Goal: Task Accomplishment & Management: Manage account settings

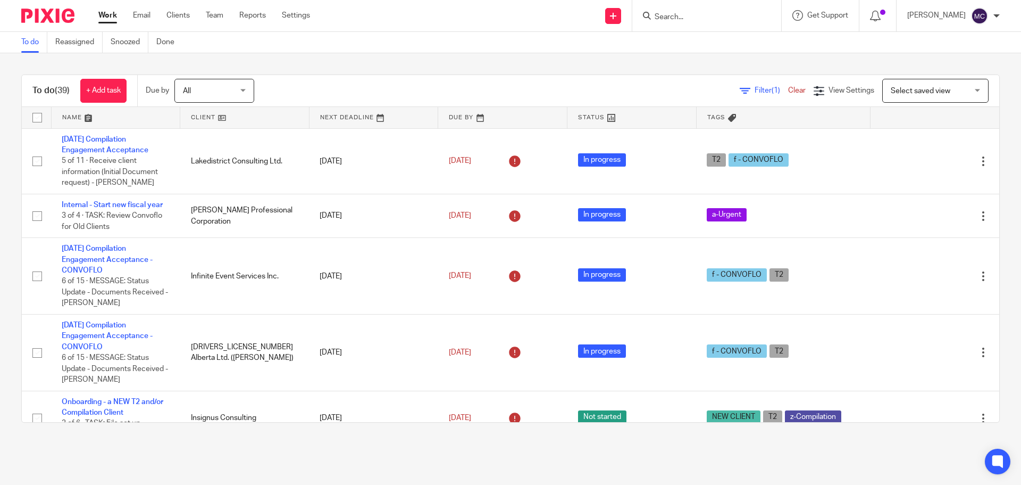
click at [722, 20] on input "Search" at bounding box center [702, 18] width 96 height 10
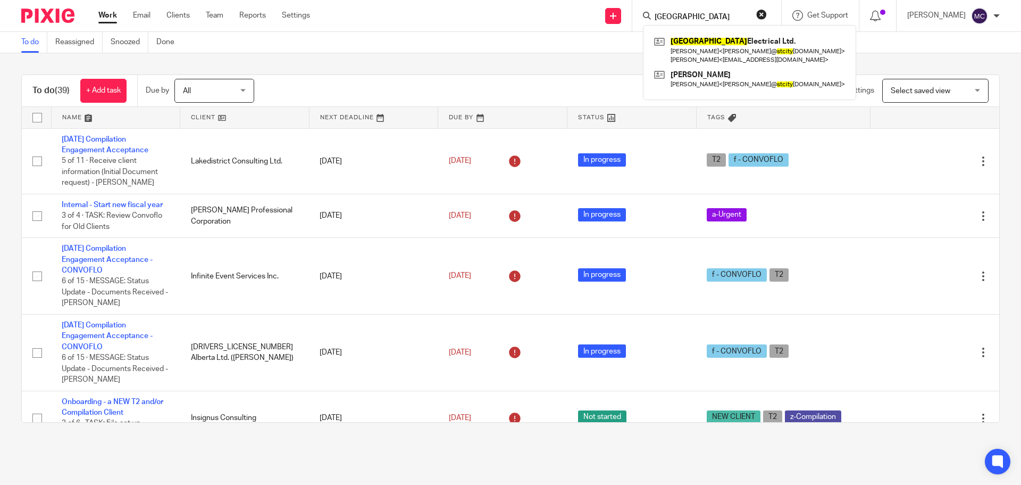
type input "St. City"
click button "submit" at bounding box center [0, 0] width 0 height 0
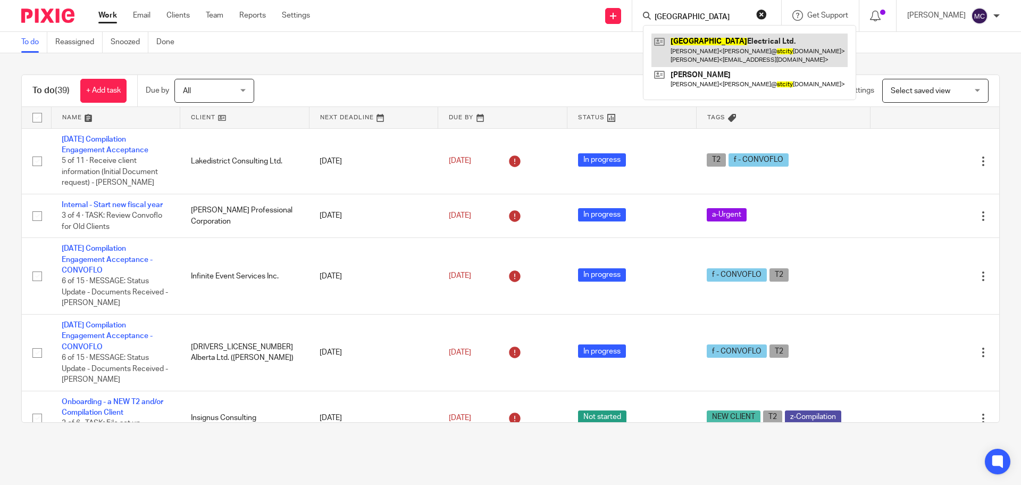
click at [720, 43] on link at bounding box center [750, 50] width 196 height 33
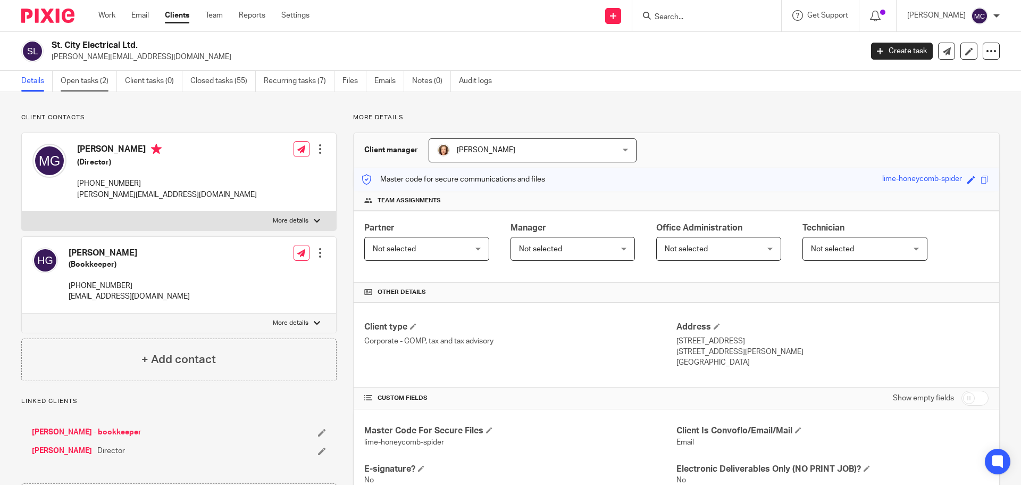
click at [81, 79] on link "Open tasks (2)" at bounding box center [89, 81] width 56 height 21
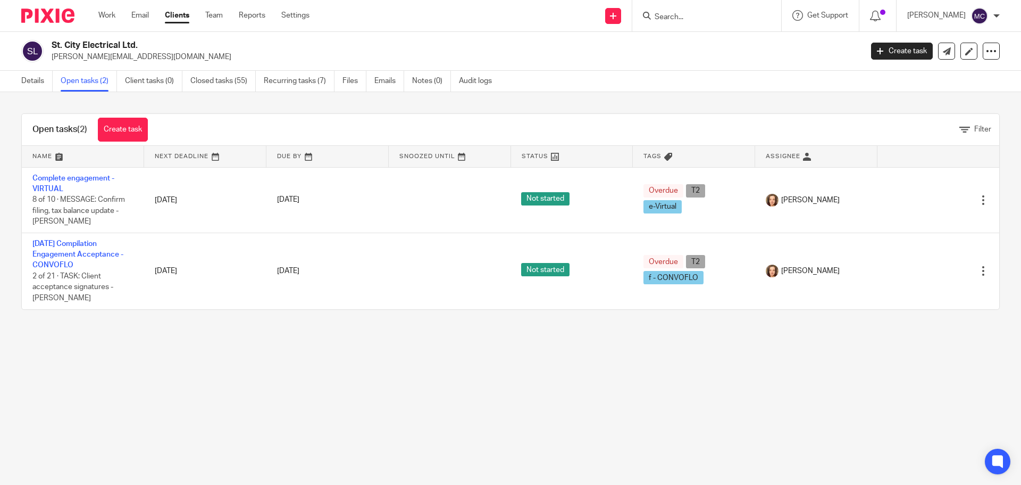
click at [686, 20] on input "Search" at bounding box center [702, 18] width 96 height 10
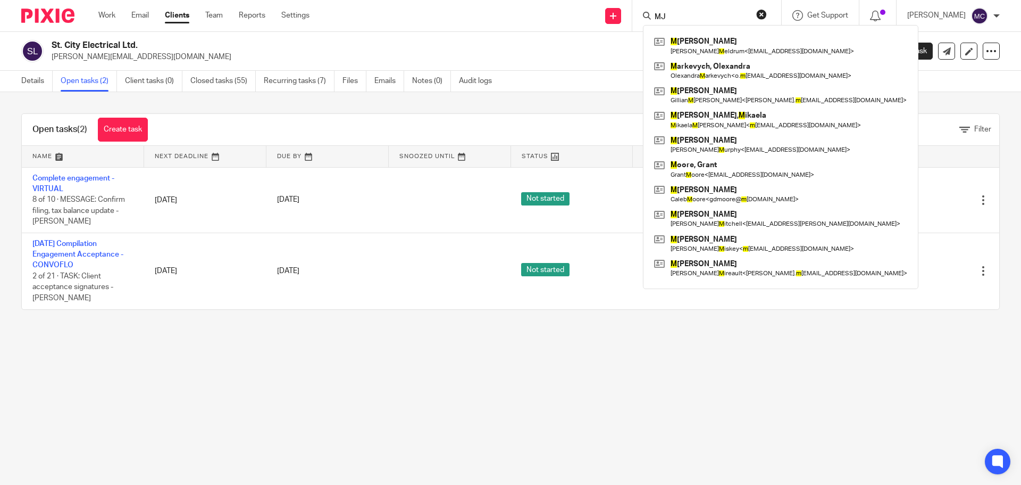
type input "MJ"
click button "submit" at bounding box center [0, 0] width 0 height 0
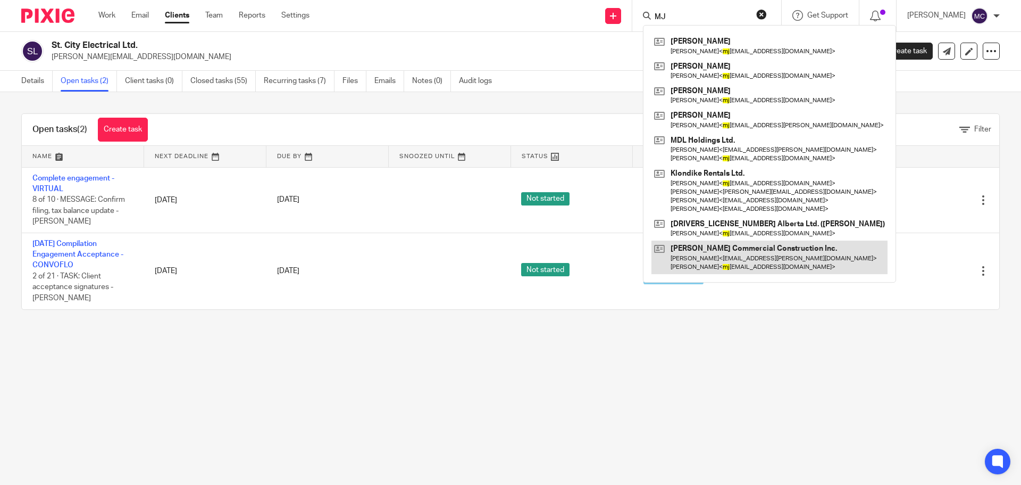
click at [697, 251] on link at bounding box center [770, 256] width 236 height 33
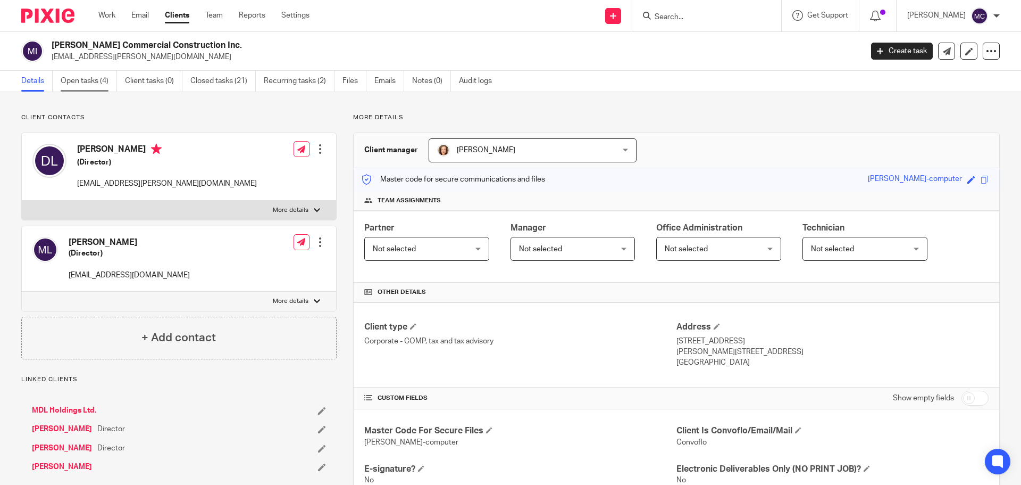
click at [91, 82] on link "Open tasks (4)" at bounding box center [89, 81] width 56 height 21
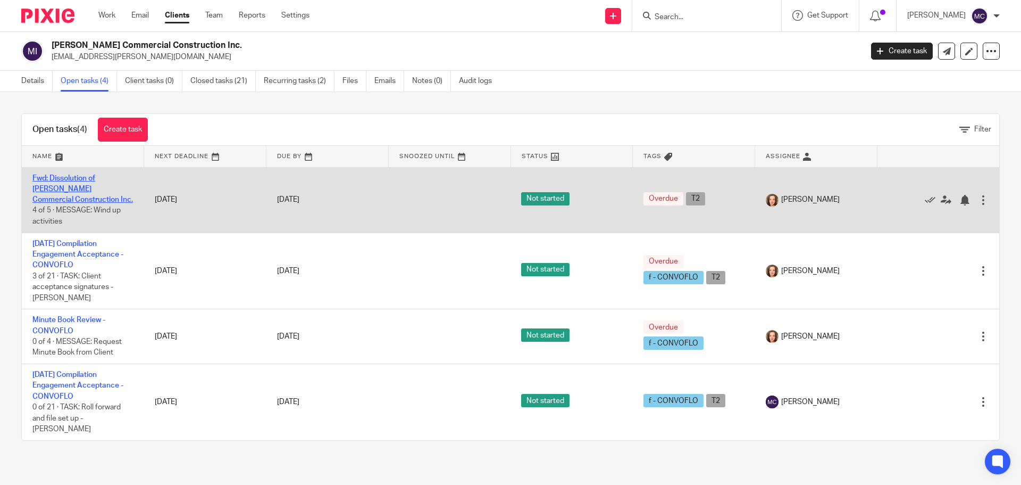
click at [95, 185] on link "Fwd: Dissolution of [PERSON_NAME] Commercial Construction Inc." at bounding box center [82, 188] width 101 height 29
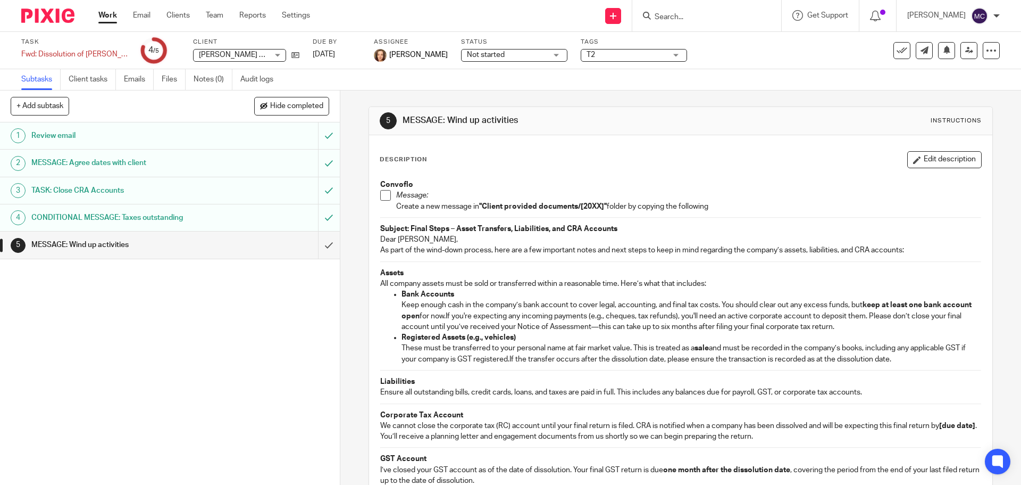
click at [105, 12] on link "Work" at bounding box center [107, 15] width 19 height 11
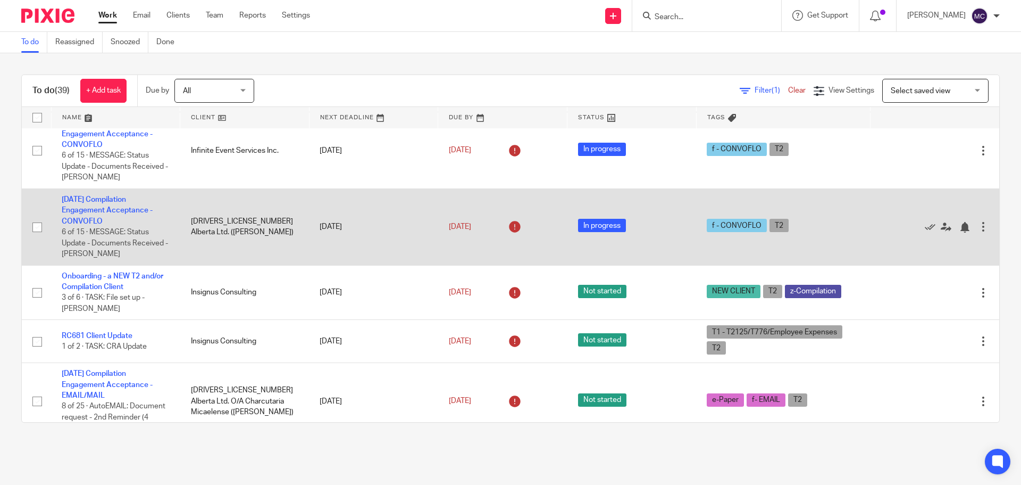
scroll to position [173, 0]
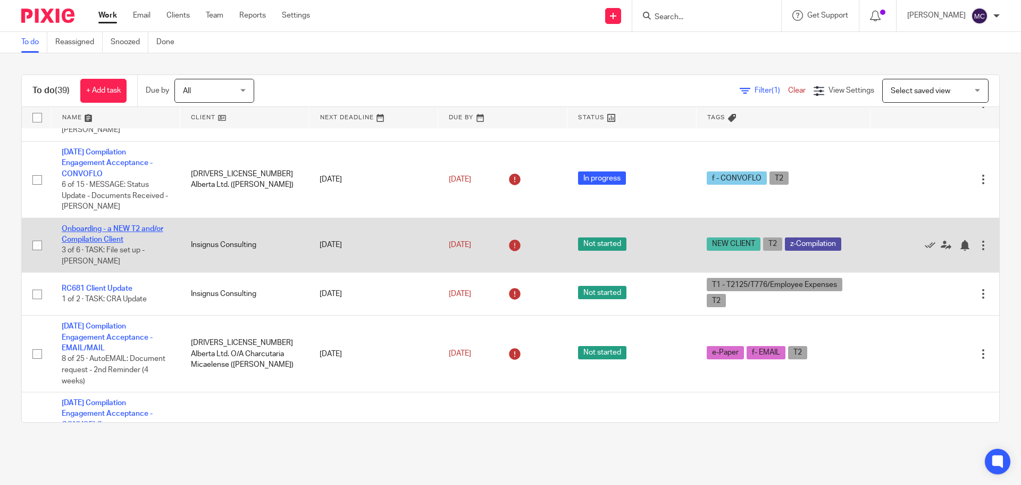
click at [123, 226] on link "Onboarding - a NEW T2 and/or Compilation Client" at bounding box center [113, 234] width 102 height 18
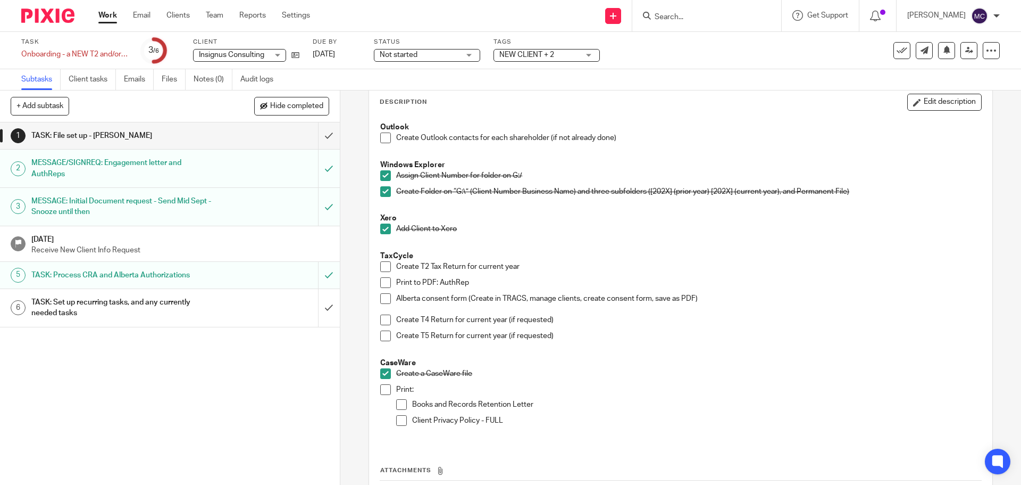
scroll to position [80, 0]
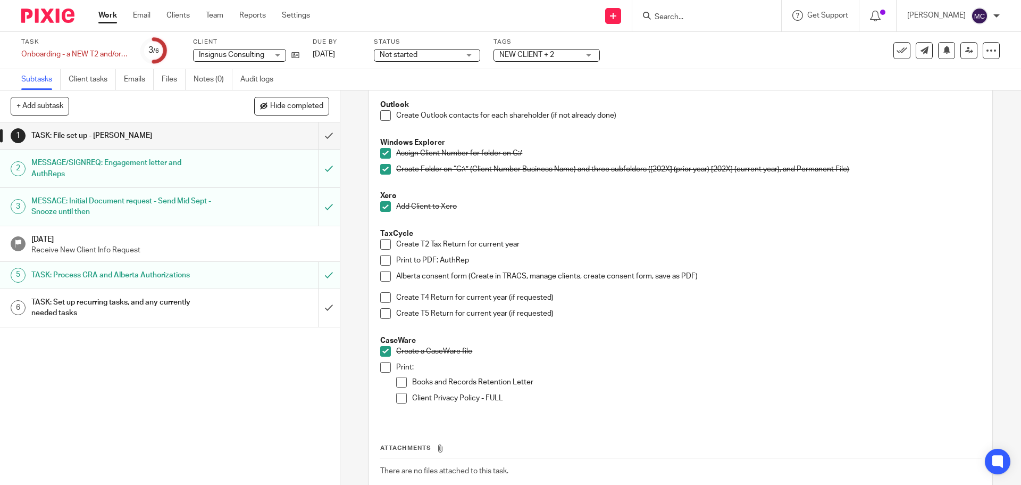
click at [715, 19] on input "Search" at bounding box center [702, 18] width 96 height 10
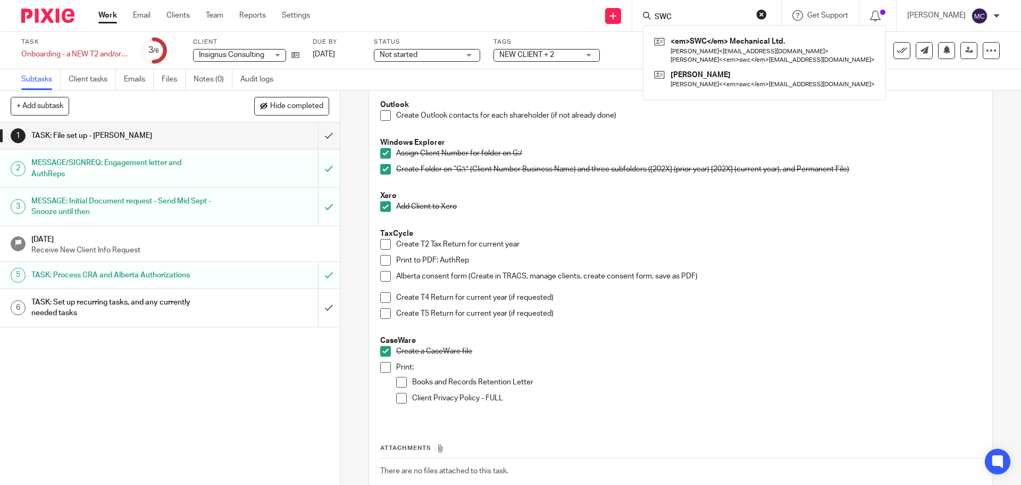
type input "SWC"
click button "submit" at bounding box center [0, 0] width 0 height 0
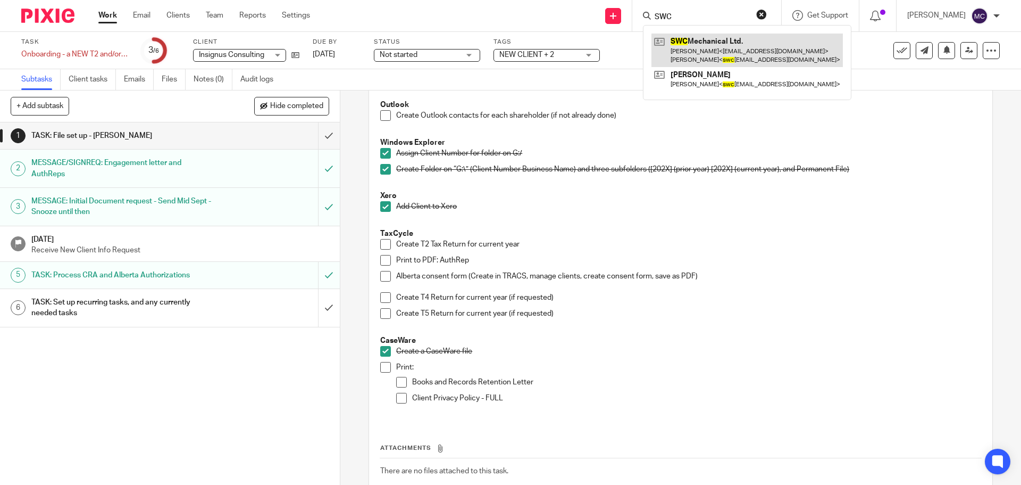
click at [716, 38] on link at bounding box center [748, 50] width 192 height 33
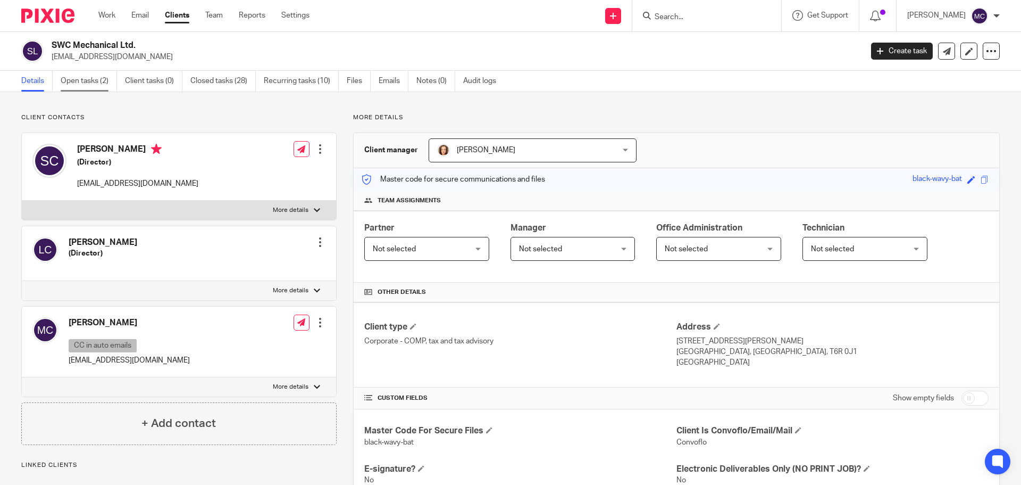
click at [99, 82] on link "Open tasks (2)" at bounding box center [89, 81] width 56 height 21
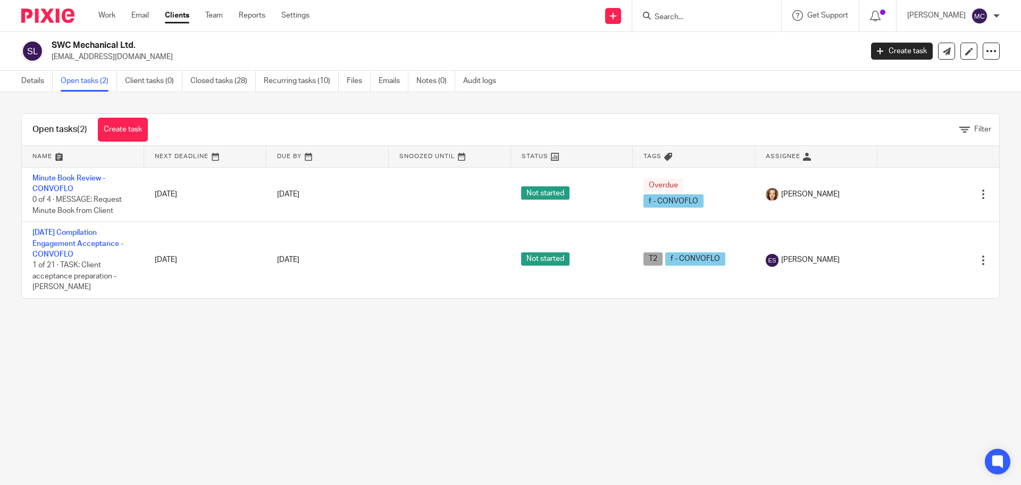
click at [675, 16] on input "Search" at bounding box center [702, 18] width 96 height 10
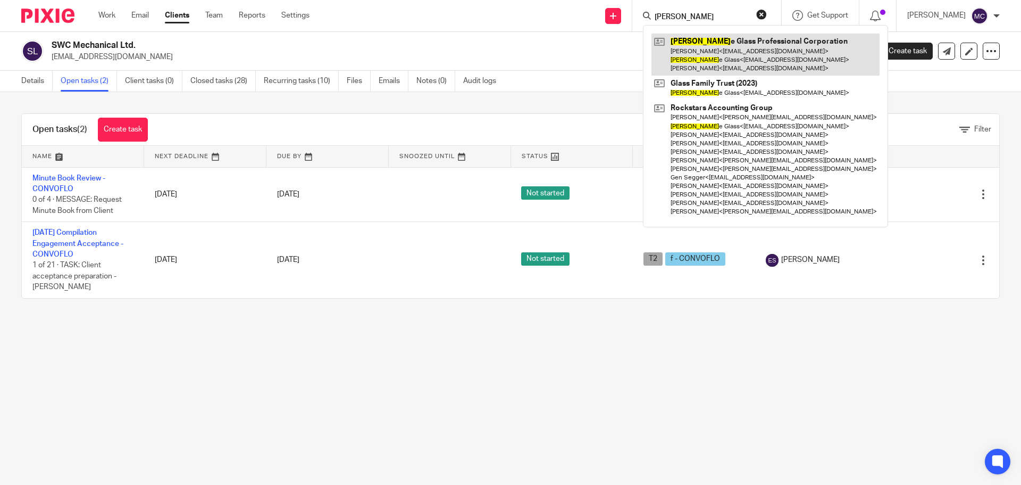
type input "jeanett"
click at [689, 42] on link at bounding box center [766, 55] width 228 height 42
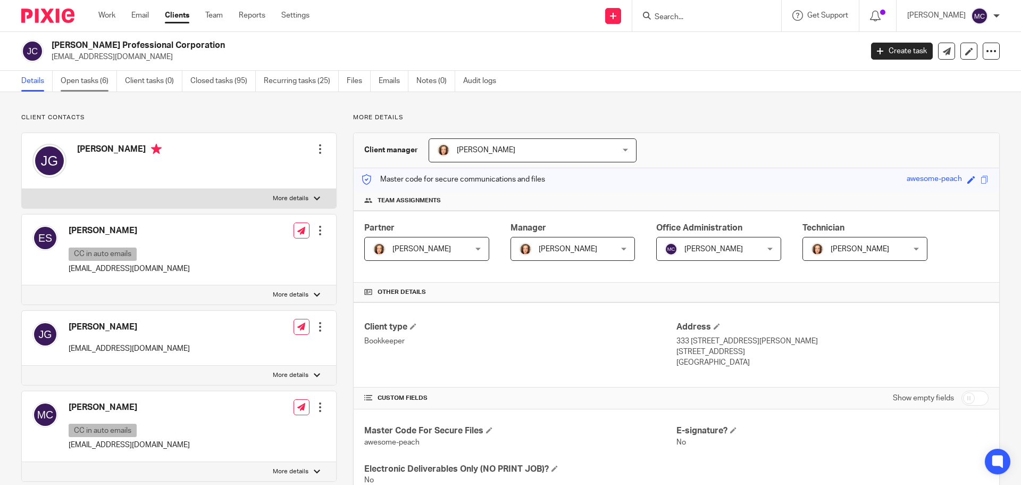
click at [97, 80] on link "Open tasks (6)" at bounding box center [89, 81] width 56 height 21
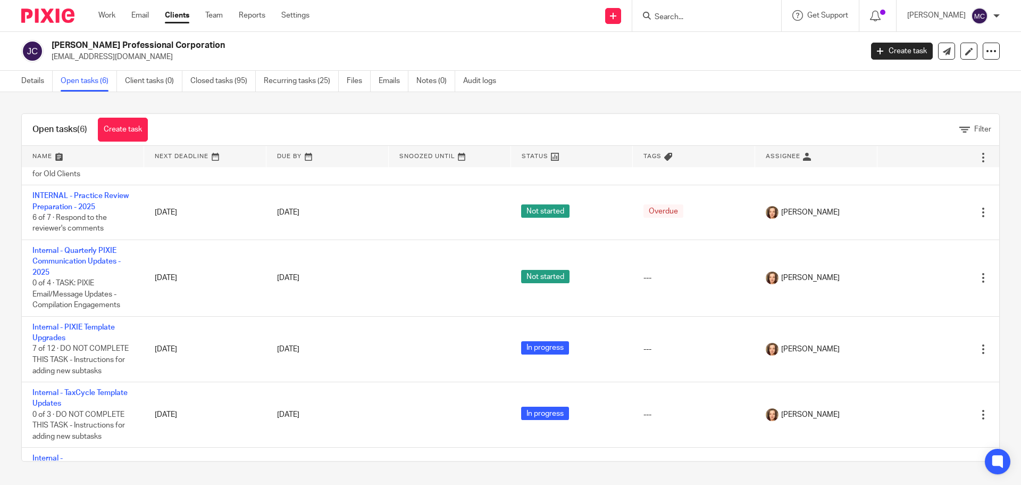
scroll to position [89, 0]
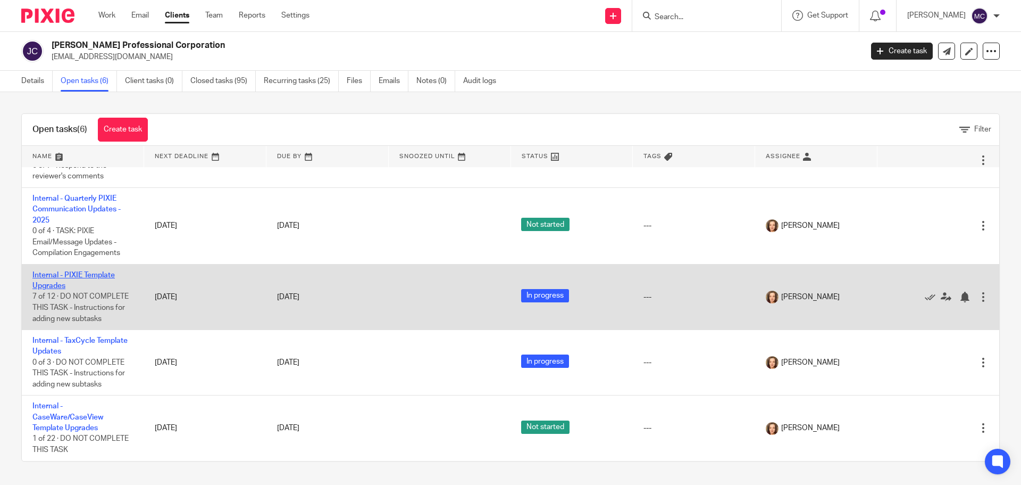
click at [102, 274] on link "Internal - PIXIE Template Upgrades" at bounding box center [73, 280] width 82 height 18
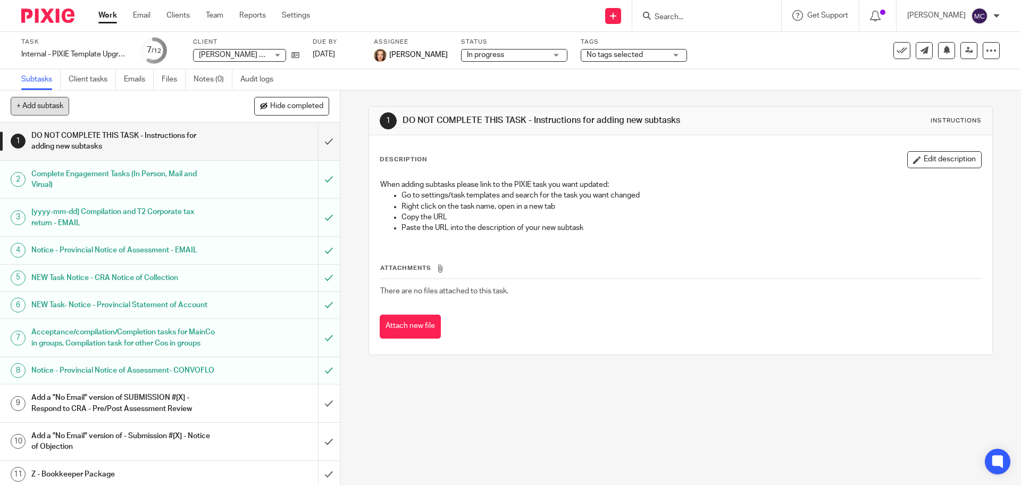
click at [23, 105] on button "+ Add subtask" at bounding box center [40, 106] width 59 height 18
click at [124, 105] on input "text" at bounding box center [132, 106] width 242 height 18
drag, startPoint x: 100, startPoint y: 102, endPoint x: 0, endPoint y: 118, distance: 101.3
click at [0, 118] on div "+ Add subtask Hide completed [YYYY-MM-DD] Cancel + Add" at bounding box center [170, 106] width 340 height 32
paste input "Compilation Engagement Acceptance - CONVOFLO"
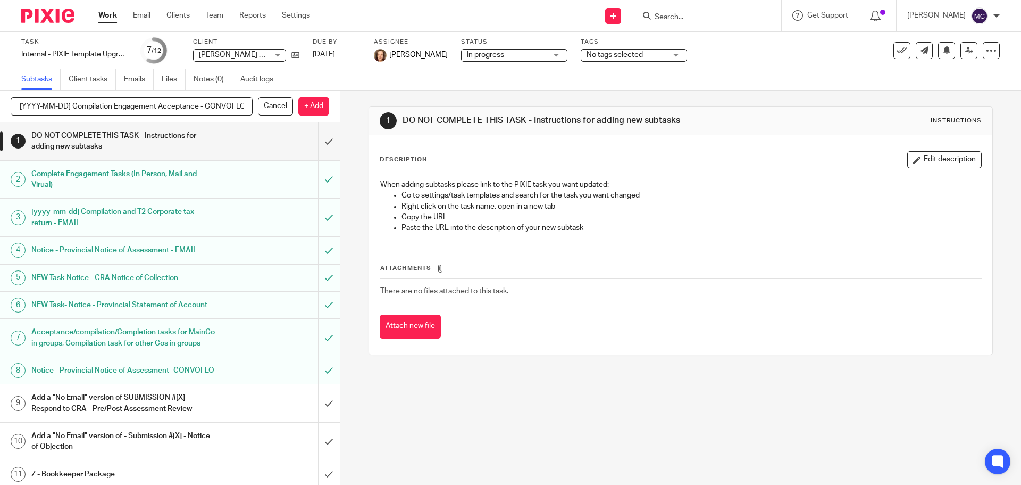
scroll to position [0, 5]
type input "[YYYY-MM-DD] Compilation Engagement Acceptance - CONVOFLO"
click at [311, 101] on p "+ Add" at bounding box center [313, 106] width 31 height 18
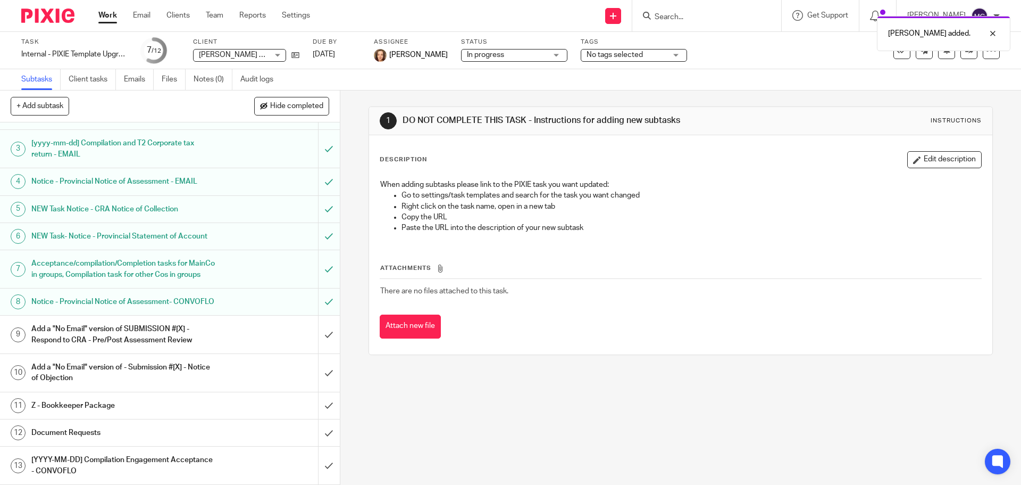
scroll to position [101, 0]
click at [120, 461] on h1 "[YYYY-MM-DD] Compilation Engagement Acceptance - CONVOFLO" at bounding box center [123, 465] width 184 height 27
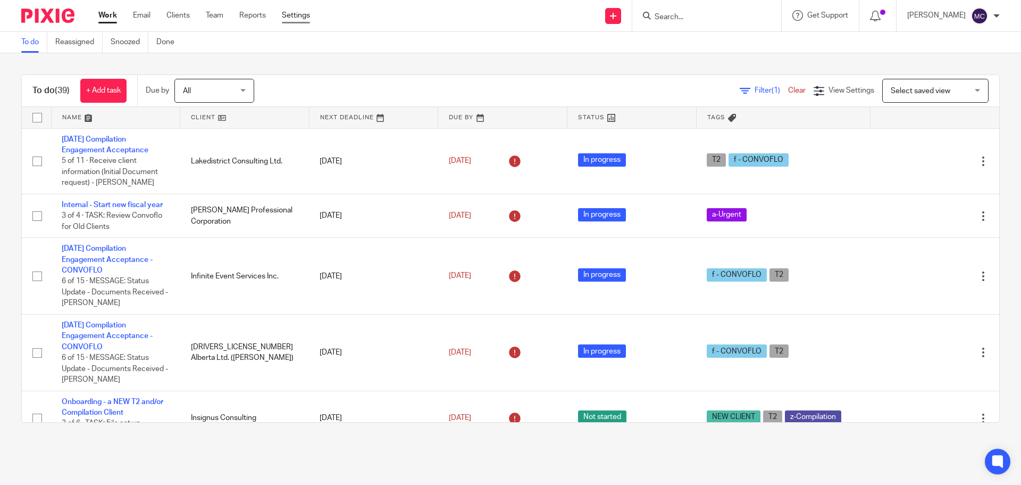
click at [309, 13] on link "Settings" at bounding box center [296, 15] width 28 height 11
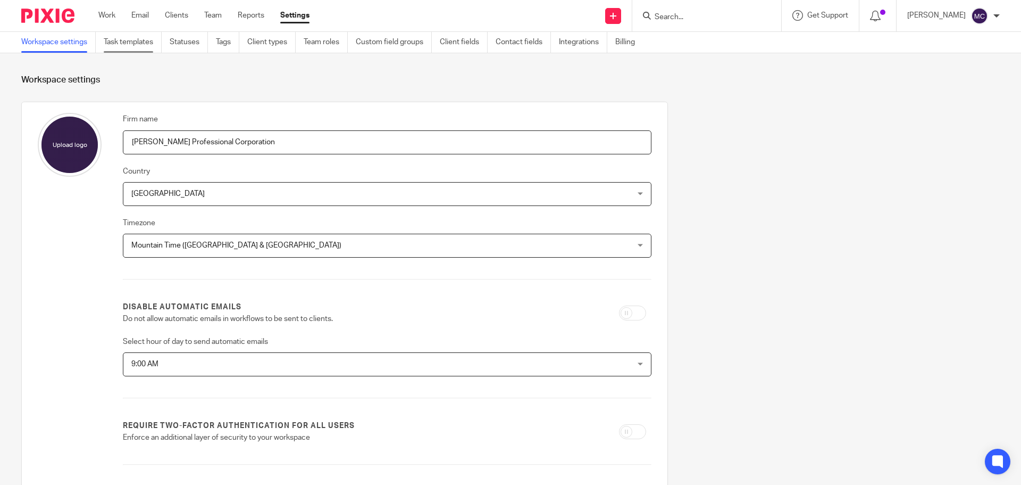
click at [132, 47] on link "Task templates" at bounding box center [133, 42] width 58 height 21
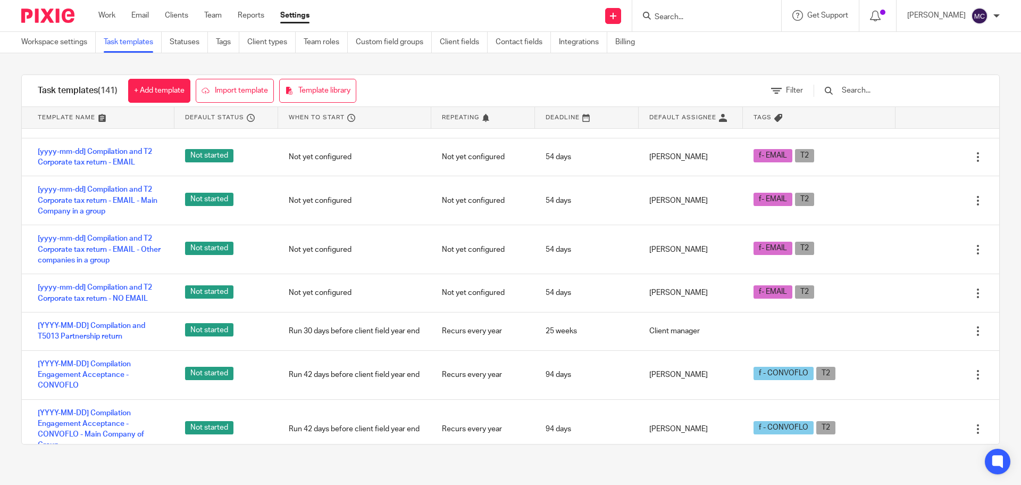
scroll to position [4655, 0]
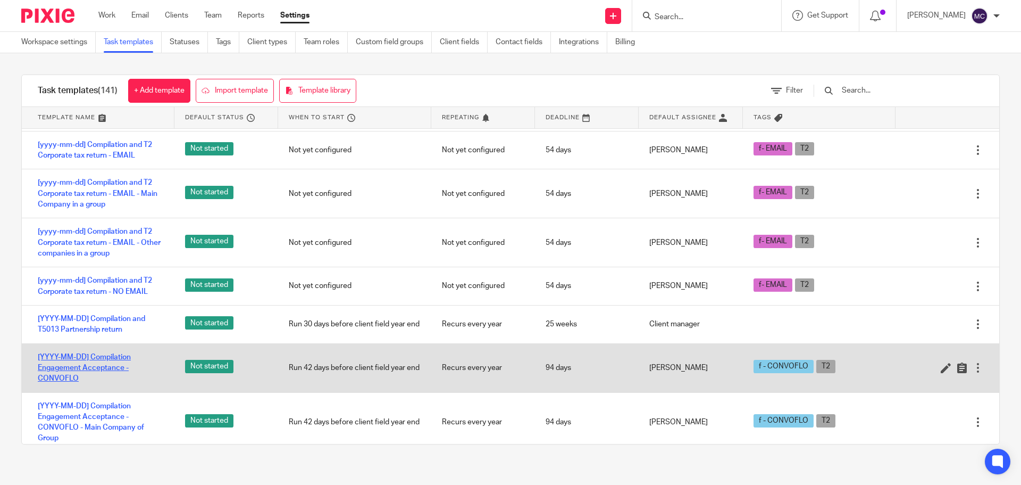
click at [86, 384] on link "[YYYY-MM-DD] Compilation Engagement Acceptance - CONVOFLO" at bounding box center [101, 368] width 126 height 32
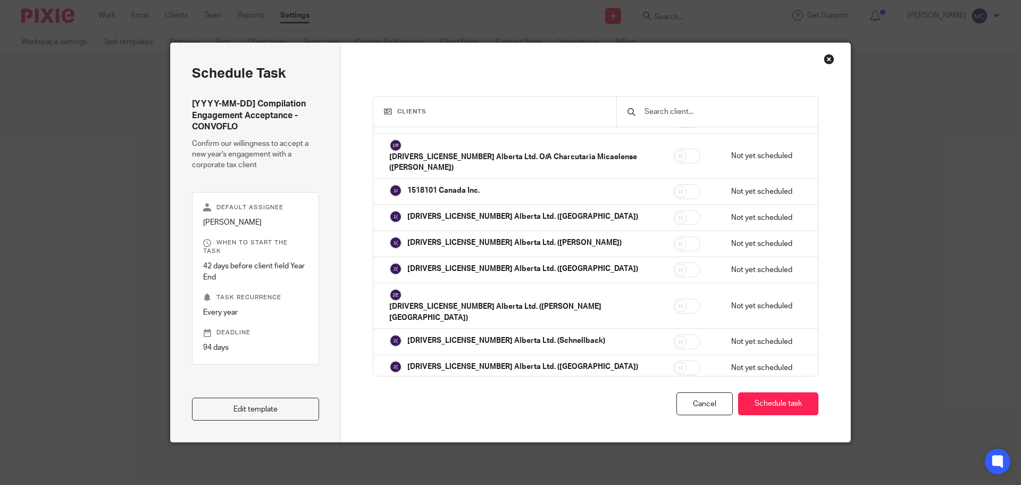
scroll to position [1782, 0]
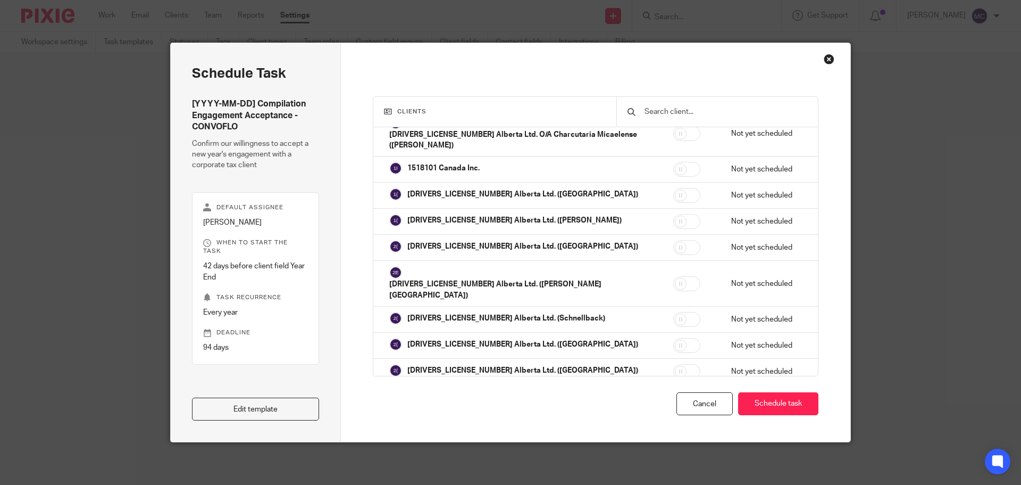
click at [824, 56] on div "Close this dialog window" at bounding box center [829, 59] width 11 height 11
click at [826, 62] on div "Close this dialog window" at bounding box center [829, 59] width 11 height 11
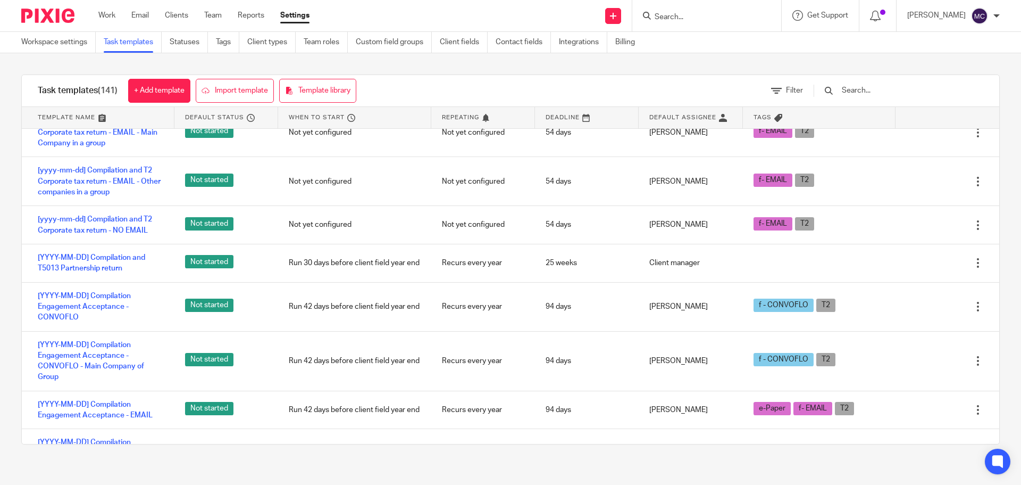
scroll to position [4748, 0]
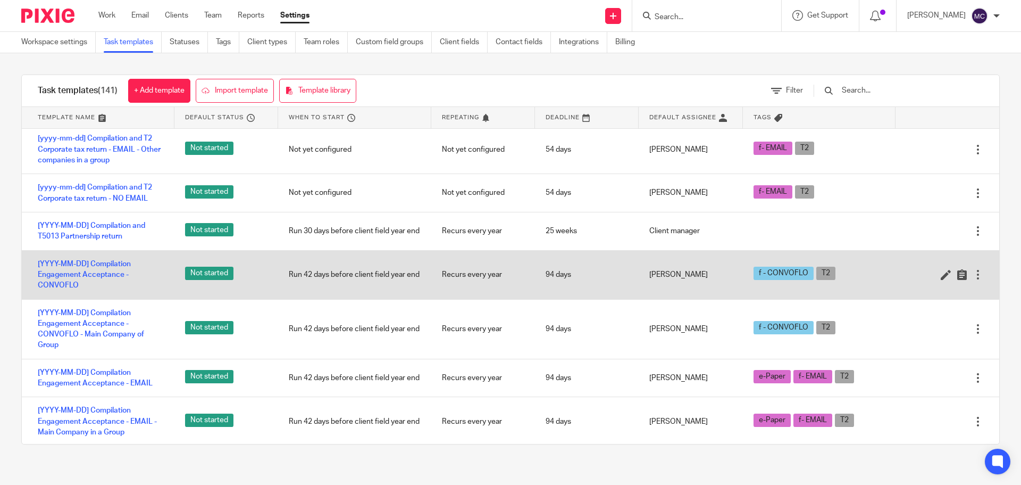
click at [973, 280] on div at bounding box center [978, 274] width 11 height 11
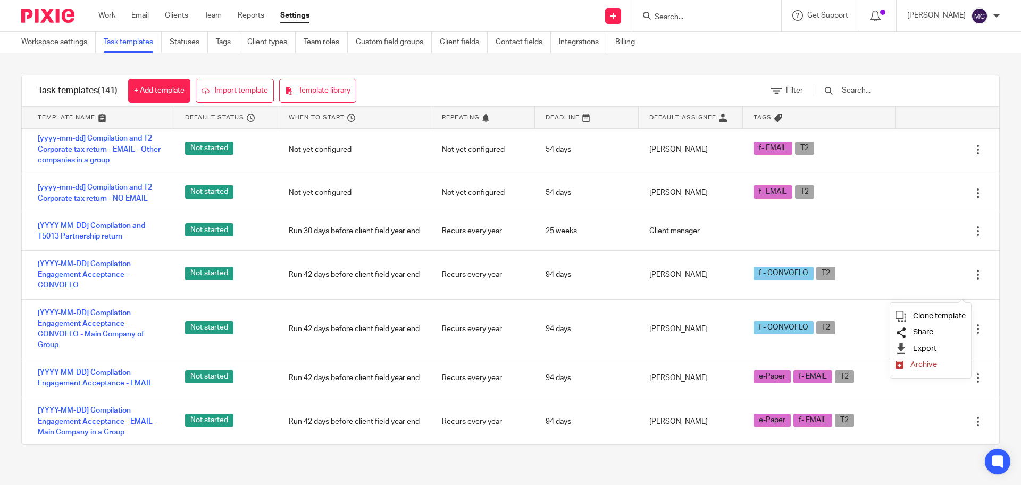
click at [926, 331] on span "Share" at bounding box center [923, 332] width 20 height 8
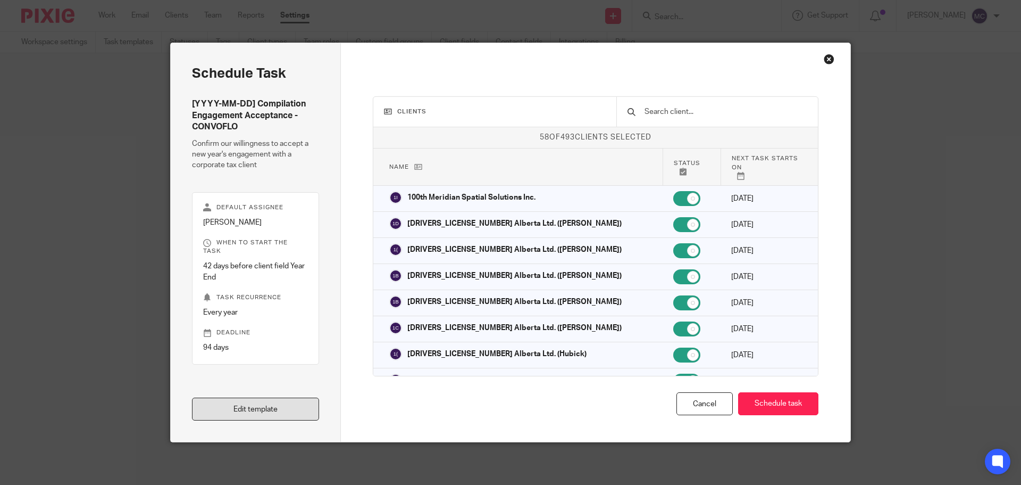
click at [240, 397] on link "Edit template" at bounding box center [255, 408] width 127 height 23
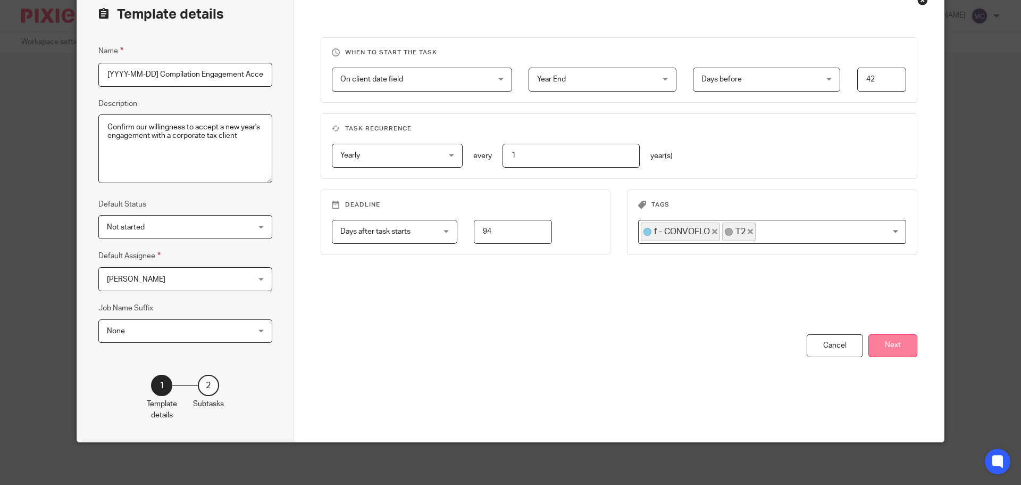
click at [885, 343] on button "Next" at bounding box center [893, 345] width 49 height 23
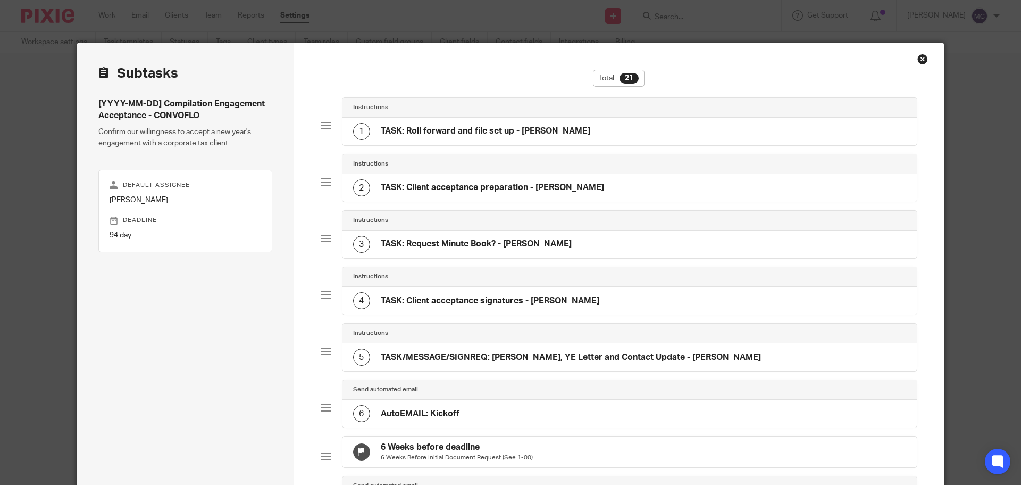
click at [404, 130] on h4 "TASK: Roll forward and file set up - MICHELE" at bounding box center [486, 131] width 210 height 11
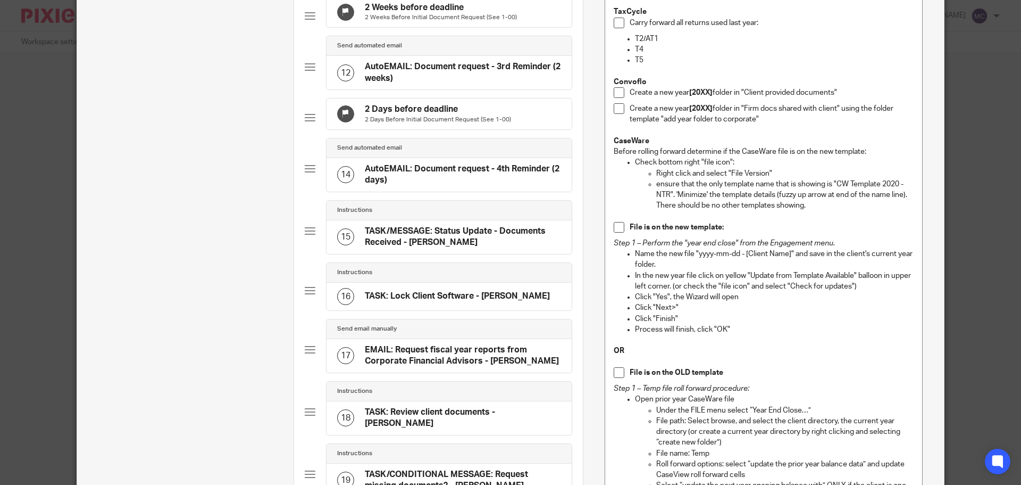
scroll to position [665, 0]
click at [747, 330] on p "Process will finish, click "OK"" at bounding box center [774, 331] width 279 height 11
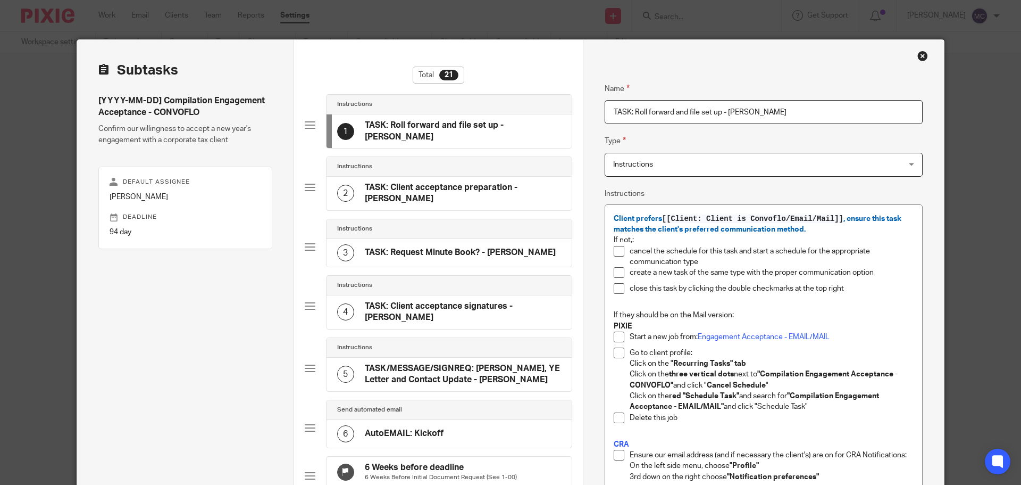
scroll to position [0, 0]
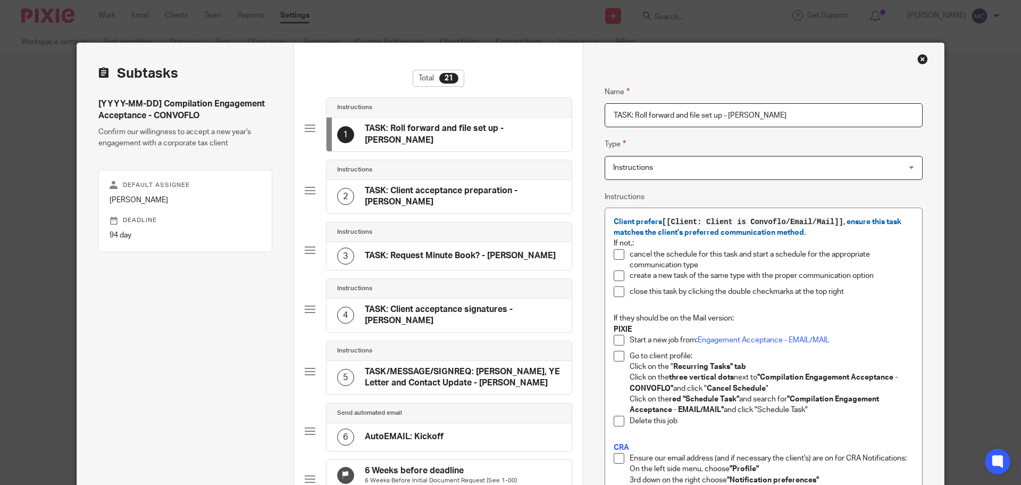
click at [155, 107] on h4 "[YYYY-MM-DD] Compilation Engagement Acceptance - CONVOFLO" at bounding box center [185, 109] width 174 height 23
drag, startPoint x: 92, startPoint y: 103, endPoint x: 212, endPoint y: 121, distance: 122.1
copy h4 "[YYYY-MM-DD] Compilation Engagement Acceptance - CONVOFLO"
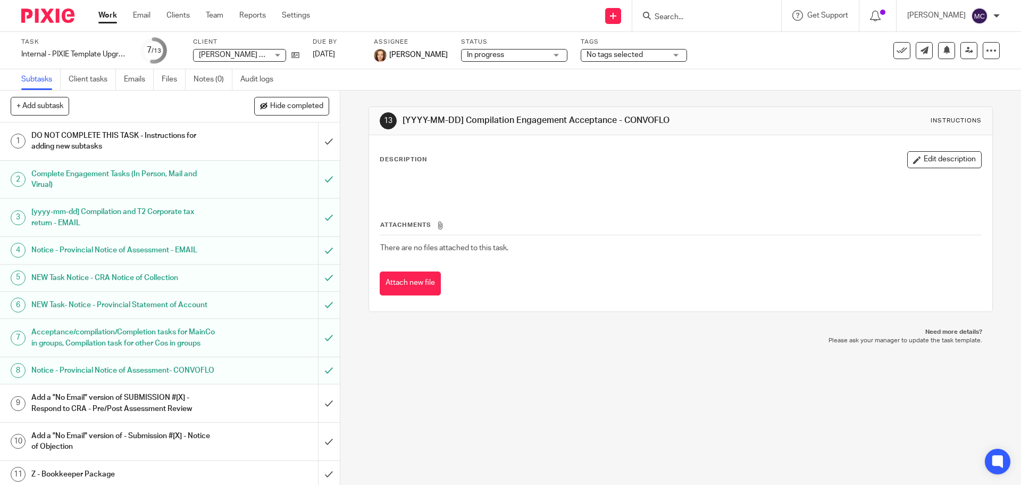
click at [388, 177] on div at bounding box center [680, 186] width 611 height 24
click at [941, 155] on button "Edit description" at bounding box center [945, 159] width 74 height 17
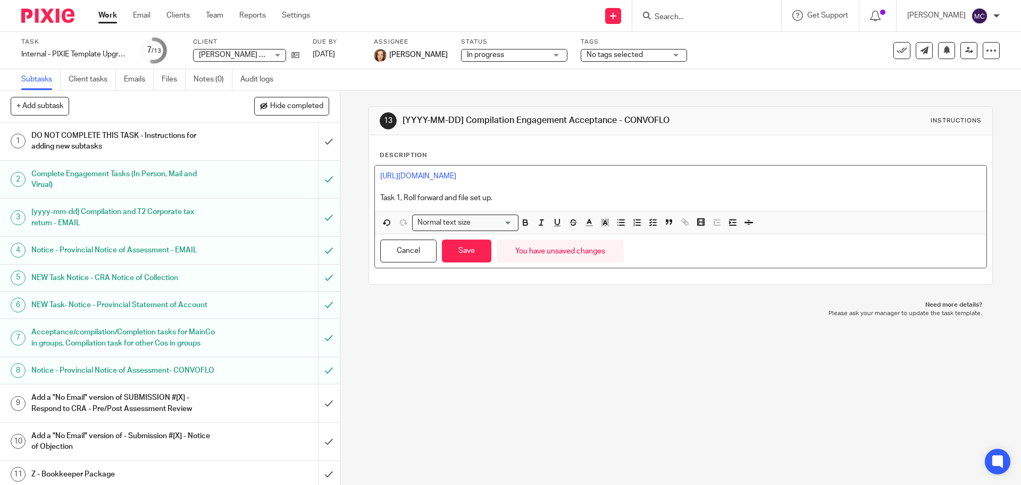
click at [523, 202] on p "Task 1, Roll forward and file set up." at bounding box center [680, 198] width 601 height 11
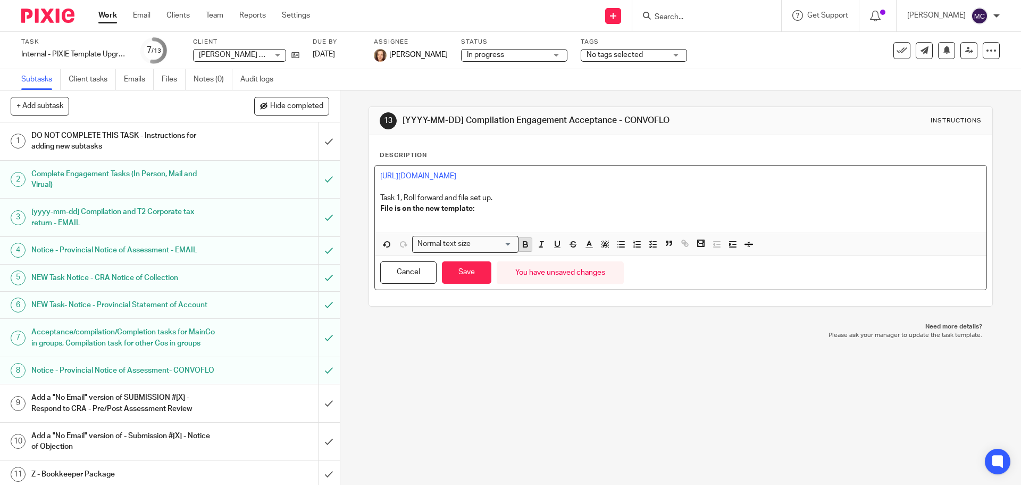
drag, startPoint x: 523, startPoint y: 247, endPoint x: 523, endPoint y: 255, distance: 8.0
click at [523, 247] on icon "button" at bounding box center [525, 245] width 4 height 3
click at [376, 204] on div "https://jgpc.usepixie.net/job_templates/46/edit?return_to=%2Fjob_templates Task…" at bounding box center [680, 198] width 611 height 67
drag, startPoint x: 372, startPoint y: 210, endPoint x: 402, endPoint y: 211, distance: 29.3
click at [402, 211] on div "https://jgpc.usepixie.net/job_templates/46/edit?return_to=%2Fjob_templates Task…" at bounding box center [680, 198] width 611 height 67
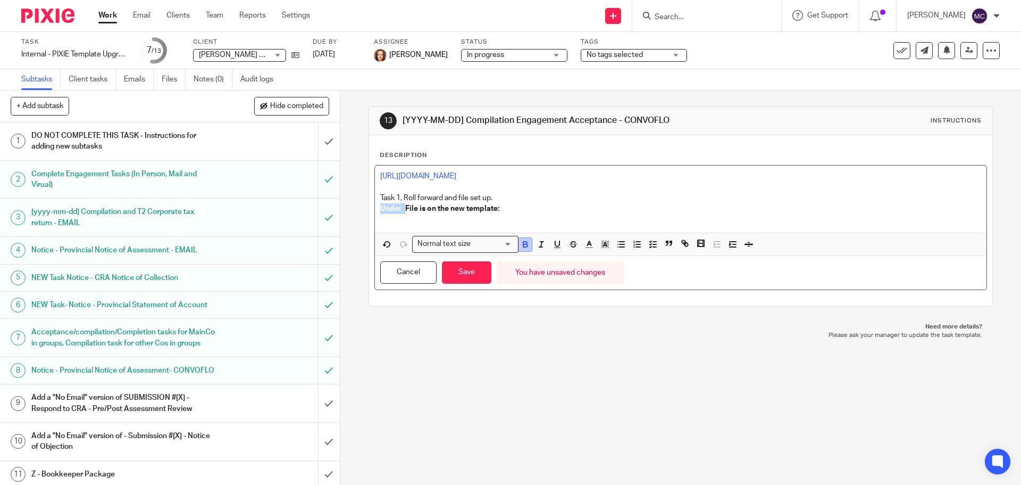
click at [524, 249] on button "button" at bounding box center [525, 244] width 13 height 13
click at [508, 207] on p "Under File is on the new template:" at bounding box center [680, 208] width 601 height 11
click at [523, 245] on icon "button" at bounding box center [525, 245] width 4 height 3
click at [526, 247] on icon "button" at bounding box center [526, 244] width 10 height 10
click at [520, 209] on p "Under File is on the new template:" at bounding box center [680, 208] width 601 height 11
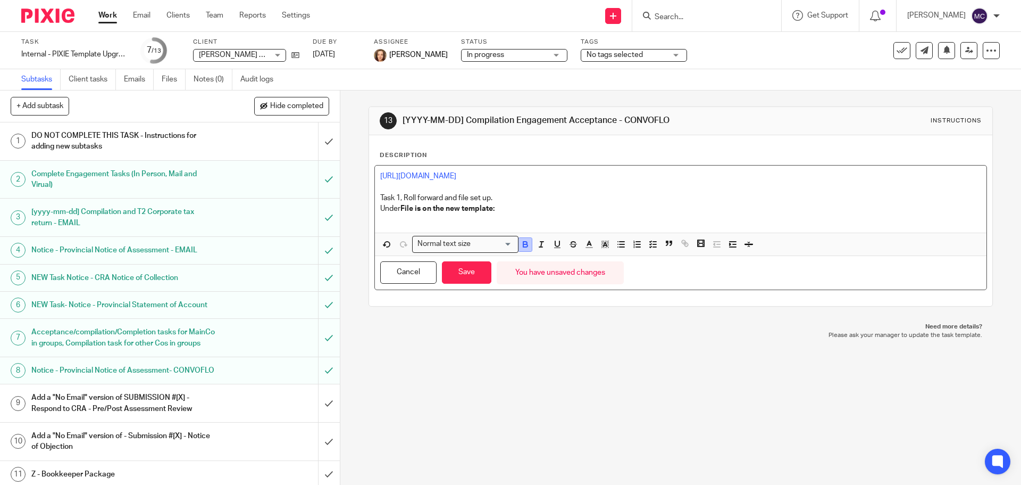
click at [522, 243] on icon "button" at bounding box center [526, 244] width 10 height 10
click at [506, 196] on p "Task 1, Roll forward and file set up." at bounding box center [680, 198] width 601 height 11
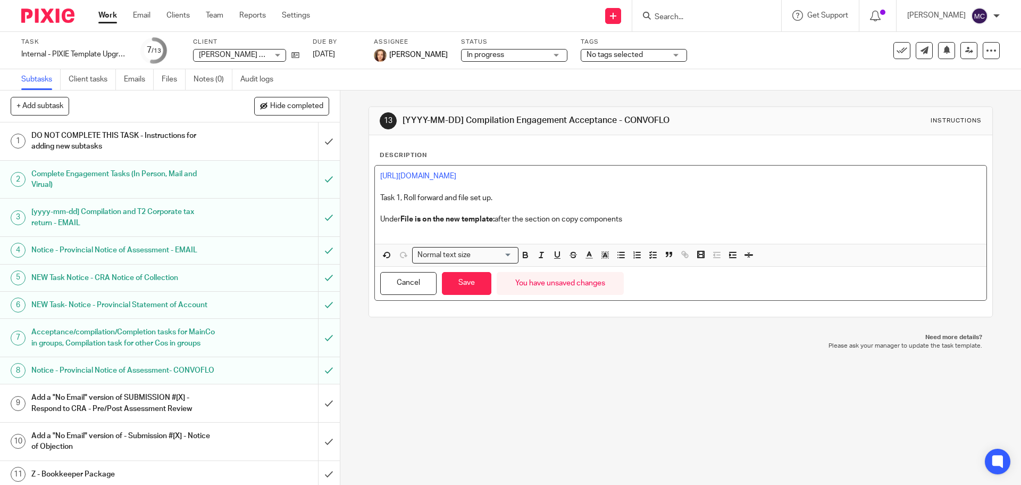
click at [655, 225] on p at bounding box center [680, 229] width 601 height 11
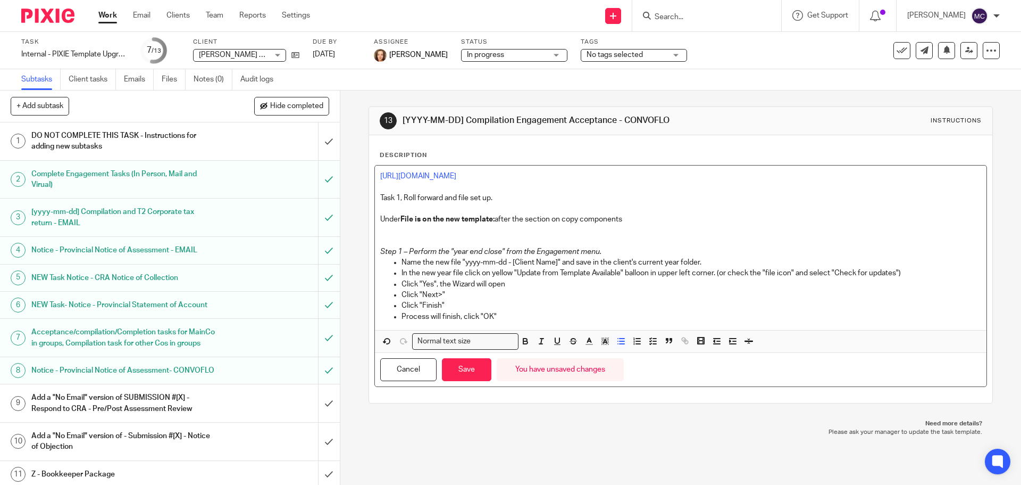
click at [606, 223] on p "Under File is on the new template: after the section on copy components" at bounding box center [680, 219] width 601 height 11
drag, startPoint x: 524, startPoint y: 219, endPoint x: 651, endPoint y: 223, distance: 127.2
click at [648, 223] on p "Under File is on the new template: after the section on copy components" at bounding box center [680, 219] width 601 height 11
drag, startPoint x: 490, startPoint y: 273, endPoint x: 617, endPoint y: 275, distance: 126.6
click at [617, 275] on p "In the new year file click on yellow "Update from Template Available" balloon i…" at bounding box center [691, 273] width 579 height 11
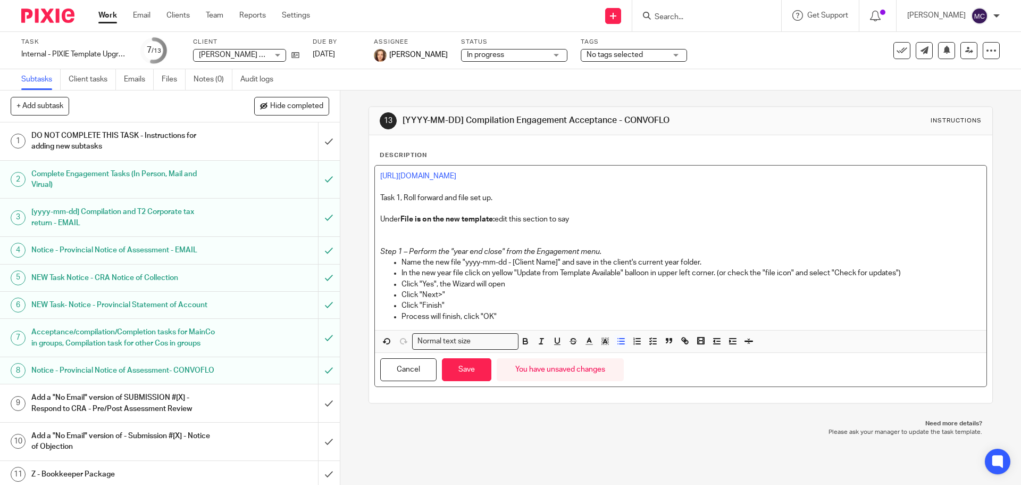
click at [623, 292] on p "Click "Next>"" at bounding box center [691, 294] width 579 height 11
click at [621, 294] on p "Click "Next>"" at bounding box center [691, 294] width 579 height 11
click at [583, 215] on p "Under File is on the new template: edit this section to say" at bounding box center [680, 219] width 601 height 11
drag, startPoint x: 560, startPoint y: 220, endPoint x: 577, endPoint y: 218, distance: 16.6
click at [577, 218] on p "Under File is on the new template: edit this section to say" at bounding box center [680, 219] width 601 height 11
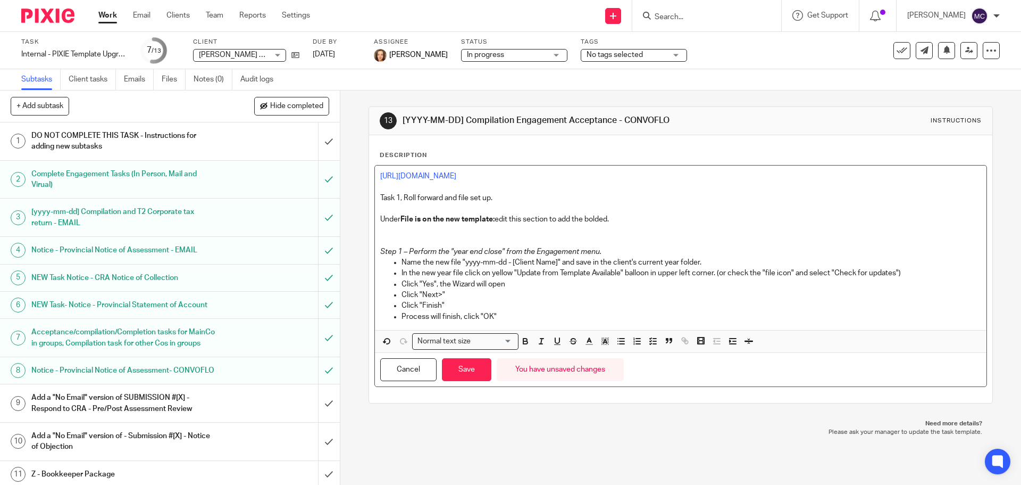
click at [536, 312] on p "Process will finish, click "OK"" at bounding box center [691, 316] width 579 height 11
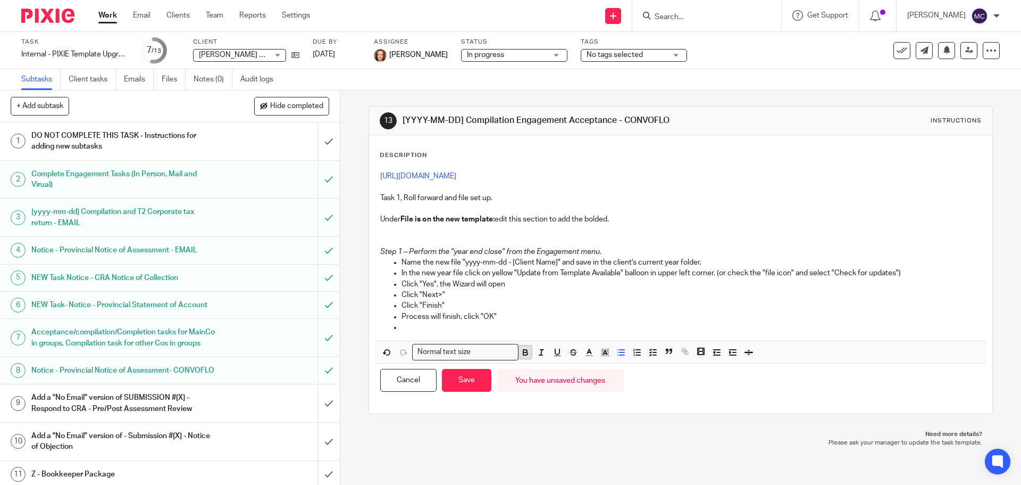
click at [523, 356] on icon "button" at bounding box center [526, 352] width 10 height 10
click at [441, 327] on p "Click on" at bounding box center [691, 327] width 579 height 11
click at [459, 328] on strong "Click on "file" chicck on "copy components"" at bounding box center [478, 326] width 153 height 7
click at [549, 326] on p "Click on "file" click on "copy components"" at bounding box center [691, 327] width 579 height 11
drag, startPoint x: 446, startPoint y: 325, endPoint x: 463, endPoint y: 323, distance: 17.1
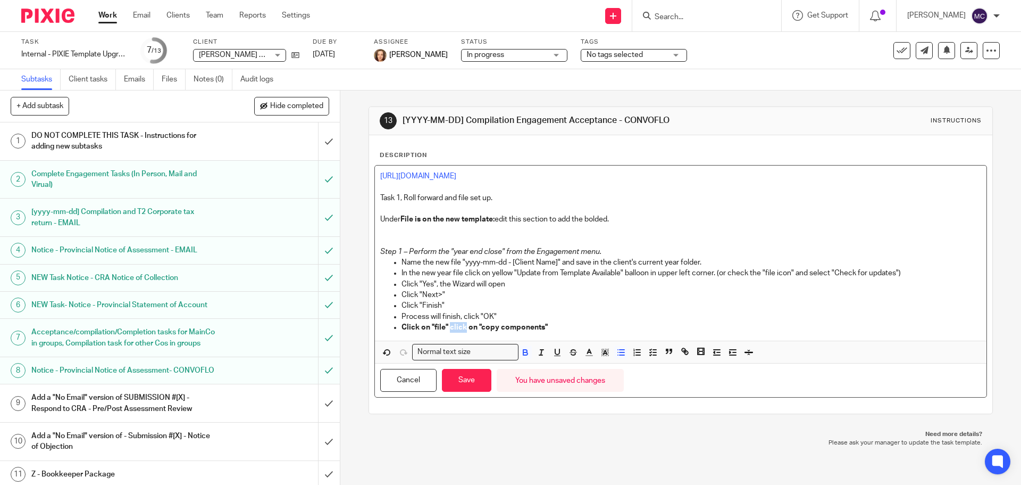
click at [463, 323] on strong "Click on "file" click on "copy components"" at bounding box center [475, 326] width 146 height 7
click at [571, 331] on p "Click on "file" choose "copy components"" at bounding box center [691, 327] width 579 height 11
click at [649, 327] on p "Click on "file" choose "copy components" then "copy into this file"" at bounding box center [691, 327] width 579 height 11
click at [756, 323] on p "Click on "file" choose "copy components" then "copy into this file" choose the …" at bounding box center [691, 327] width 579 height 11
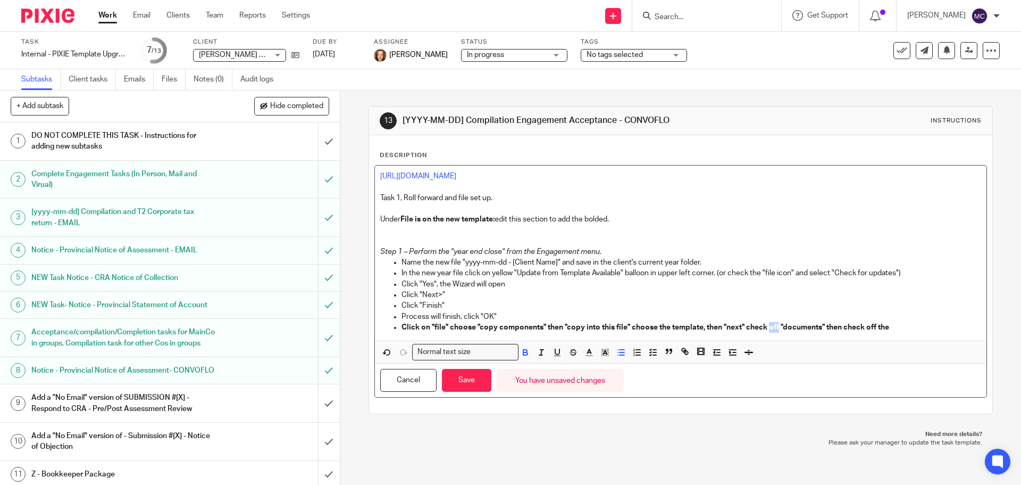
drag, startPoint x: 766, startPoint y: 327, endPoint x: 777, endPoint y: 326, distance: 10.7
click at [777, 326] on strong "Click on "file" choose "copy components" then "copy into this file" choose the …" at bounding box center [646, 326] width 488 height 7
drag, startPoint x: 854, startPoint y: 328, endPoint x: 866, endPoint y: 326, distance: 11.9
click at [866, 326] on strong "Click on "file" choose "copy components" then "copy into this file" choose the …" at bounding box center [641, 326] width 478 height 7
click at [887, 323] on p "Click on "file" choose "copy components" then "copy into this file" choose the …" at bounding box center [691, 327] width 579 height 11
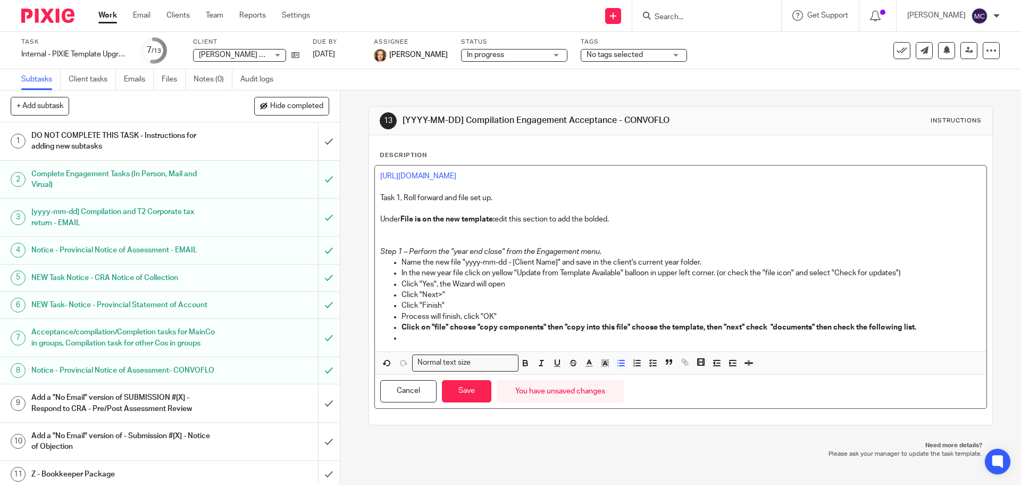
click at [419, 340] on p at bounding box center [691, 337] width 579 height 11
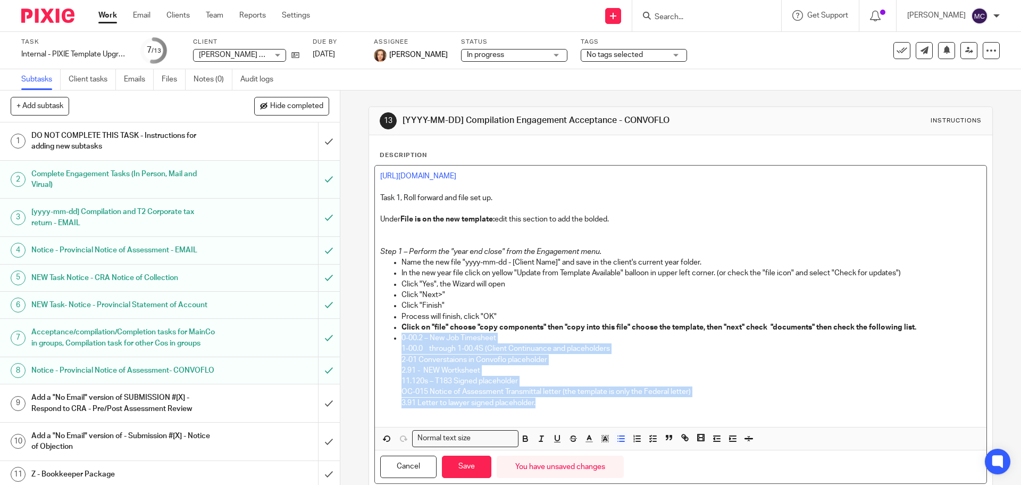
drag, startPoint x: 397, startPoint y: 338, endPoint x: 568, endPoint y: 401, distance: 181.9
click at [568, 401] on ul "Name the new file "yyyy-mm-dd - [Client Name]" and save in the client's current…" at bounding box center [680, 338] width 601 height 162
click at [523, 438] on icon "button" at bounding box center [525, 439] width 4 height 3
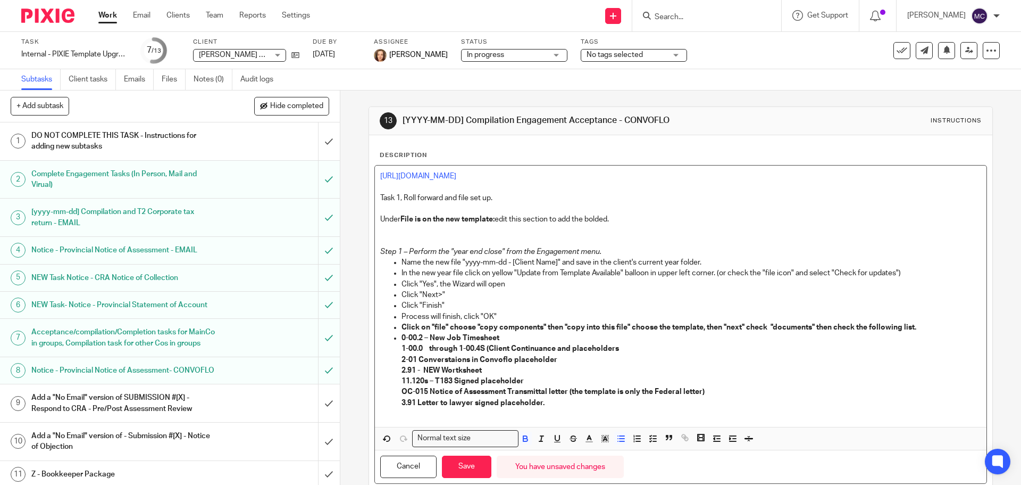
click at [911, 325] on strong "Click on "file" choose "copy components" then "copy into this file" choose the …" at bounding box center [659, 326] width 515 height 7
click at [545, 404] on p "3.91 Letter to lawyer signed placeholder." at bounding box center [691, 402] width 579 height 11
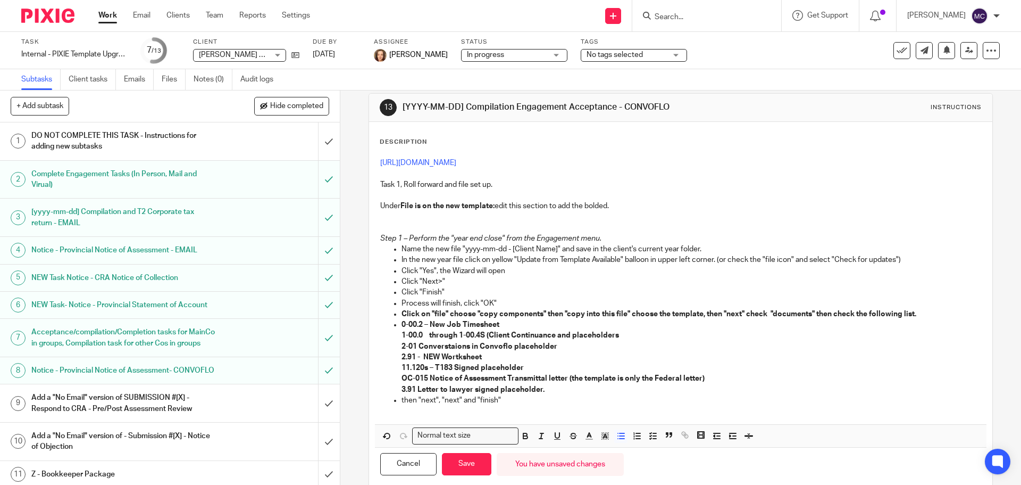
scroll to position [27, 0]
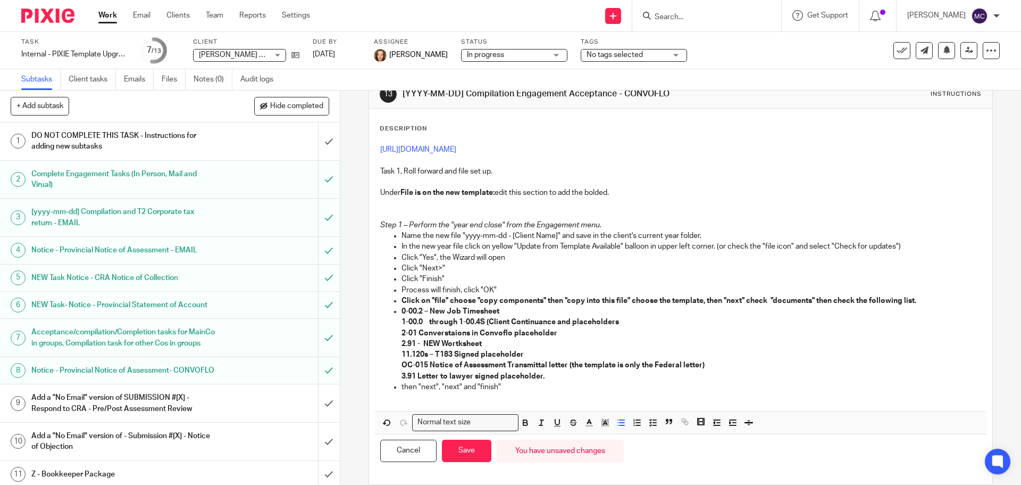
click at [445, 298] on strong "Click on "file" choose "copy components" then "copy into this file" choose the …" at bounding box center [659, 300] width 515 height 7
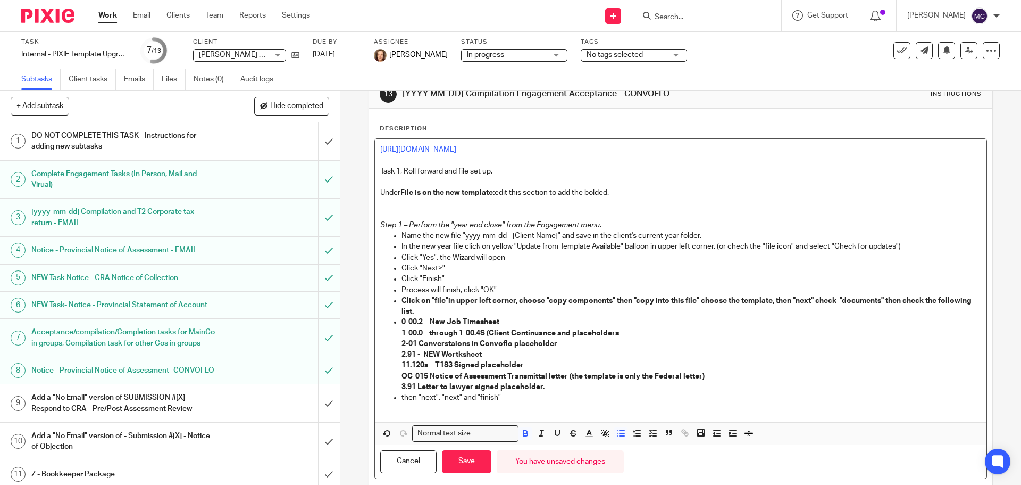
click at [811, 302] on strong "Click on "file"in upper left corner, choose "copy components" then "copy into t…" at bounding box center [688, 306] width 572 height 18
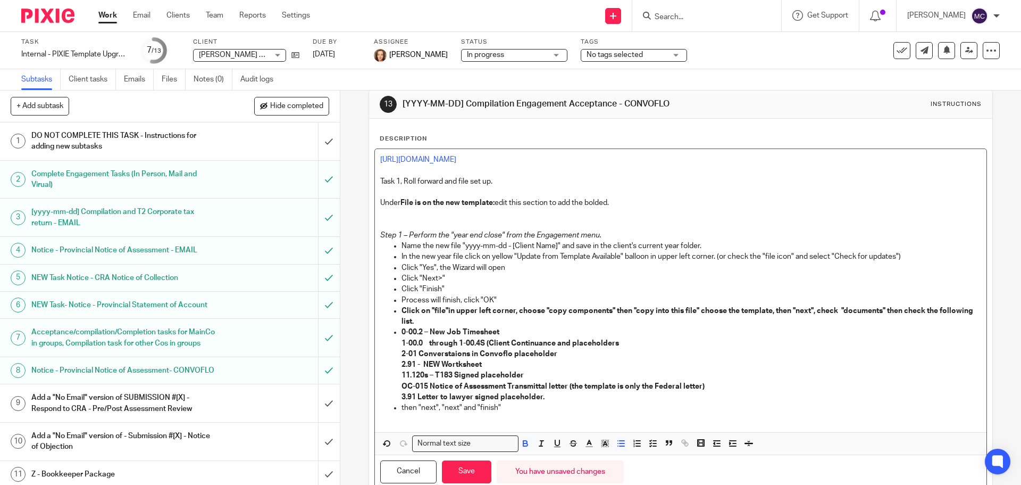
scroll to position [13, 0]
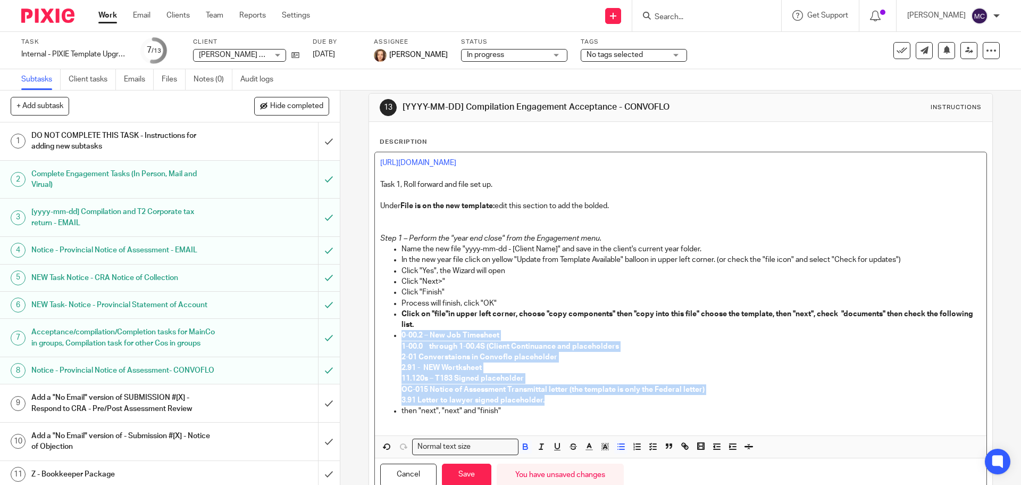
drag, startPoint x: 398, startPoint y: 334, endPoint x: 545, endPoint y: 399, distance: 161.0
click at [545, 399] on ul "Name the new file "yyyy-mm-dd - [Client Name]" and save in the client's current…" at bounding box center [680, 336] width 601 height 184
click at [619, 448] on icon "button" at bounding box center [622, 447] width 10 height 10
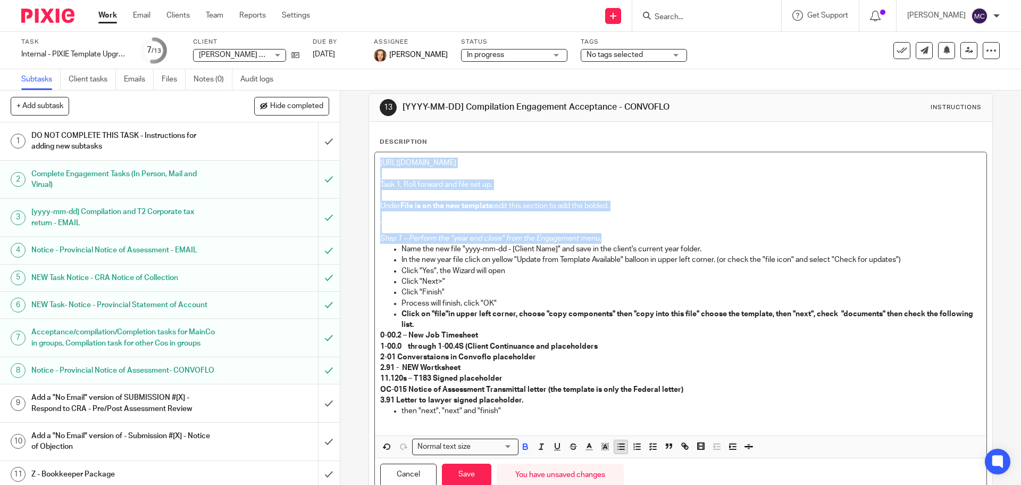
click at [619, 448] on icon "button" at bounding box center [622, 447] width 10 height 10
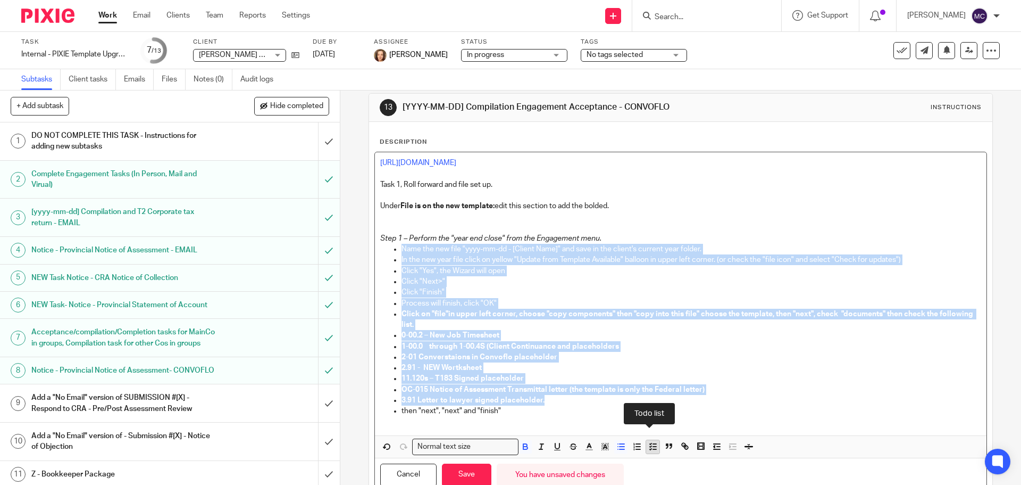
click at [651, 448] on icon "button" at bounding box center [653, 447] width 10 height 10
click at [638, 451] on icon "button" at bounding box center [638, 447] width 10 height 10
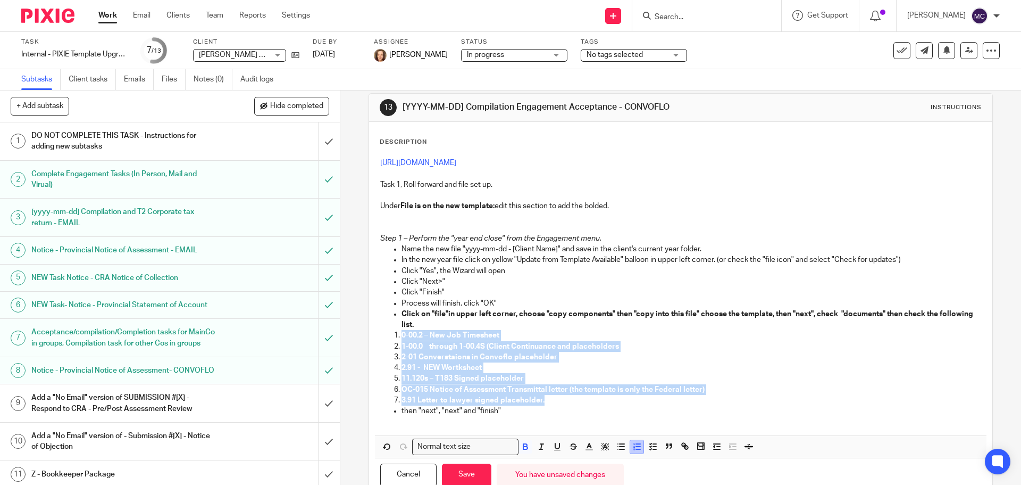
click at [638, 451] on icon "button" at bounding box center [638, 447] width 10 height 10
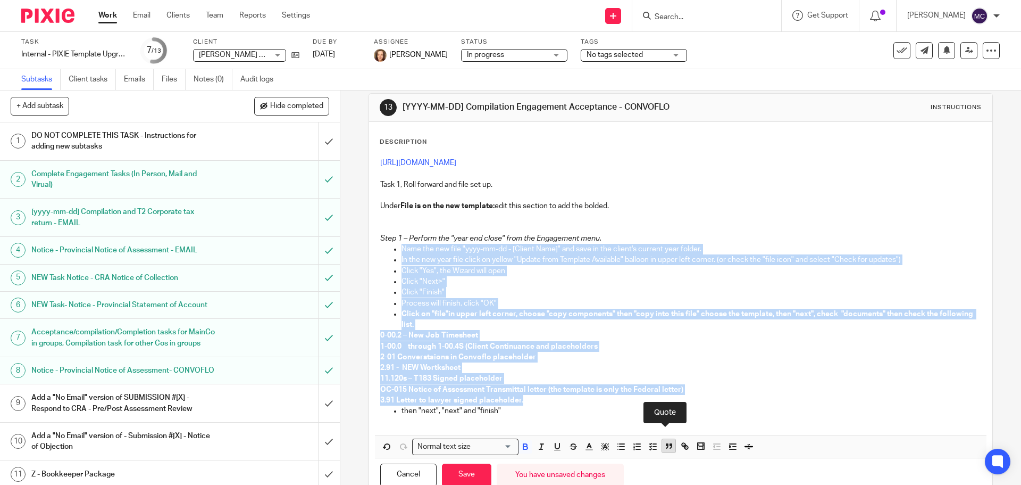
click at [666, 447] on icon "button" at bounding box center [669, 446] width 10 height 10
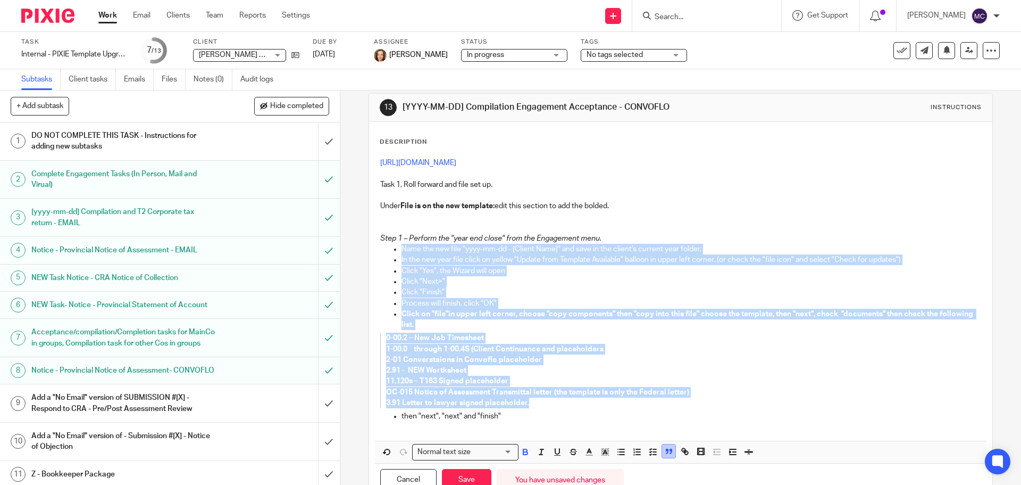
click at [666, 447] on icon "button" at bounding box center [669, 451] width 10 height 10
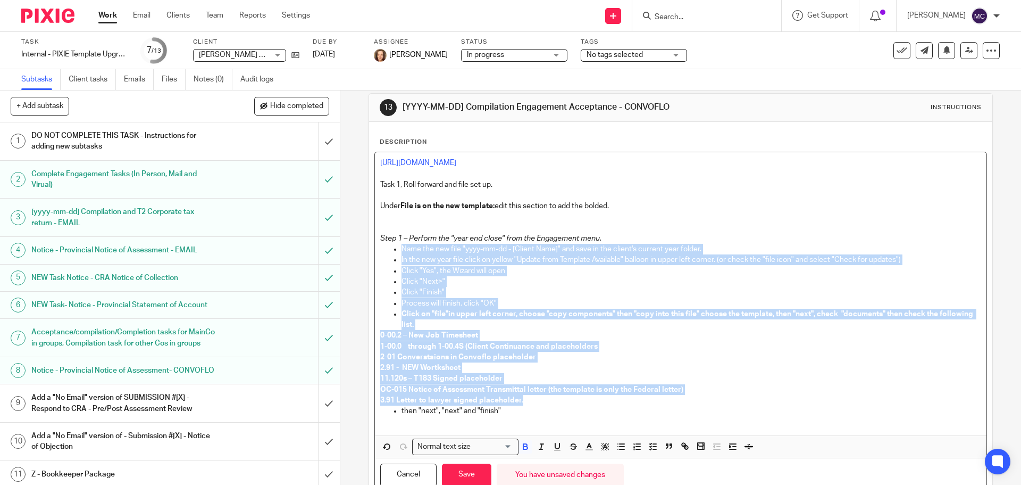
click at [683, 360] on p "2-01 Converstaions in Convoflo placeholder" at bounding box center [680, 357] width 601 height 11
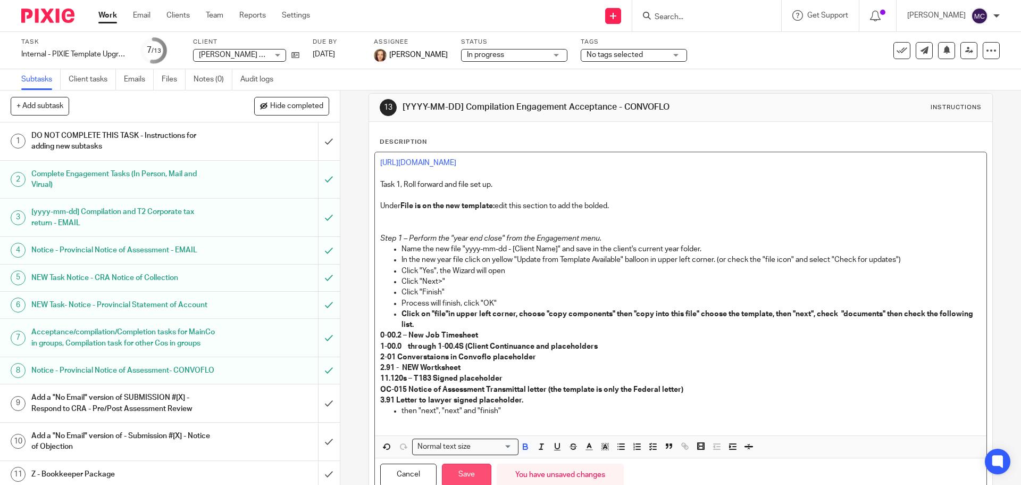
click at [467, 470] on button "Save" at bounding box center [466, 474] width 49 height 23
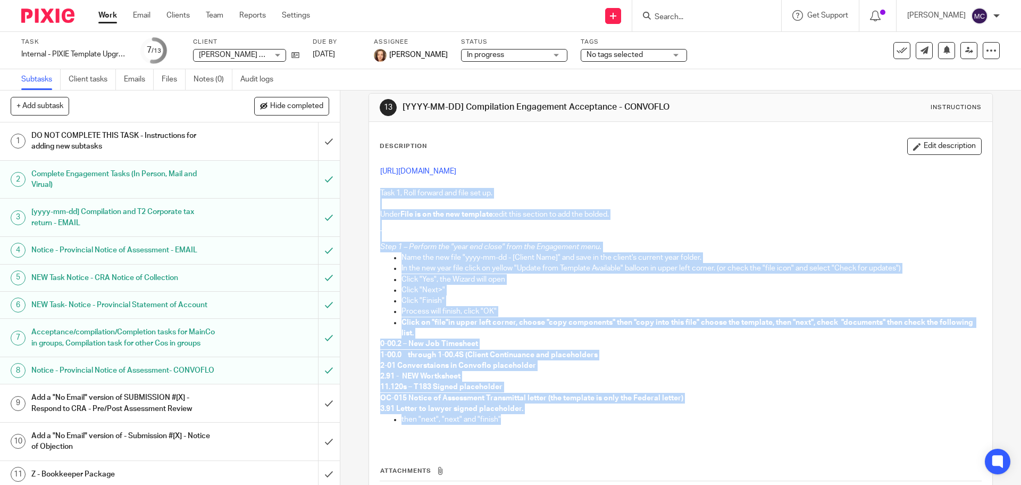
drag, startPoint x: 377, startPoint y: 192, endPoint x: 571, endPoint y: 422, distance: 301.3
click at [571, 422] on div "https://jgpc.usepixie.net/job_templates/46/edit?return_to=%2Fjob_templates Task…" at bounding box center [680, 302] width 611 height 283
copy div "Task 1, Roll forward and file set up. Under File is on the new template: edit t…"
click at [667, 297] on p "Click "Finish"" at bounding box center [691, 300] width 579 height 11
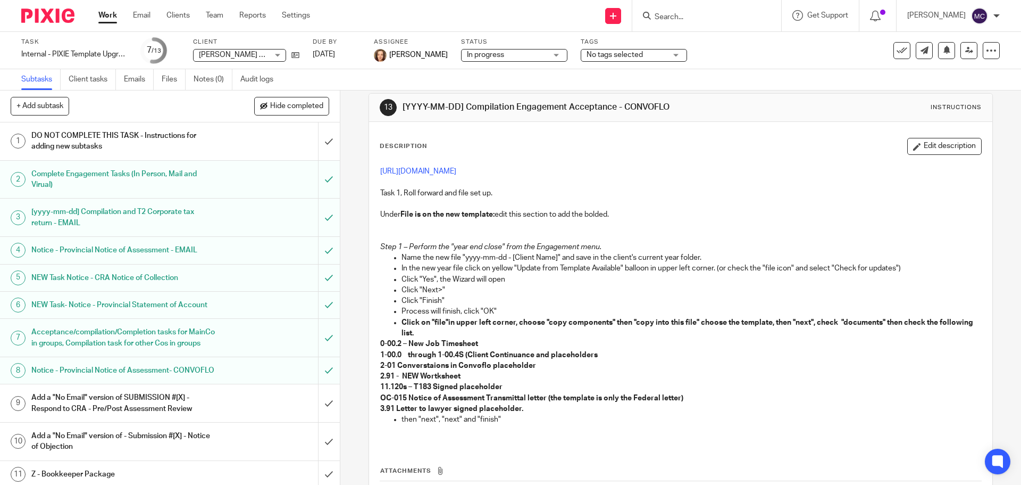
click at [445, 323] on strong "Click on "file"in upper left corner, choose "copy components" then "copy into t…" at bounding box center [688, 328] width 573 height 18
click at [934, 150] on button "Edit description" at bounding box center [945, 146] width 74 height 17
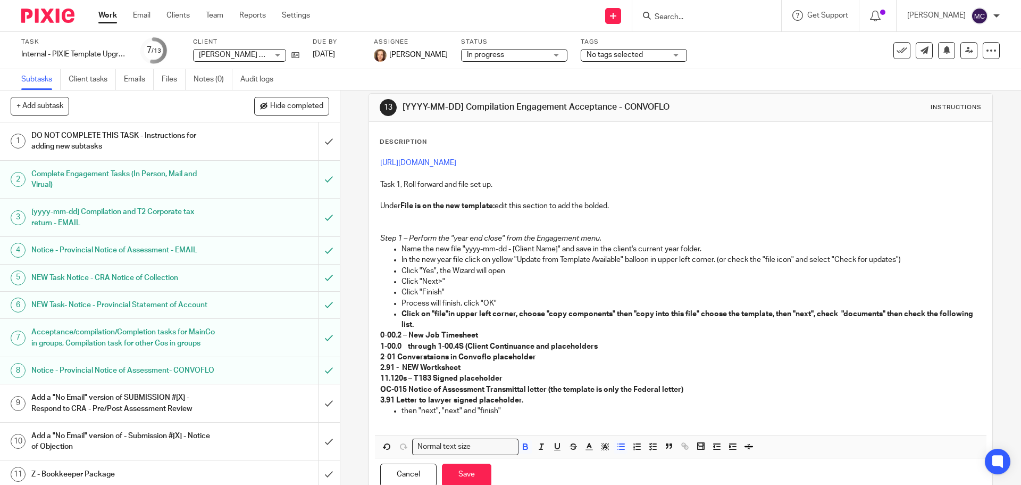
click at [446, 317] on strong "Click on "file"in upper left corner, choose "copy components" then "copy into t…" at bounding box center [688, 319] width 573 height 18
click at [489, 481] on div "Cancel Save You have unsaved changes" at bounding box center [680, 475] width 611 height 34
click at [478, 480] on button "Save" at bounding box center [466, 474] width 49 height 23
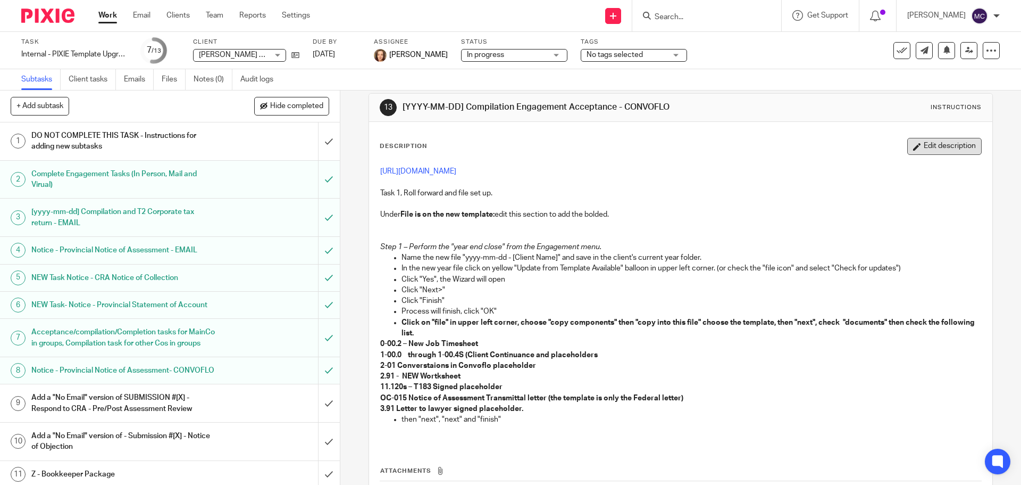
click at [937, 147] on button "Edit description" at bounding box center [945, 146] width 74 height 17
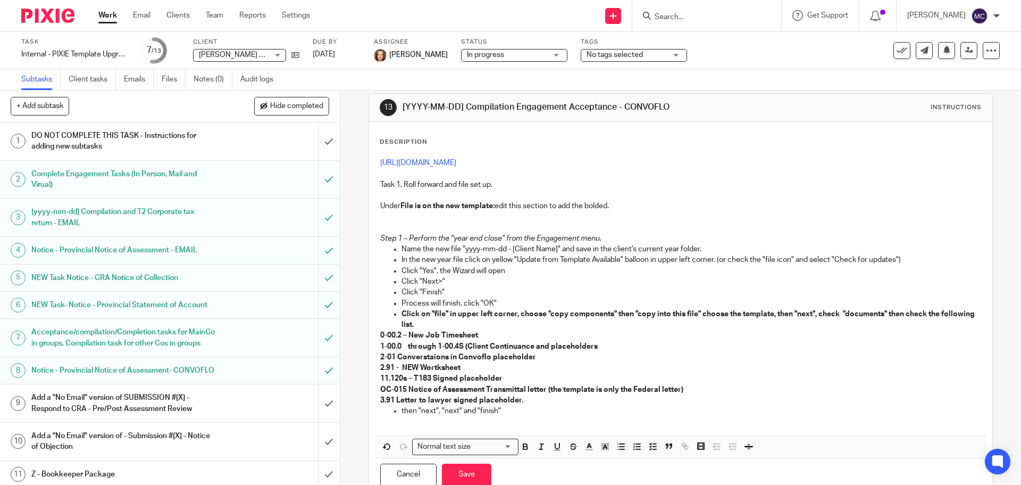
click at [527, 406] on p "then "next", "next" and "finish"" at bounding box center [691, 410] width 579 height 11
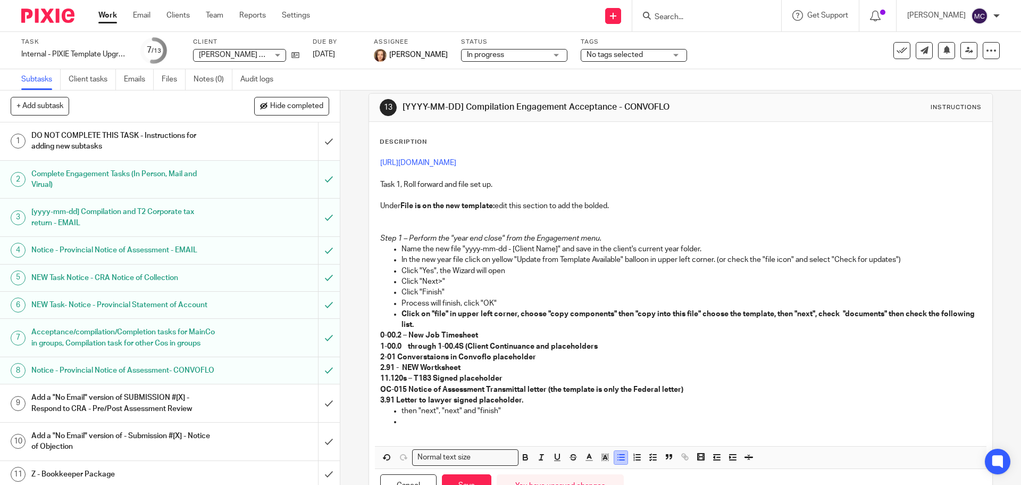
click at [620, 456] on icon "button" at bounding box center [622, 457] width 10 height 10
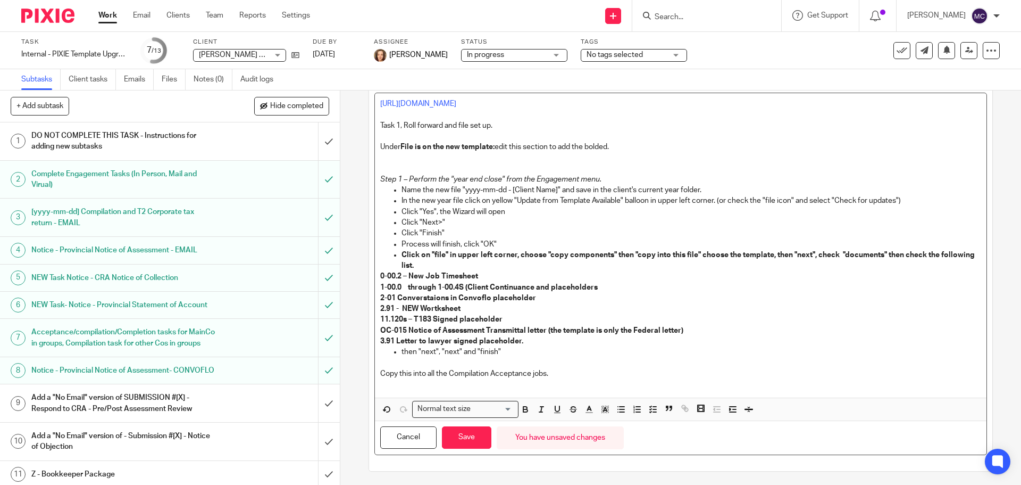
scroll to position [92, 0]
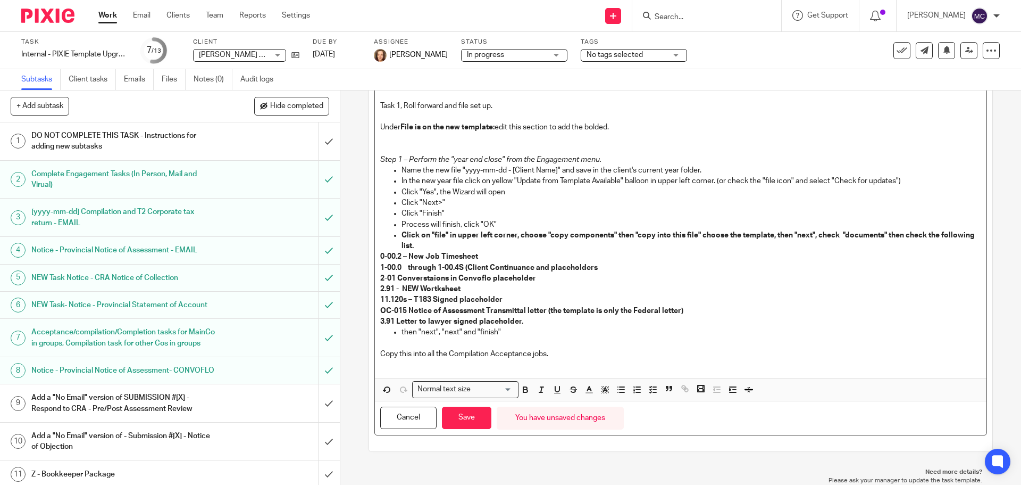
click at [566, 352] on p "Copy this into all the Compilation Acceptance jobs." at bounding box center [680, 353] width 601 height 11
click at [598, 351] on p "Copy this into all the Compilation Acceptance jobs. (Email, Main COmpany Group,…" at bounding box center [680, 353] width 601 height 11
click at [464, 411] on button "Save" at bounding box center [466, 417] width 49 height 23
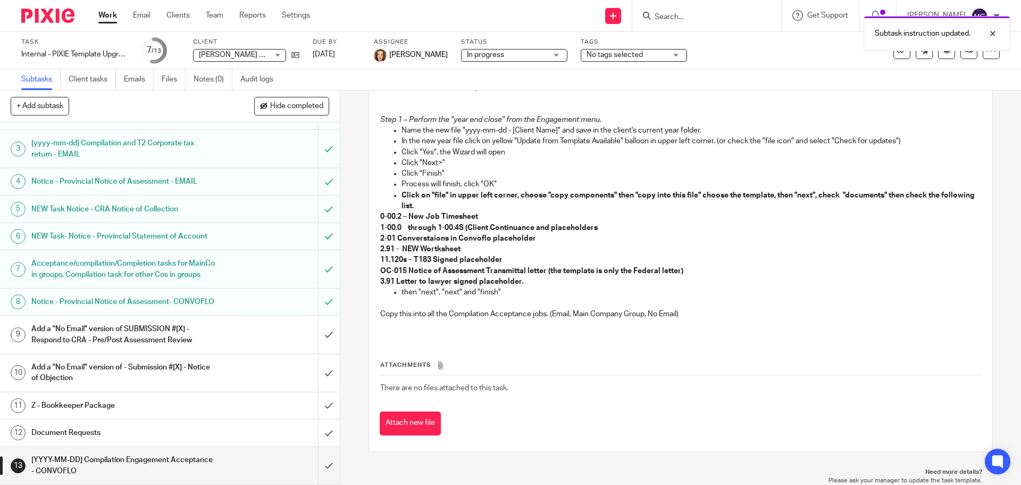
scroll to position [101, 0]
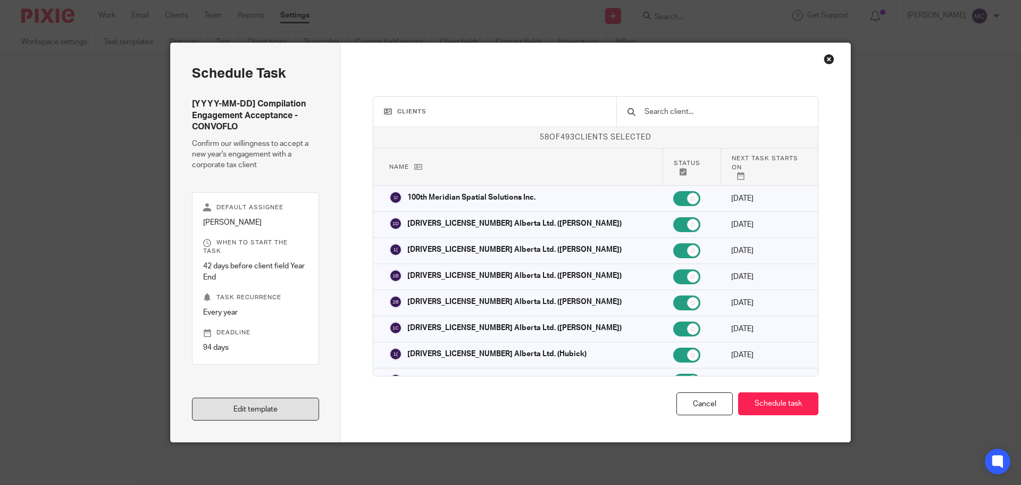
click at [253, 402] on link "Edit template" at bounding box center [255, 408] width 127 height 23
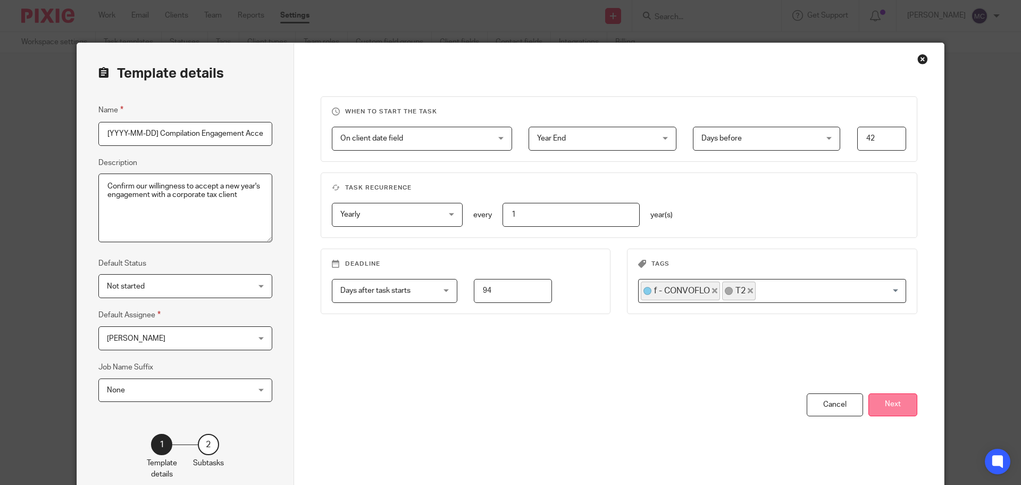
click at [902, 406] on button "Next" at bounding box center [893, 404] width 49 height 23
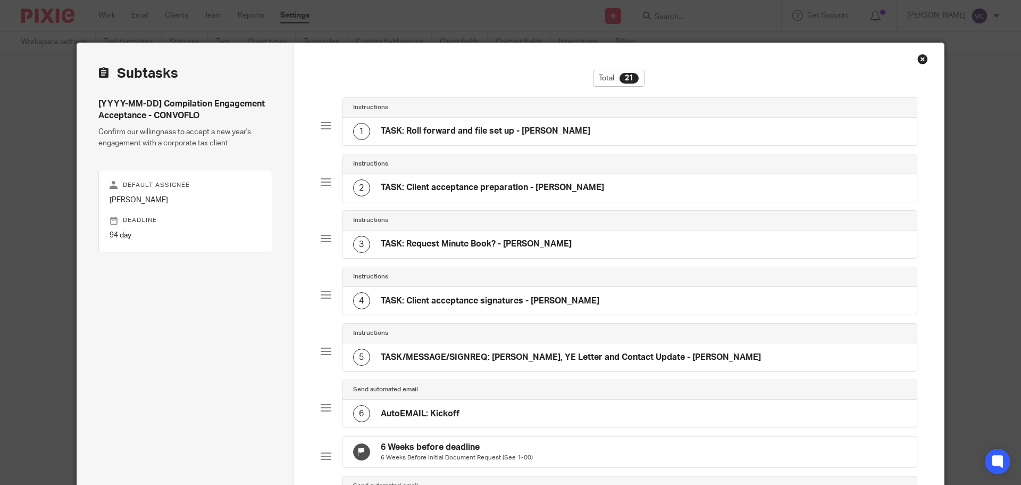
click at [472, 129] on h4 "TASK: Roll forward and file set up - [PERSON_NAME]" at bounding box center [486, 131] width 210 height 11
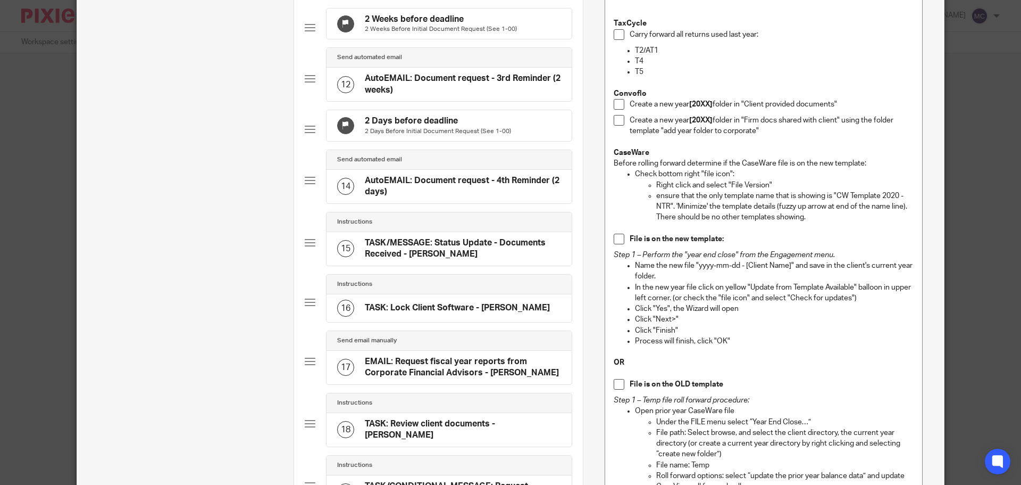
scroll to position [665, 0]
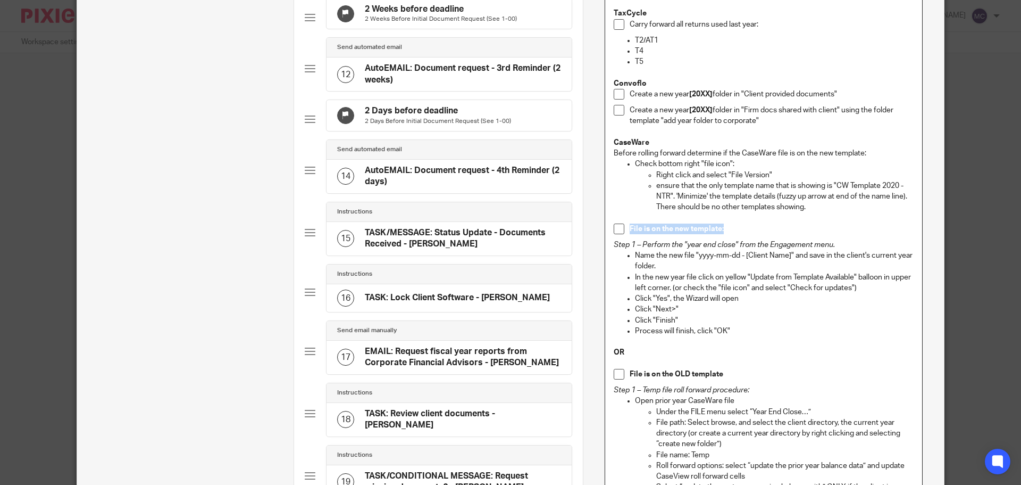
drag, startPoint x: 627, startPoint y: 228, endPoint x: 728, endPoint y: 235, distance: 100.8
click at [728, 235] on div "File is on the new template:" at bounding box center [772, 231] width 284 height 16
copy strong "File is on the new template:"
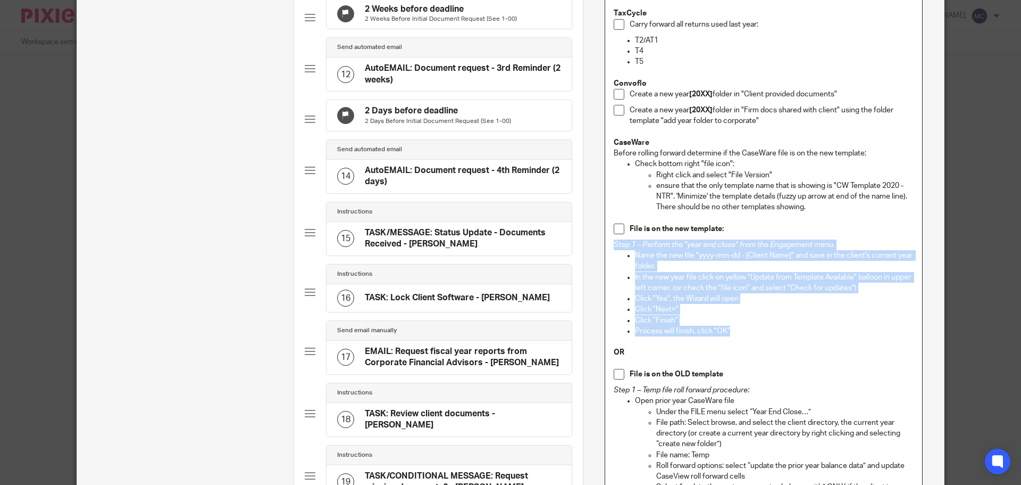
drag, startPoint x: 610, startPoint y: 242, endPoint x: 766, endPoint y: 328, distance: 178.6
click at [766, 328] on div "Client prefers [[Client: Client is Convoflo/Email/Mail]] , ensure this task mat…" at bounding box center [763, 247] width 317 height 1409
copy div "Step 1 – Perform the "year end close" from the Engagement menu. Name the new fi…"
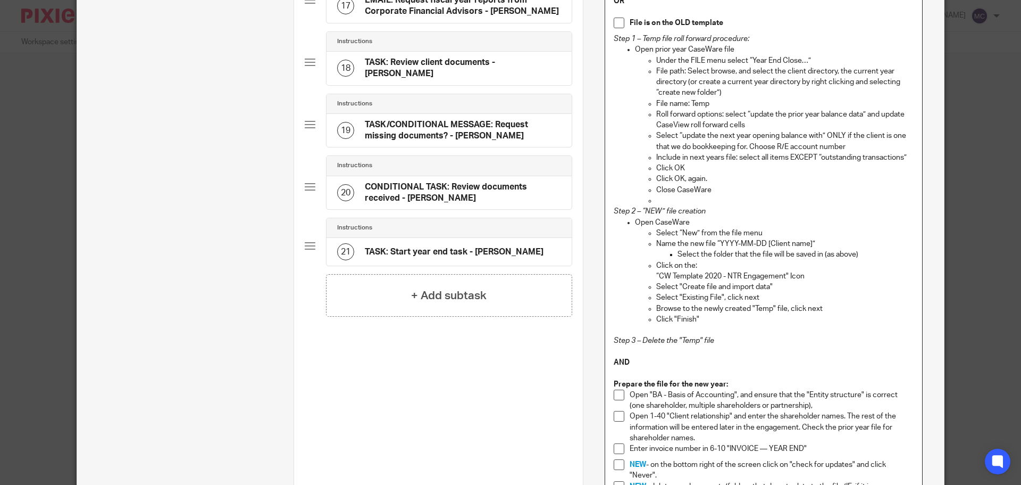
scroll to position [1277, 0]
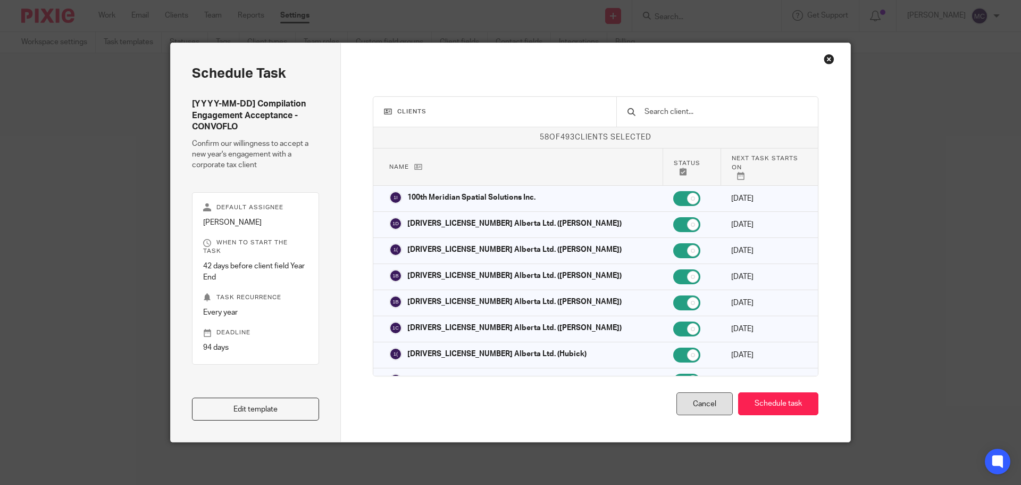
click at [696, 401] on div "Cancel" at bounding box center [705, 403] width 56 height 23
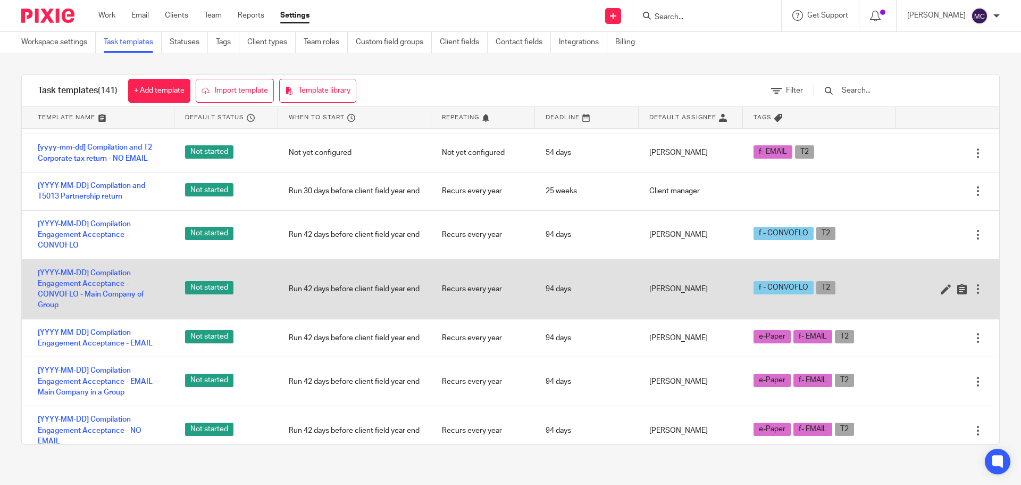
scroll to position [4790, 0]
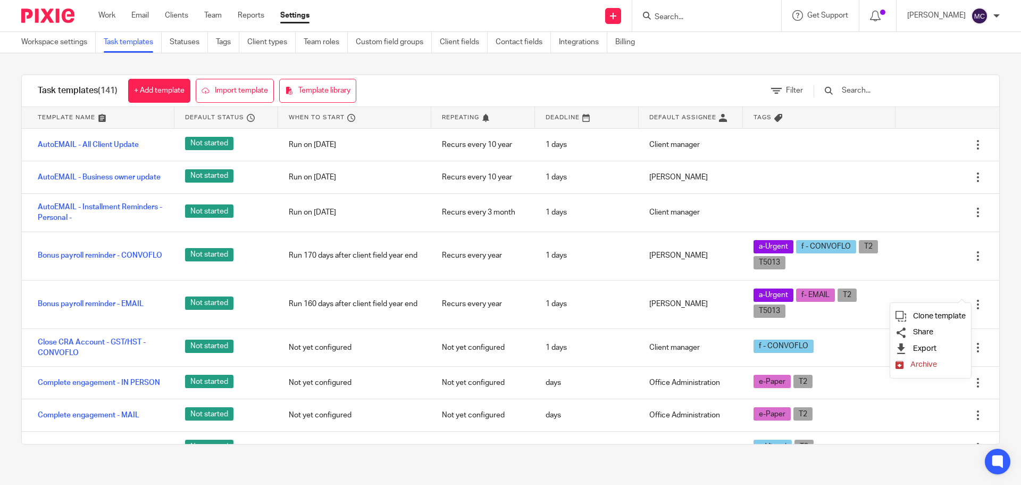
scroll to position [4748, 0]
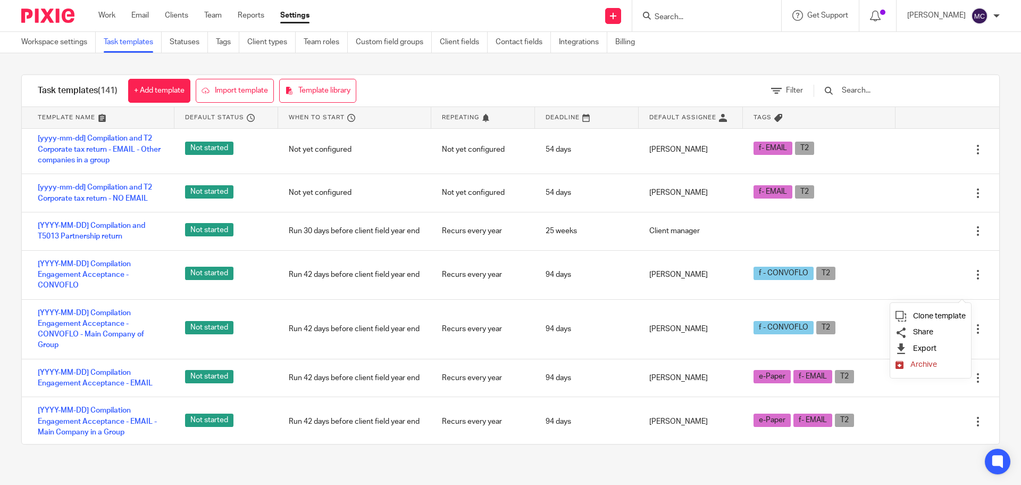
click at [693, 13] on input "Search" at bounding box center [702, 18] width 96 height 10
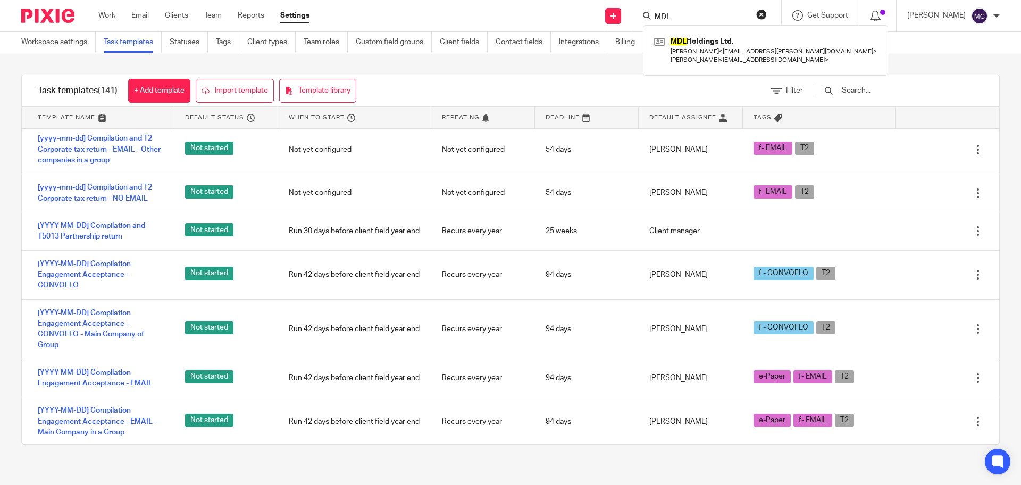
type input "MDL"
click button "submit" at bounding box center [0, 0] width 0 height 0
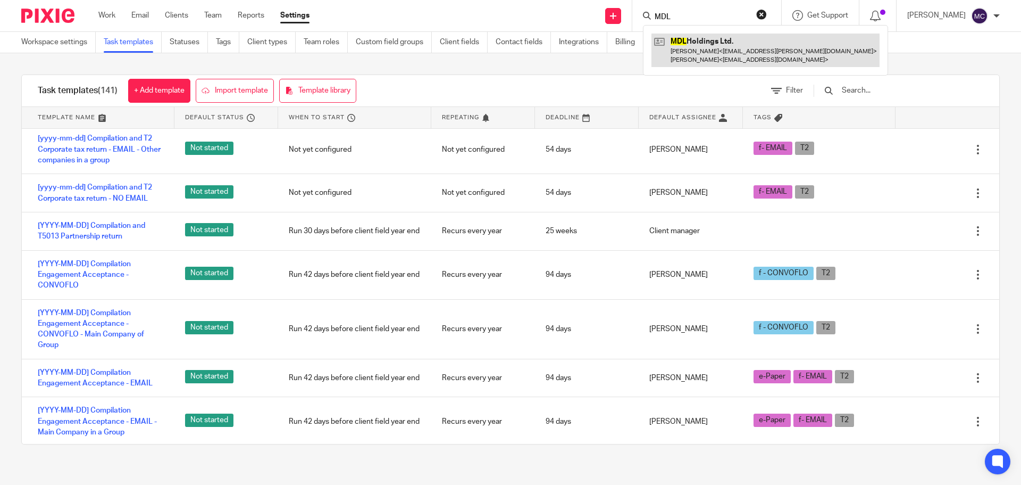
click at [699, 40] on link at bounding box center [766, 50] width 228 height 33
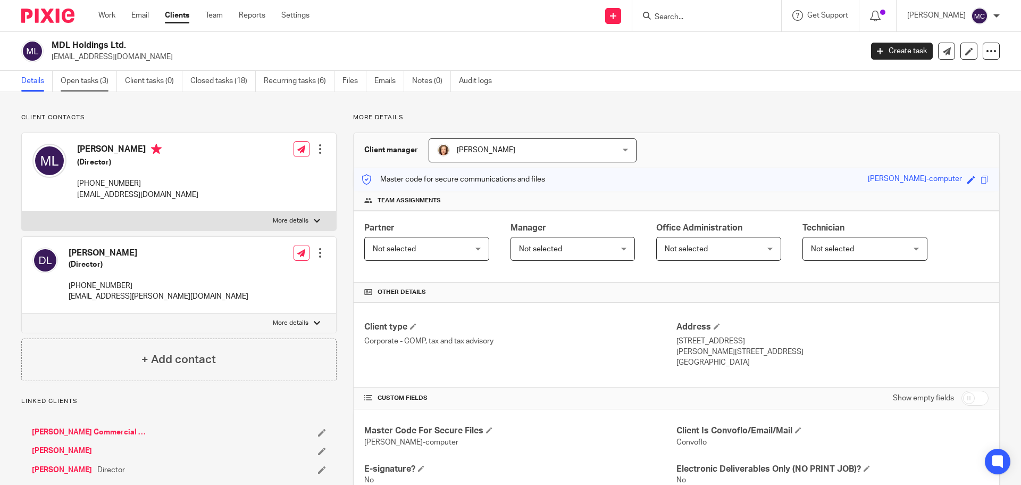
click at [74, 79] on link "Open tasks (3)" at bounding box center [89, 81] width 56 height 21
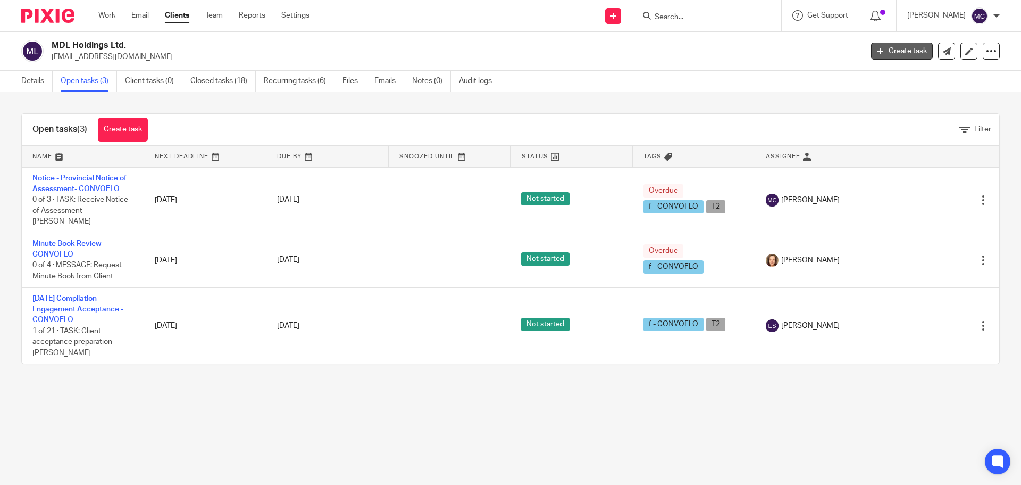
click at [891, 52] on link "Create task" at bounding box center [902, 51] width 62 height 17
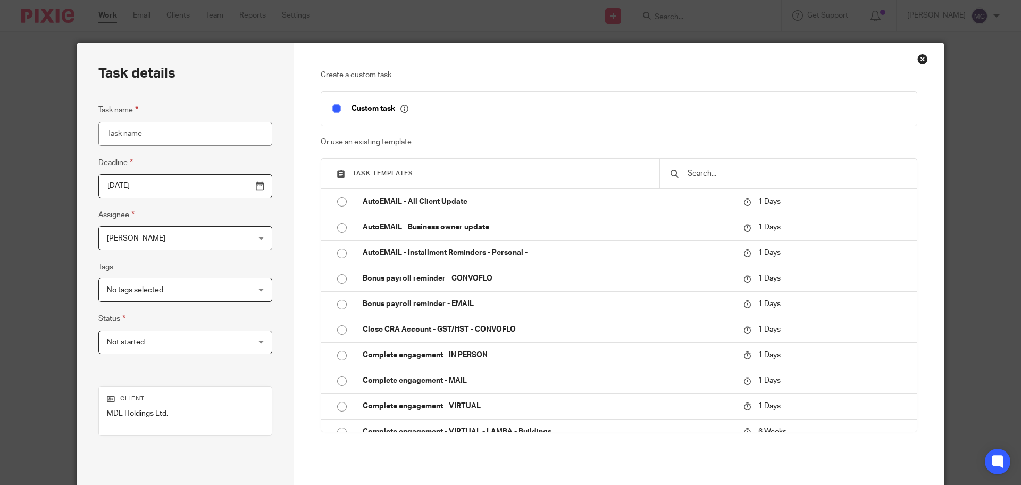
click at [739, 175] on input "text" at bounding box center [797, 174] width 220 height 12
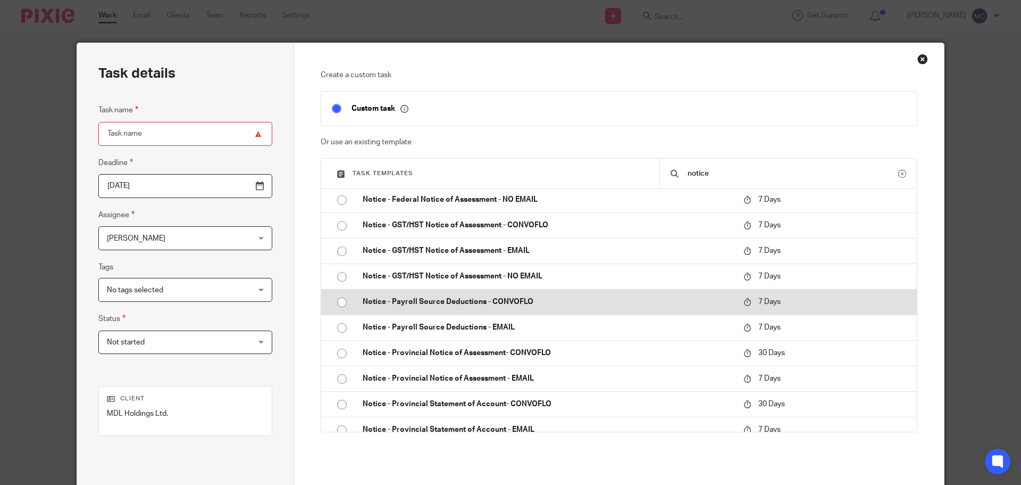
scroll to position [19, 0]
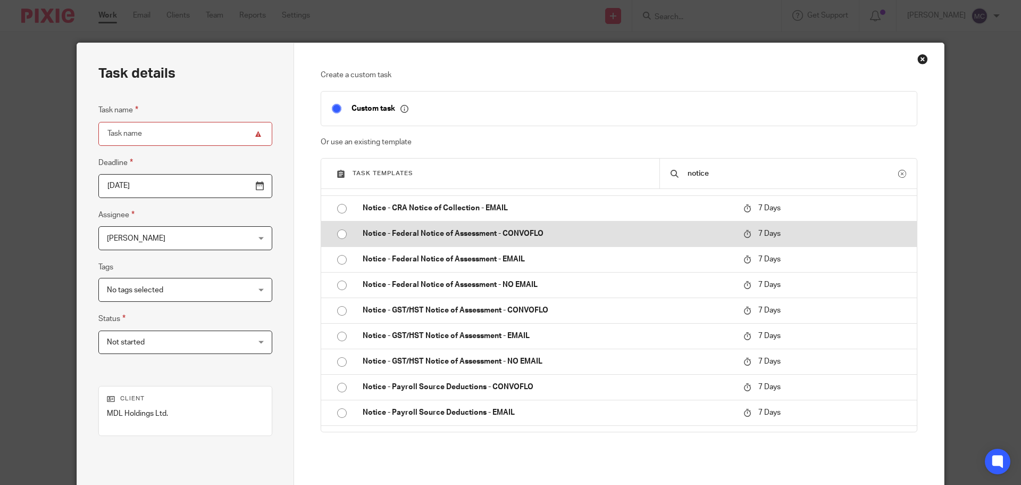
type input "notice"
click at [450, 236] on p "Notice - Federal Notice of Assessment - CONVOFLO" at bounding box center [548, 233] width 370 height 11
type input "[DATE]"
type input "Notice - Federal Notice of Assessment - CONVOFLO"
checkbox input "false"
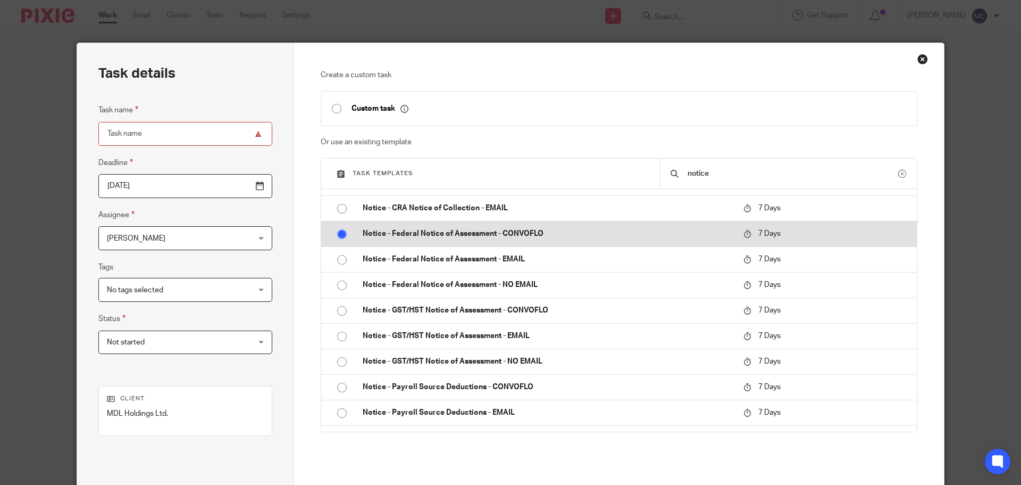
radio input "true"
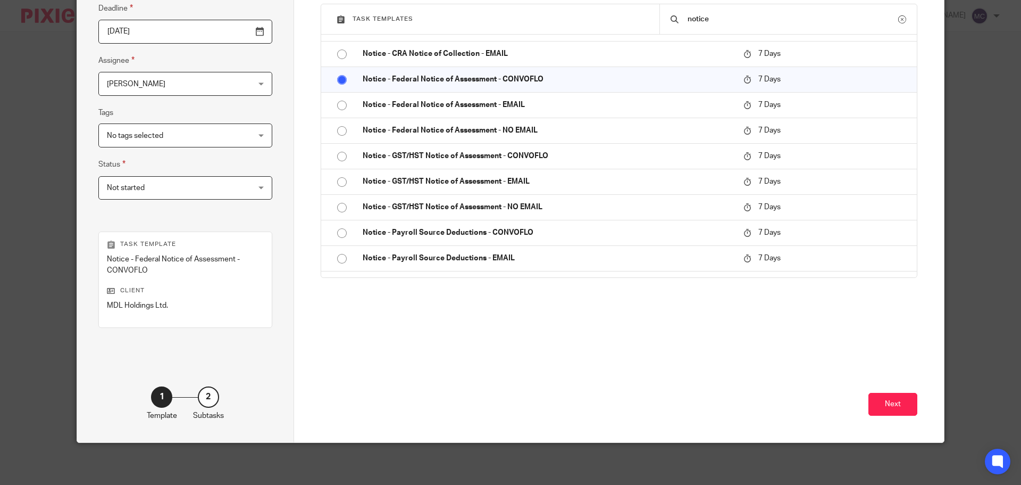
scroll to position [155, 0]
click at [893, 405] on button "Next" at bounding box center [893, 403] width 49 height 23
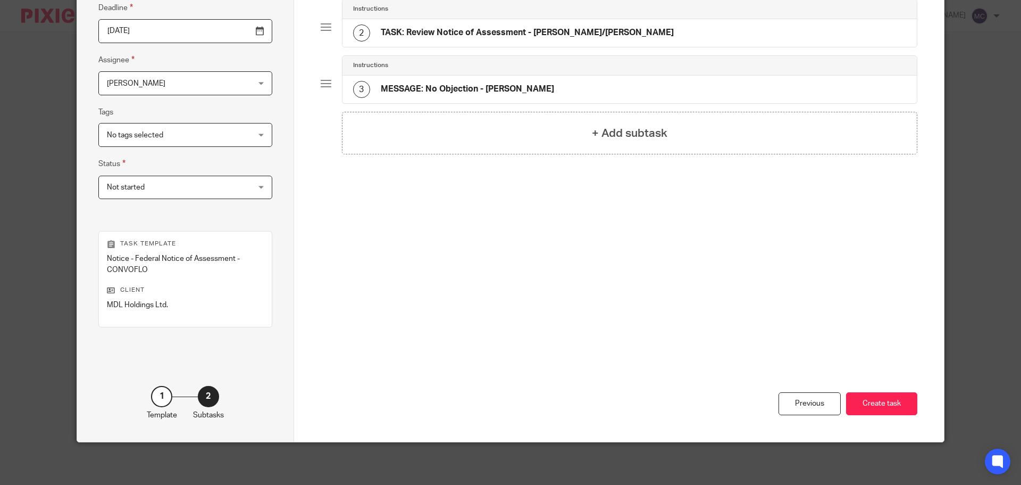
click at [893, 405] on button "Create task" at bounding box center [881, 403] width 71 height 23
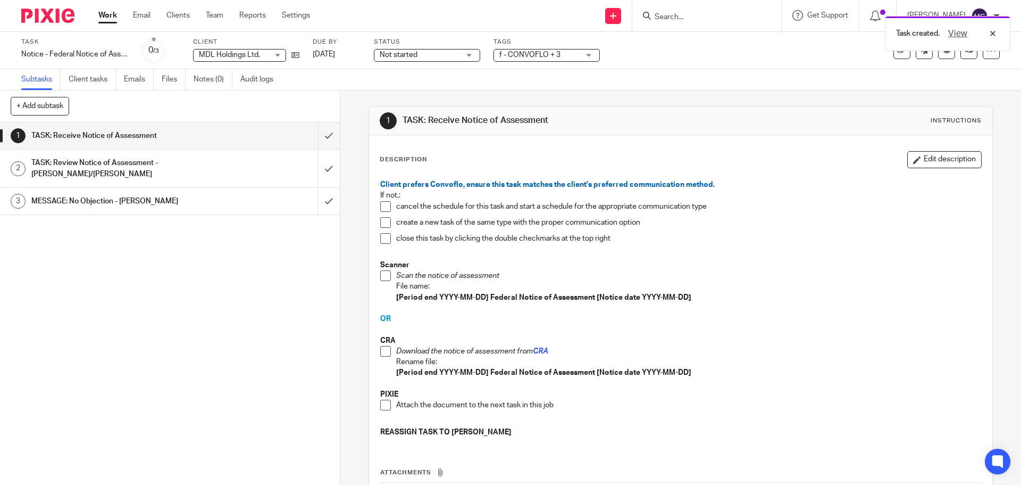
click at [381, 350] on span at bounding box center [385, 351] width 11 height 11
click at [381, 409] on span at bounding box center [385, 405] width 11 height 11
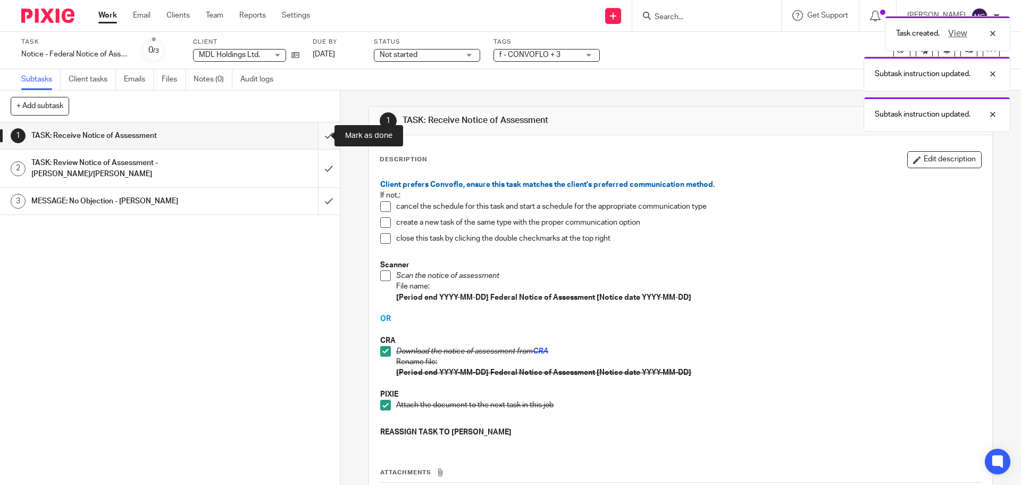
click at [321, 136] on input "submit" at bounding box center [170, 135] width 340 height 27
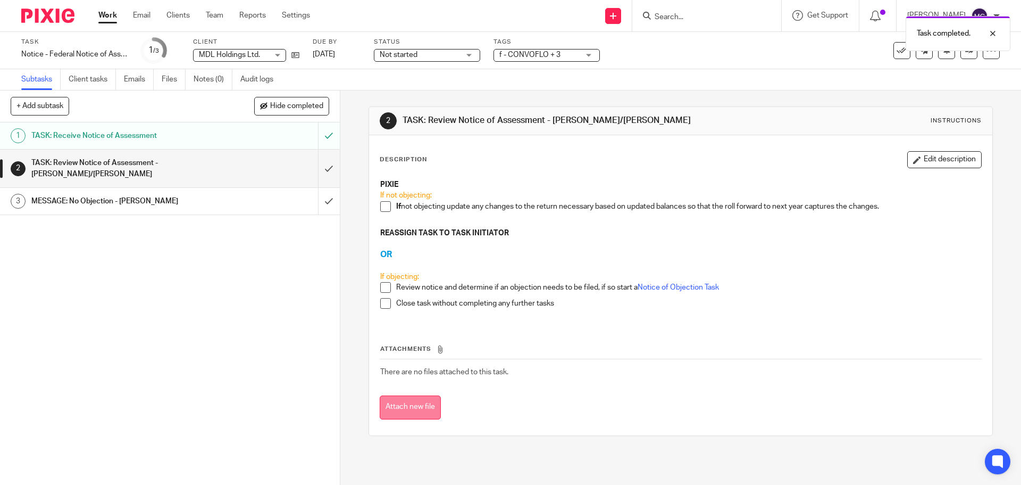
click at [401, 407] on button "Attach new file" at bounding box center [410, 407] width 61 height 24
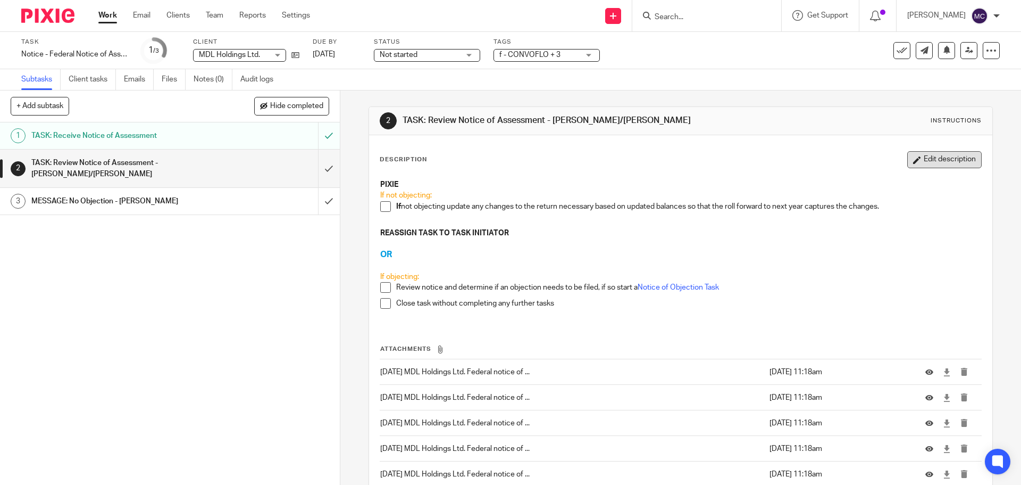
click at [943, 160] on button "Edit description" at bounding box center [945, 159] width 74 height 17
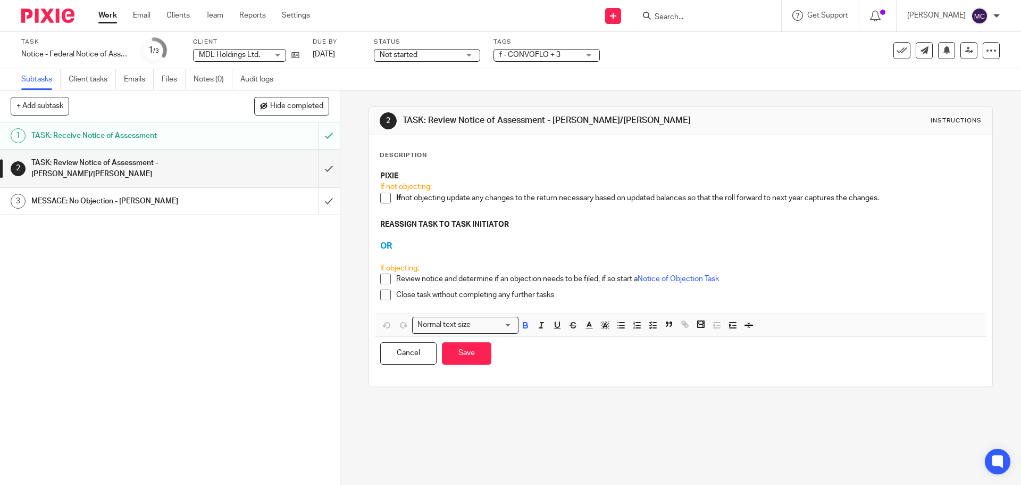
click at [202, 157] on h1 "TASK: Review Notice of Assessment - [PERSON_NAME]/[PERSON_NAME]" at bounding box center [123, 168] width 184 height 27
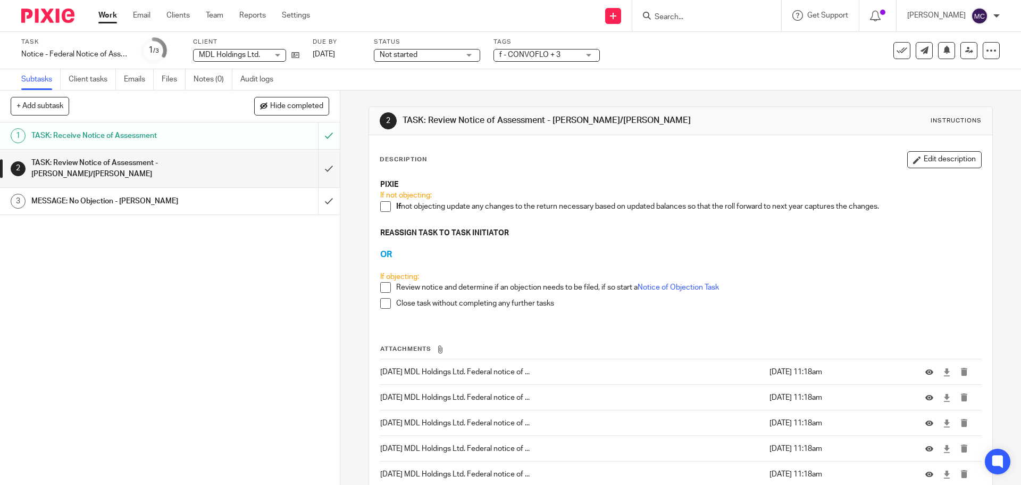
click at [596, 292] on p "Review notice and determine if an objection needs to be filed, if so start a No…" at bounding box center [688, 287] width 585 height 11
click at [966, 48] on icon at bounding box center [970, 50] width 8 height 8
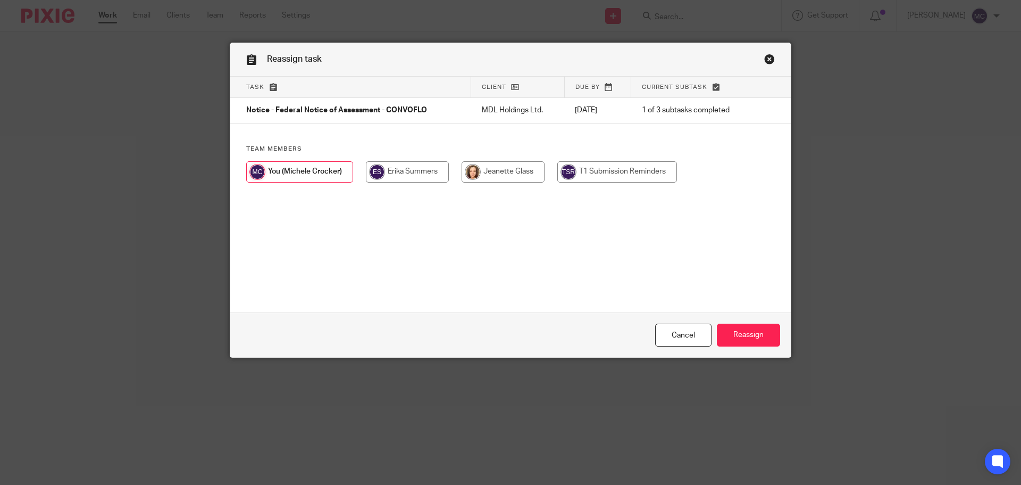
click at [506, 173] on input "radio" at bounding box center [503, 171] width 83 height 21
radio input "true"
click at [746, 337] on input "Reassign" at bounding box center [748, 334] width 63 height 23
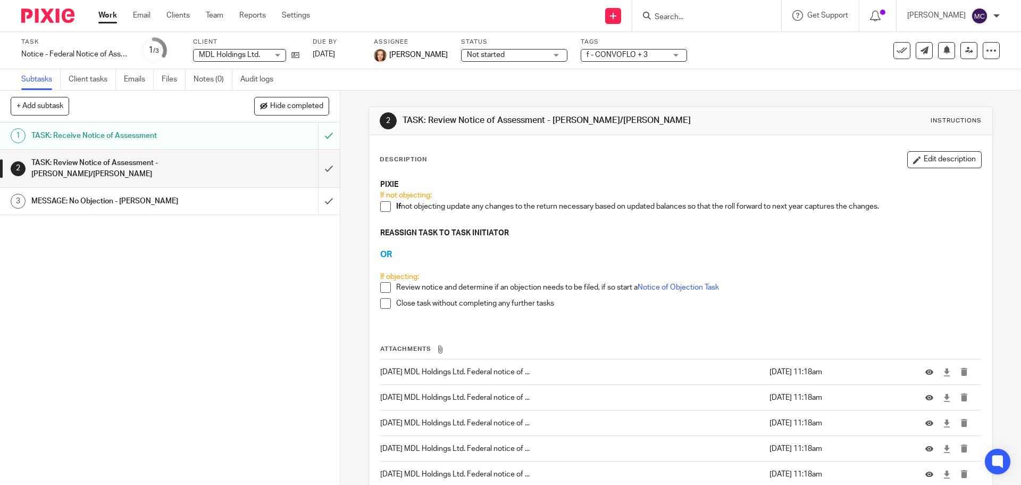
click at [682, 16] on input "Search" at bounding box center [702, 18] width 96 height 10
type input "[PERSON_NAME]"
click button "submit" at bounding box center [0, 0] width 0 height 0
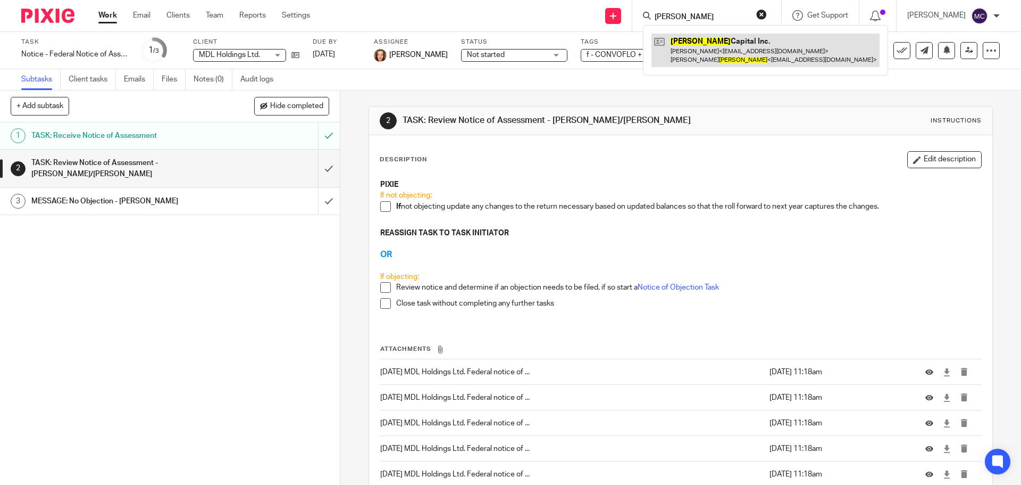
click at [675, 47] on link at bounding box center [766, 50] width 228 height 33
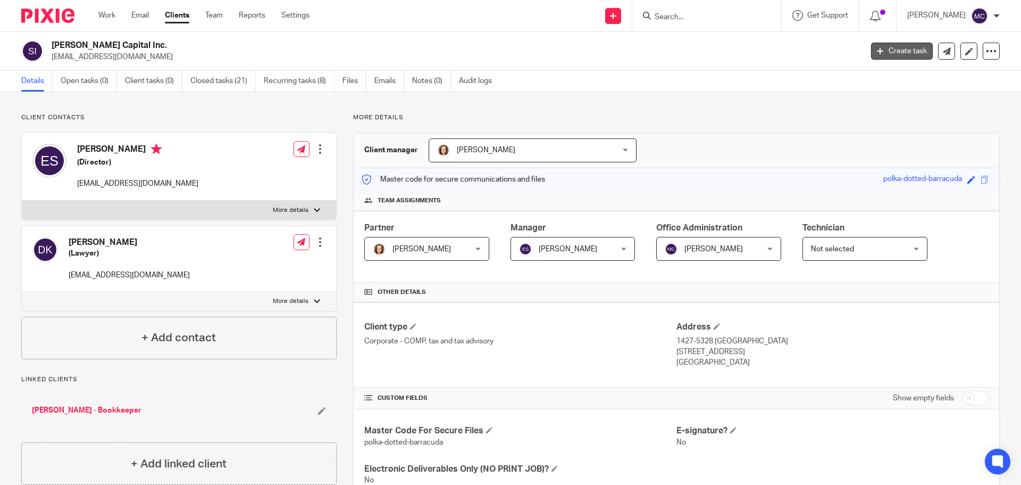
click at [896, 53] on link "Create task" at bounding box center [902, 51] width 62 height 17
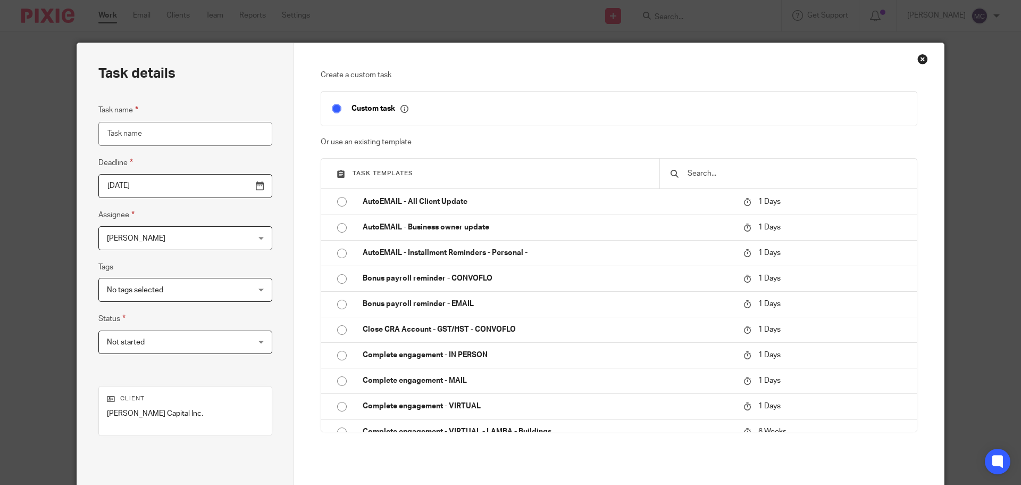
click at [740, 179] on input "text" at bounding box center [797, 174] width 220 height 12
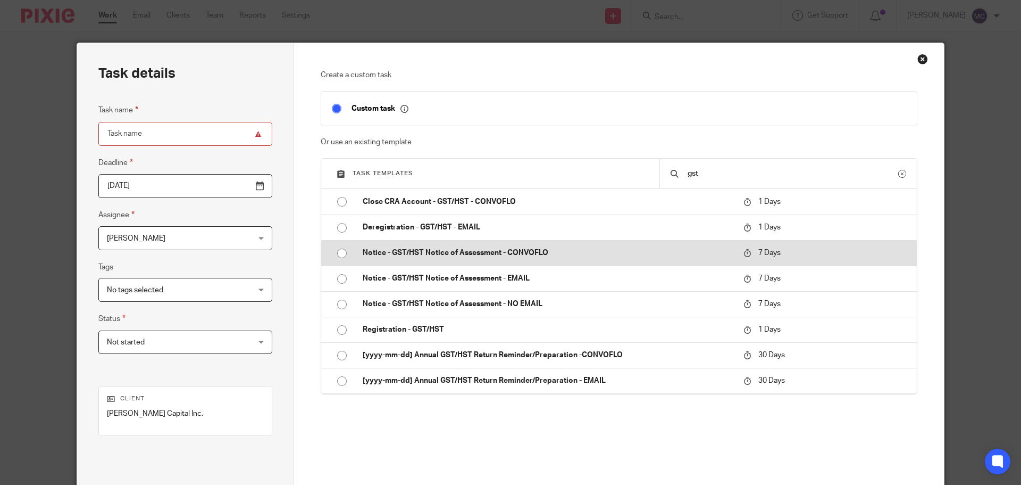
type input "gst"
click at [520, 247] on p "Notice - GST/HST Notice of Assessment - CONVOFLO" at bounding box center [548, 252] width 370 height 11
type input "[DATE]"
type input "Notice - GST/HST Notice of Assessment - CONVOFLO"
checkbox input "false"
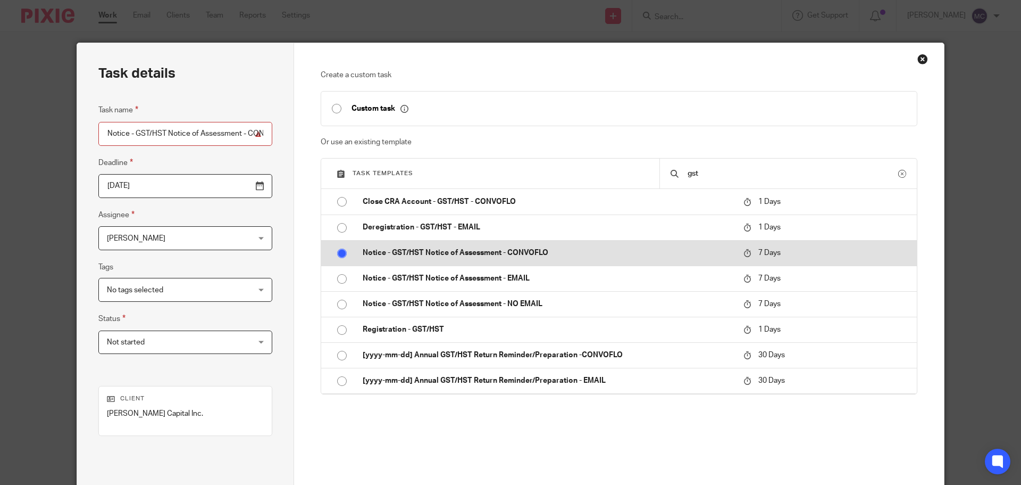
radio input "true"
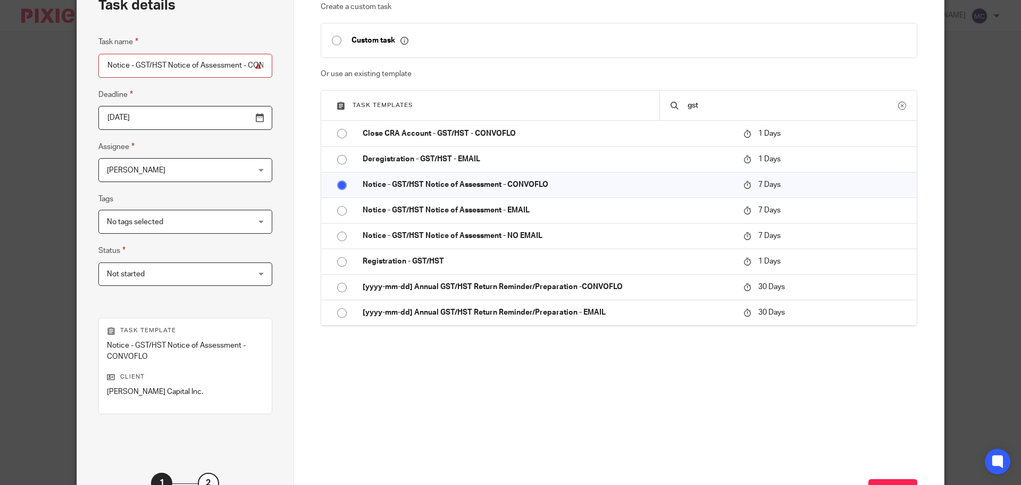
scroll to position [155, 0]
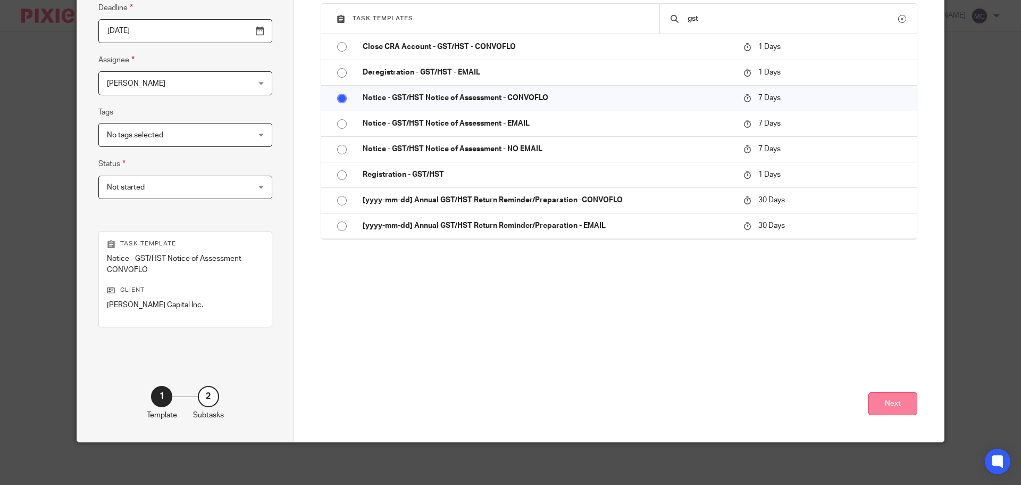
click at [870, 403] on button "Next" at bounding box center [893, 403] width 49 height 23
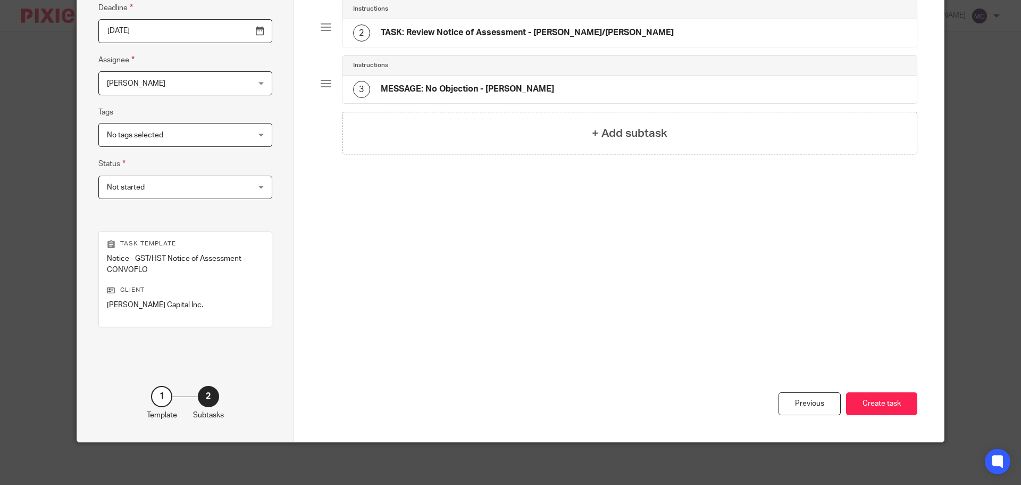
click at [870, 403] on button "Create task" at bounding box center [881, 403] width 71 height 23
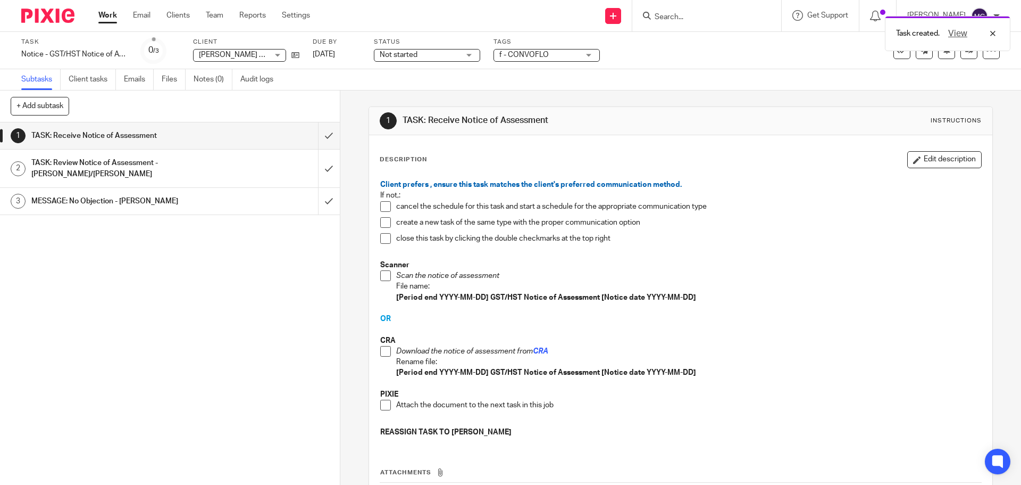
click at [381, 352] on span at bounding box center [385, 351] width 11 height 11
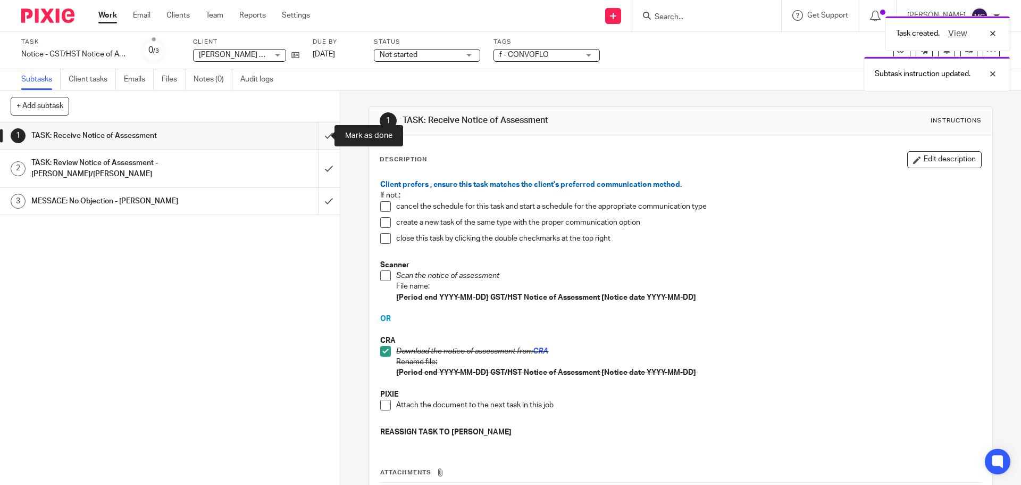
click at [315, 136] on input "submit" at bounding box center [170, 135] width 340 height 27
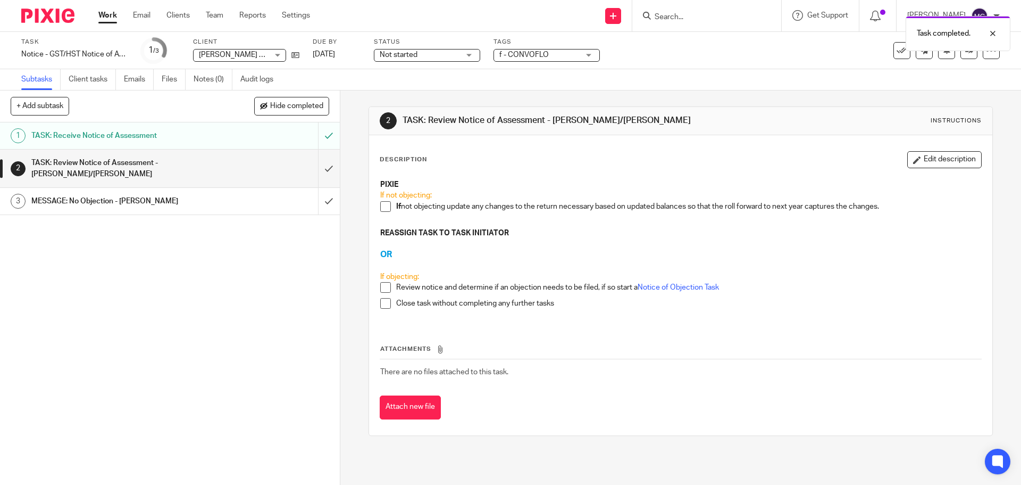
click at [261, 141] on div "TASK: Receive Notice of Assessment" at bounding box center [169, 136] width 276 height 16
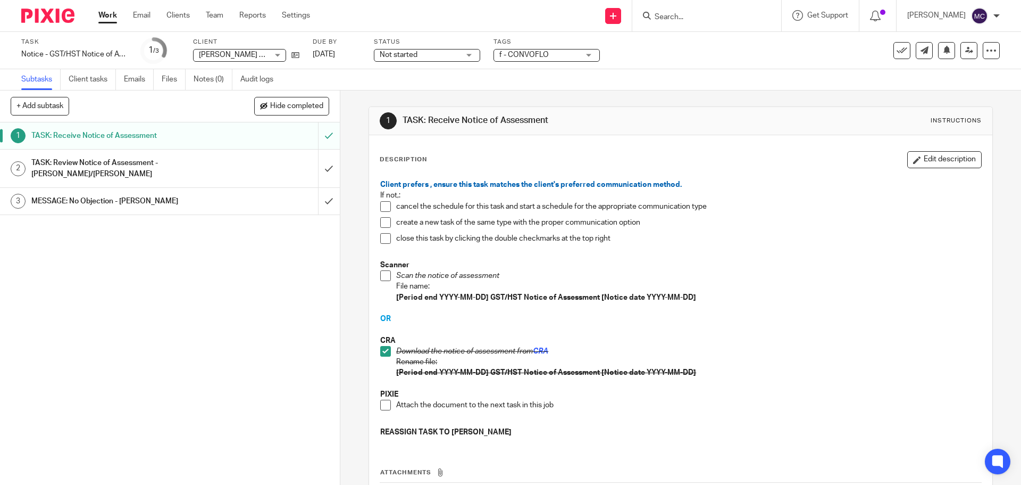
click at [383, 404] on span at bounding box center [385, 405] width 11 height 11
click at [264, 164] on div "TASK: Review Notice of Assessment - [PERSON_NAME]/[PERSON_NAME]" at bounding box center [169, 168] width 276 height 27
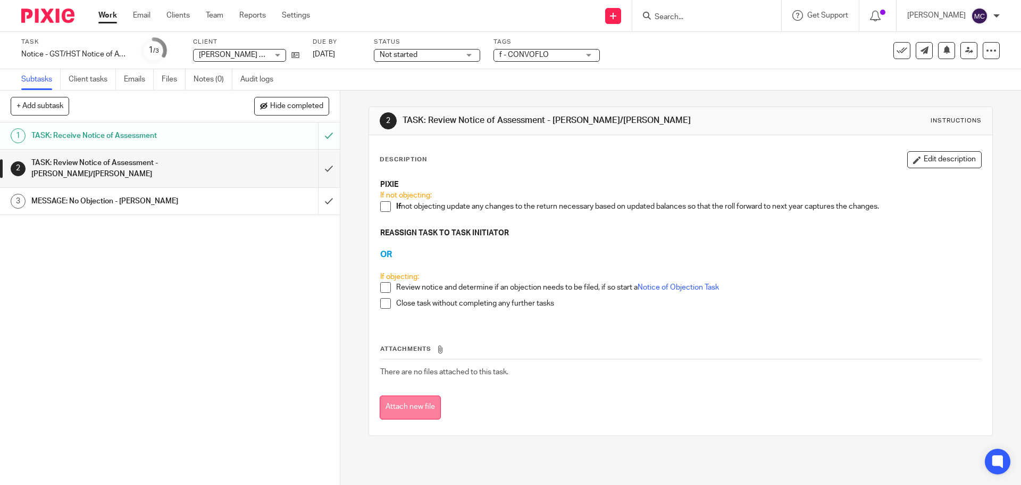
click at [415, 404] on button "Attach new file" at bounding box center [410, 407] width 61 height 24
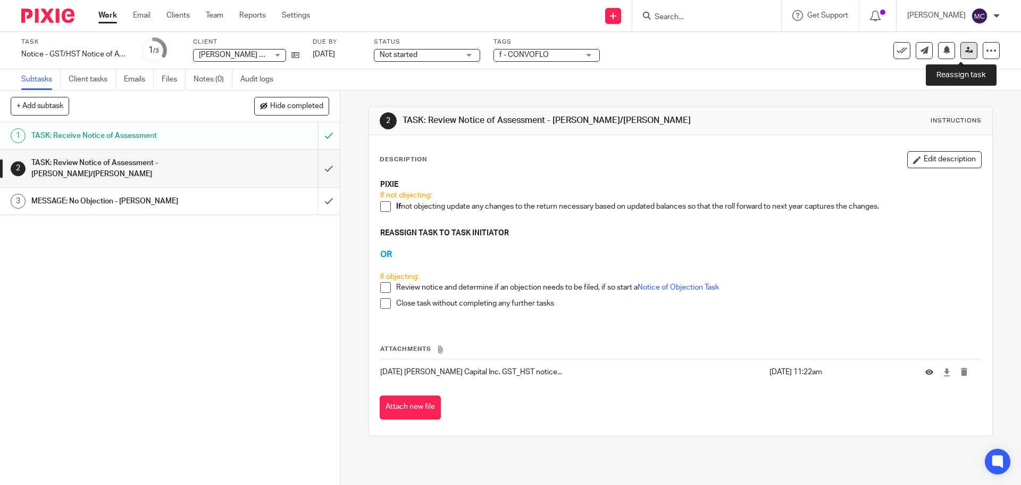
click at [966, 54] on icon at bounding box center [970, 50] width 8 height 8
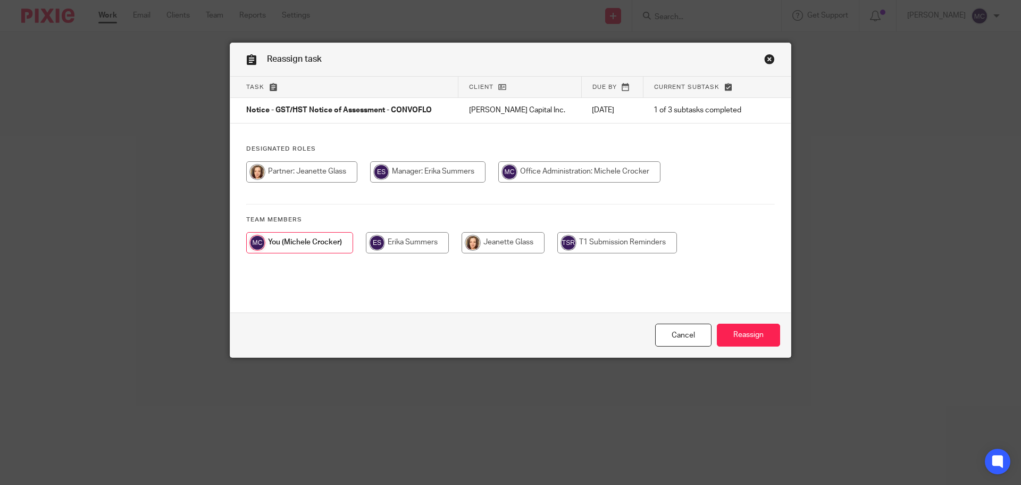
click at [517, 247] on input "radio" at bounding box center [503, 242] width 83 height 21
radio input "true"
click at [761, 332] on input "Reassign" at bounding box center [748, 334] width 63 height 23
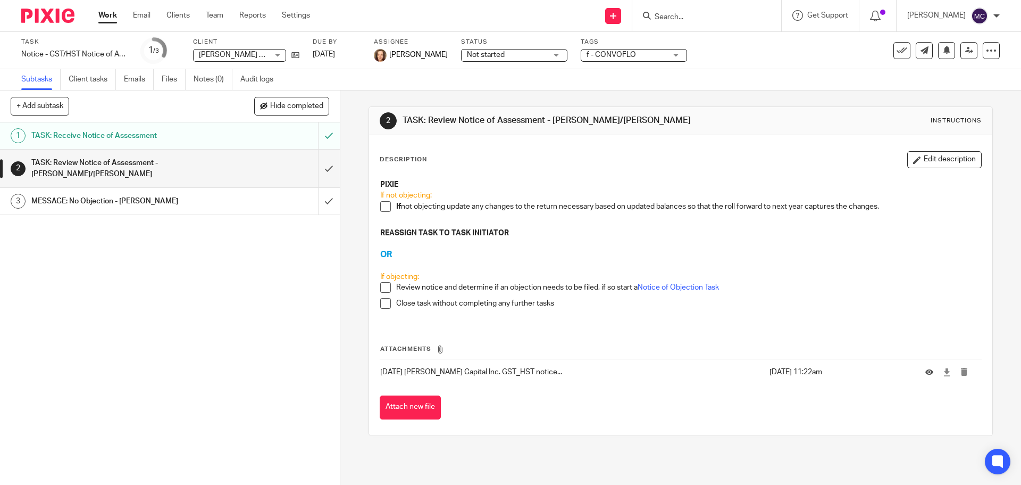
click at [680, 13] on input "Search" at bounding box center [702, 18] width 96 height 10
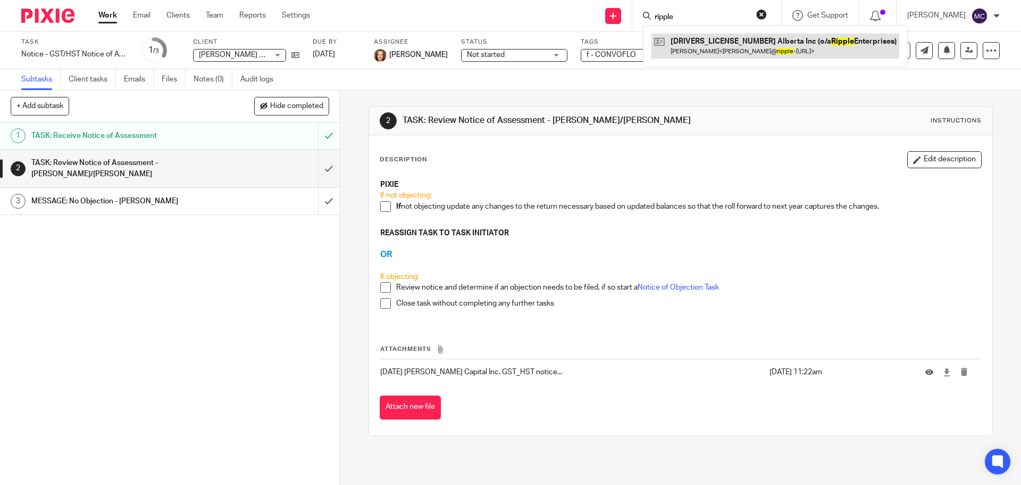
type input "ripple"
click at [695, 34] on link at bounding box center [776, 46] width 248 height 24
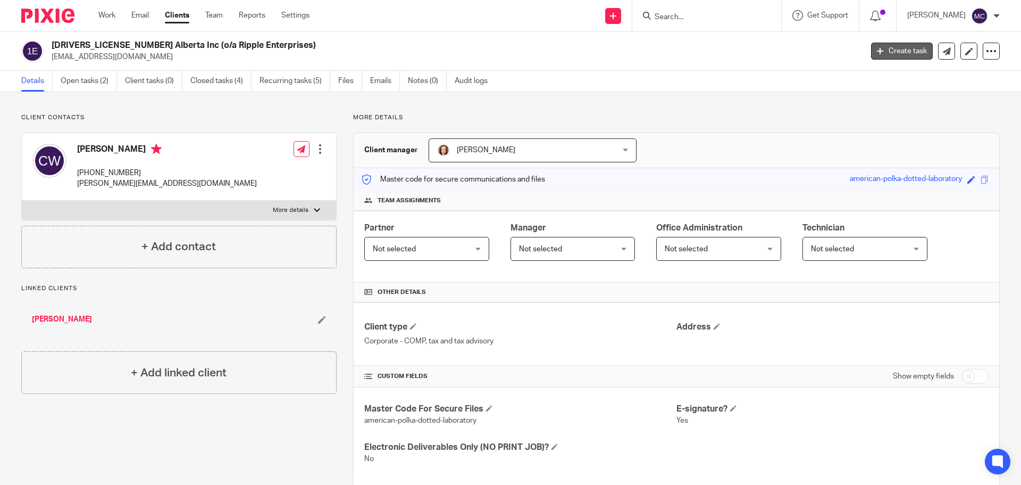
click at [883, 43] on link "Create task" at bounding box center [902, 51] width 62 height 17
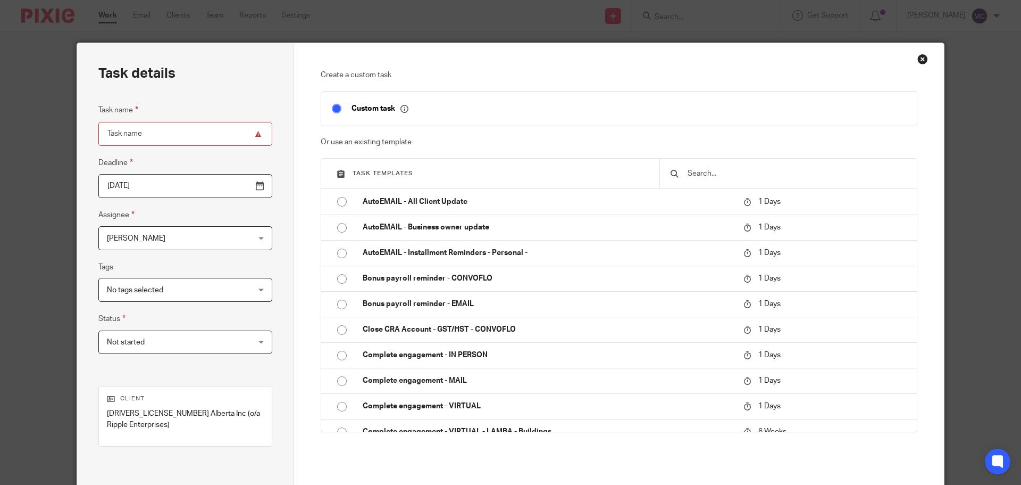
click at [764, 160] on div at bounding box center [788, 174] width 257 height 30
click at [754, 170] on input "text" at bounding box center [797, 174] width 220 height 12
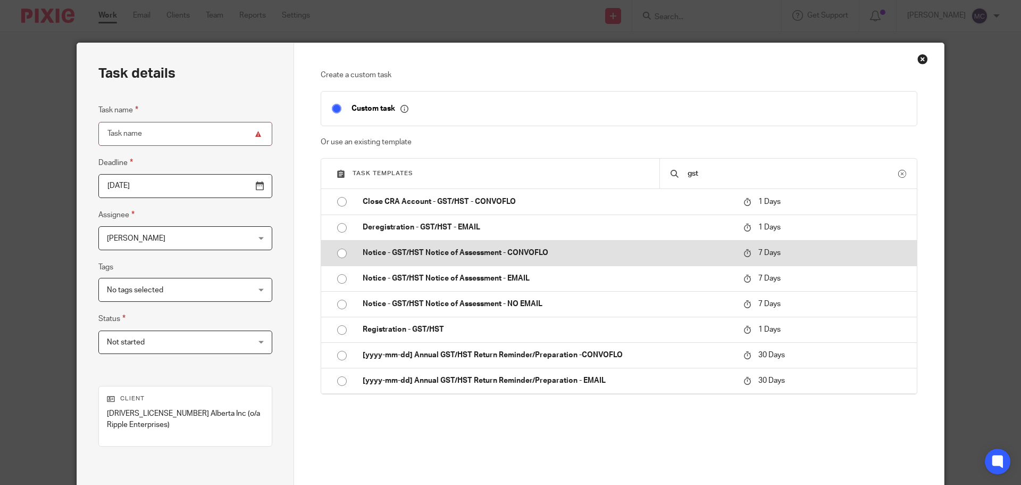
type input "gst"
click at [553, 246] on td "Notice - GST/HST Notice of Assessment - CONVOFLO" at bounding box center [545, 253] width 386 height 26
type input "[DATE]"
type input "Notice - GST/HST Notice of Assessment - CONVOFLO"
checkbox input "false"
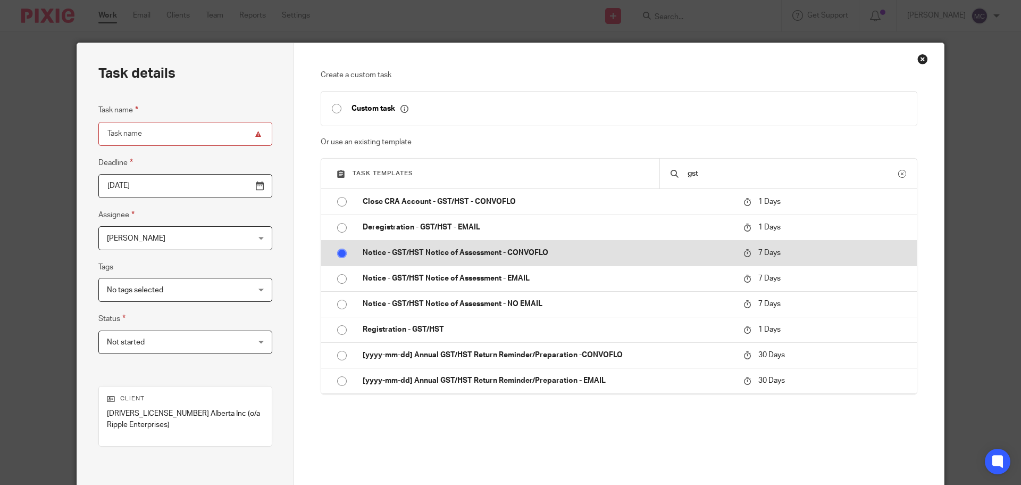
radio input "true"
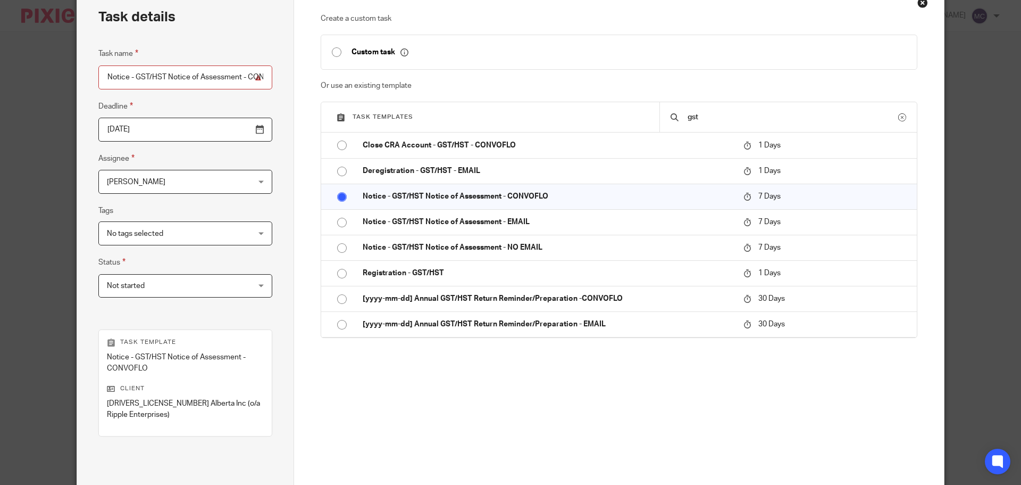
scroll to position [155, 0]
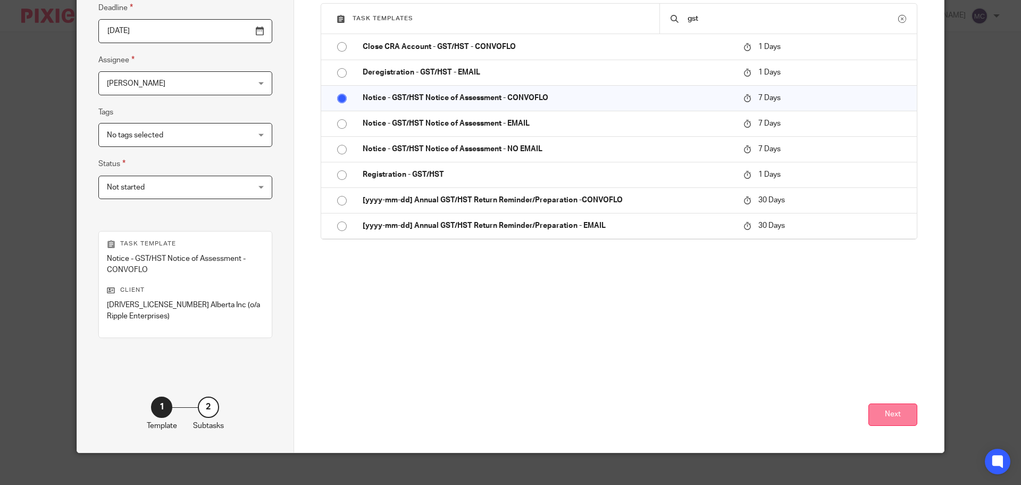
click at [896, 403] on button "Next" at bounding box center [893, 414] width 49 height 23
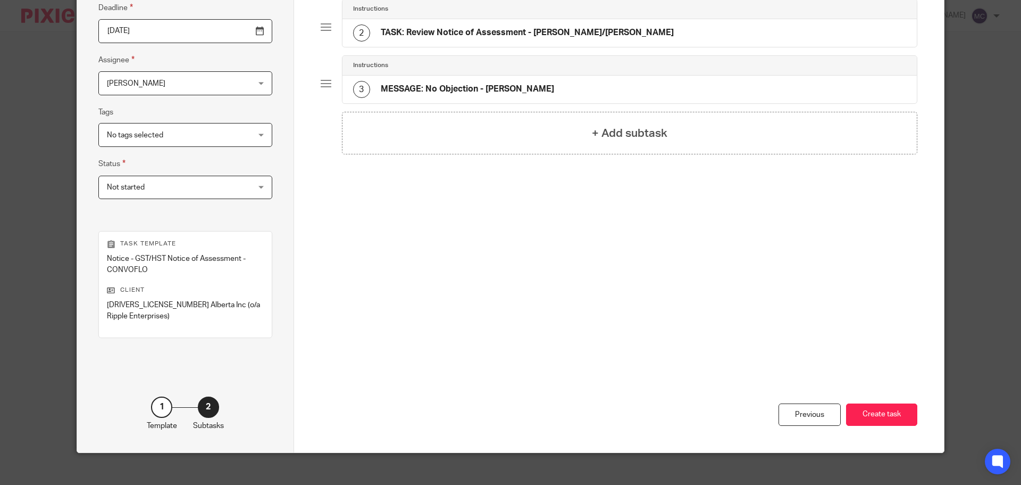
click at [896, 403] on button "Create task" at bounding box center [881, 414] width 71 height 23
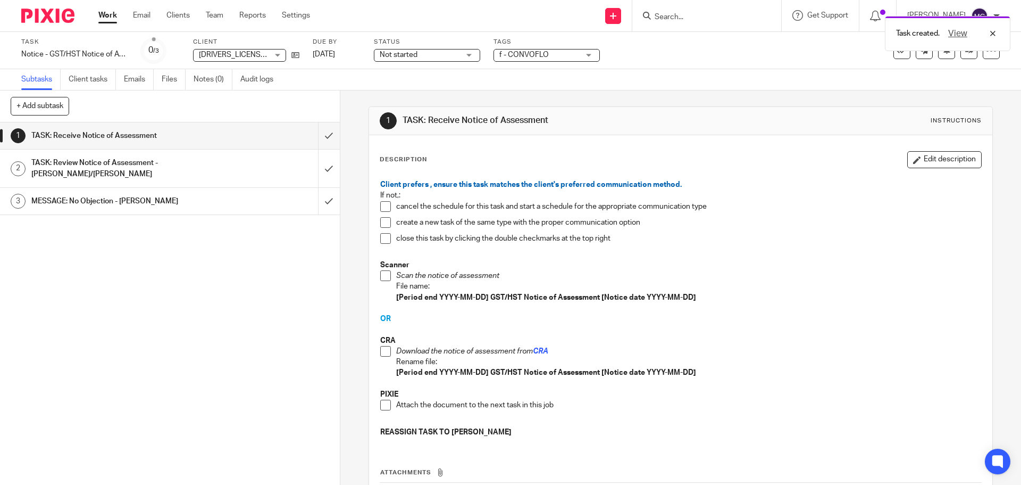
click at [382, 350] on span at bounding box center [385, 351] width 11 height 11
click at [384, 406] on span at bounding box center [385, 405] width 11 height 11
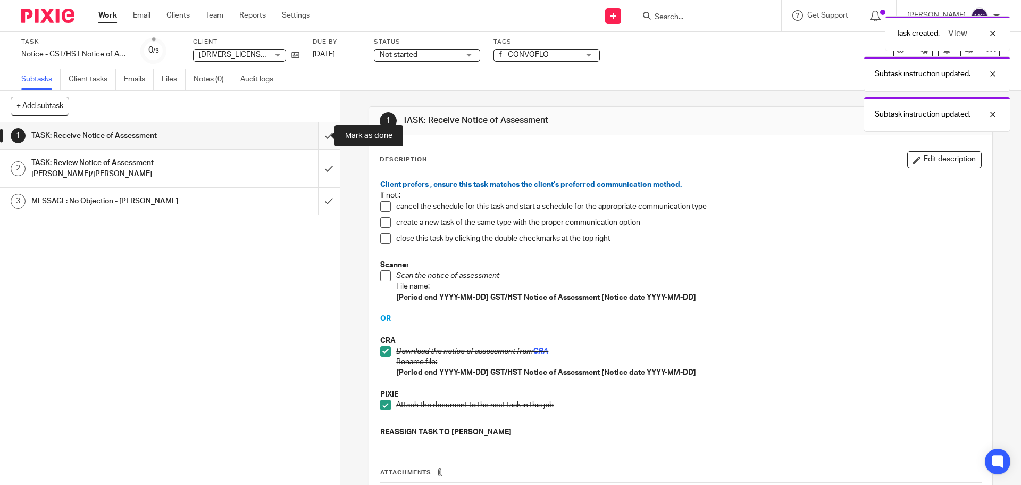
click at [321, 136] on input "submit" at bounding box center [170, 135] width 340 height 27
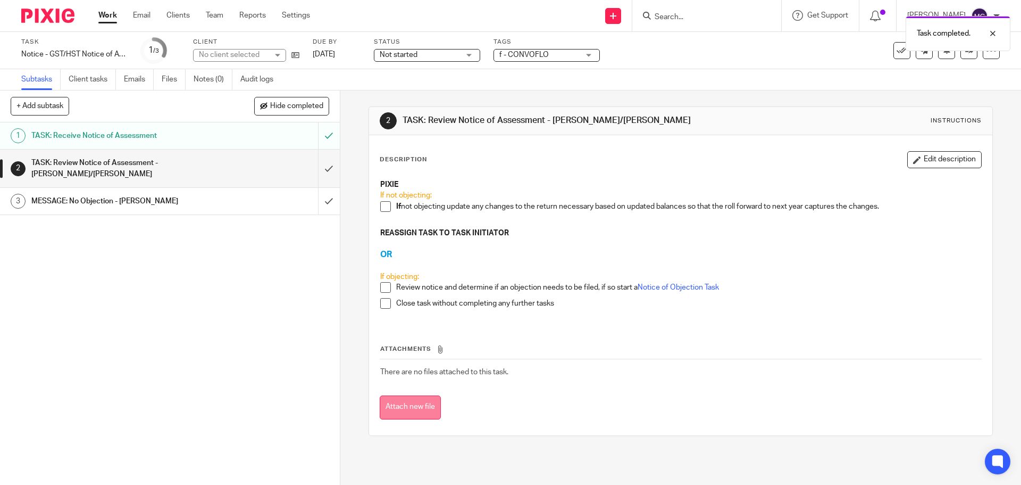
click at [417, 403] on button "Attach new file" at bounding box center [410, 407] width 61 height 24
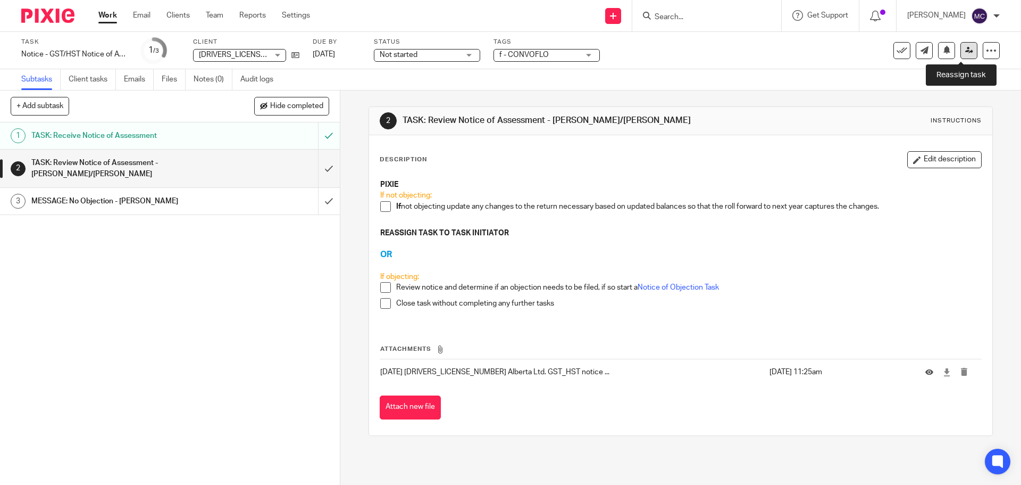
click at [966, 52] on icon at bounding box center [970, 50] width 8 height 8
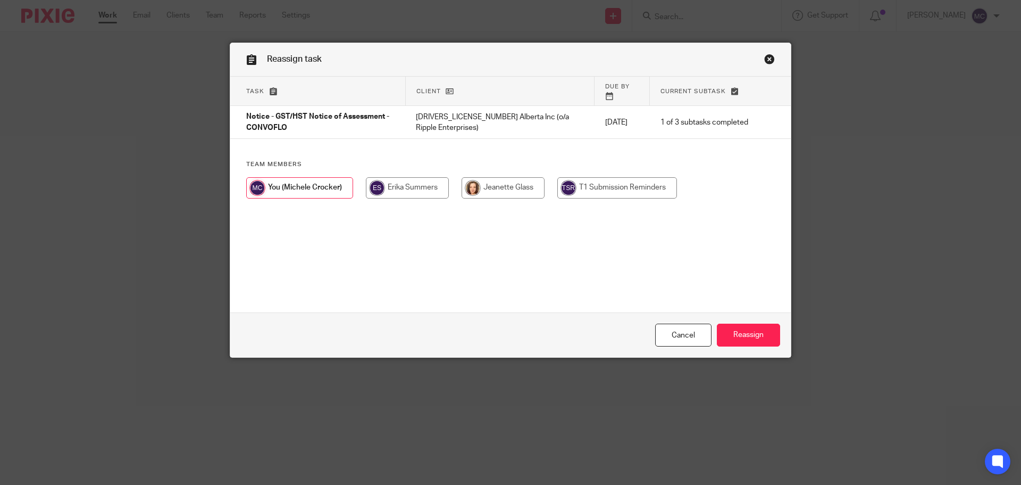
click at [519, 180] on input "radio" at bounding box center [503, 187] width 83 height 21
radio input "true"
click at [743, 336] on input "Reassign" at bounding box center [748, 334] width 63 height 23
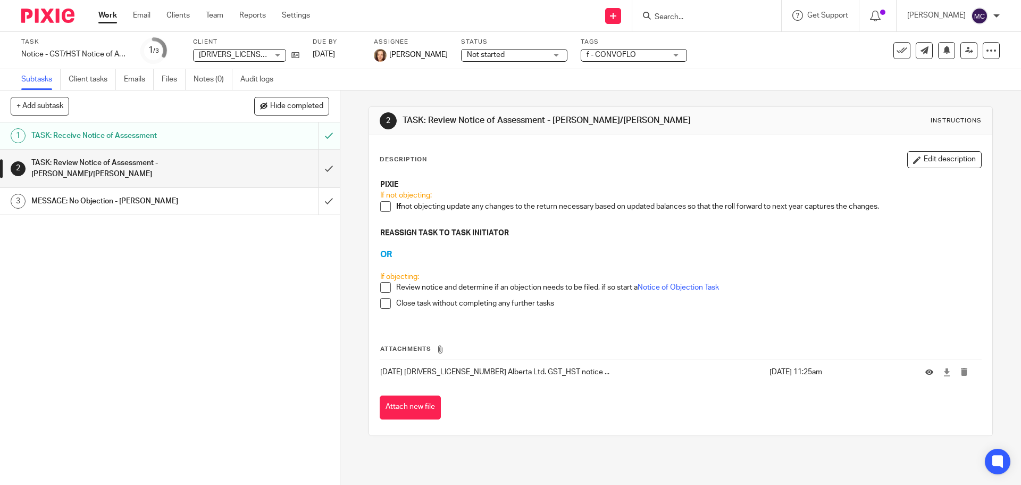
click at [678, 10] on form at bounding box center [710, 15] width 113 height 13
click at [689, 16] on input "Search" at bounding box center [702, 18] width 96 height 10
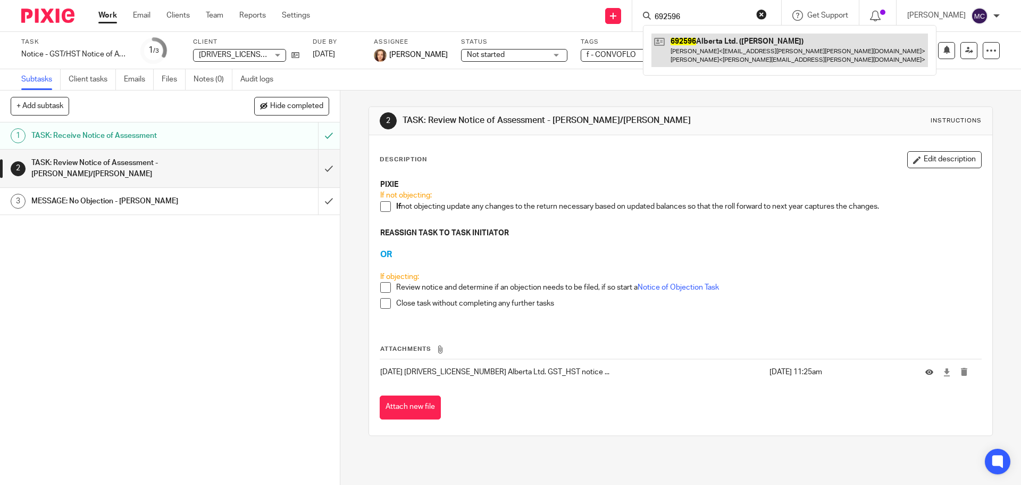
type input "692596"
click at [690, 46] on link at bounding box center [790, 50] width 277 height 33
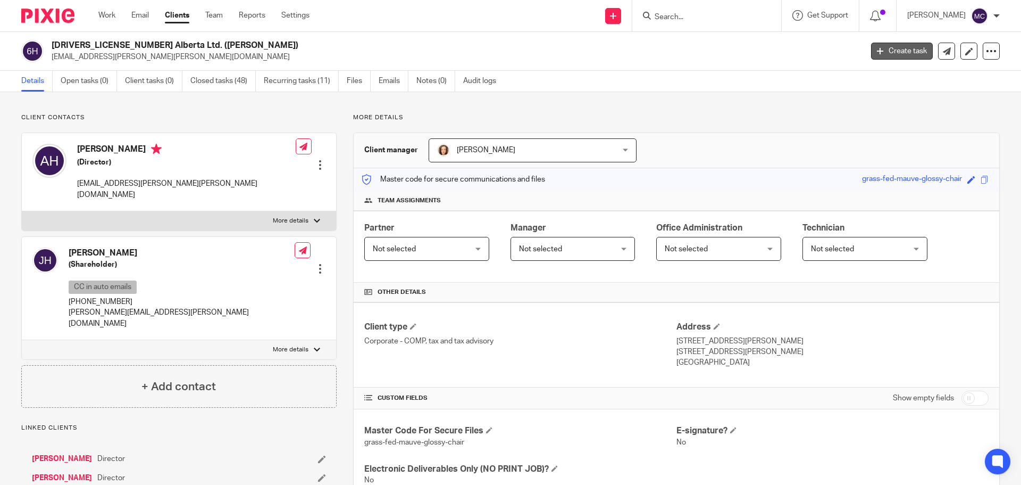
click at [912, 49] on link "Create task" at bounding box center [902, 51] width 62 height 17
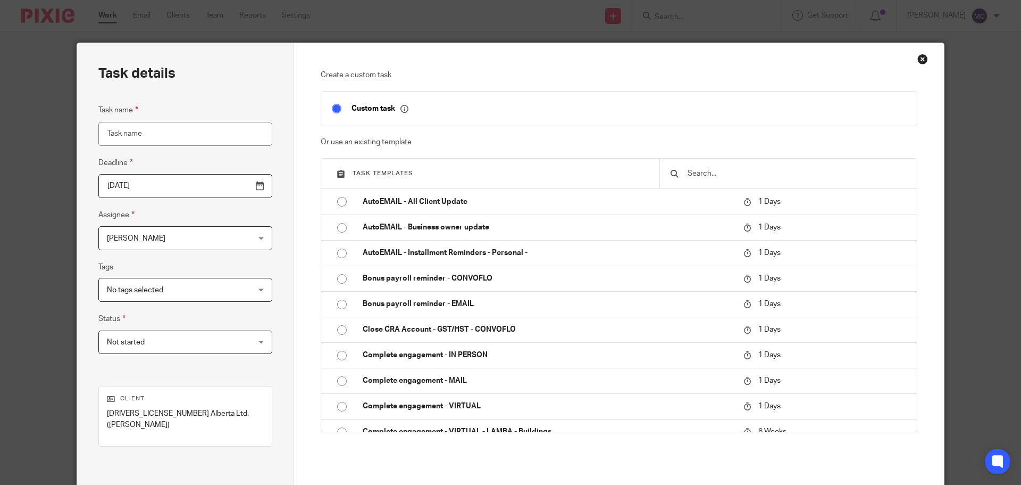
click at [754, 176] on input "text" at bounding box center [797, 174] width 220 height 12
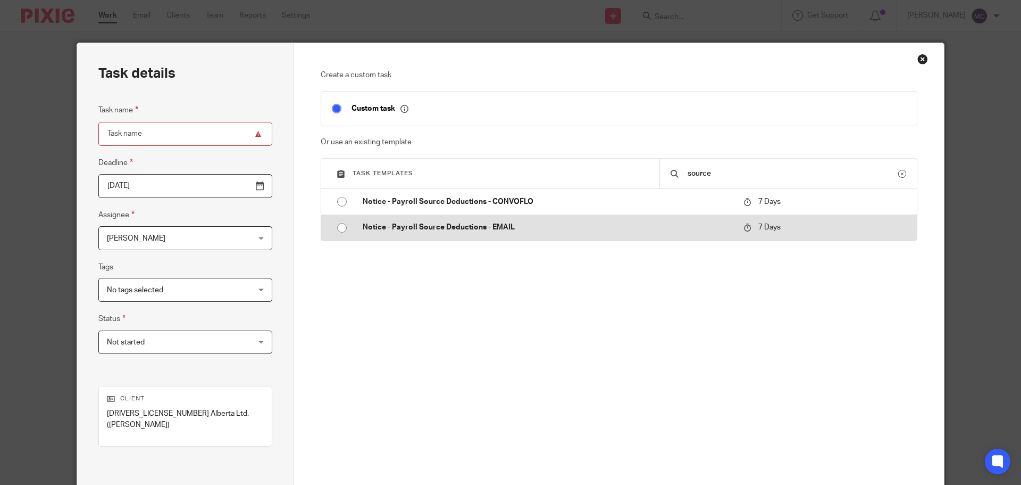
type input "source"
click at [502, 228] on p "Notice - Payroll Source Deductions - EMAIL" at bounding box center [548, 227] width 370 height 11
type input "[DATE]"
type input "Notice - Payroll Source Deductions - EMAIL"
checkbox input "false"
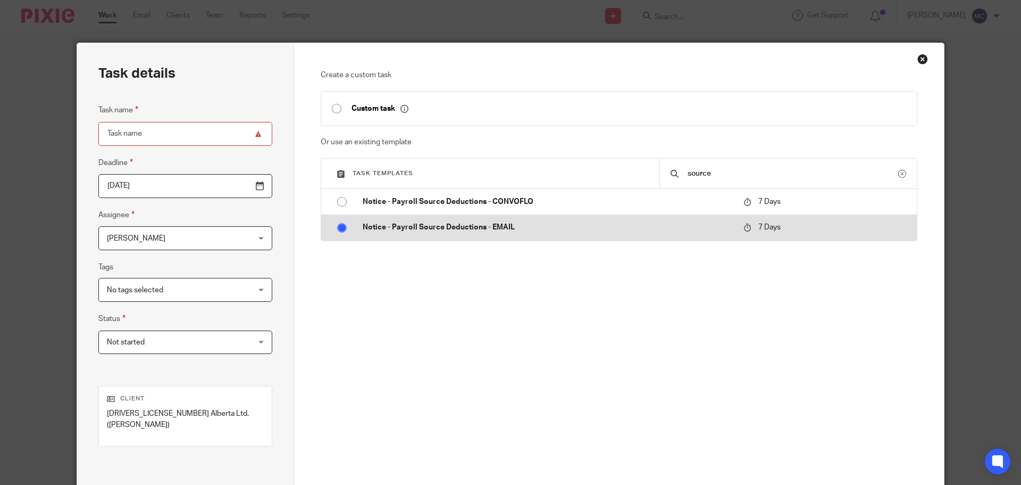
radio input "true"
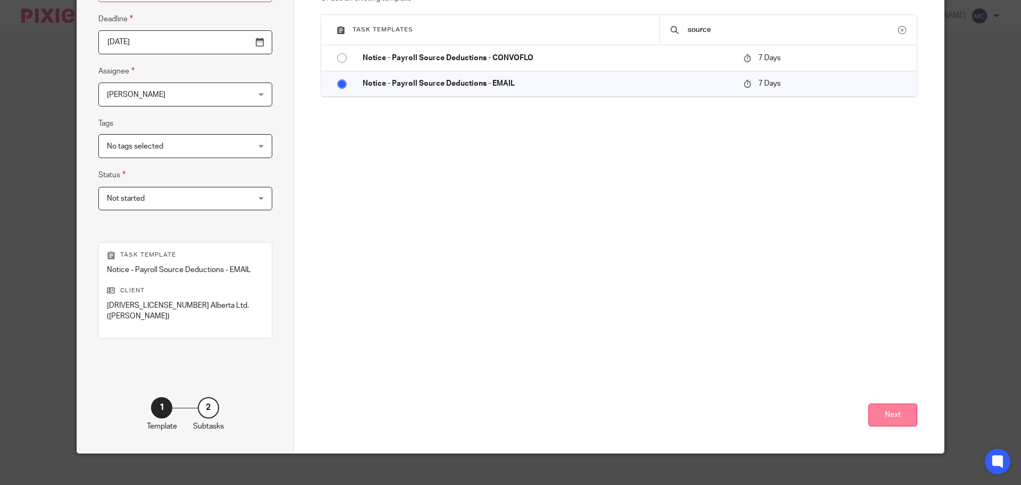
scroll to position [144, 0]
click at [897, 409] on button "Next" at bounding box center [893, 414] width 49 height 23
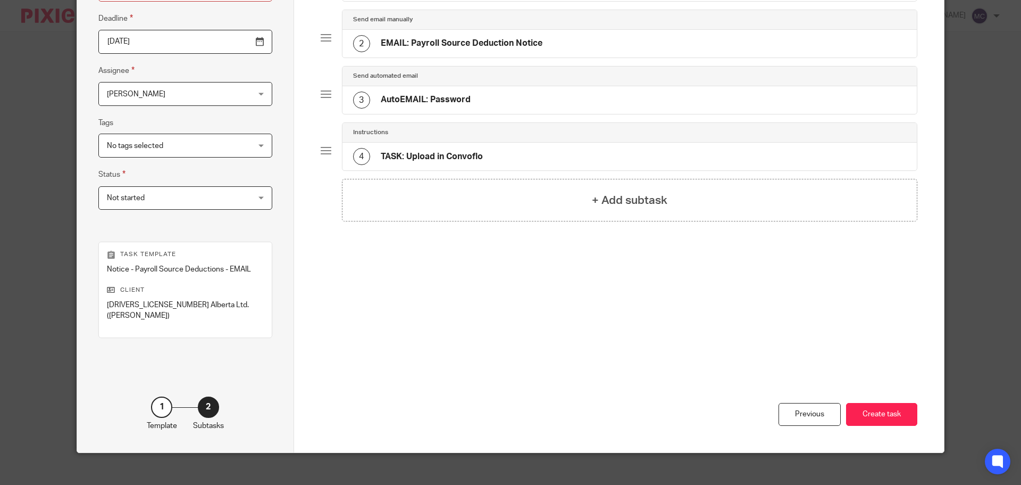
click at [897, 409] on button "Create task" at bounding box center [881, 414] width 71 height 23
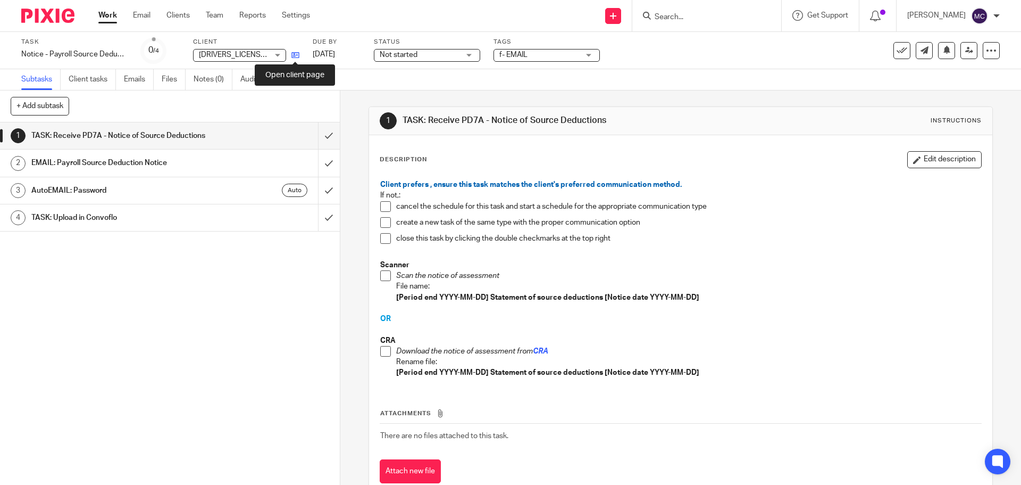
click at [297, 56] on icon at bounding box center [296, 55] width 8 height 8
click at [381, 352] on span at bounding box center [385, 351] width 11 height 11
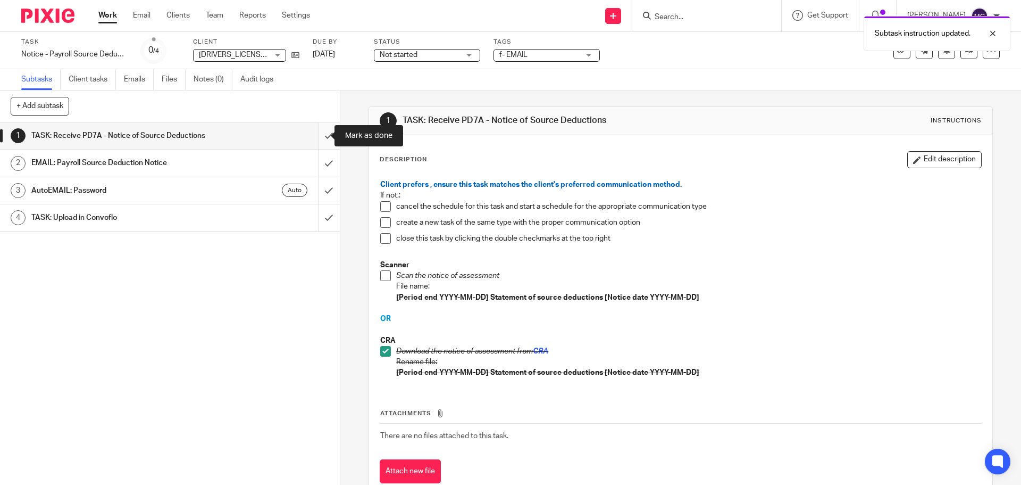
click at [319, 134] on input "submit" at bounding box center [170, 135] width 340 height 27
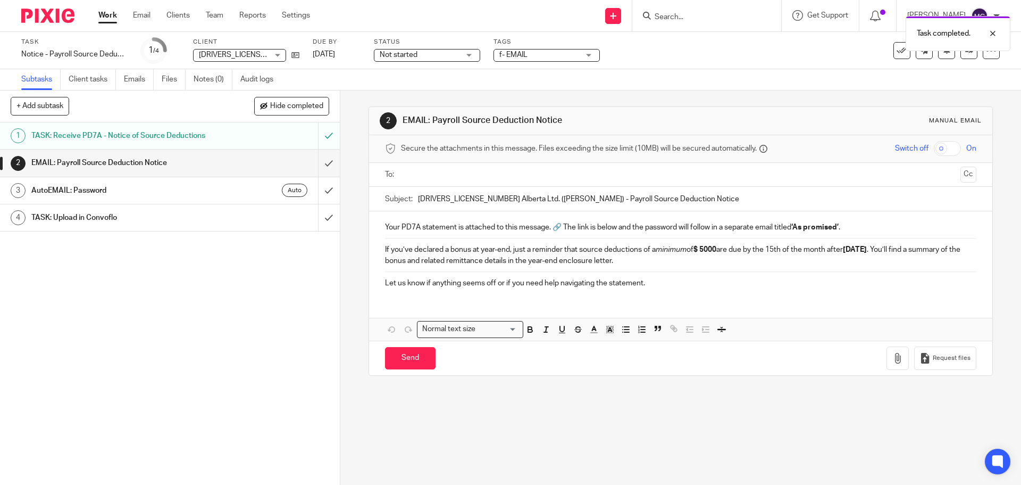
click at [428, 176] on input "text" at bounding box center [680, 175] width 551 height 12
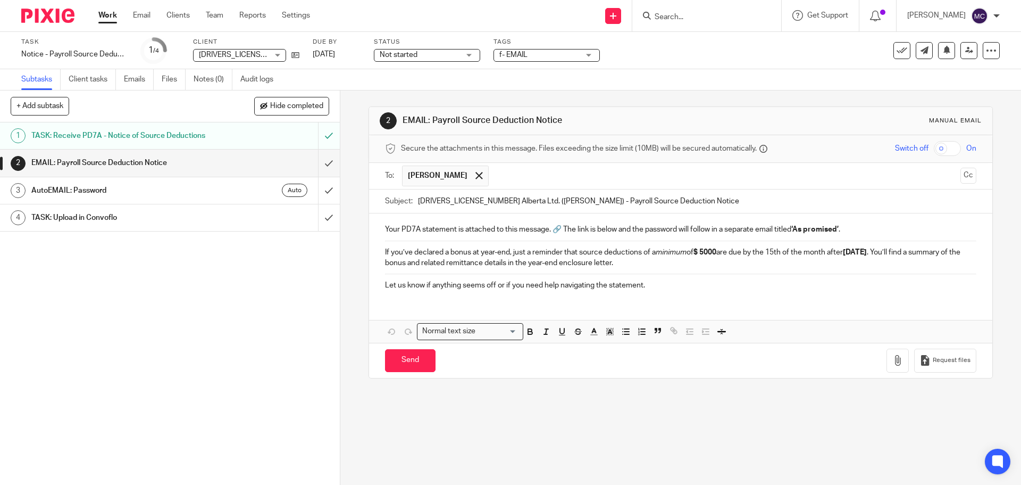
click at [936, 149] on input "checkbox" at bounding box center [947, 148] width 27 height 15
click at [471, 253] on p "If you’ve declared a bonus at year-end, just a reminder that source deductions …" at bounding box center [680, 258] width 591 height 22
click at [893, 361] on icon "button" at bounding box center [898, 360] width 11 height 11
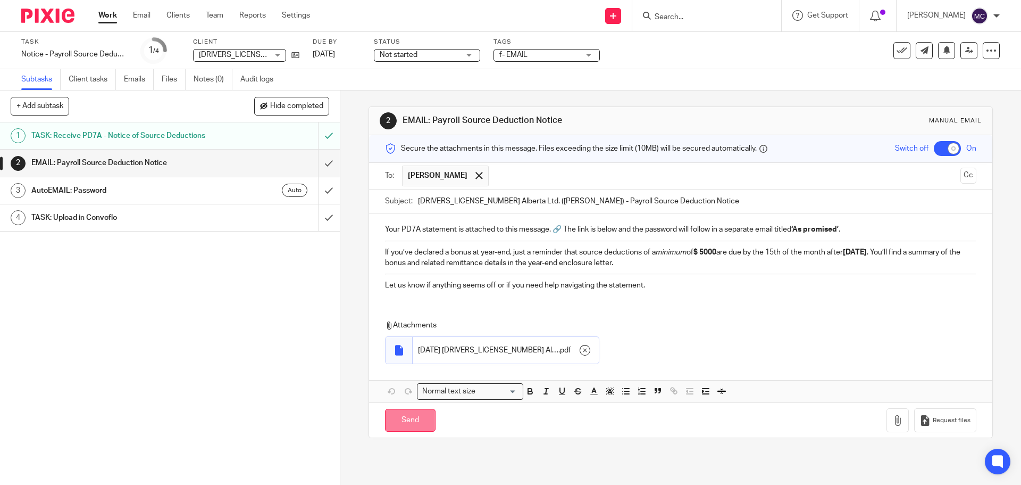
click at [396, 431] on input "Send" at bounding box center [410, 420] width 51 height 23
checkbox input "false"
type input "Sent"
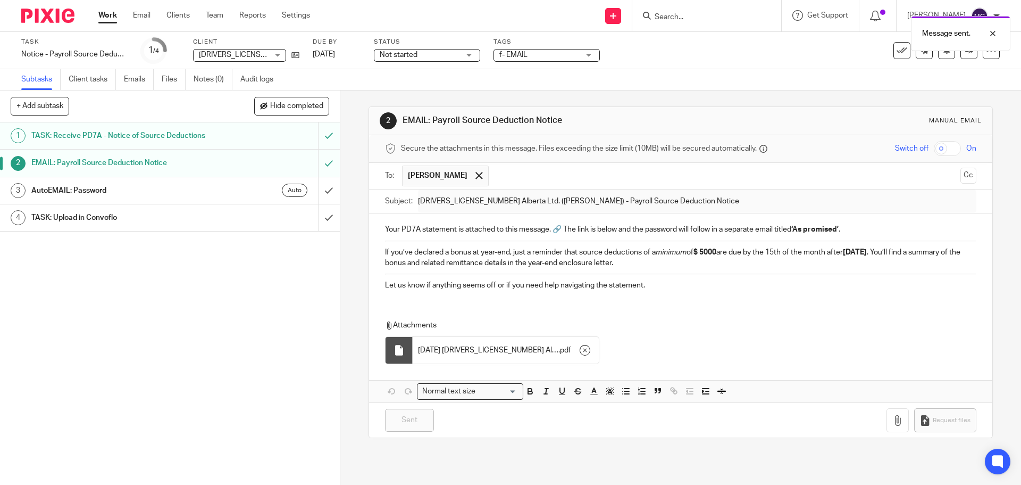
click at [224, 189] on div "Auto" at bounding box center [261, 190] width 92 height 13
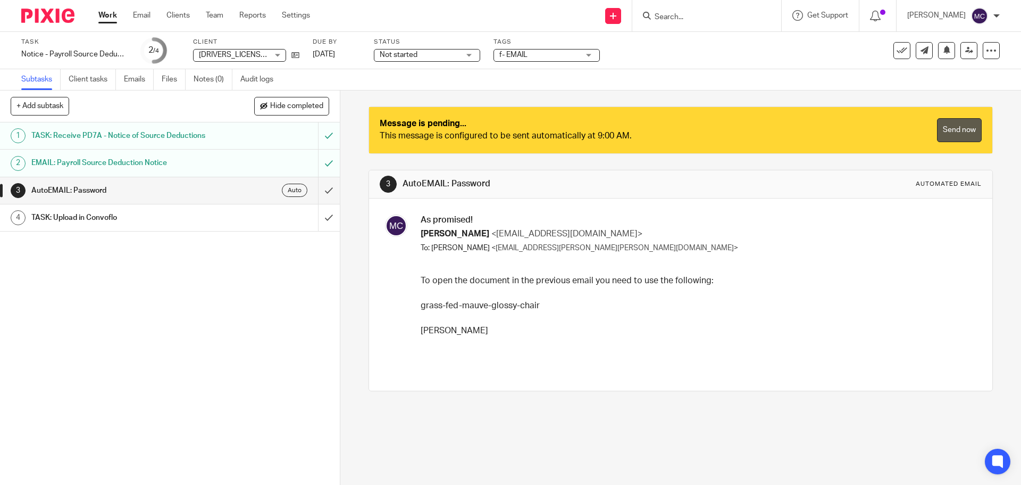
click at [945, 137] on link "Send now" at bounding box center [959, 130] width 45 height 24
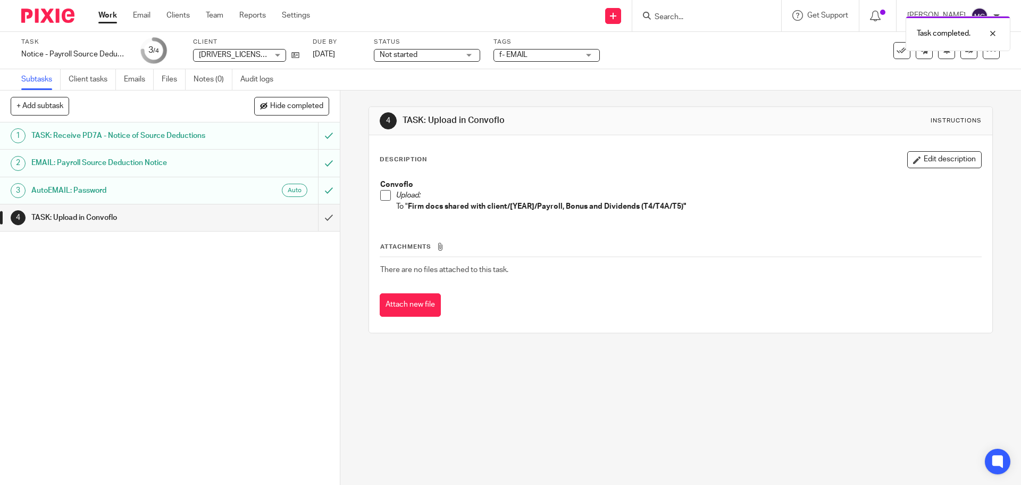
click at [380, 196] on span at bounding box center [385, 195] width 11 height 11
click at [319, 218] on input "submit" at bounding box center [170, 217] width 340 height 27
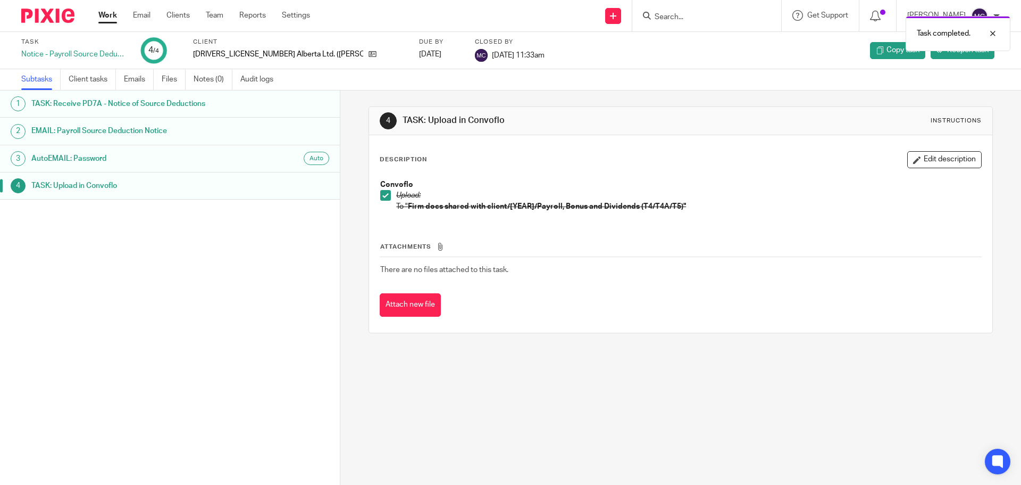
click at [669, 13] on div "Task completed." at bounding box center [761, 31] width 500 height 40
click at [678, 15] on input "Search" at bounding box center [702, 18] width 96 height 10
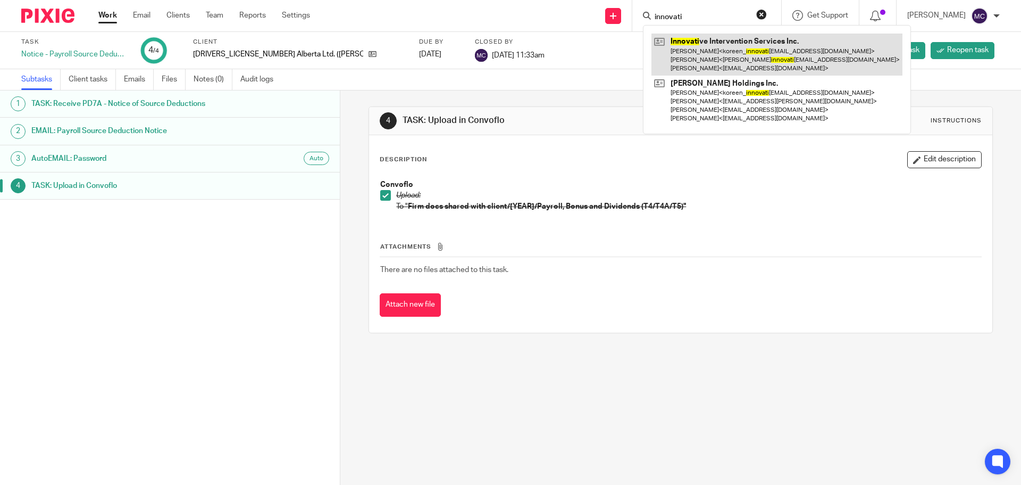
type input "innovati"
click at [679, 35] on link at bounding box center [777, 55] width 251 height 42
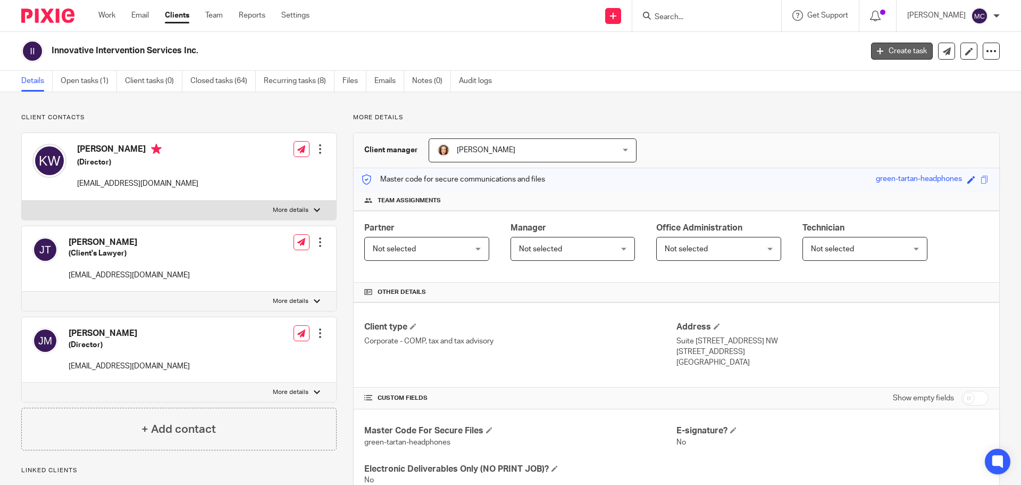
click at [919, 52] on link "Create task" at bounding box center [902, 51] width 62 height 17
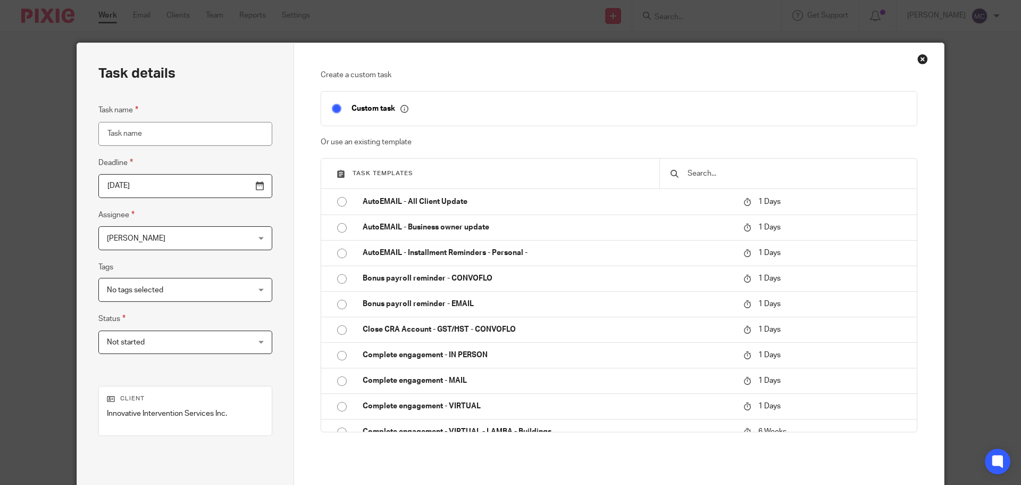
click at [748, 166] on div at bounding box center [788, 174] width 257 height 30
click at [746, 180] on div at bounding box center [788, 174] width 257 height 30
click at [704, 178] on input "text" at bounding box center [797, 174] width 220 height 12
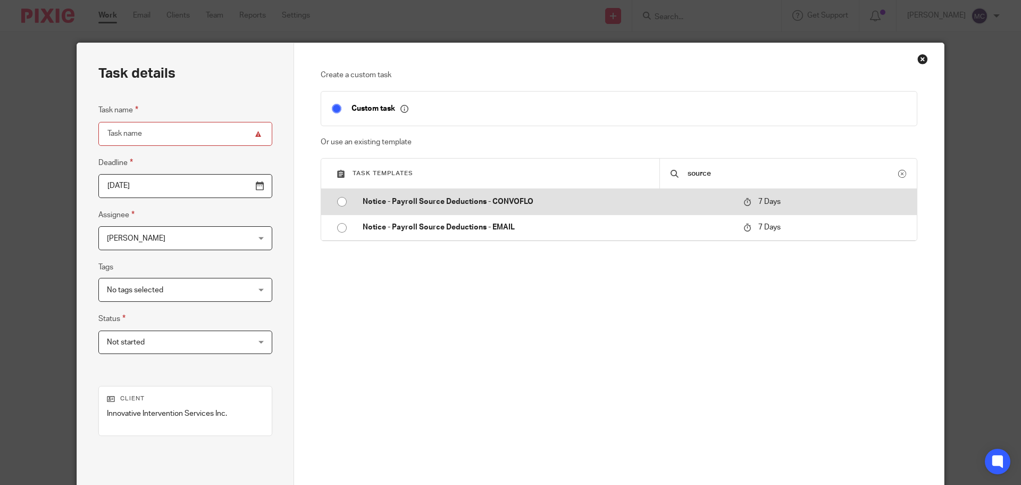
type input "source"
click at [448, 201] on p "Notice - Payroll Source Deductions - CONVOFLO" at bounding box center [548, 201] width 370 height 11
type input "[DATE]"
type input "Notice - Payroll Source Deductions - CONVOFLO"
checkbox input "false"
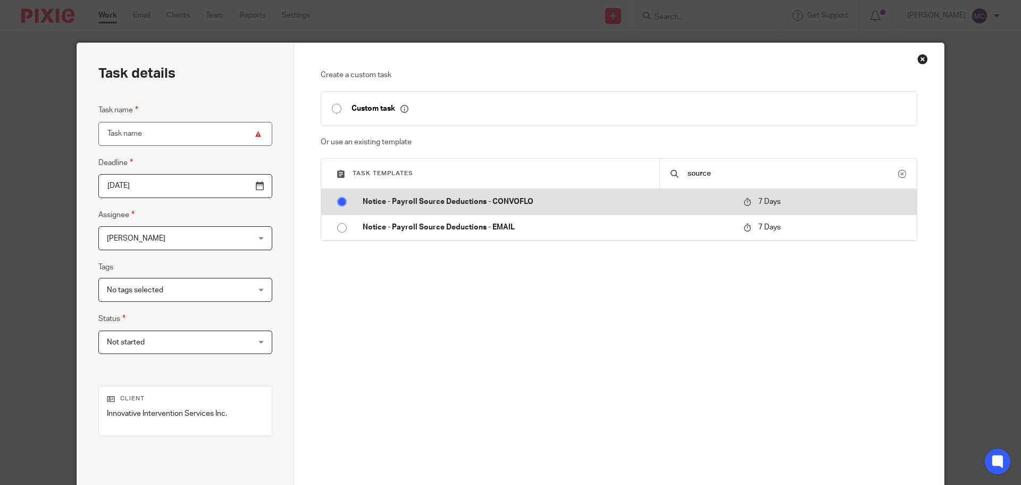
radio input "true"
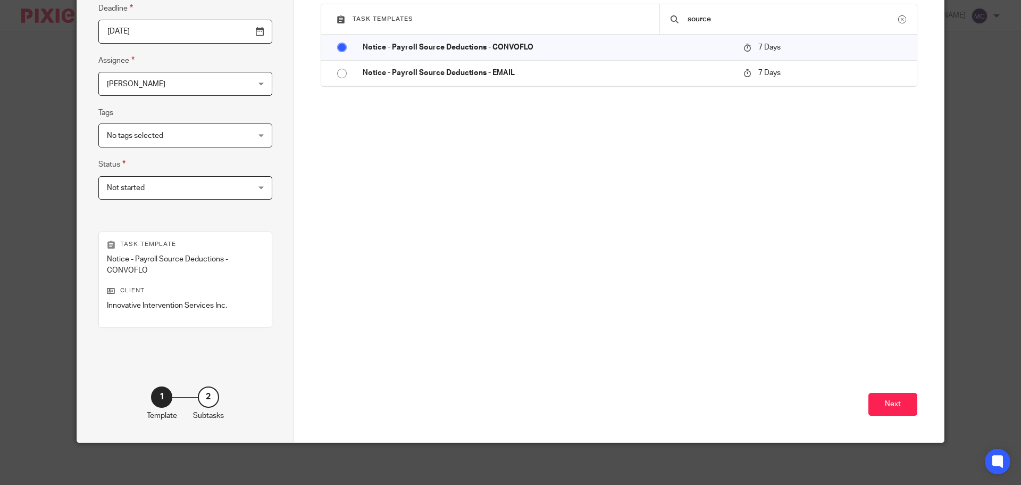
scroll to position [155, 0]
click at [918, 407] on div "Create a custom task Custom task Or use an existing template Task templates sou…" at bounding box center [619, 164] width 651 height 553
click at [894, 405] on button "Next" at bounding box center [893, 403] width 49 height 23
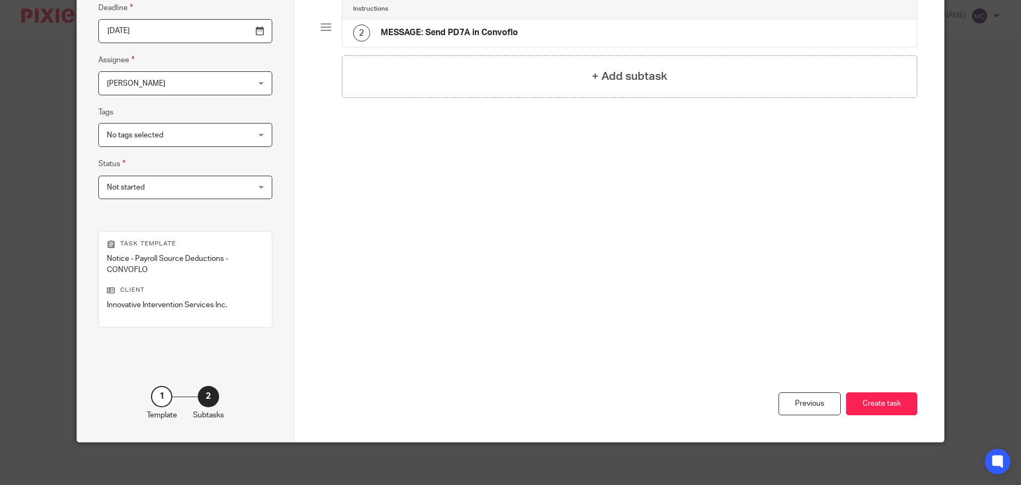
click at [894, 405] on button "Create task" at bounding box center [881, 403] width 71 height 23
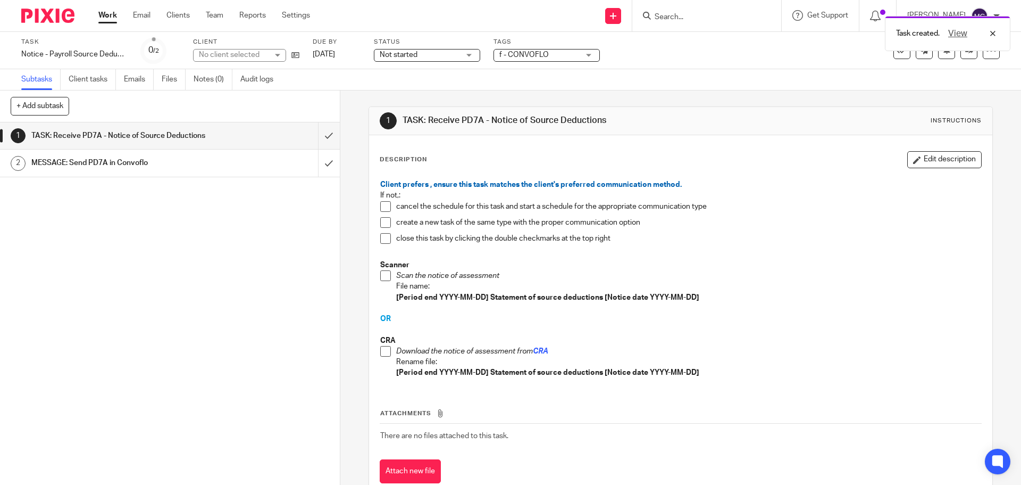
click at [383, 349] on span at bounding box center [385, 351] width 11 height 11
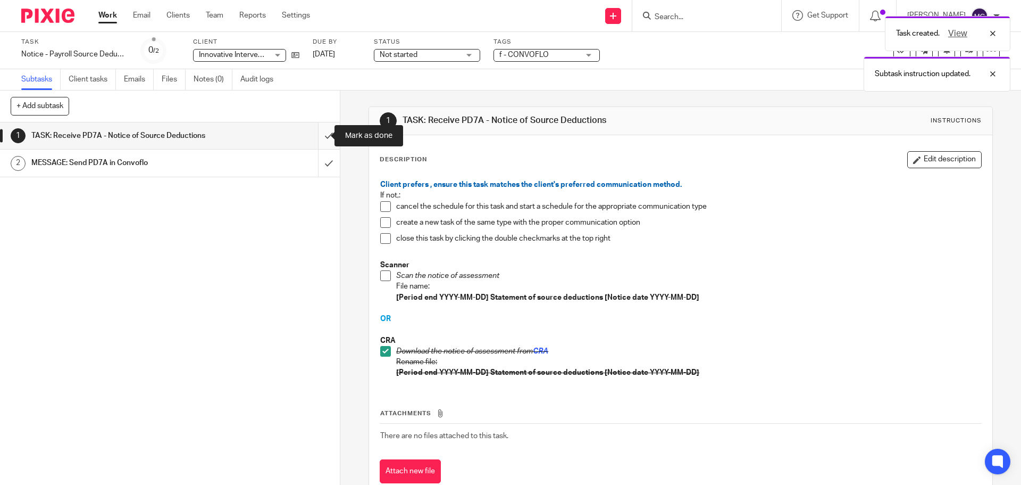
click at [314, 135] on input "submit" at bounding box center [170, 135] width 340 height 27
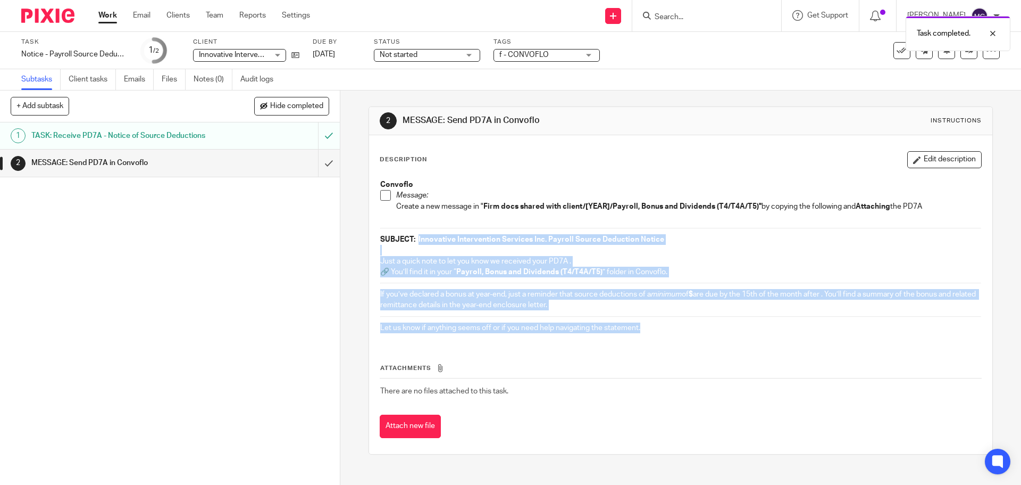
drag, startPoint x: 415, startPoint y: 240, endPoint x: 625, endPoint y: 343, distance: 232.9
click at [625, 343] on div "Description Edit description Convoflo Message: Create a new message in " Firm d…" at bounding box center [681, 294] width 602 height 287
copy div "Innovative Intervention Services Inc. Payroll Source Deduction Notice Just a qu…"
click at [381, 195] on span at bounding box center [385, 195] width 11 height 11
click at [318, 165] on input "submit" at bounding box center [170, 162] width 340 height 27
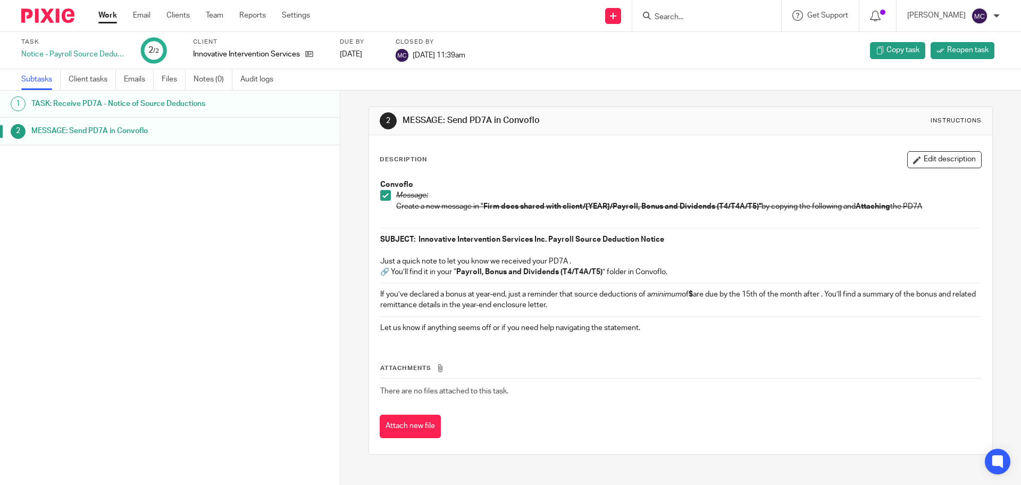
click at [713, 15] on input "Search" at bounding box center [702, 18] width 96 height 10
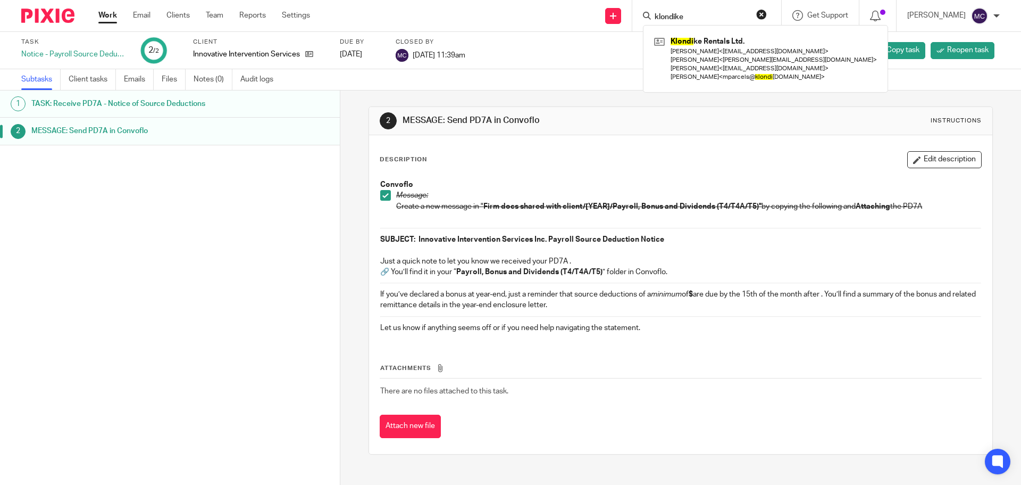
type input "klondike"
click button "submit" at bounding box center [0, 0] width 0 height 0
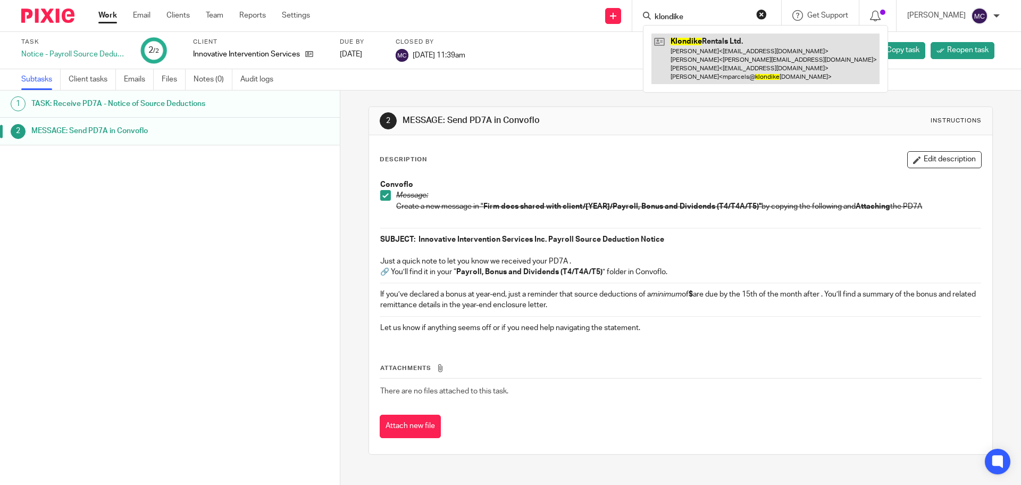
click at [716, 37] on link at bounding box center [766, 59] width 228 height 51
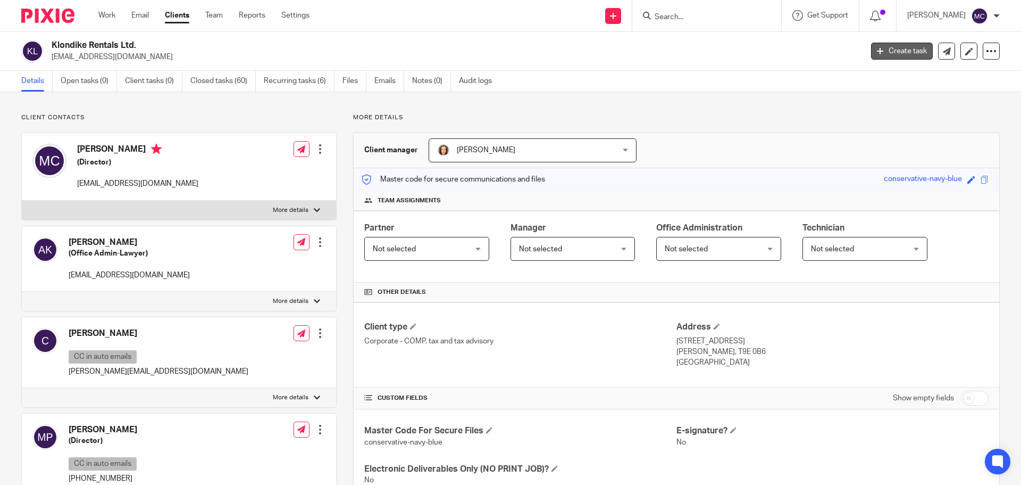
click at [902, 46] on link "Create task" at bounding box center [902, 51] width 62 height 17
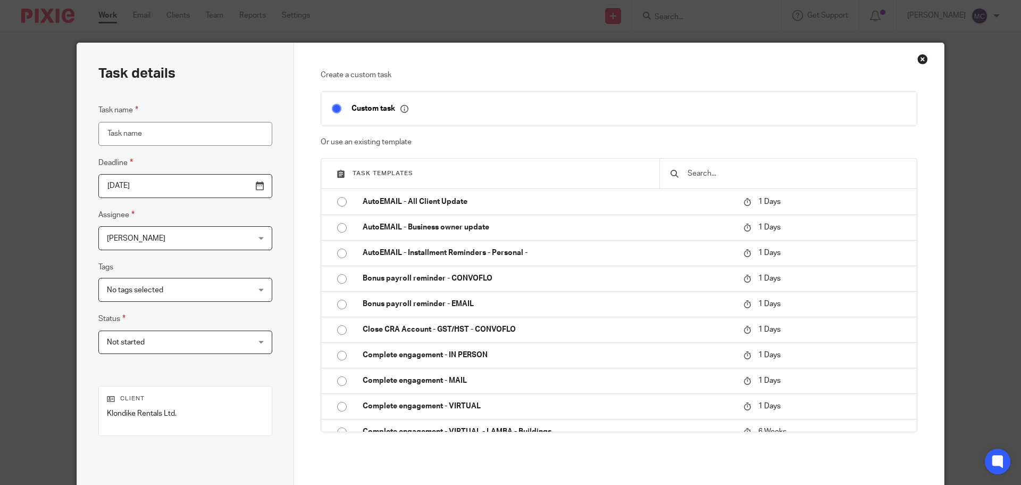
click at [754, 173] on input "text" at bounding box center [797, 174] width 220 height 12
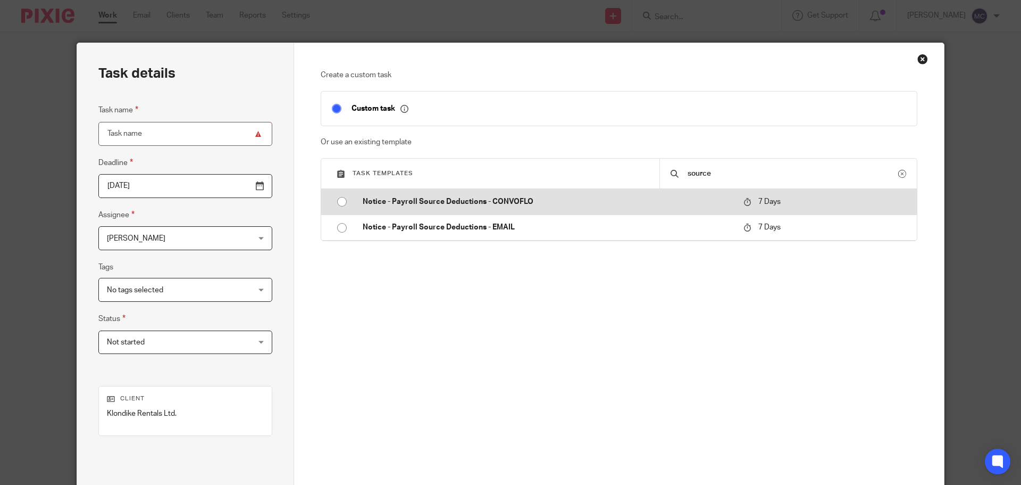
type input "source"
click at [506, 198] on p "Notice - Payroll Source Deductions - CONVOFLO" at bounding box center [548, 201] width 370 height 11
type input "2025-09-30"
type input "Notice - Payroll Source Deductions - CONVOFLO"
checkbox input "false"
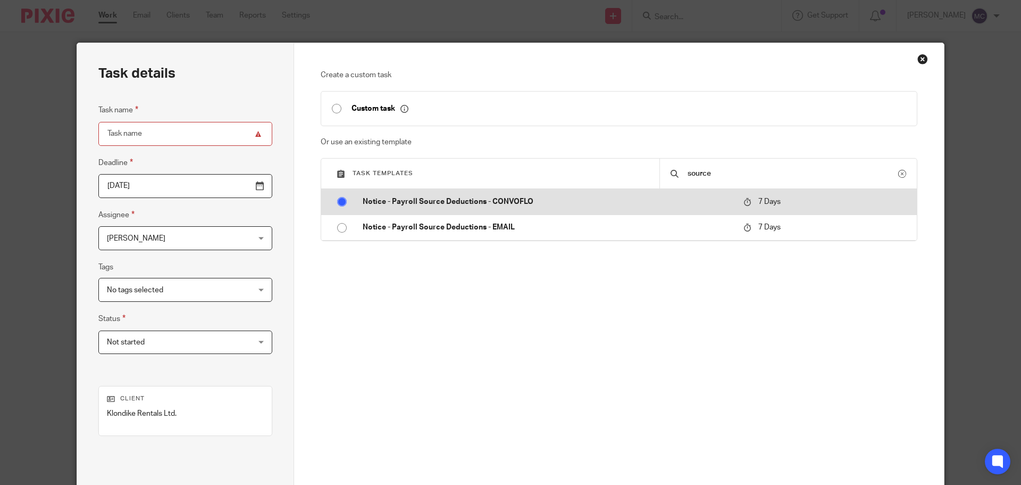
radio input "true"
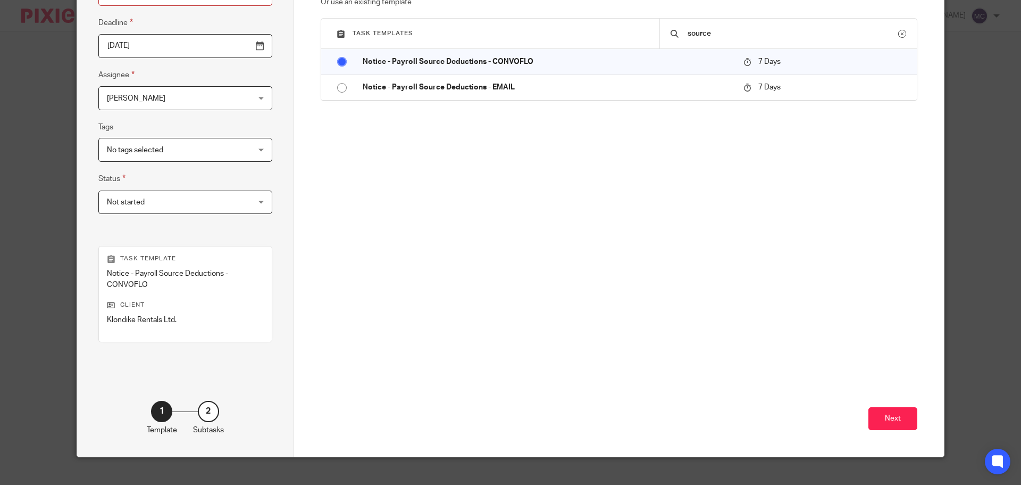
scroll to position [155, 0]
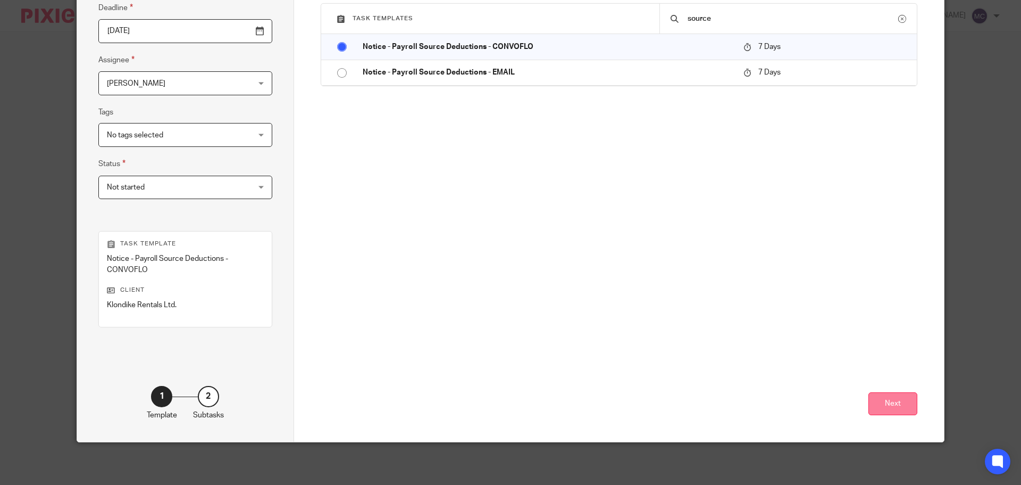
click at [890, 409] on button "Next" at bounding box center [893, 403] width 49 height 23
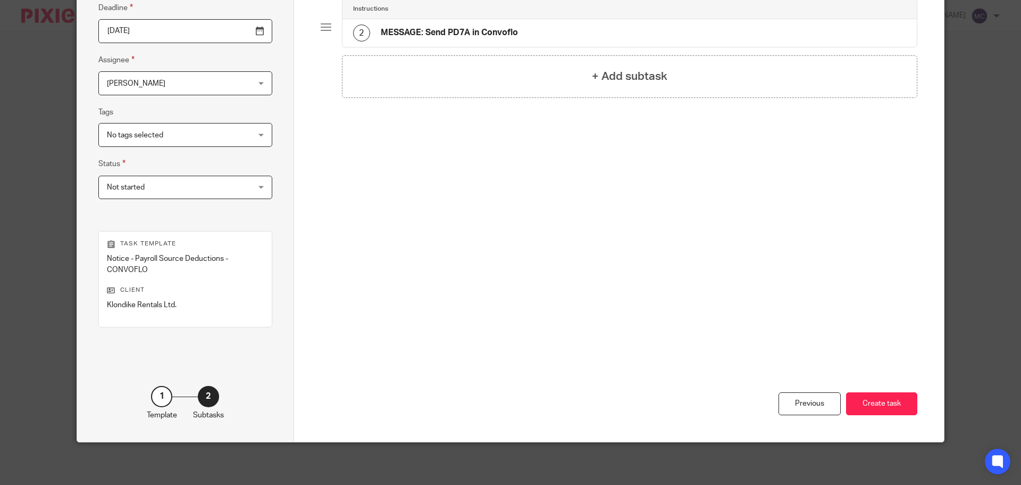
click at [890, 409] on button "Create task" at bounding box center [881, 403] width 71 height 23
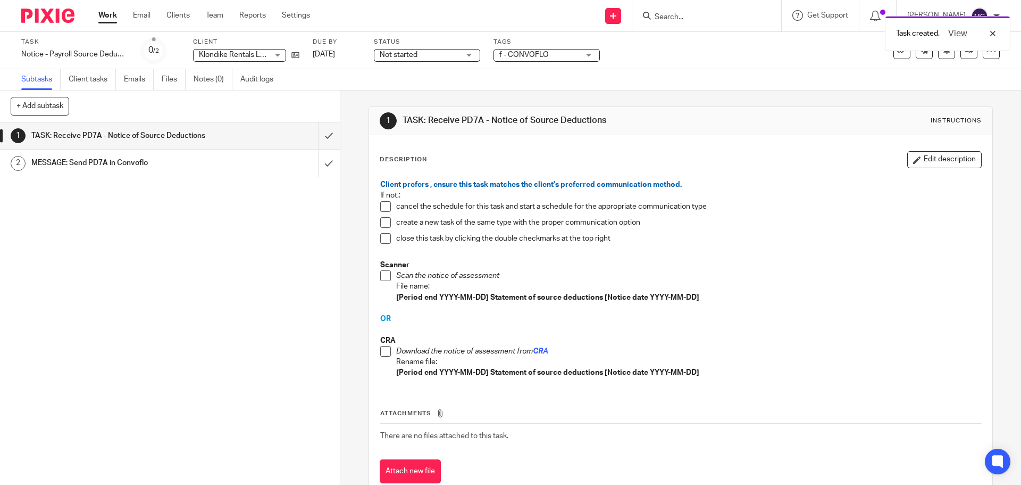
click at [382, 355] on span at bounding box center [385, 351] width 11 height 11
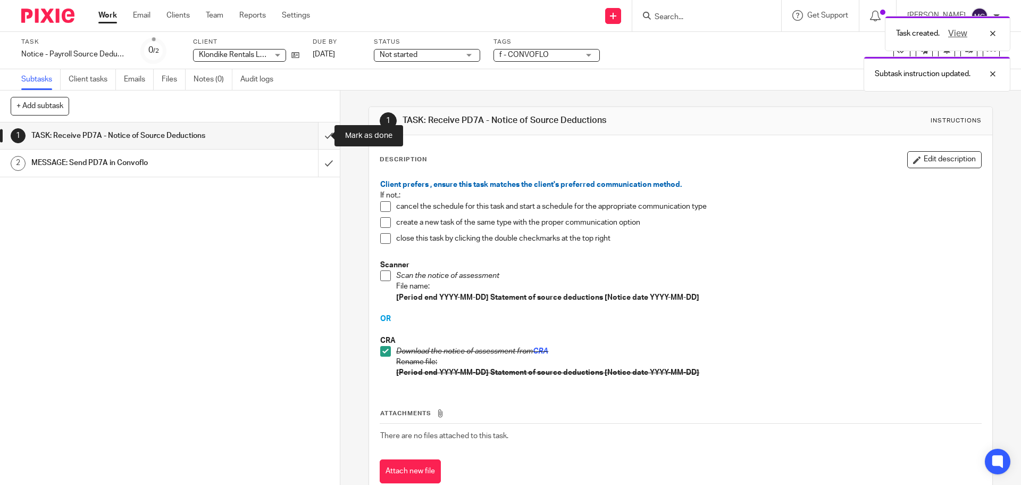
click at [317, 139] on input "submit" at bounding box center [170, 135] width 340 height 27
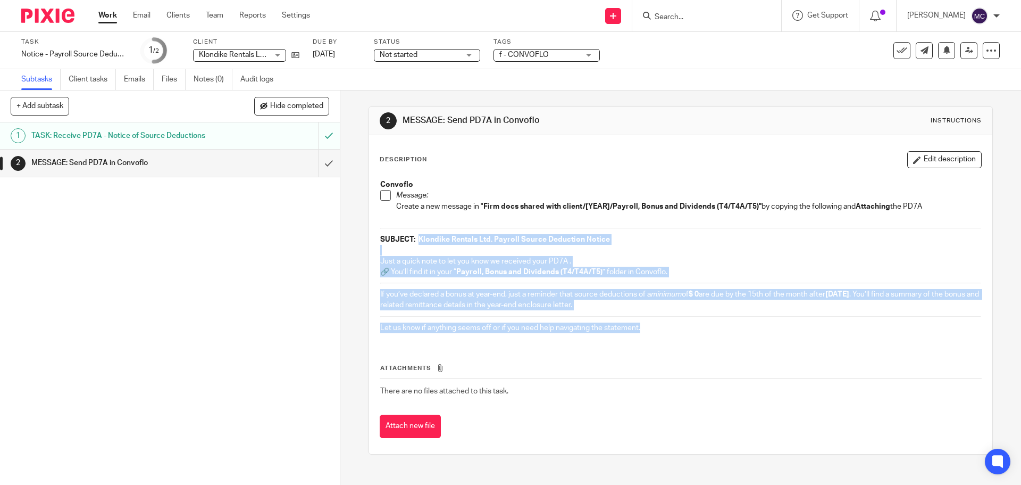
drag, startPoint x: 415, startPoint y: 239, endPoint x: 671, endPoint y: 327, distance: 270.7
click at [671, 327] on div "Convoflo Message: Create a new message in " Firm docs shared with client/[YEAR]…" at bounding box center [680, 257] width 611 height 167
copy div "Klondike Rentals Ltd. Payroll Source Deduction Notice Just a quick note to let …"
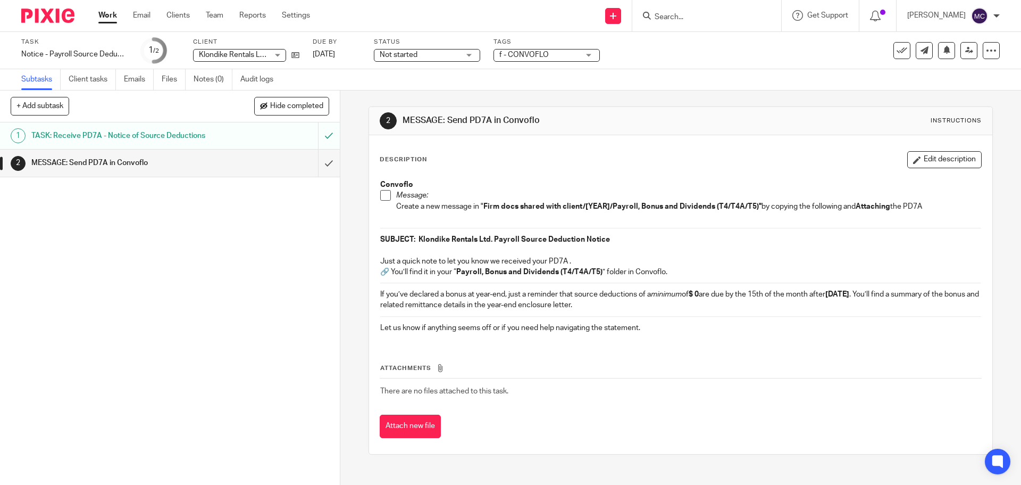
click at [689, 412] on div "Attachments There are no files attached to this task. Attach new file" at bounding box center [681, 390] width 602 height 97
click at [382, 195] on span at bounding box center [385, 195] width 11 height 11
click at [317, 162] on input "submit" at bounding box center [170, 162] width 340 height 27
click at [135, 415] on div "1 TASK: Receive PD7A - Notice of Source Deductions 2 MESSAGE: Send PD7A in Conv…" at bounding box center [170, 303] width 340 height 362
click at [314, 211] on div "1 TASK: Receive PD7A - Notice of Source Deductions 2 MESSAGE: Send PD7A in Conv…" at bounding box center [170, 303] width 340 height 362
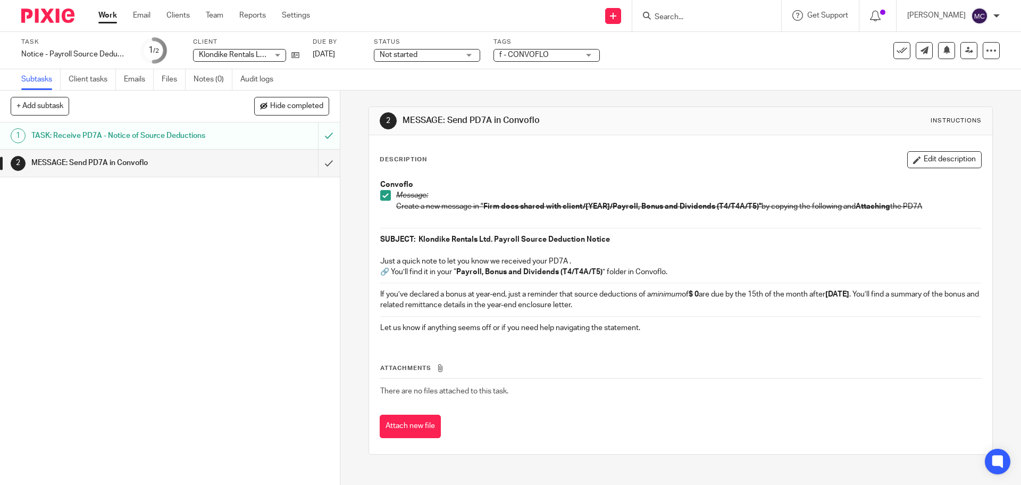
click at [471, 184] on p "Convoflo" at bounding box center [680, 184] width 601 height 11
click at [788, 290] on p "If you’ve declared a bonus at year-end, just a reminder that source deductions …" at bounding box center [680, 300] width 601 height 22
click at [268, 138] on div "TASK: Receive PD7A - Notice of Source Deductions" at bounding box center [169, 136] width 276 height 16
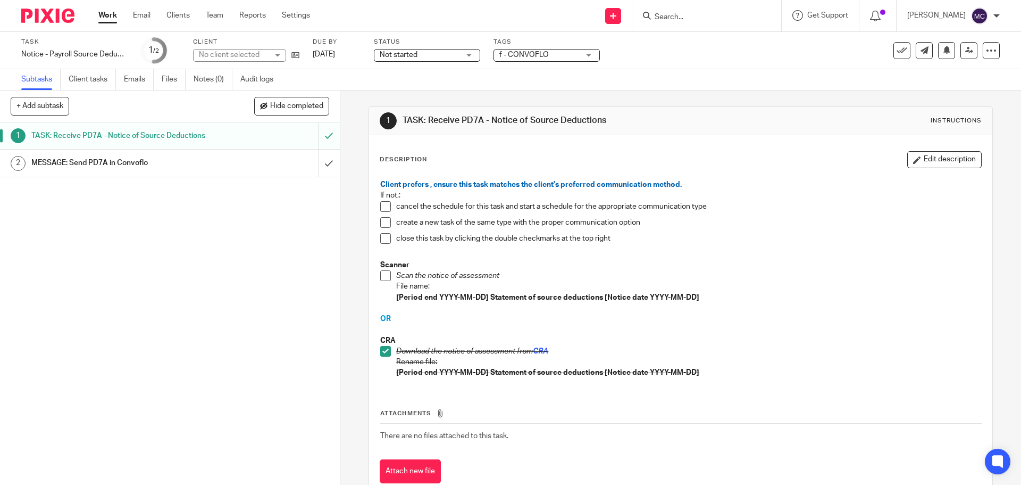
click at [268, 166] on div "MESSAGE: Send PD7A in Convoflo" at bounding box center [169, 163] width 276 height 16
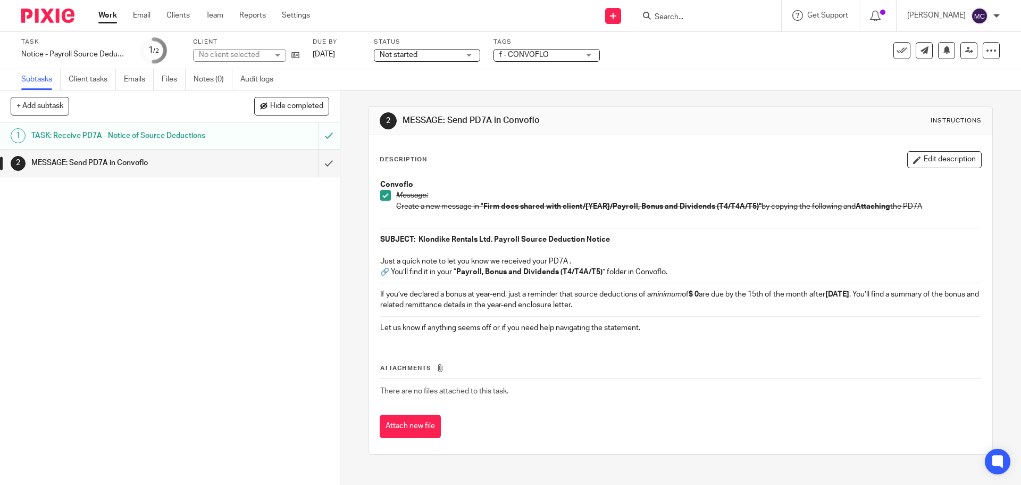
click at [315, 165] on input "submit" at bounding box center [170, 162] width 340 height 27
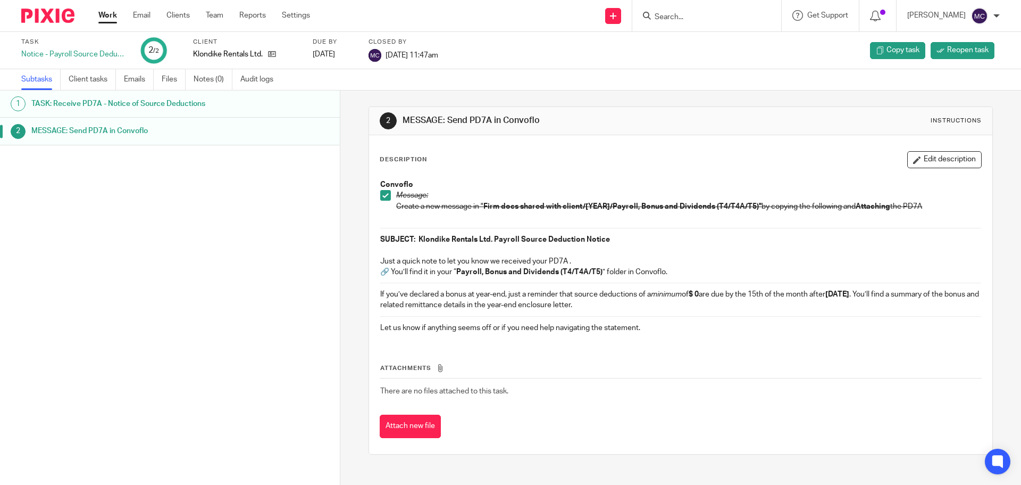
click at [668, 15] on input "Search" at bounding box center [702, 18] width 96 height 10
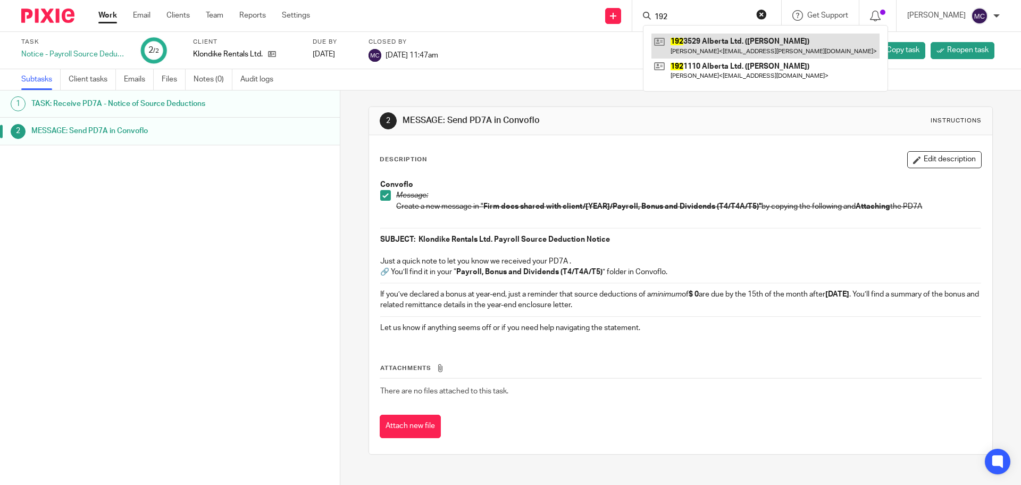
type input "192"
click at [780, 44] on link at bounding box center [766, 46] width 228 height 24
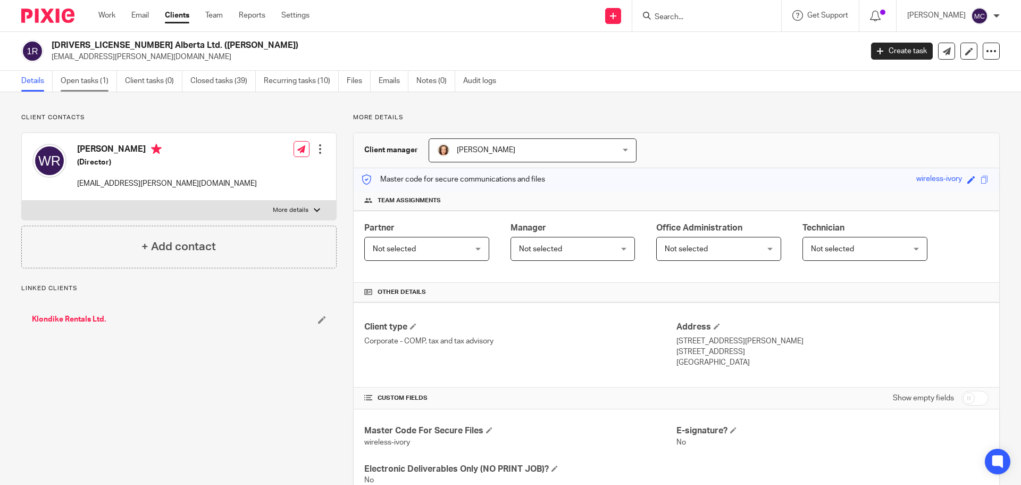
click at [69, 81] on link "Open tasks (1)" at bounding box center [89, 81] width 56 height 21
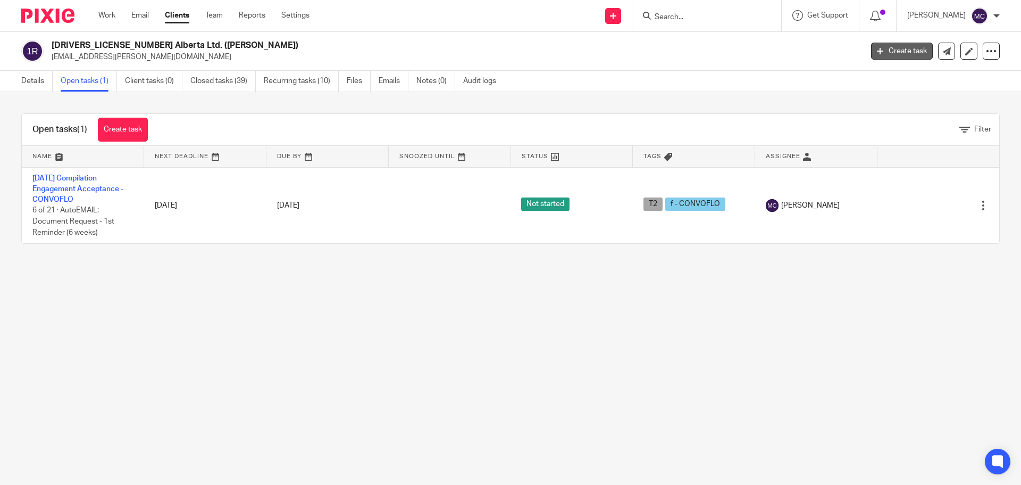
click at [909, 55] on link "Create task" at bounding box center [902, 51] width 62 height 17
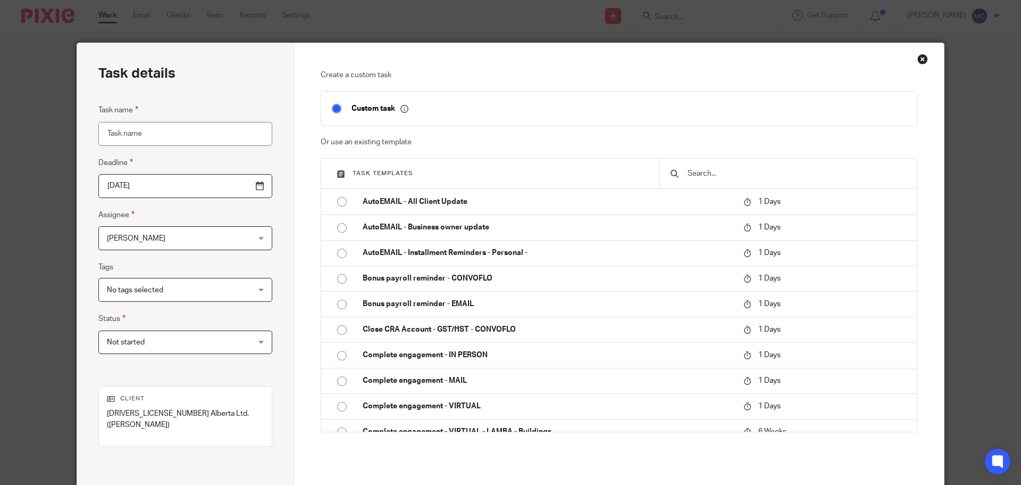
click at [729, 184] on div at bounding box center [788, 174] width 257 height 30
click at [736, 172] on input "text" at bounding box center [797, 174] width 220 height 12
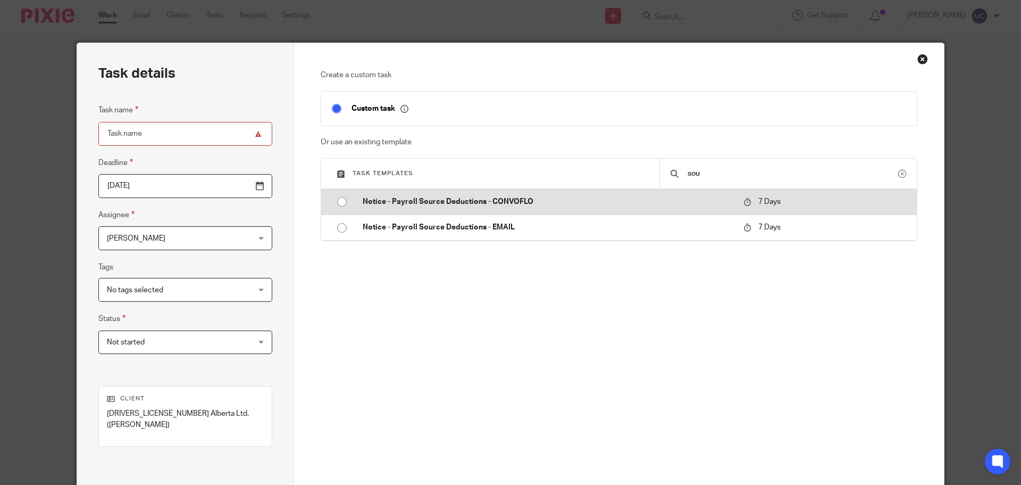
type input "sou"
click at [514, 203] on p "Notice - Payroll Source Deductions - CONVOFLO" at bounding box center [548, 201] width 370 height 11
type input "2025-09-30"
type input "Notice - Payroll Source Deductions - CONVOFLO"
checkbox input "false"
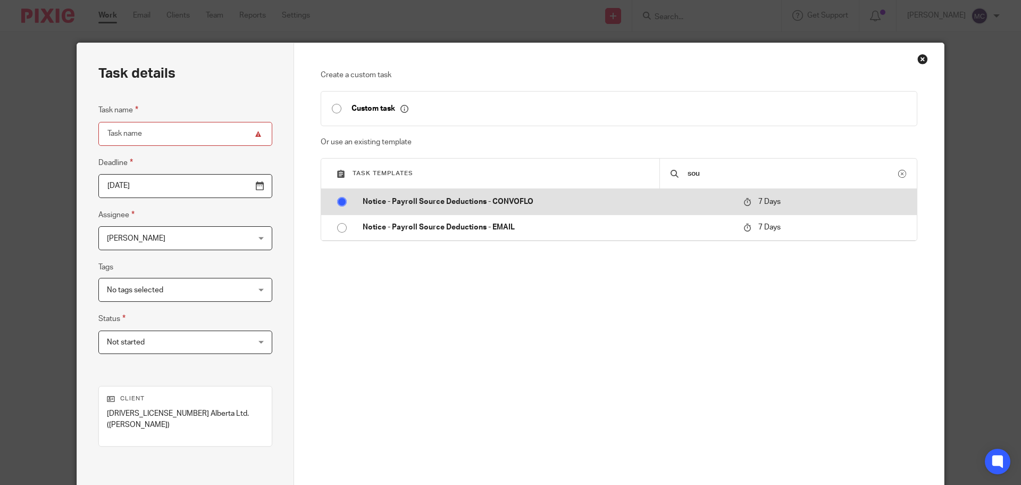
radio input "true"
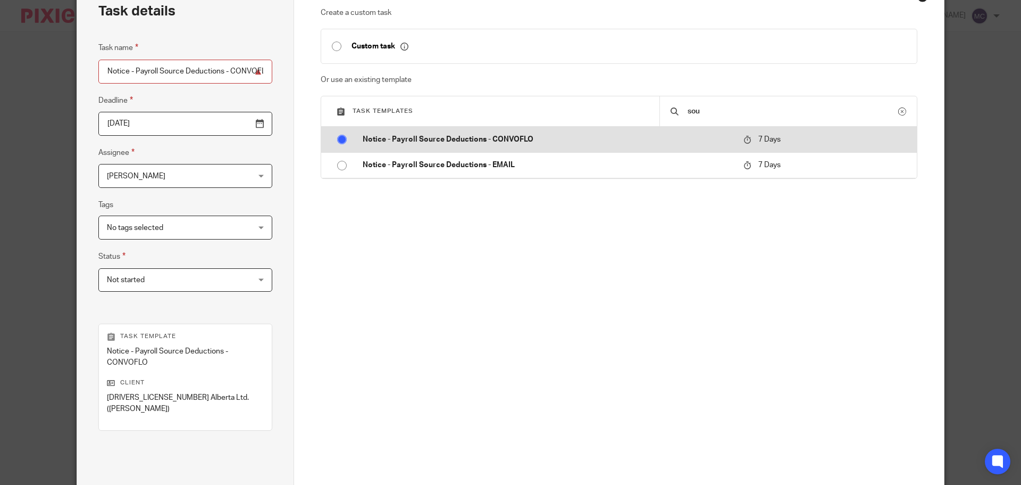
scroll to position [155, 0]
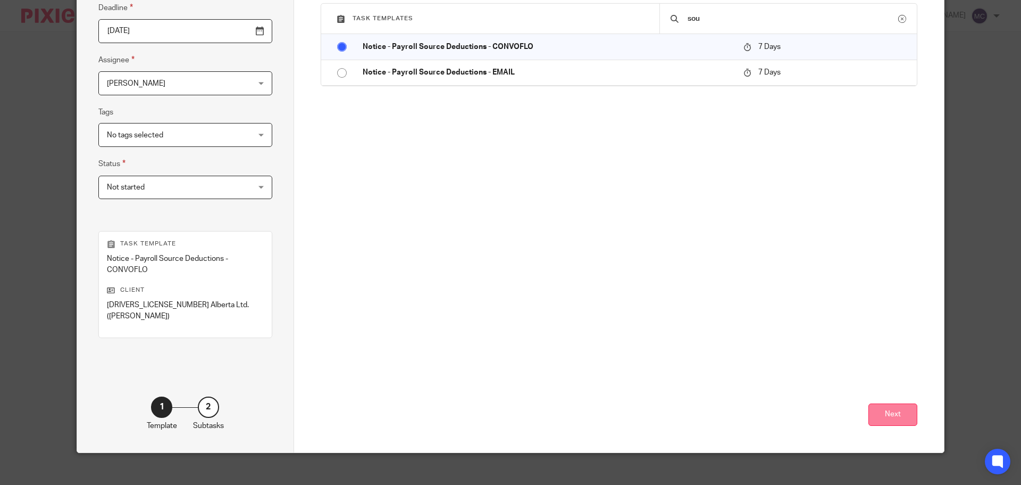
click at [883, 403] on button "Next" at bounding box center [893, 414] width 49 height 23
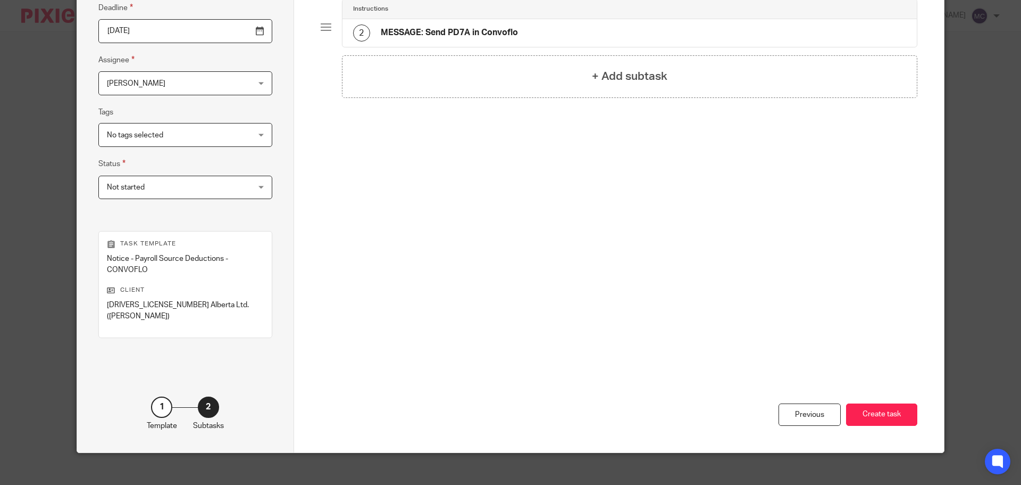
click at [883, 403] on button "Create task" at bounding box center [881, 414] width 71 height 23
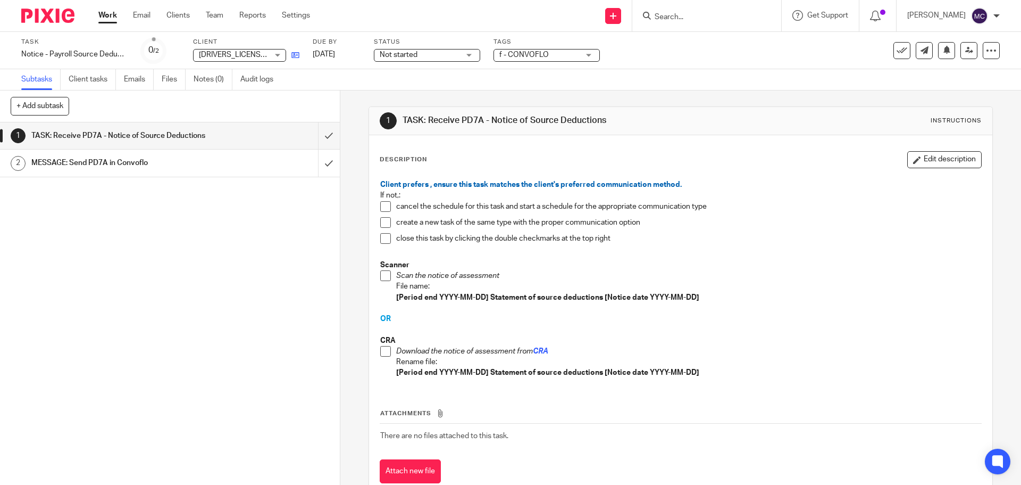
click at [290, 54] on link at bounding box center [292, 54] width 13 height 11
drag, startPoint x: 385, startPoint y: 351, endPoint x: 378, endPoint y: 342, distance: 11.4
click at [385, 351] on span at bounding box center [385, 351] width 11 height 11
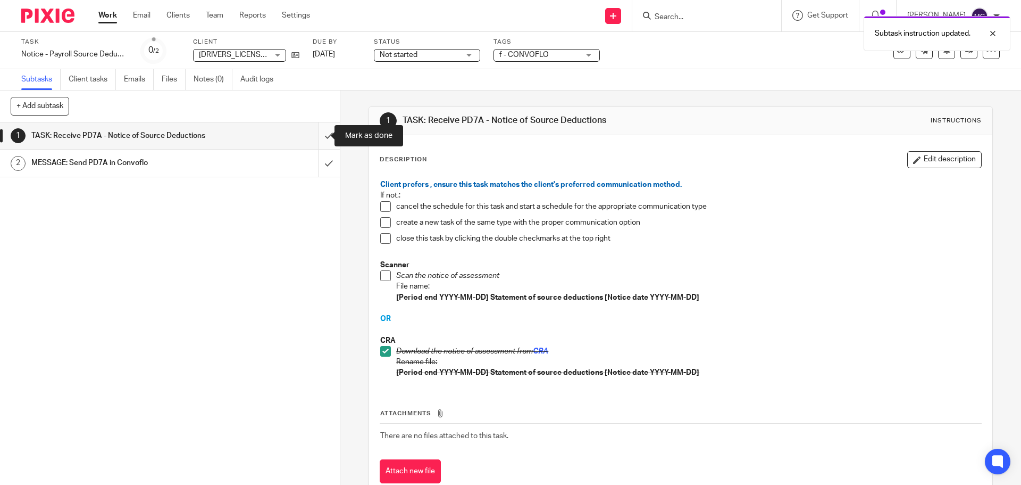
click at [321, 138] on input "submit" at bounding box center [170, 135] width 340 height 27
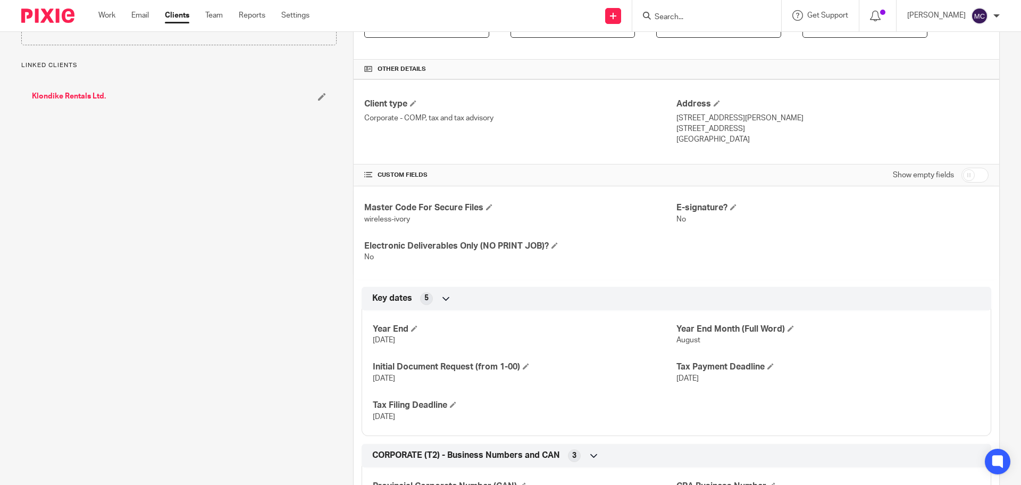
scroll to position [253, 0]
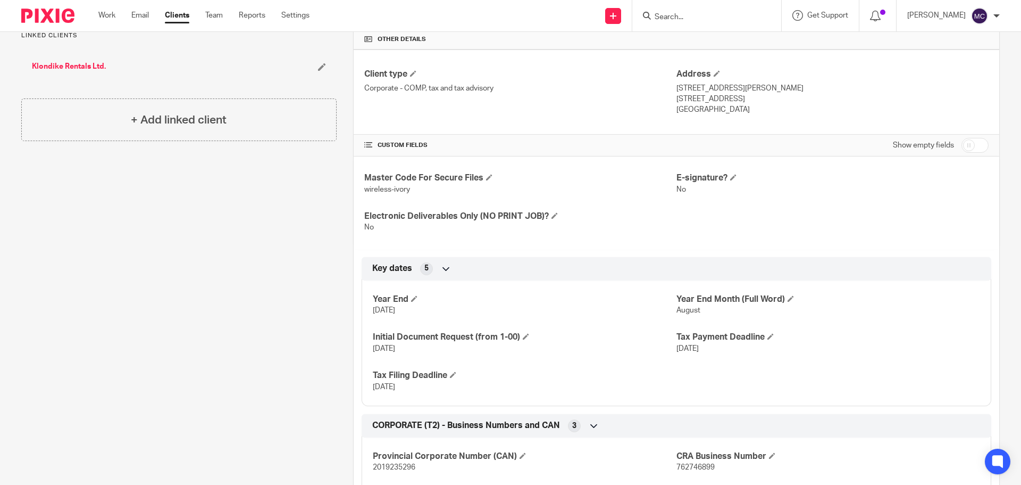
click at [678, 18] on input "Search" at bounding box center [702, 18] width 96 height 10
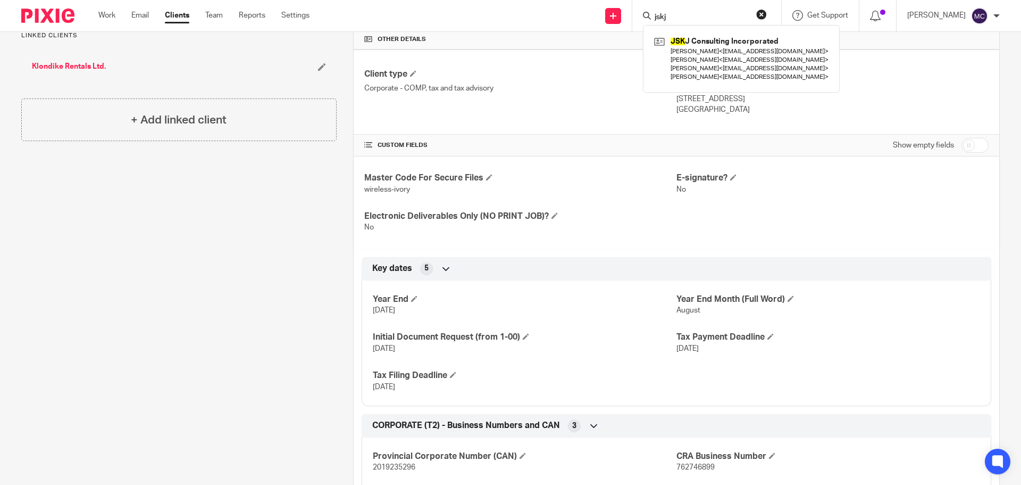
type input "jskj"
click button "submit" at bounding box center [0, 0] width 0 height 0
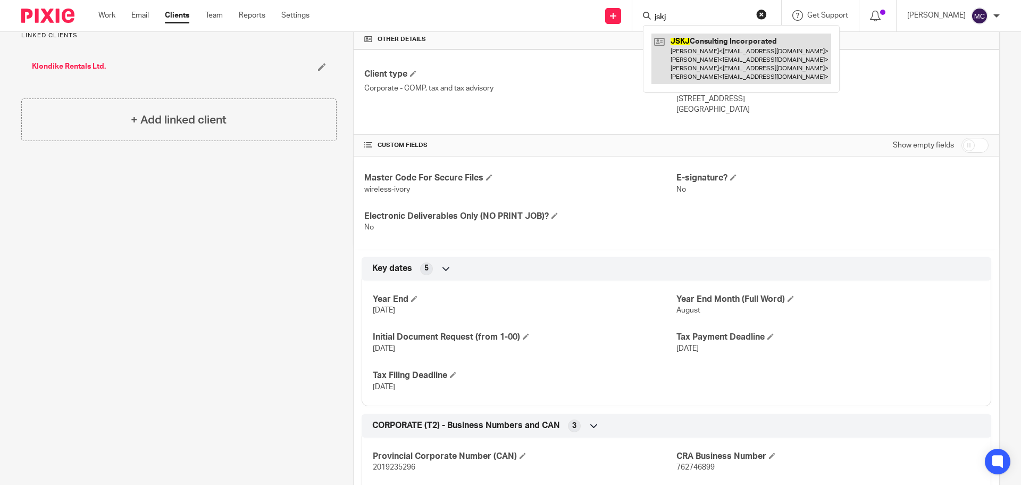
click at [684, 42] on link at bounding box center [742, 59] width 180 height 51
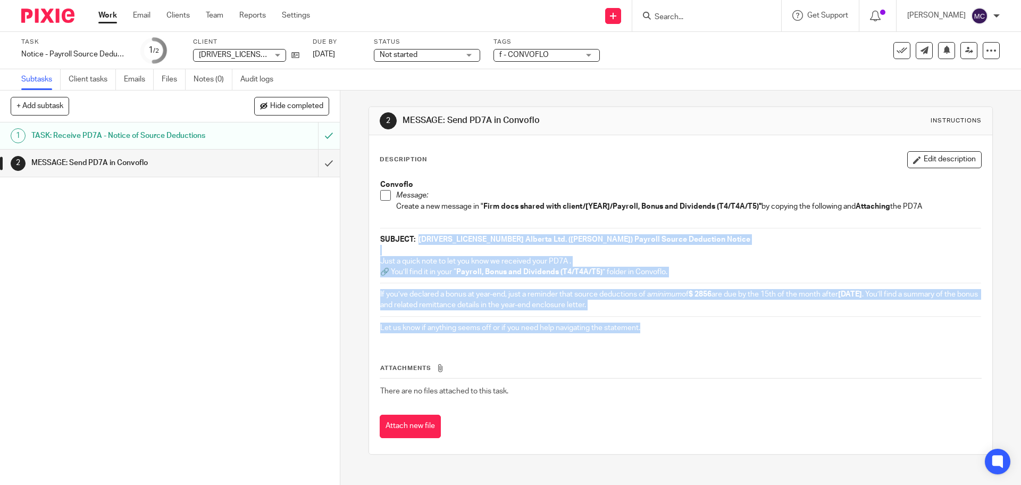
drag, startPoint x: 415, startPoint y: 237, endPoint x: 676, endPoint y: 325, distance: 274.5
click at [676, 325] on div "Convoflo Message: Create a new message in " Firm docs shared with client/[YEAR]…" at bounding box center [680, 257] width 611 height 167
copy div "[DRIVERS_LICENSE_NUMBER] Alberta Ltd. ([PERSON_NAME]) Payroll Source Deduction …"
click at [991, 48] on div at bounding box center [991, 50] width 17 height 17
click at [937, 137] on span "Delete" at bounding box center [927, 138] width 22 height 7
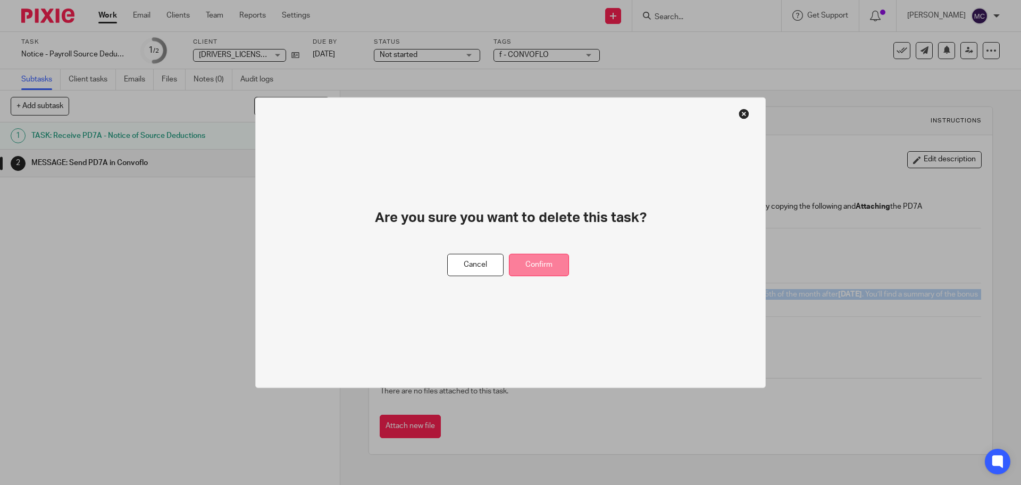
click at [538, 263] on button "Confirm" at bounding box center [539, 264] width 60 height 23
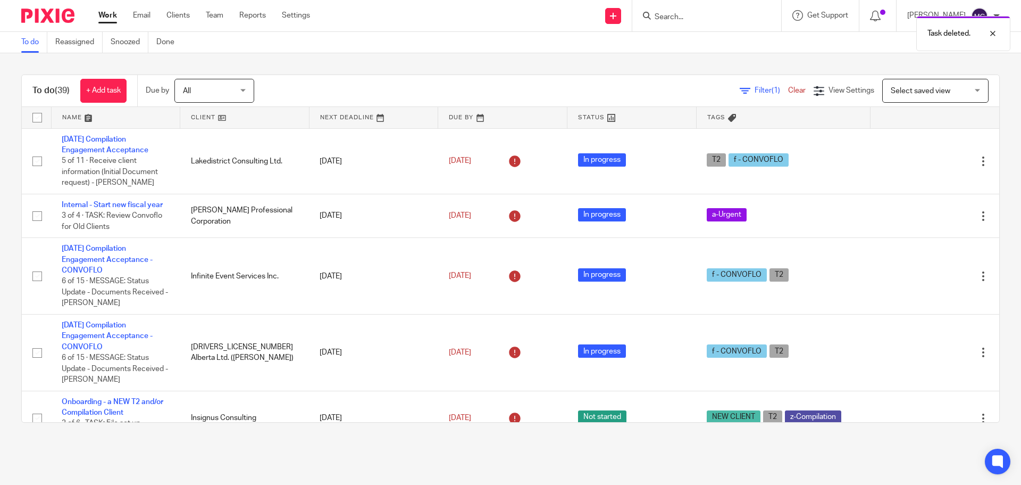
click at [538, 62] on div "To do (39) + Add task Due by All All Today Tomorrow This week Next week This mo…" at bounding box center [510, 248] width 1021 height 390
click at [675, 16] on div "Task deleted." at bounding box center [761, 31] width 500 height 40
click at [704, 16] on input "Search" at bounding box center [702, 18] width 96 height 10
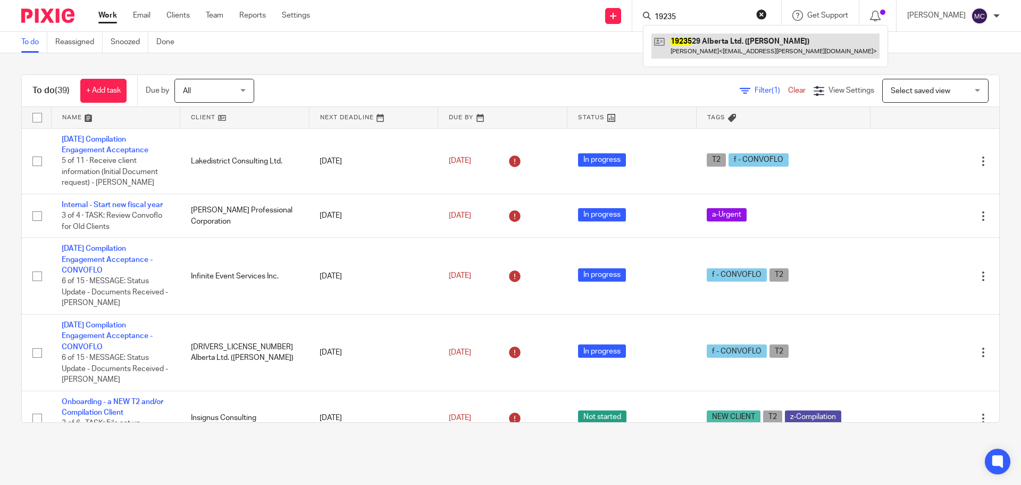
type input "19235"
click at [718, 35] on link at bounding box center [766, 46] width 228 height 24
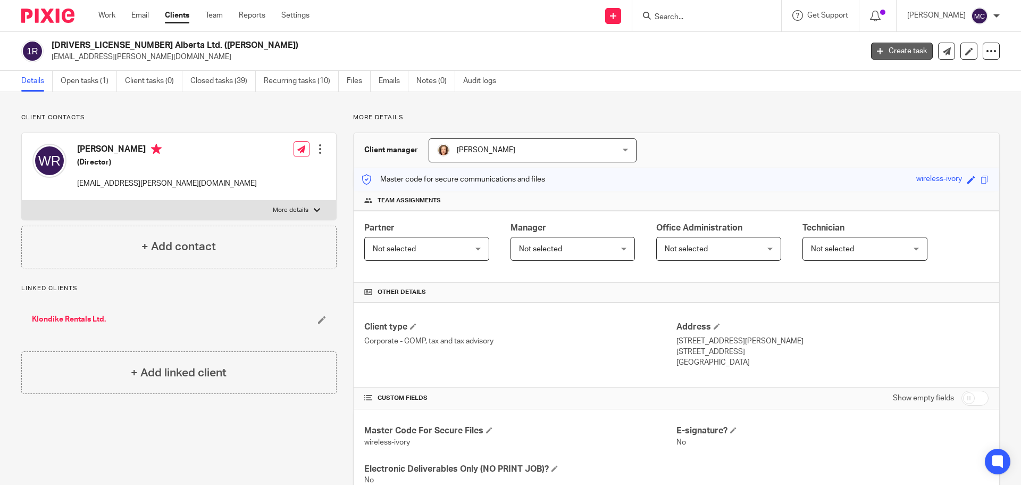
click at [909, 51] on link "Create task" at bounding box center [902, 51] width 62 height 17
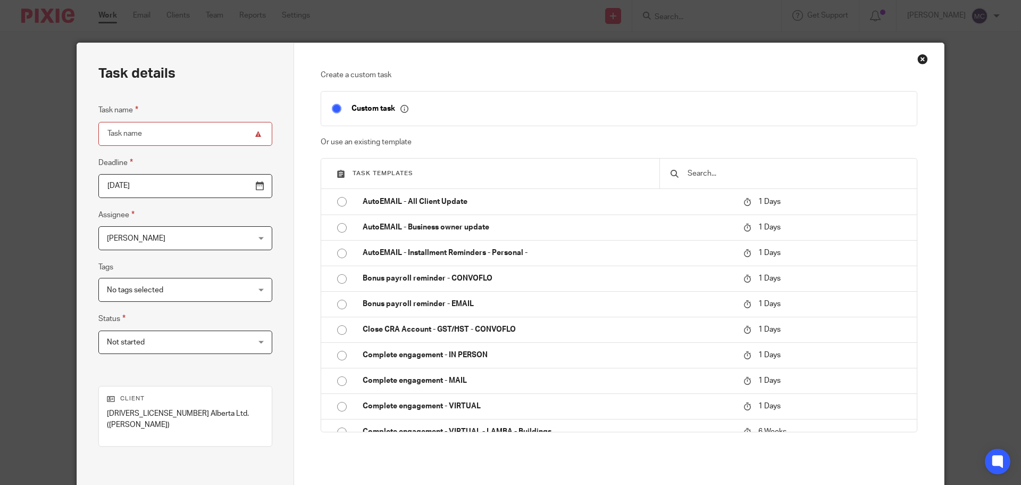
click at [918, 60] on div "Close this dialog window" at bounding box center [923, 59] width 11 height 11
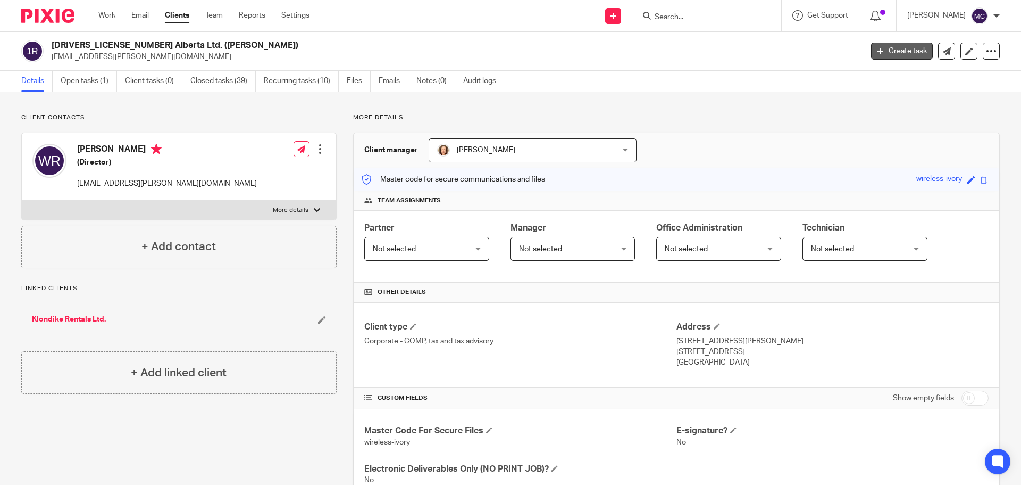
click at [910, 48] on link "Create task" at bounding box center [902, 51] width 62 height 17
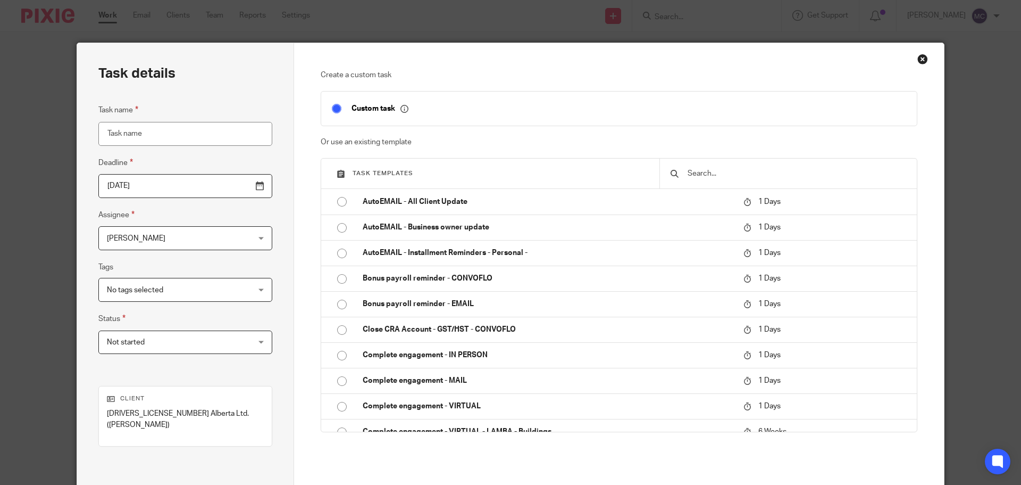
click at [818, 178] on input "text" at bounding box center [797, 174] width 220 height 12
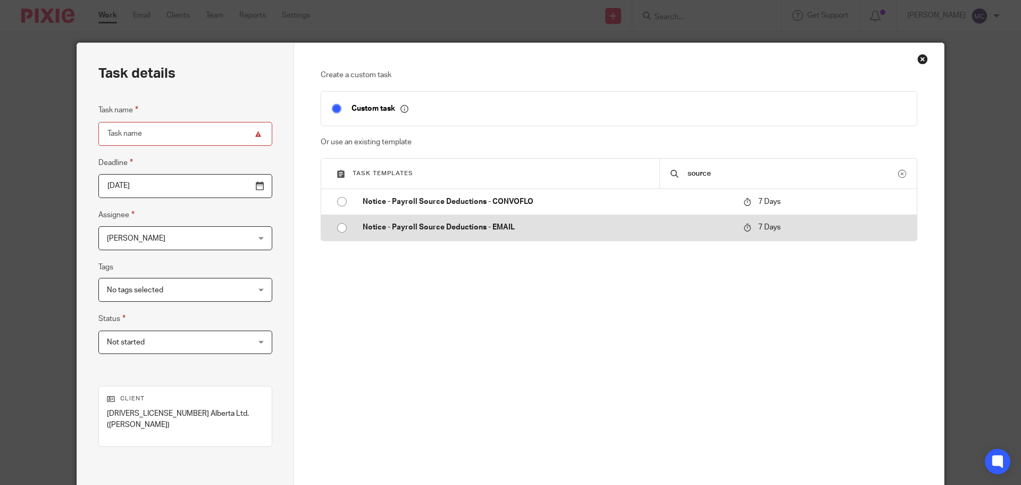
type input "source"
click at [478, 225] on p "Notice - Payroll Source Deductions - EMAIL" at bounding box center [548, 227] width 370 height 11
type input "[DATE]"
type input "Notice - Payroll Source Deductions - EMAIL"
checkbox input "false"
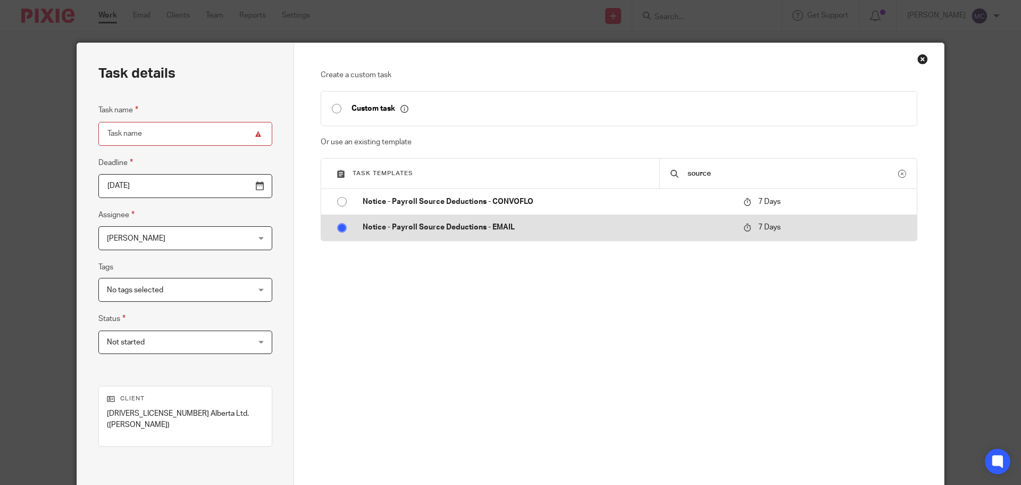
radio input "true"
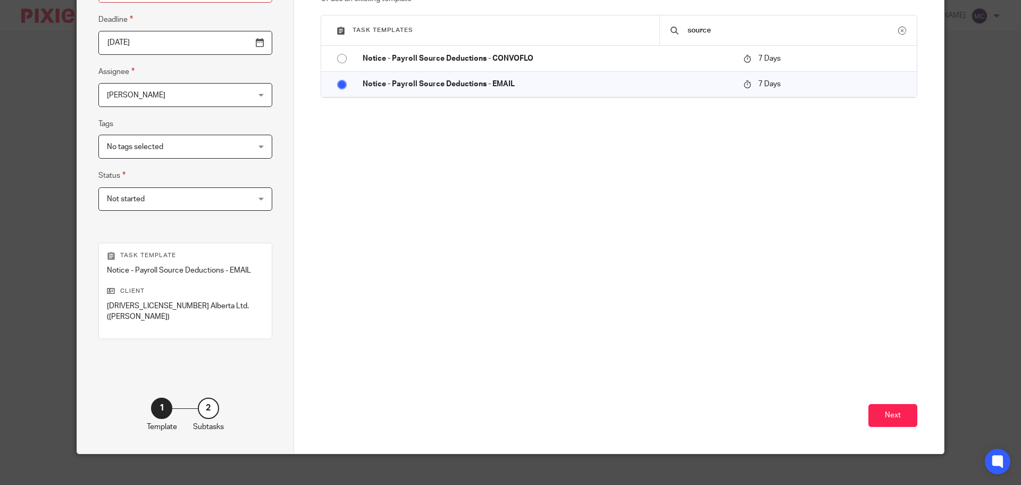
scroll to position [144, 0]
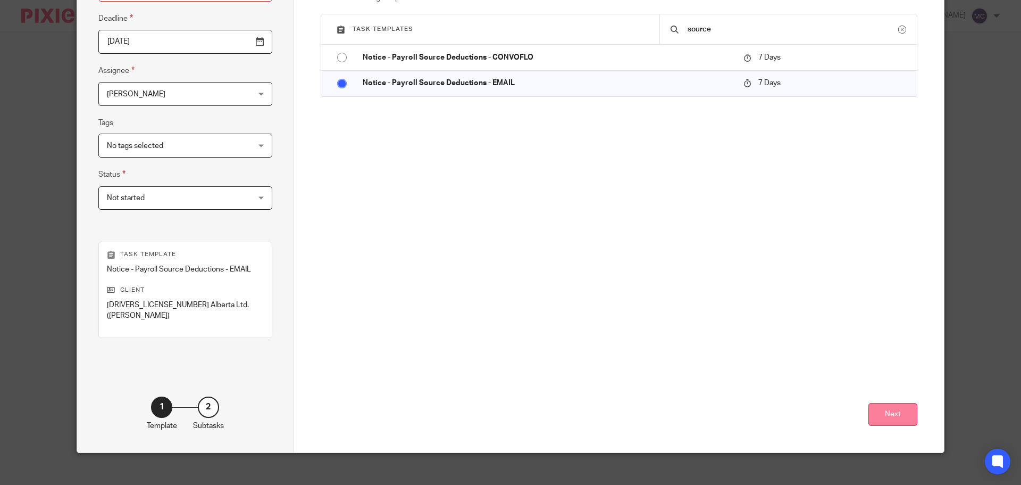
click at [892, 407] on button "Next" at bounding box center [893, 414] width 49 height 23
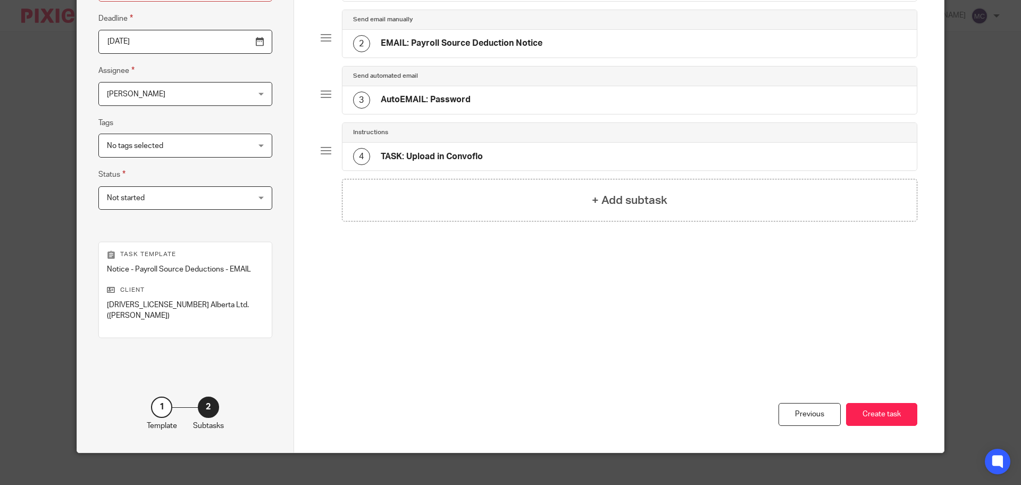
click at [892, 407] on button "Create task" at bounding box center [881, 414] width 71 height 23
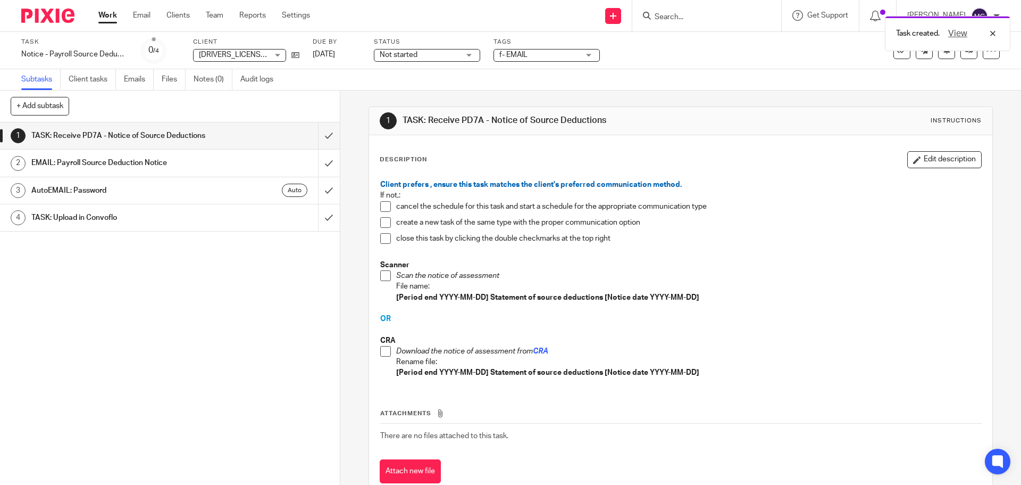
click at [380, 354] on span at bounding box center [385, 351] width 11 height 11
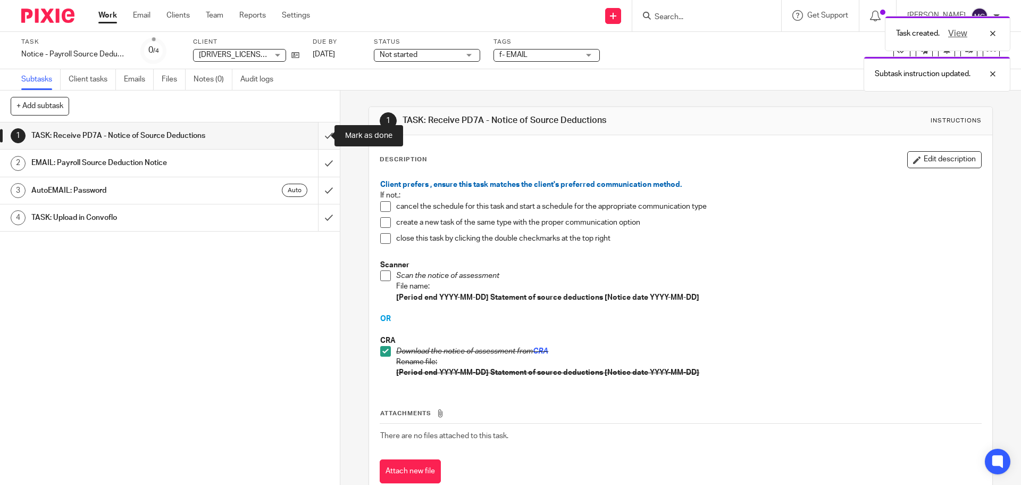
click at [318, 136] on input "submit" at bounding box center [170, 135] width 340 height 27
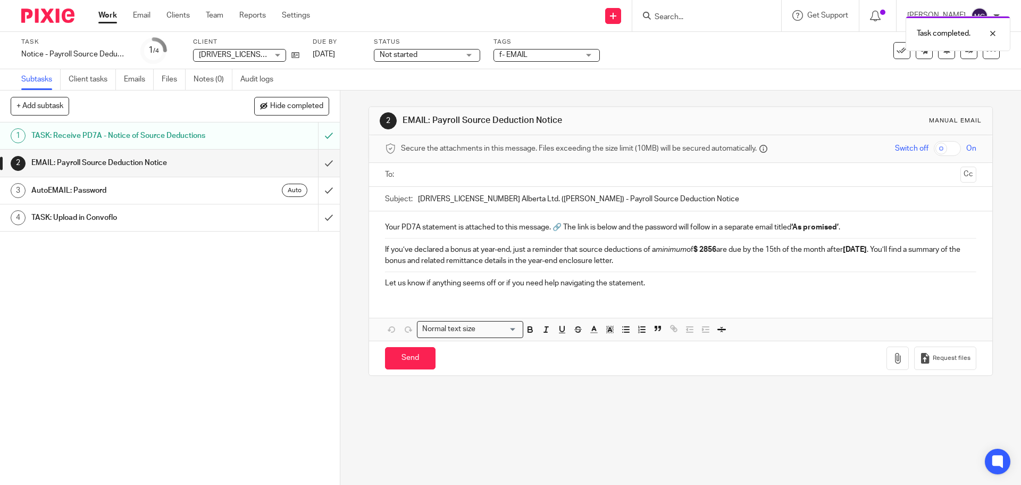
click at [402, 176] on ul at bounding box center [681, 175] width 558 height 18
click at [430, 174] on input "text" at bounding box center [680, 175] width 551 height 12
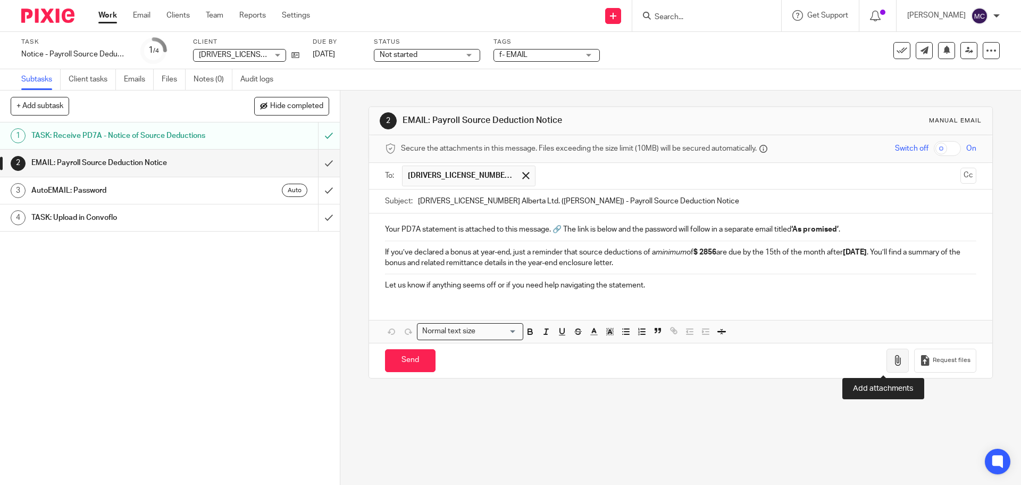
click at [893, 359] on icon "button" at bounding box center [898, 360] width 11 height 11
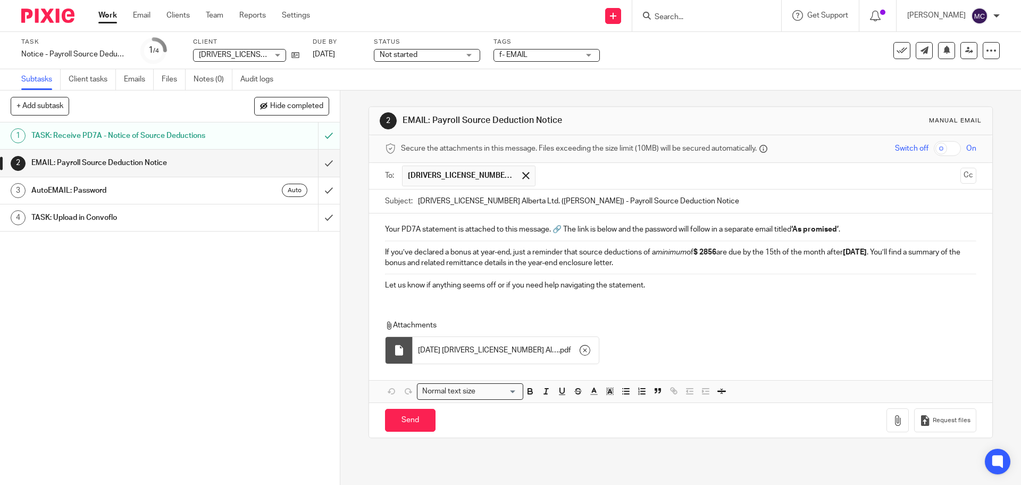
click at [944, 148] on input "checkbox" at bounding box center [947, 148] width 27 height 15
click at [900, 224] on p "Your PD7A statement is attached to this message. 🔗 The link is below and the pa…" at bounding box center [680, 229] width 591 height 11
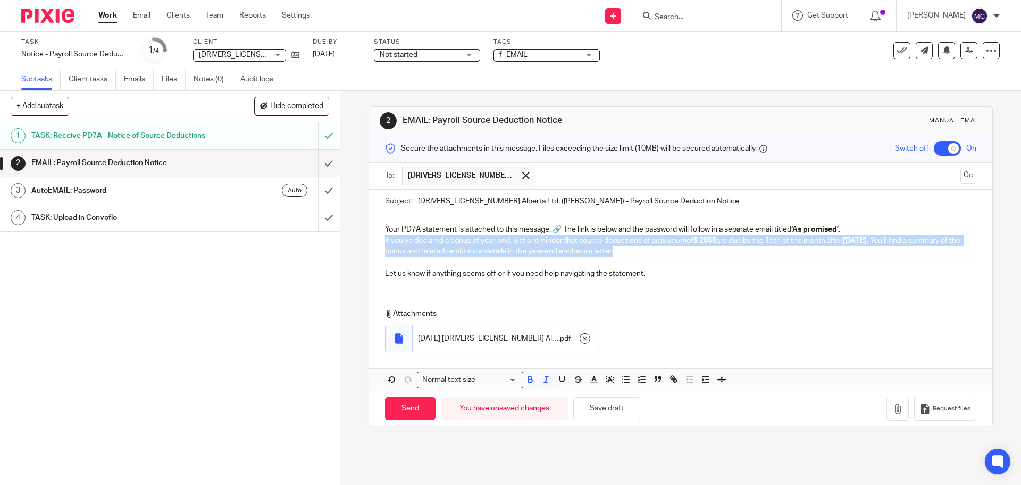
drag, startPoint x: 378, startPoint y: 242, endPoint x: 672, endPoint y: 254, distance: 293.9
click at [672, 254] on div "Your PD7A statement is attached to this message. 🔗 The link is below and the pa…" at bounding box center [680, 249] width 623 height 73
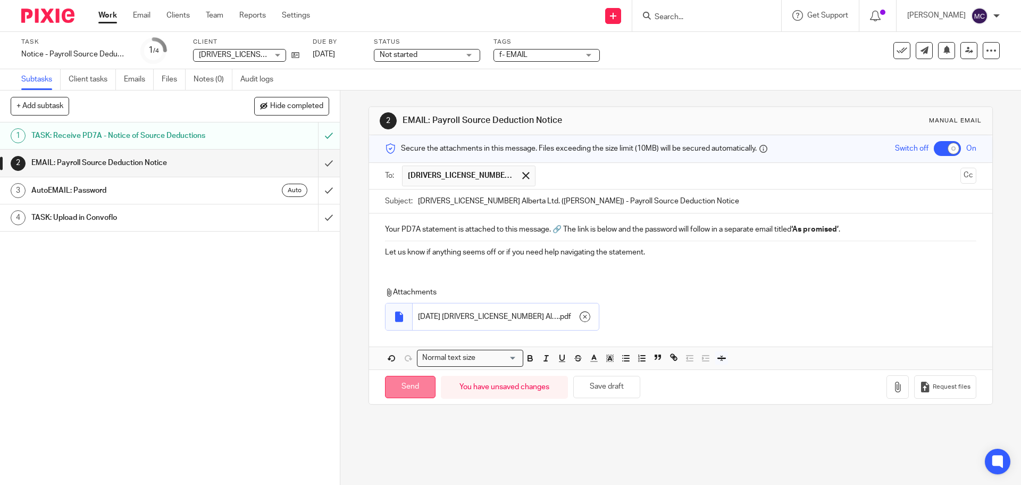
click at [401, 382] on input "Send" at bounding box center [410, 387] width 51 height 23
checkbox input "false"
type input "Sent"
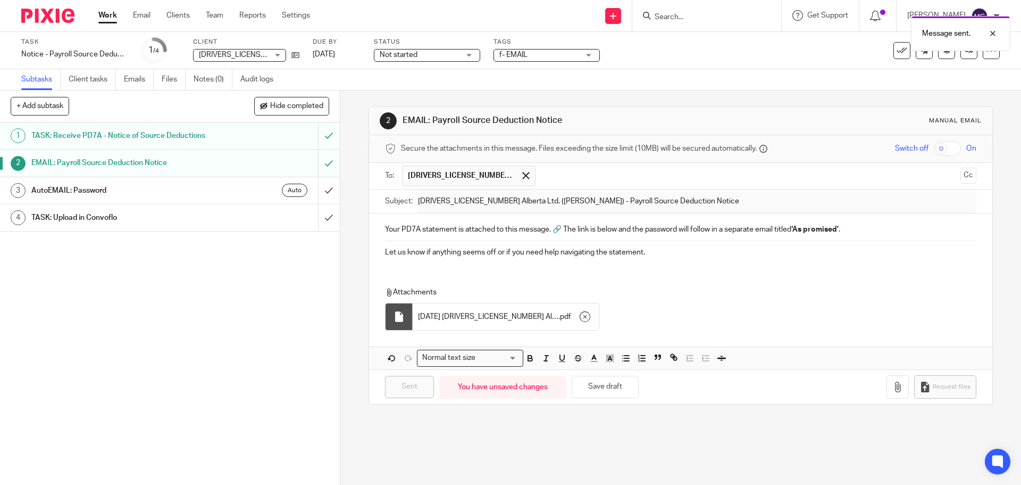
click at [215, 190] on div "Auto" at bounding box center [261, 190] width 92 height 13
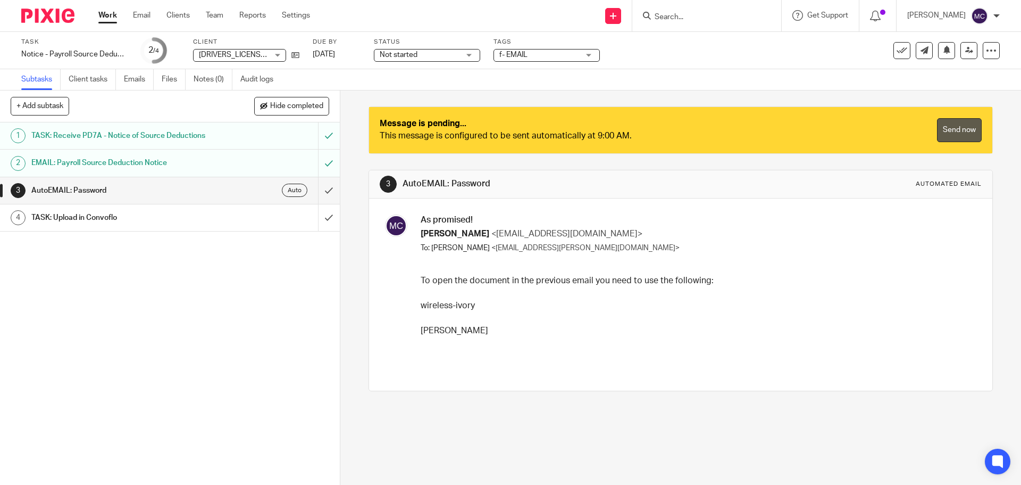
click at [938, 131] on link "Send now" at bounding box center [959, 130] width 45 height 24
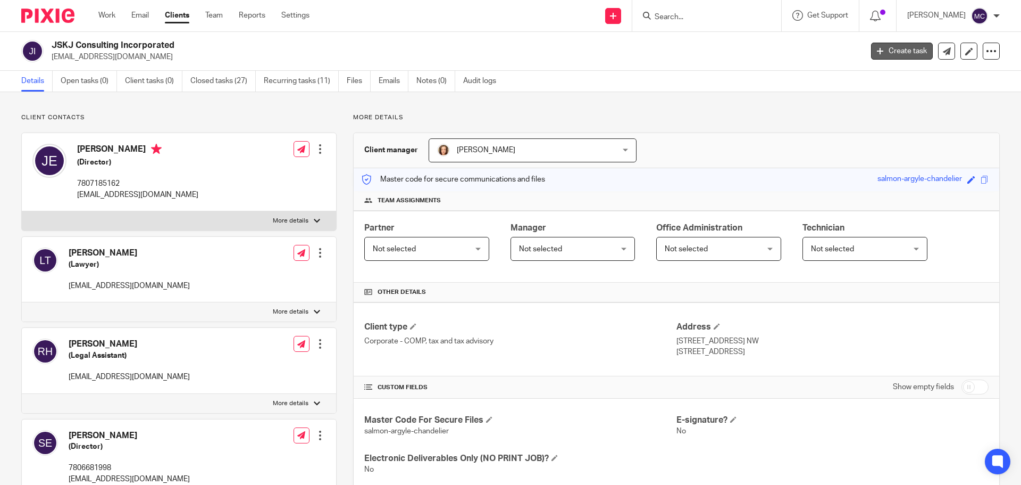
click at [885, 55] on link "Create task" at bounding box center [902, 51] width 62 height 17
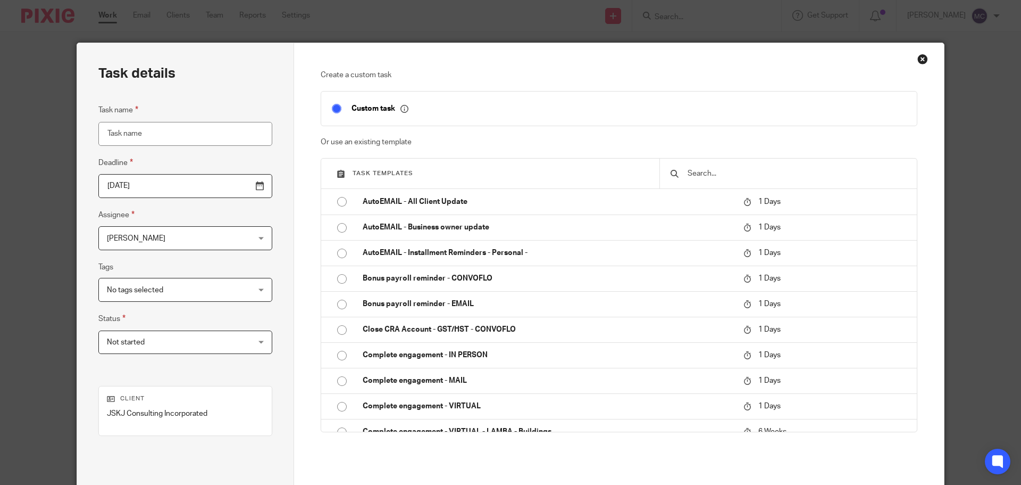
click at [729, 176] on input "text" at bounding box center [797, 174] width 220 height 12
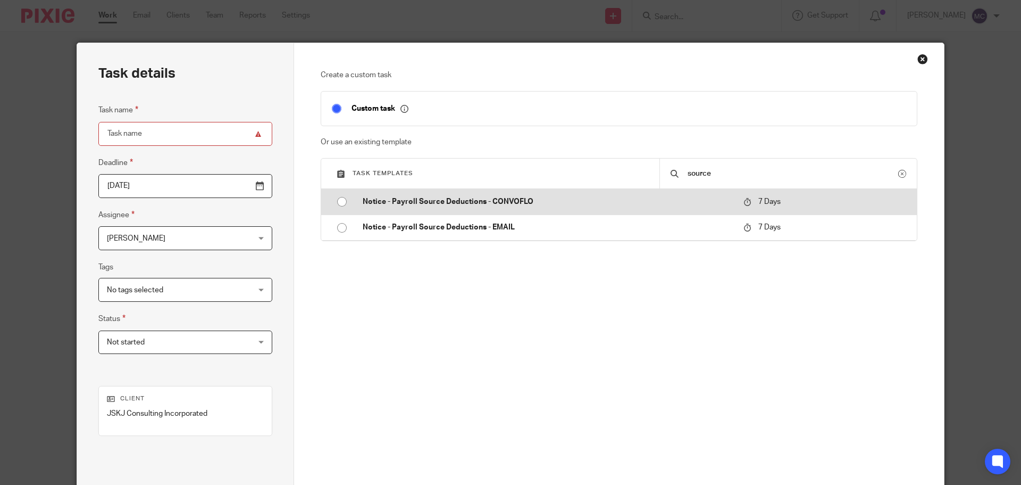
type input "source"
click at [445, 202] on p "Notice - Payroll Source Deductions - CONVOFLO" at bounding box center [548, 201] width 370 height 11
type input "2025-09-30"
type input "Notice - Payroll Source Deductions - CONVOFLO"
checkbox input "false"
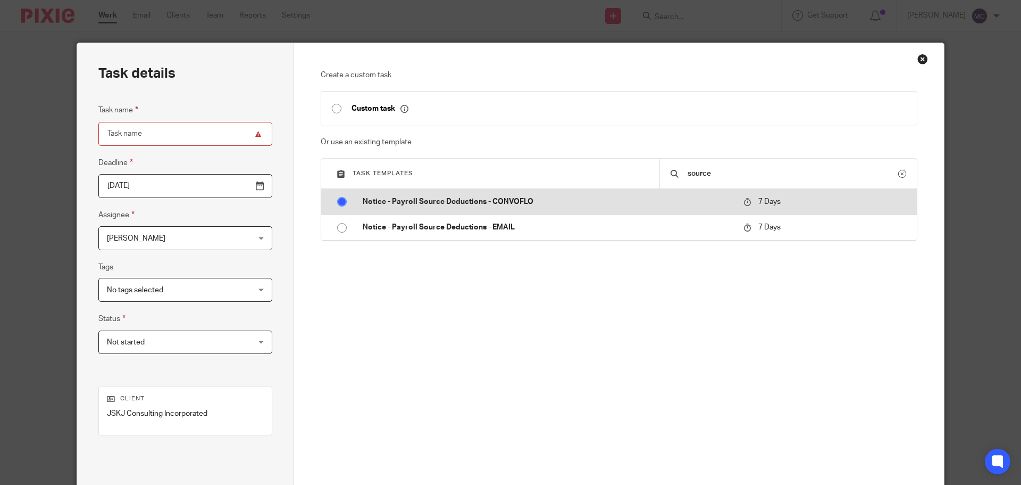
radio input "true"
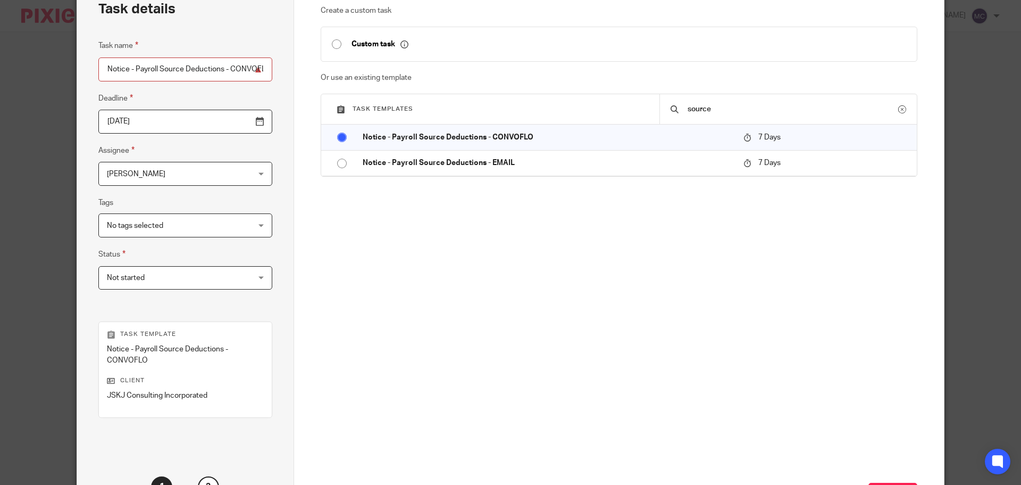
scroll to position [155, 0]
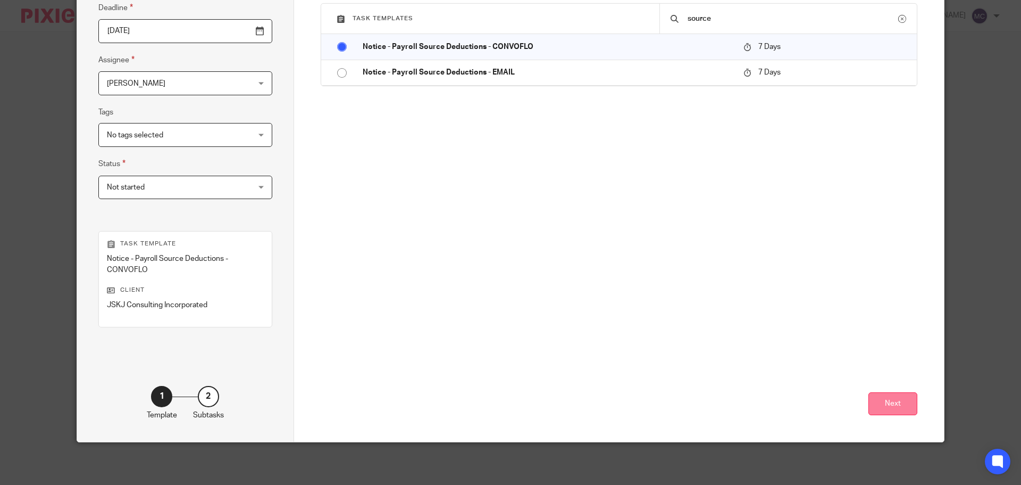
click at [884, 396] on button "Next" at bounding box center [893, 403] width 49 height 23
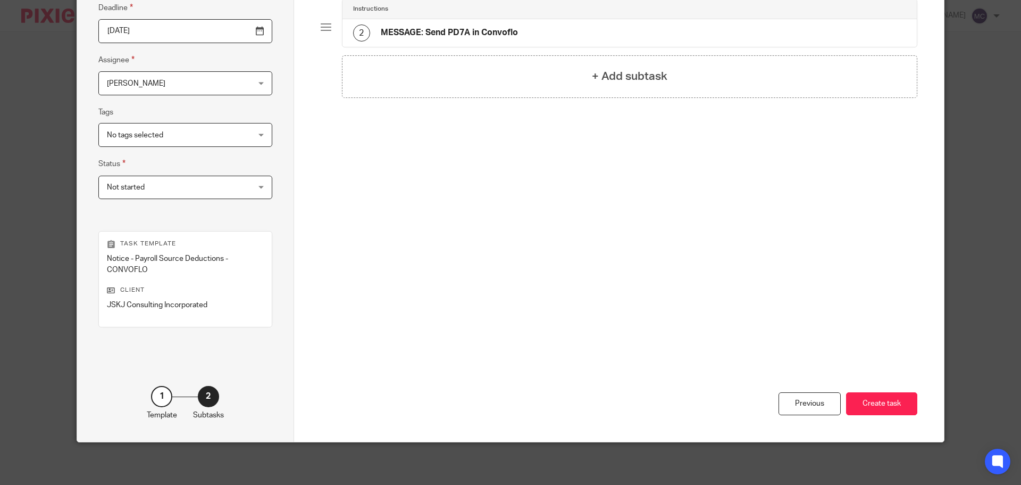
click at [884, 396] on button "Create task" at bounding box center [881, 403] width 71 height 23
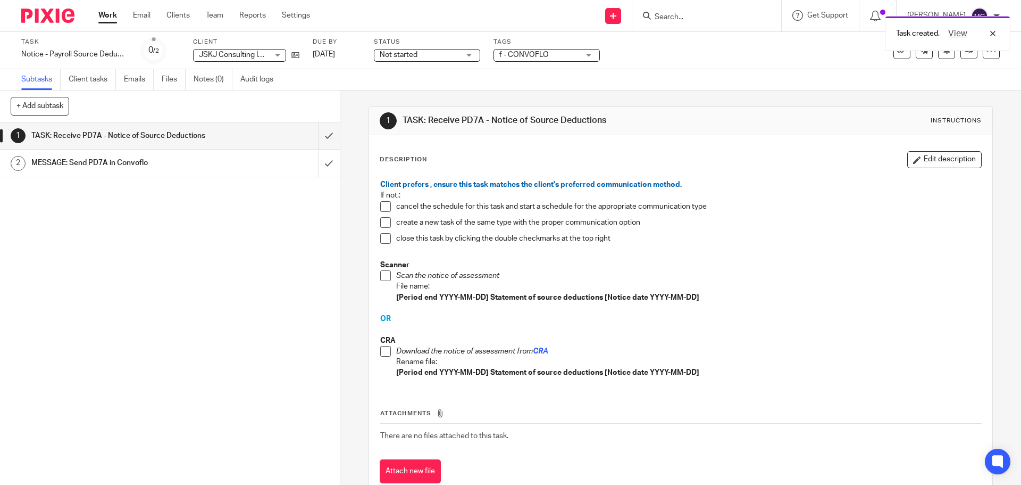
click at [382, 352] on span at bounding box center [385, 351] width 11 height 11
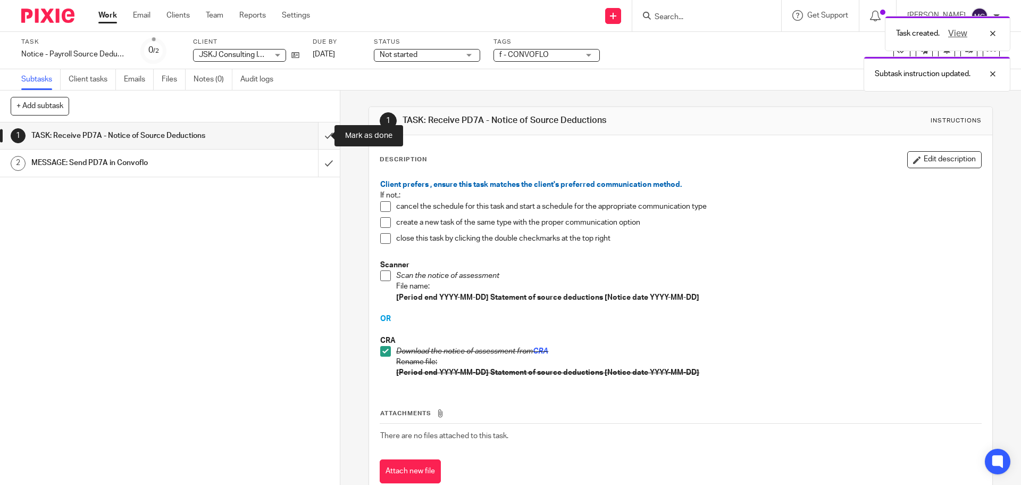
click at [321, 138] on input "submit" at bounding box center [170, 135] width 340 height 27
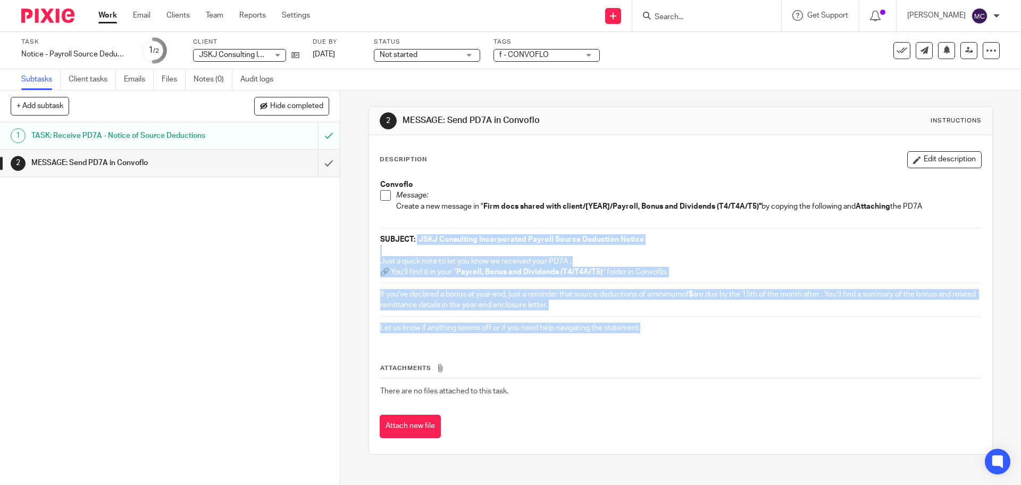
drag, startPoint x: 414, startPoint y: 237, endPoint x: 678, endPoint y: 329, distance: 279.6
click at [678, 329] on div "Convoflo Message: Create a new message in " Firm docs shared with client/[YEAR]…" at bounding box center [680, 257] width 611 height 167
copy div "JSKJ Consulting Incorporated Payroll Source Deduction Notice Just a quick note …"
click at [381, 197] on span at bounding box center [385, 195] width 11 height 11
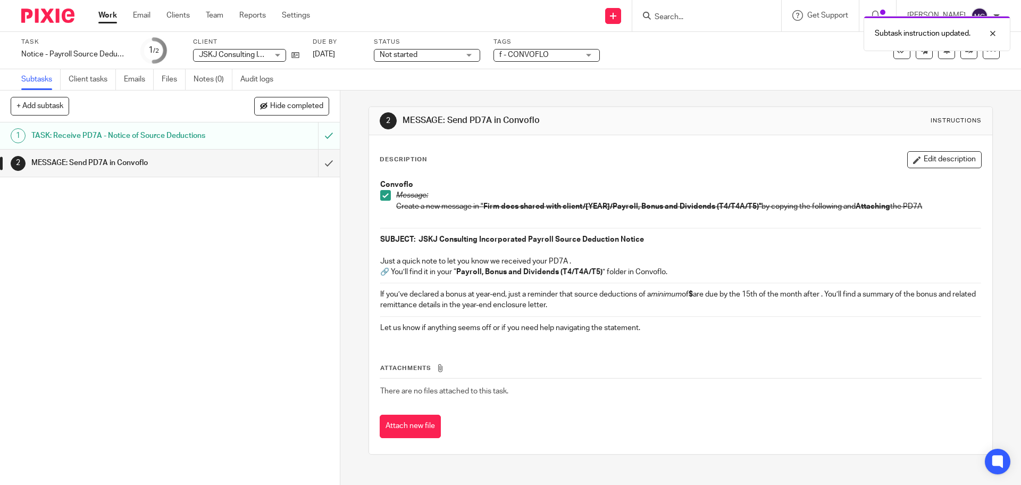
click at [812, 377] on th "Attachments" at bounding box center [681, 370] width 602 height 15
click at [996, 31] on div at bounding box center [985, 33] width 29 height 13
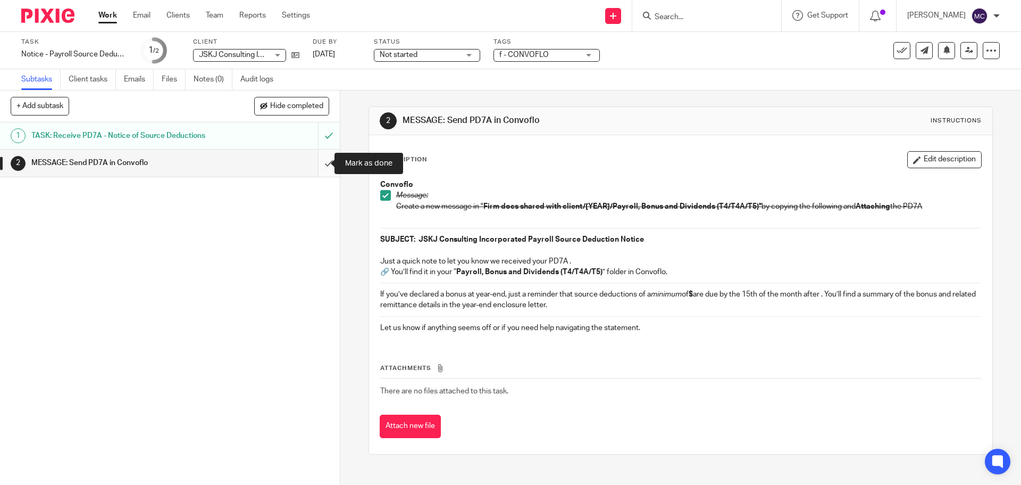
click at [318, 163] on input "submit" at bounding box center [170, 162] width 340 height 27
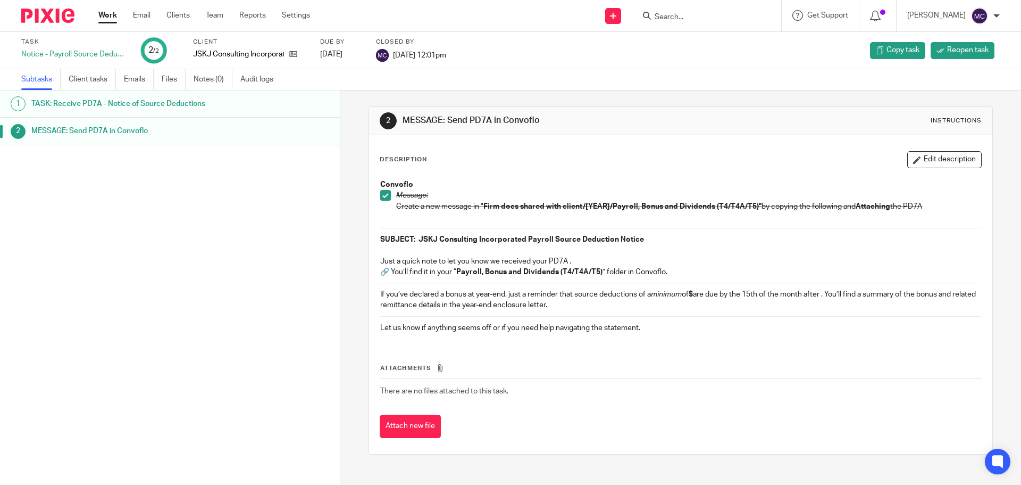
click at [695, 13] on input "Search" at bounding box center [702, 18] width 96 height 10
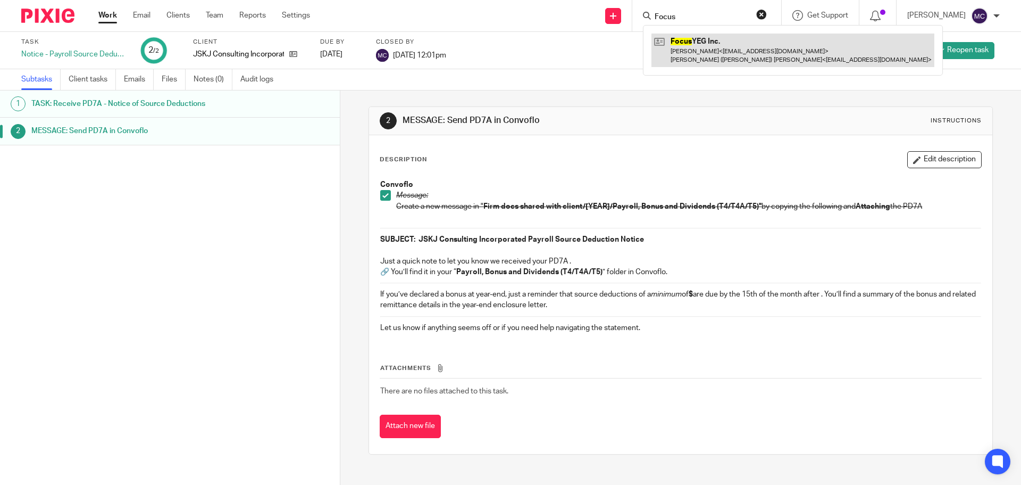
type input "Focus"
click at [692, 51] on link at bounding box center [793, 50] width 283 height 33
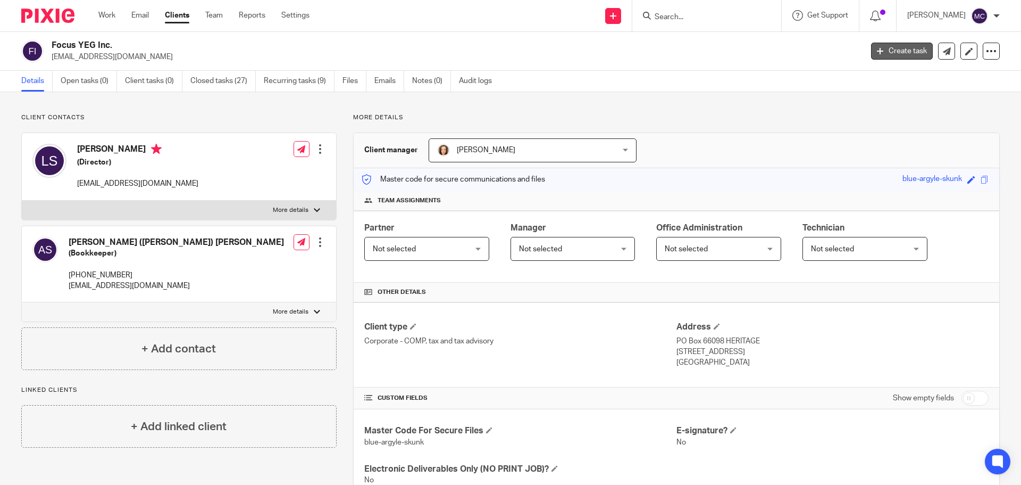
click at [884, 54] on link "Create task" at bounding box center [902, 51] width 62 height 17
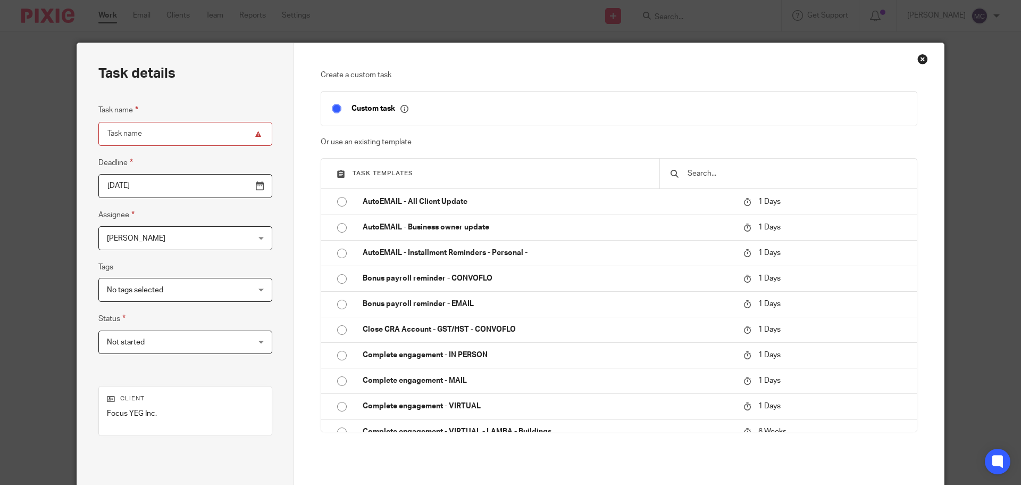
click at [763, 167] on div at bounding box center [788, 174] width 257 height 30
click at [762, 173] on input "text" at bounding box center [797, 174] width 220 height 12
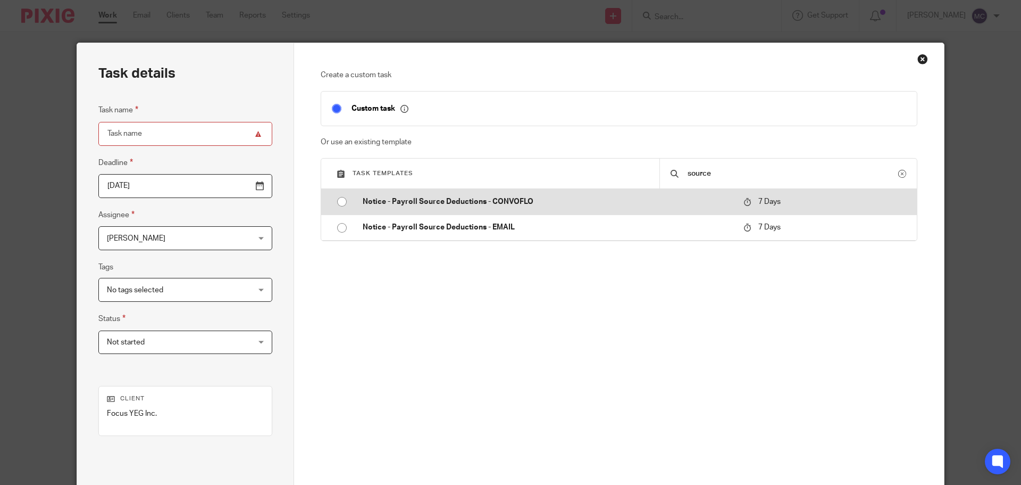
type input "source"
click at [436, 197] on p "Notice - Payroll Source Deductions - CONVOFLO" at bounding box center [548, 201] width 370 height 11
type input "2025-09-30"
type input "Notice - Payroll Source Deductions - CONVOFLO"
checkbox input "false"
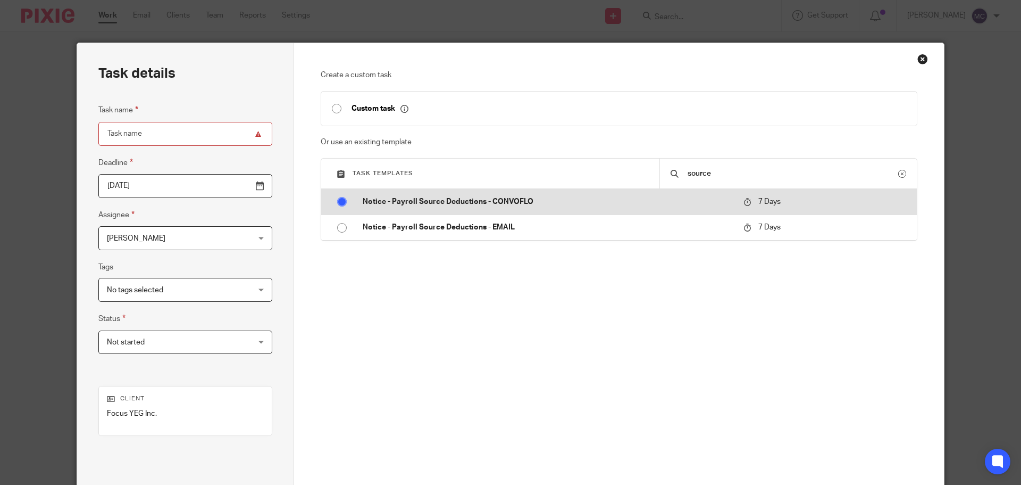
radio input "true"
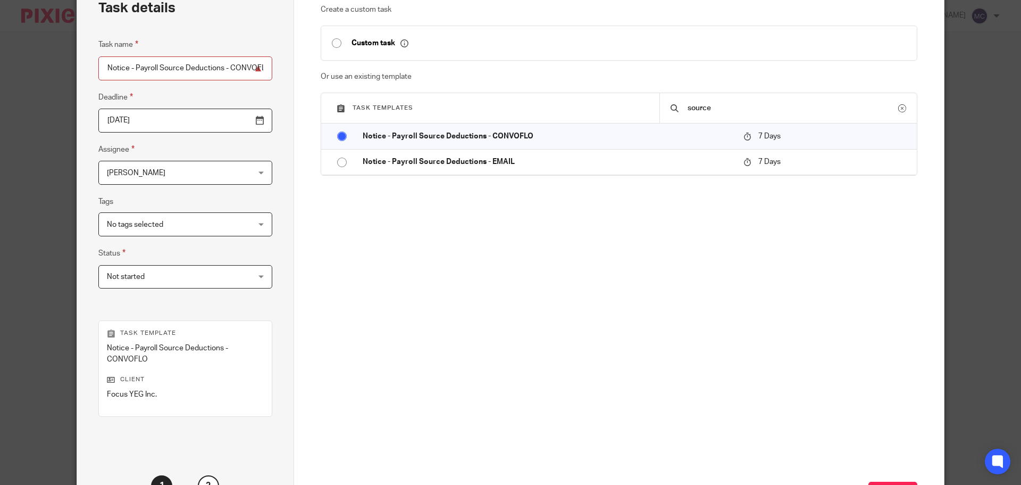
scroll to position [155, 0]
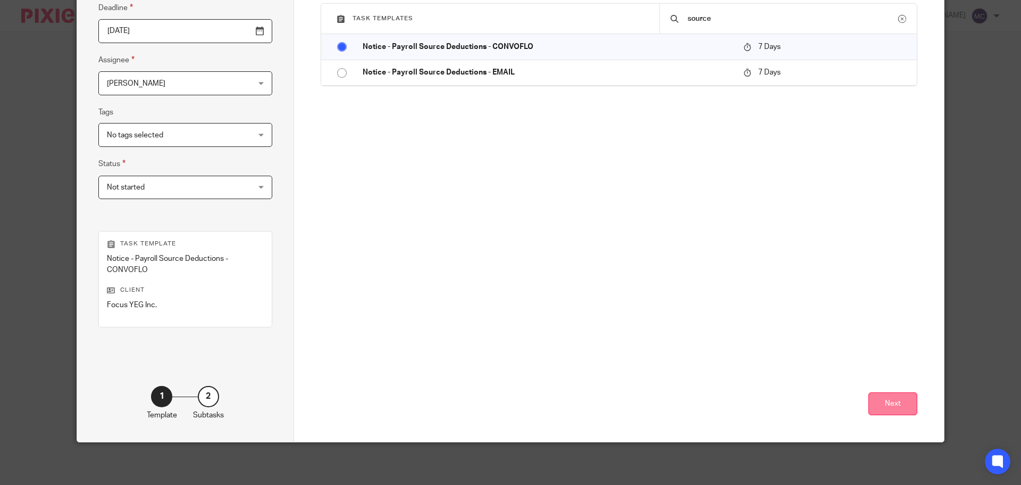
click at [890, 411] on button "Next" at bounding box center [893, 403] width 49 height 23
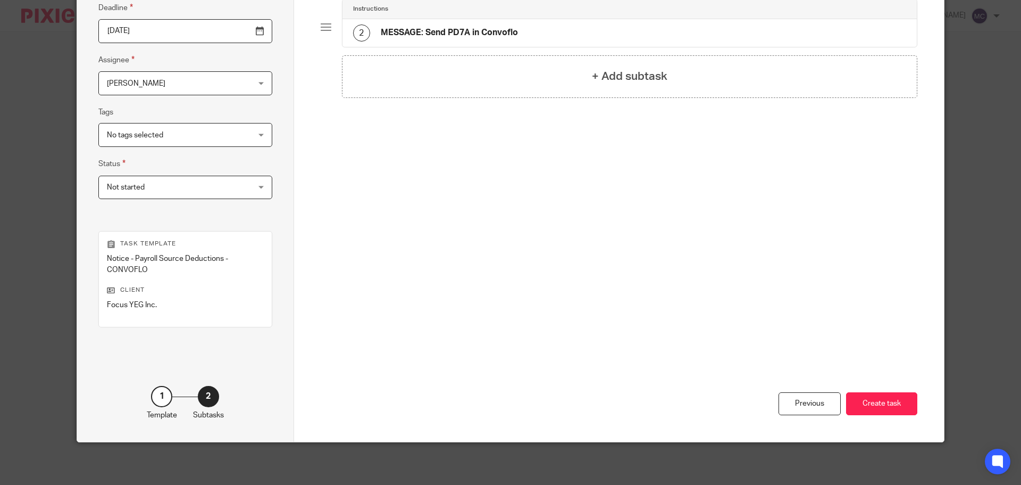
click at [890, 411] on button "Create task" at bounding box center [881, 403] width 71 height 23
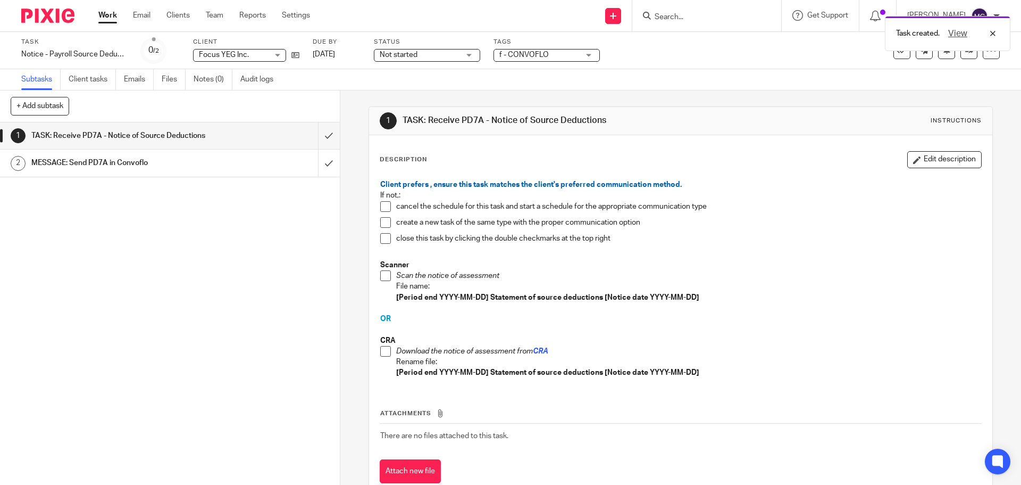
click at [385, 351] on span at bounding box center [385, 351] width 11 height 11
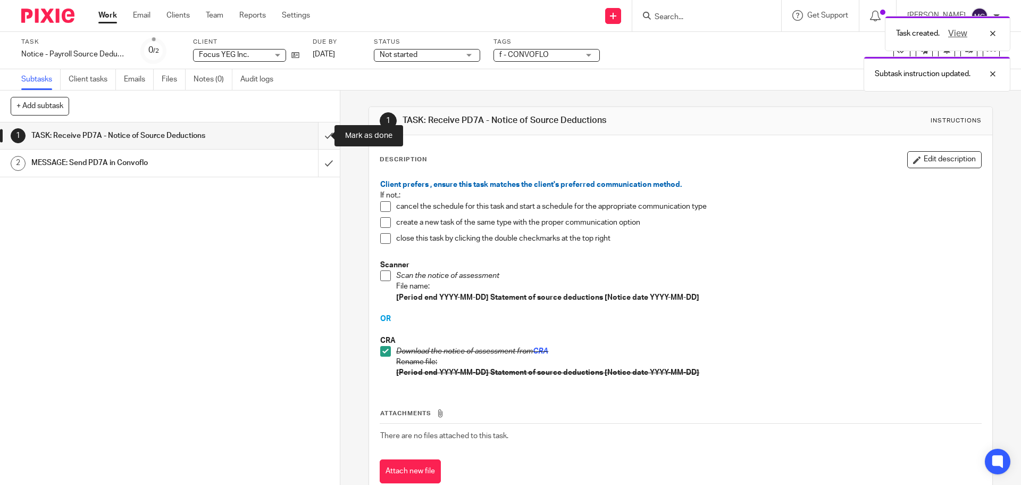
click at [319, 134] on input "submit" at bounding box center [170, 135] width 340 height 27
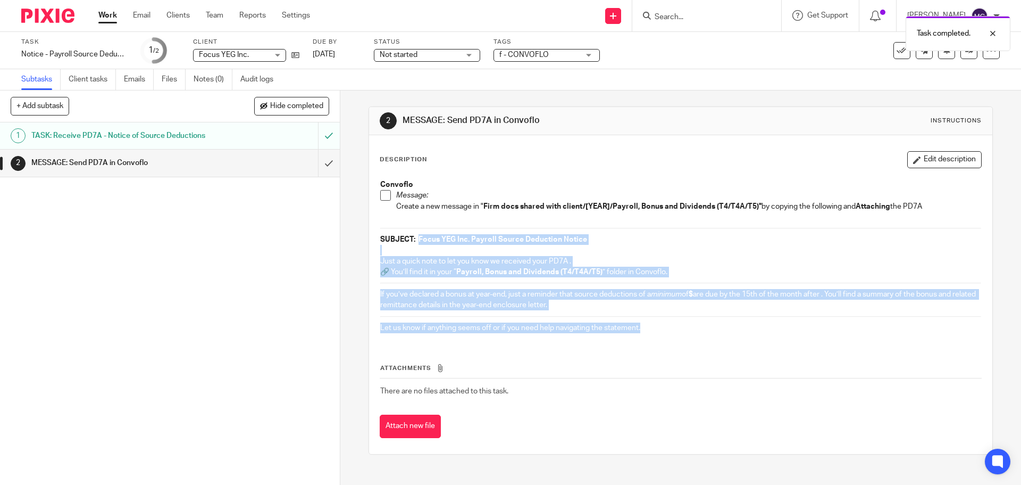
drag, startPoint x: 415, startPoint y: 237, endPoint x: 660, endPoint y: 345, distance: 268.0
click at [660, 345] on div "Description Edit description Convoflo Message: Create a new message in " Firm d…" at bounding box center [681, 294] width 602 height 287
copy div "Focus YEG Inc. Payroll Source Deduction Notice Just a quick note to let you kno…"
click at [387, 194] on span at bounding box center [385, 195] width 11 height 11
click at [728, 248] on p at bounding box center [680, 250] width 601 height 11
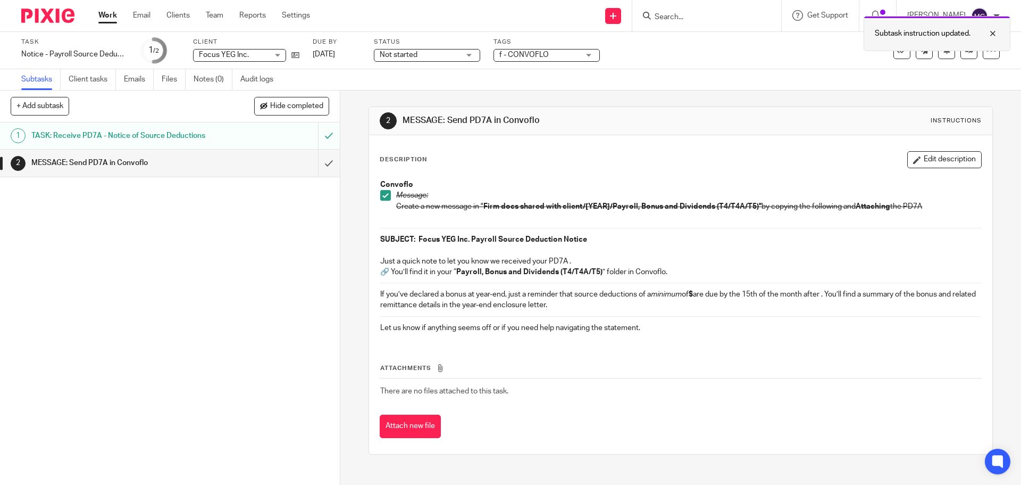
click at [994, 36] on div at bounding box center [985, 33] width 29 height 13
click at [317, 163] on input "submit" at bounding box center [170, 162] width 340 height 27
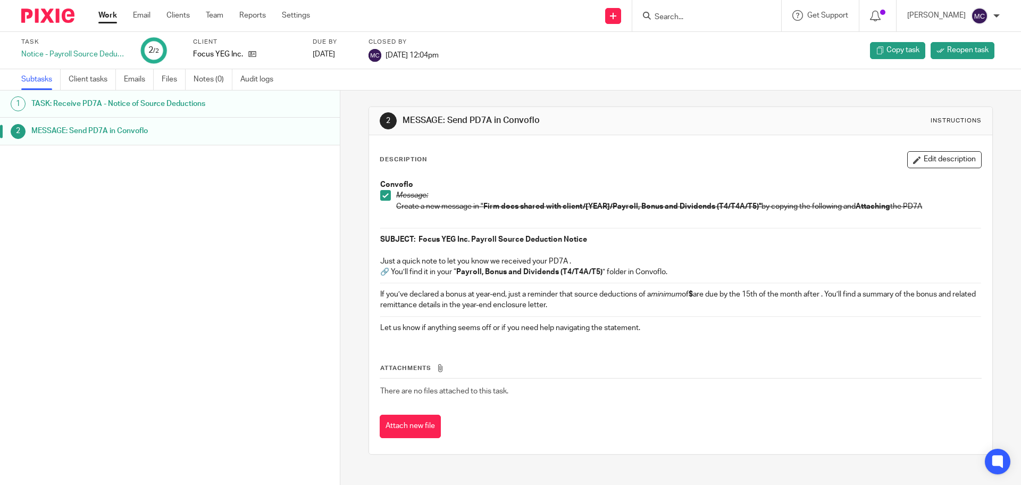
click at [711, 19] on input "Search" at bounding box center [702, 18] width 96 height 10
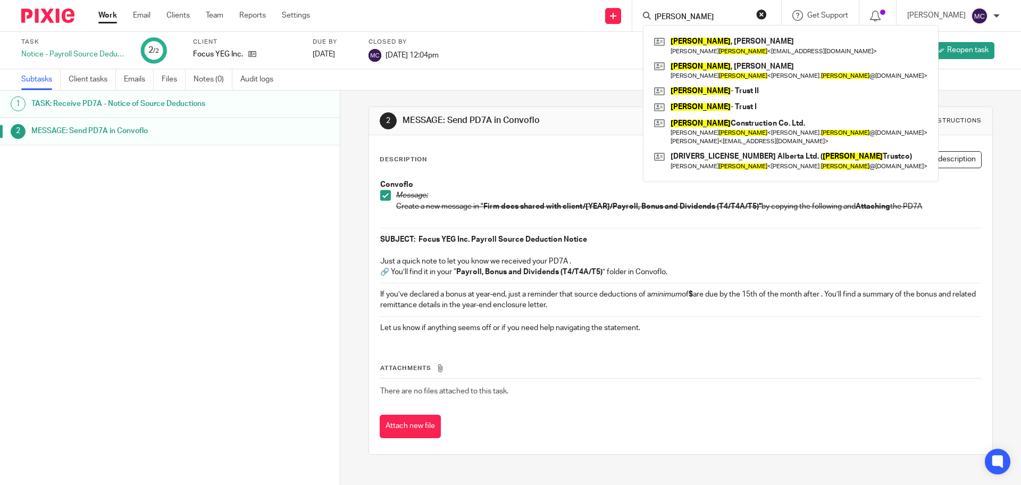
type input "[PERSON_NAME]"
click button "submit" at bounding box center [0, 0] width 0 height 0
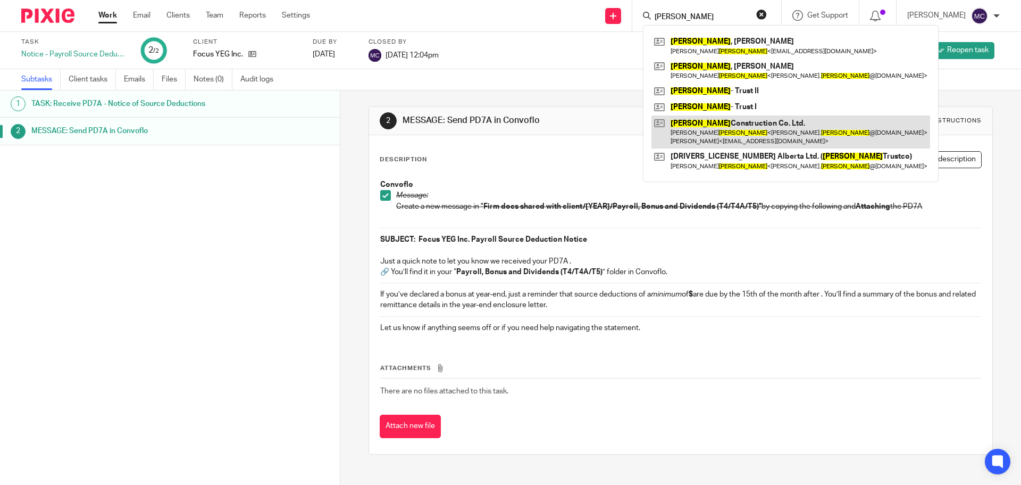
click at [696, 118] on link at bounding box center [791, 131] width 279 height 33
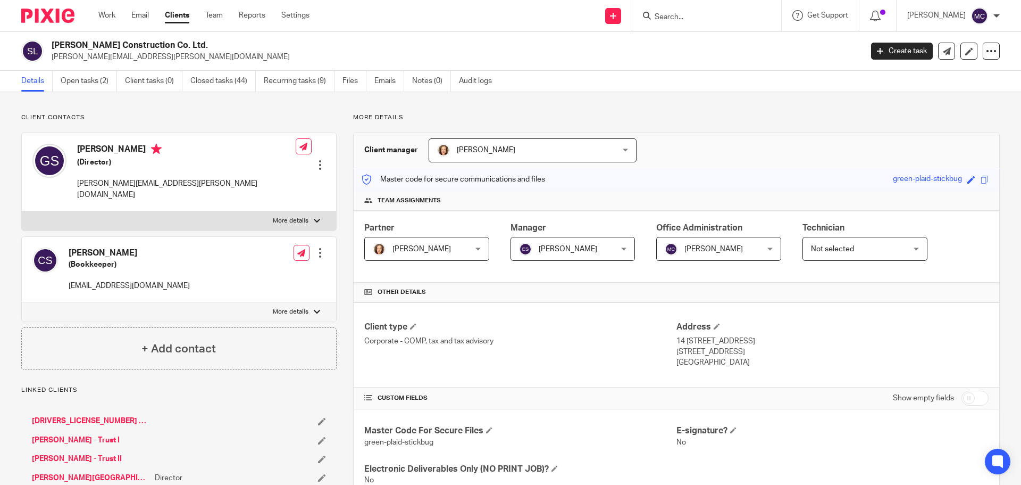
click at [695, 20] on input "Search" at bounding box center [702, 18] width 96 height 10
click at [882, 49] on link "Create task" at bounding box center [902, 51] width 62 height 17
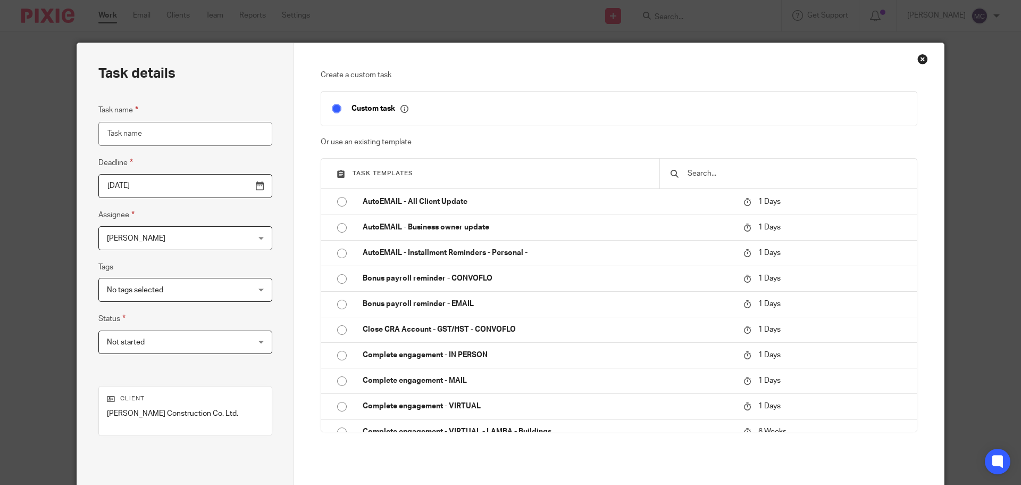
click at [919, 59] on div "Close this dialog window" at bounding box center [923, 59] width 11 height 11
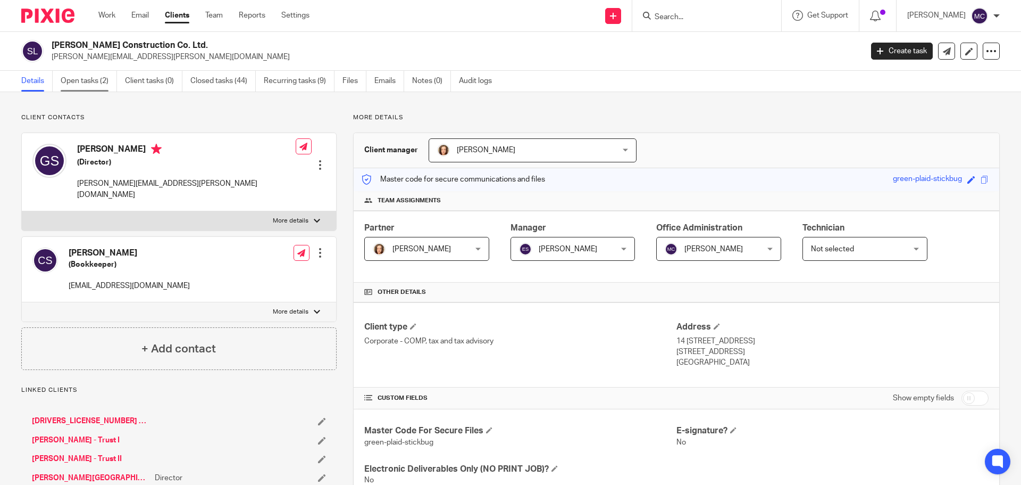
click at [103, 86] on link "Open tasks (2)" at bounding box center [89, 81] width 56 height 21
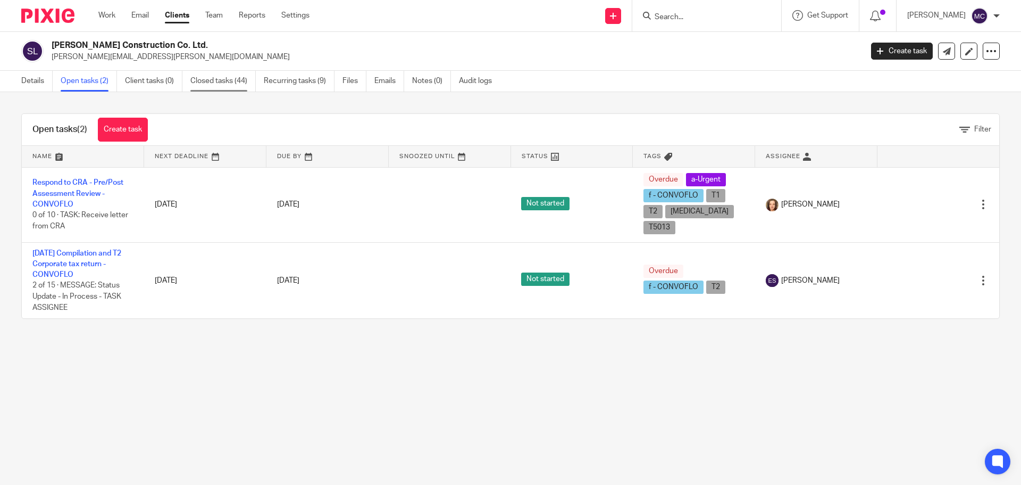
click at [248, 83] on link "Closed tasks (44)" at bounding box center [222, 81] width 65 height 21
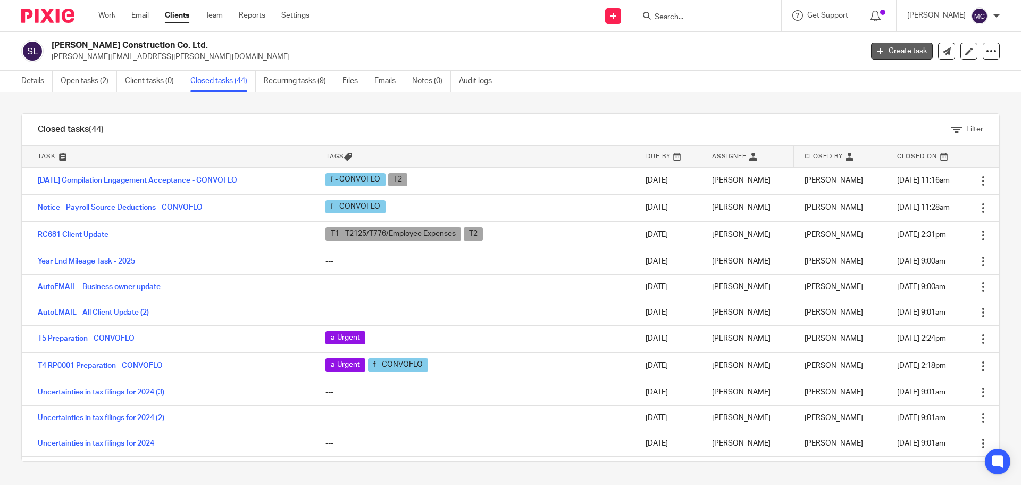
click at [892, 55] on link "Create task" at bounding box center [902, 51] width 62 height 17
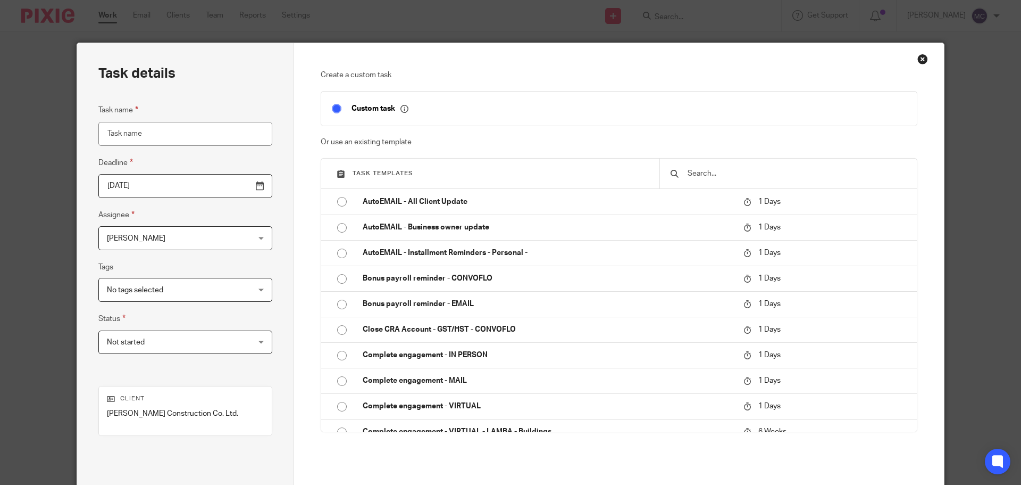
click at [763, 170] on input "text" at bounding box center [797, 174] width 220 height 12
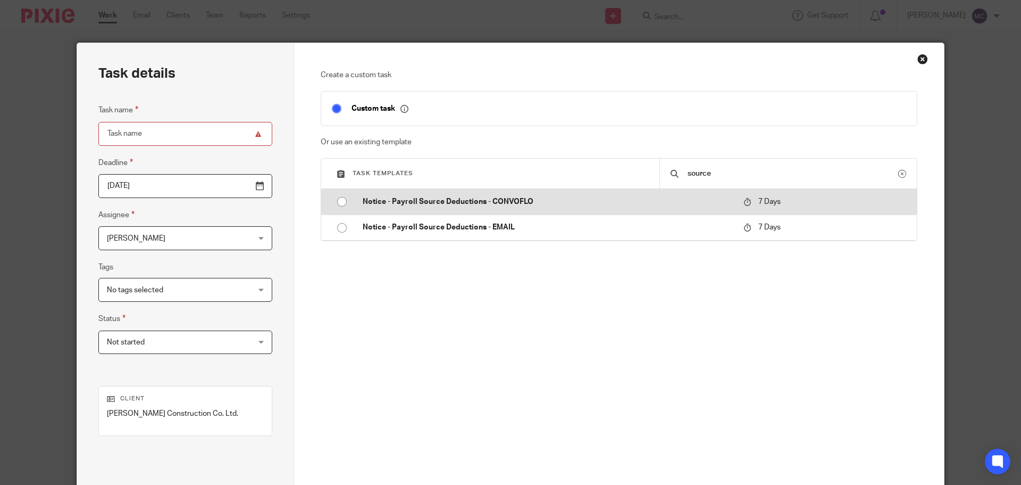
type input "source"
click at [467, 199] on p "Notice - Payroll Source Deductions - CONVOFLO" at bounding box center [548, 201] width 370 height 11
type input "[DATE]"
type input "Notice - Payroll Source Deductions - CONVOFLO"
checkbox input "false"
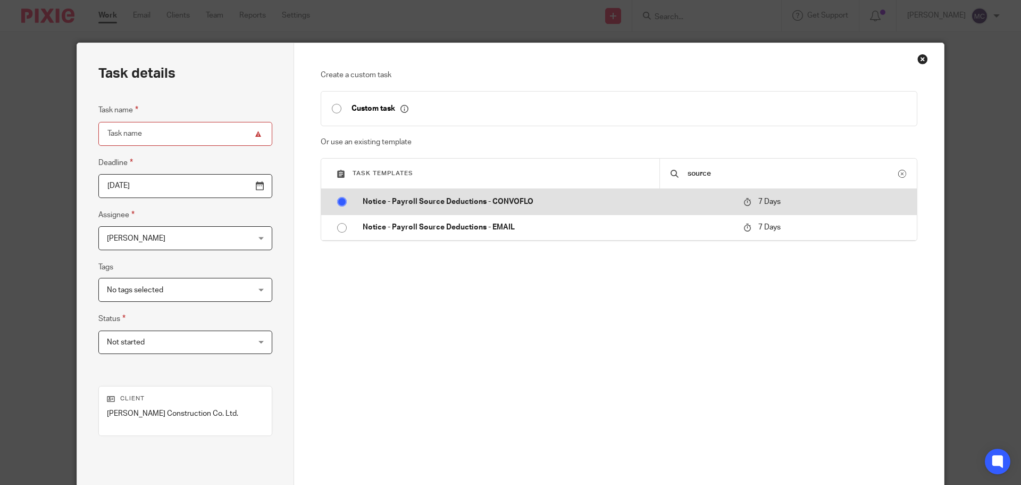
radio input "true"
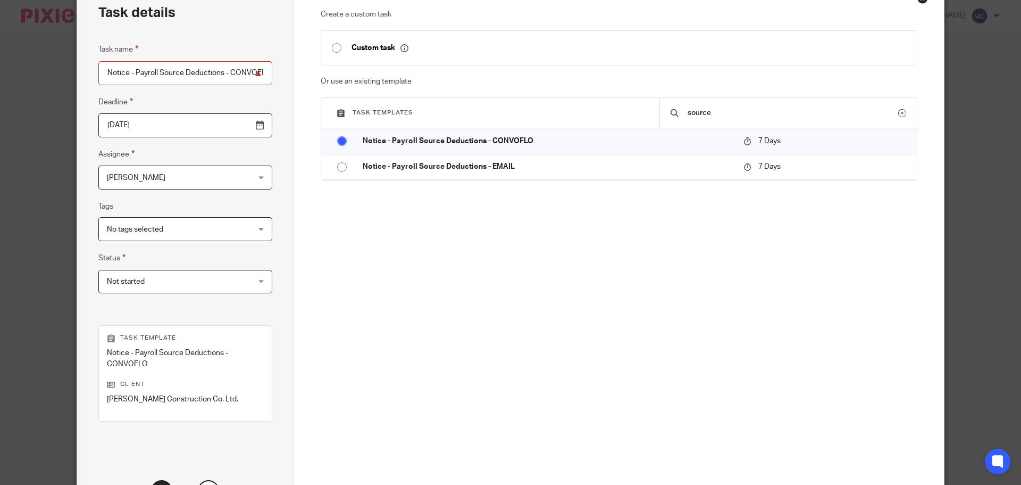
scroll to position [155, 0]
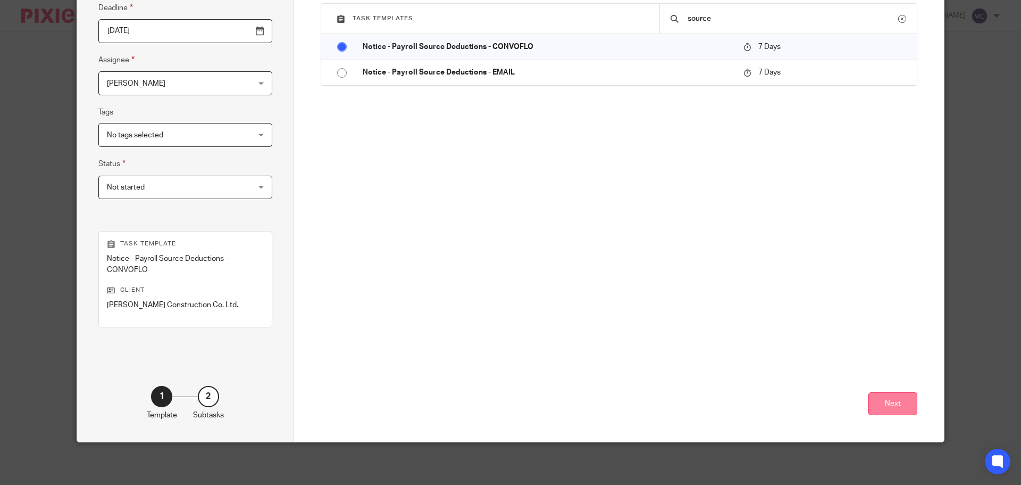
click at [900, 406] on button "Next" at bounding box center [893, 403] width 49 height 23
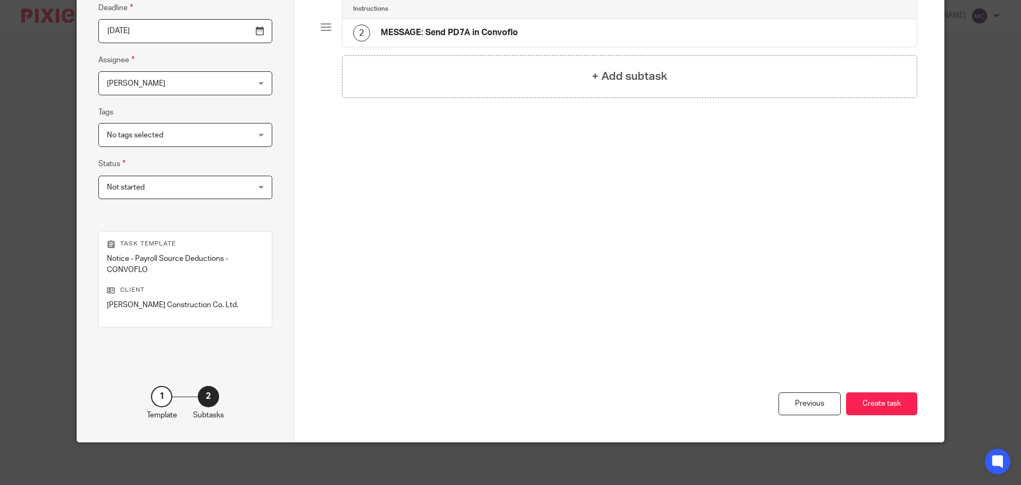
click at [900, 406] on button "Create task" at bounding box center [881, 403] width 71 height 23
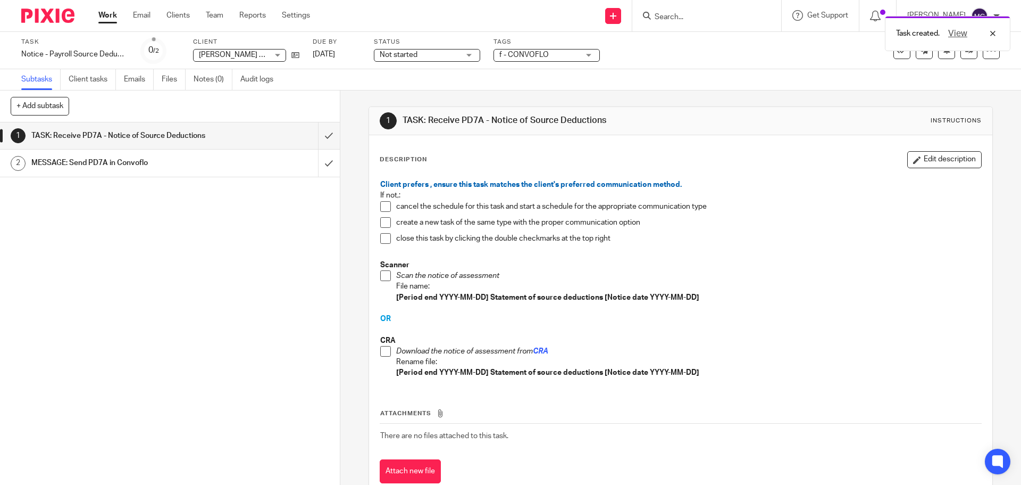
click at [384, 354] on span at bounding box center [385, 351] width 11 height 11
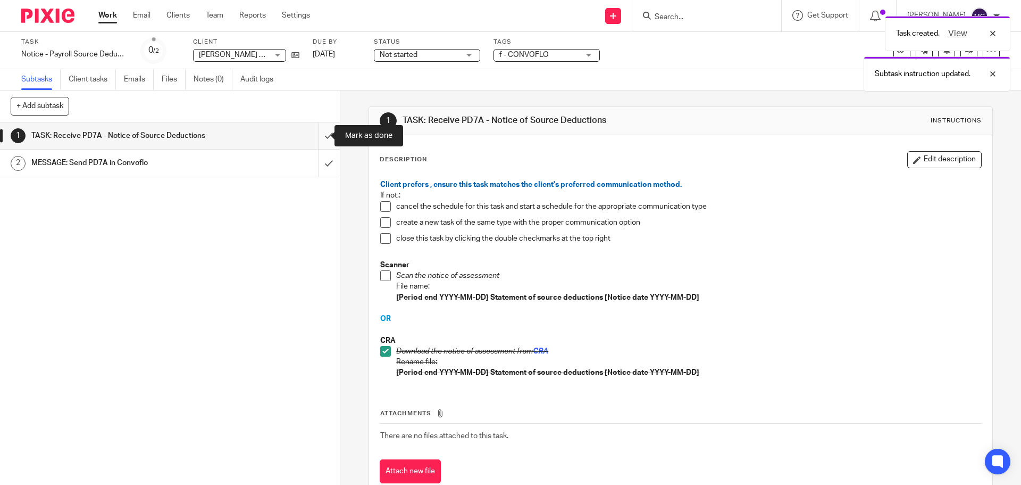
click at [320, 136] on input "submit" at bounding box center [170, 135] width 340 height 27
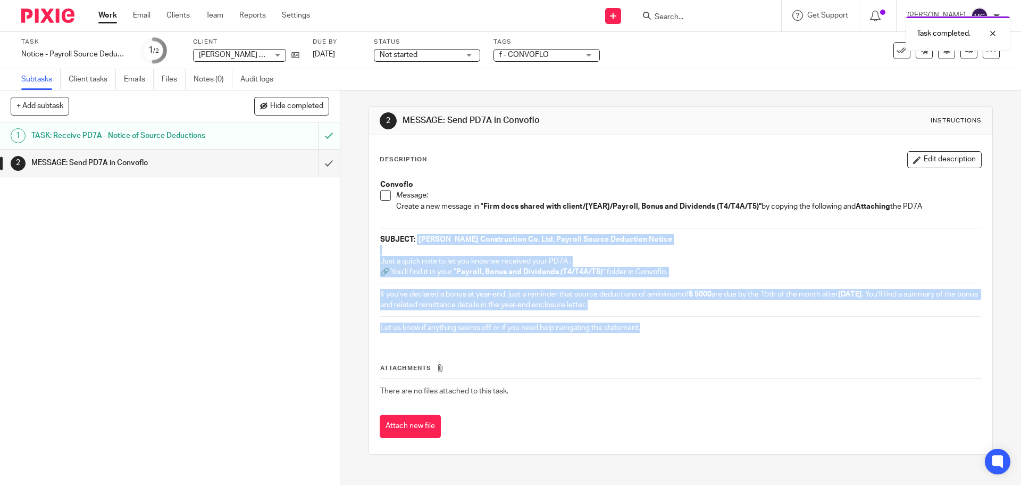
drag, startPoint x: 414, startPoint y: 239, endPoint x: 663, endPoint y: 346, distance: 271.7
click at [663, 346] on div "Description Edit description Convoflo Message: Create a new message in " Firm d…" at bounding box center [681, 294] width 602 height 287
copy div "[PERSON_NAME] Construction Co. Ltd. Payroll Source Deduction Notice Just a quic…"
click at [380, 193] on span at bounding box center [385, 195] width 11 height 11
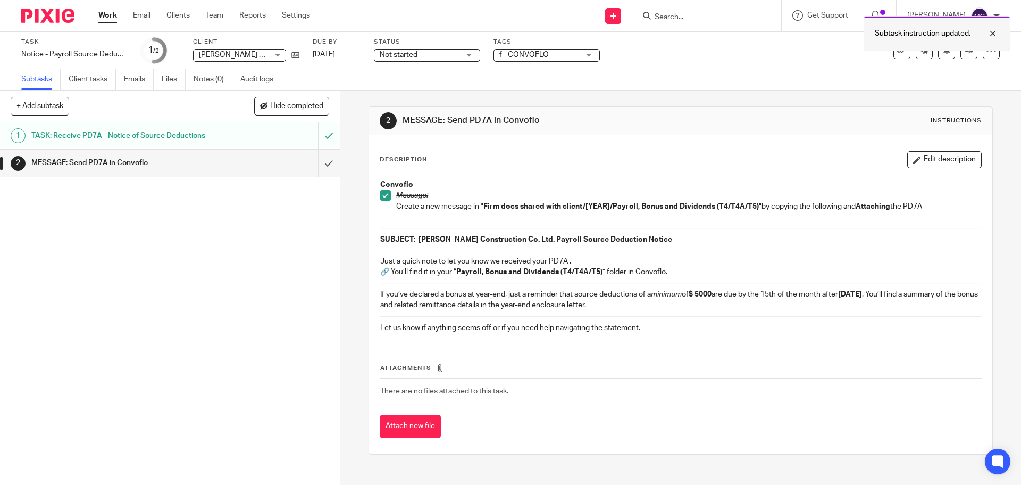
click at [993, 33] on div at bounding box center [985, 33] width 29 height 13
click at [313, 162] on input "submit" at bounding box center [170, 162] width 340 height 27
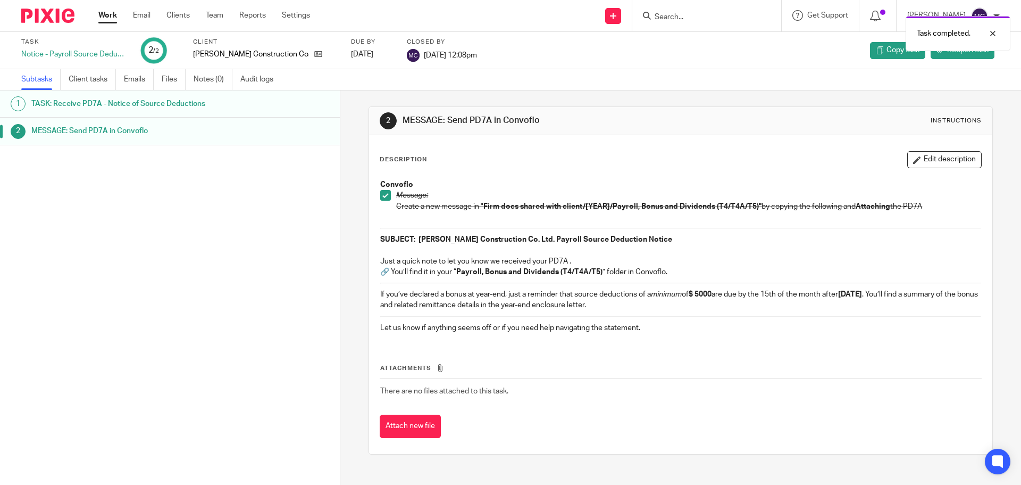
click at [104, 12] on link "Work" at bounding box center [107, 15] width 19 height 11
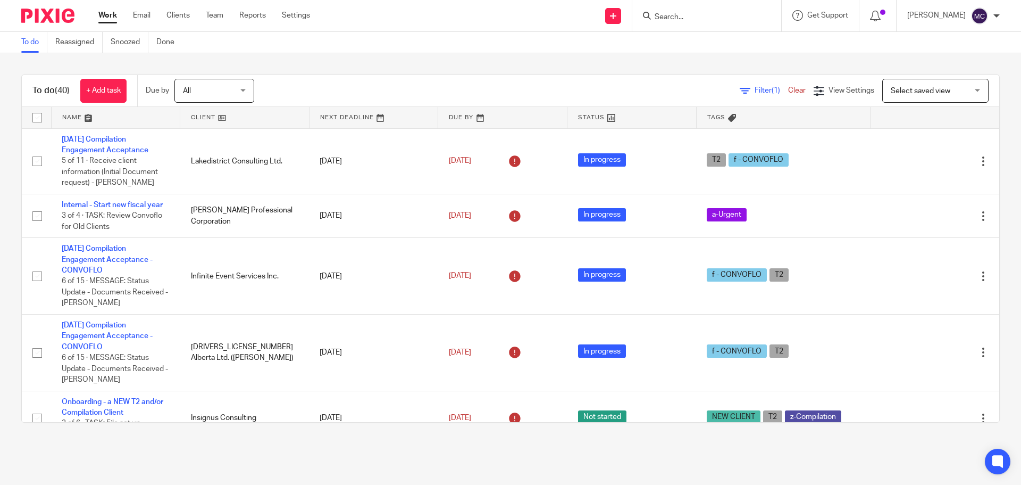
click at [720, 16] on input "Search" at bounding box center [702, 18] width 96 height 10
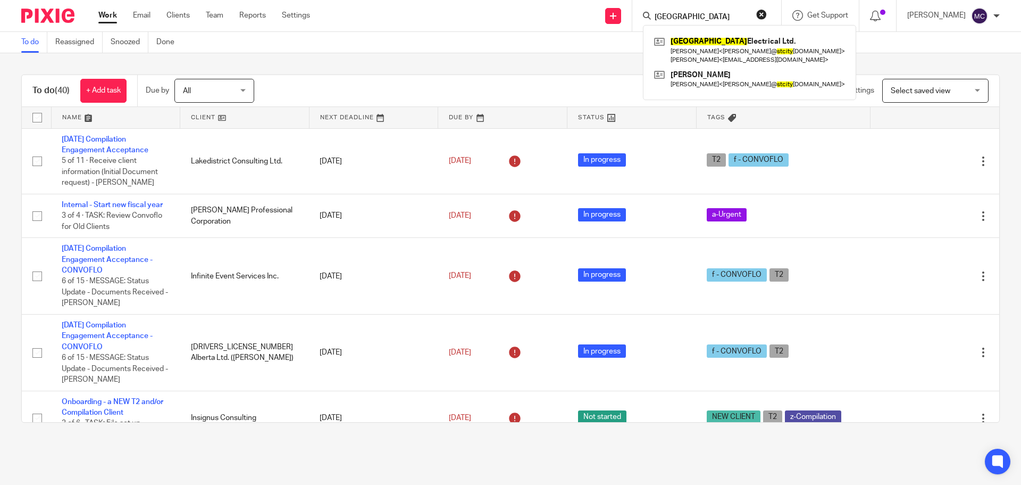
type input "St. City"
click button "submit" at bounding box center [0, 0] width 0 height 0
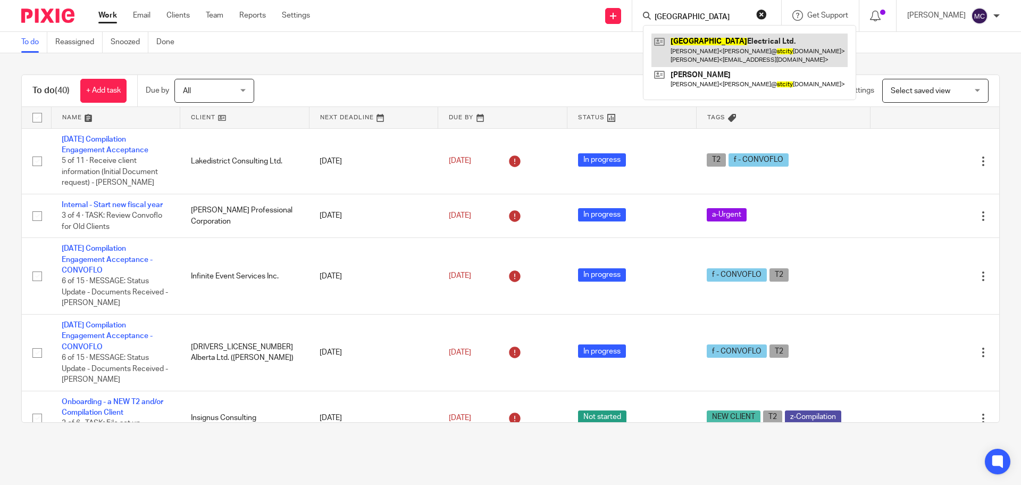
click at [725, 42] on link at bounding box center [750, 50] width 196 height 33
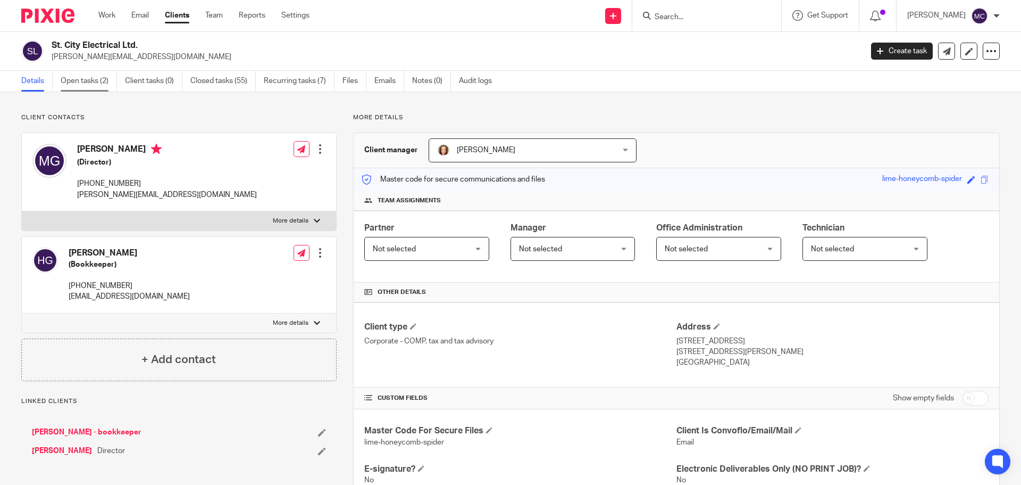
click at [105, 78] on link "Open tasks (2)" at bounding box center [89, 81] width 56 height 21
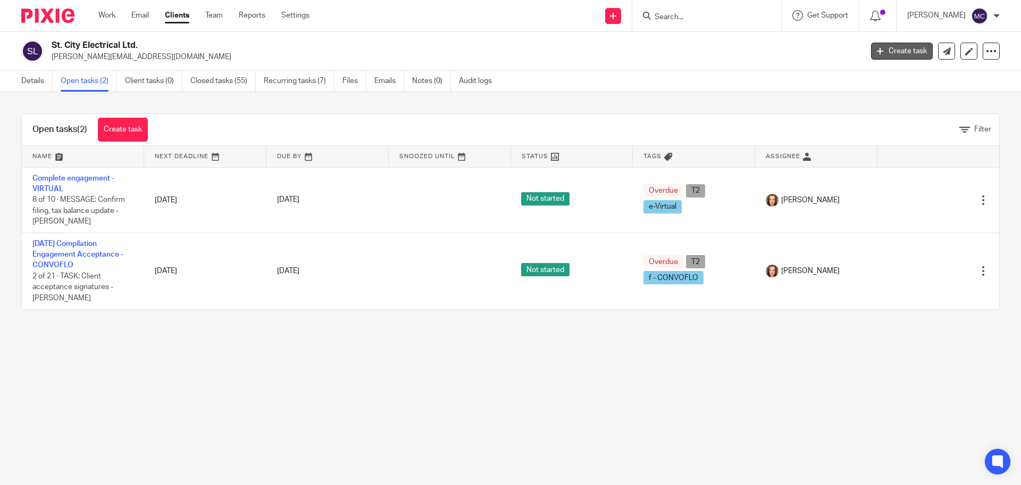
click at [871, 58] on link "Create task" at bounding box center [902, 51] width 62 height 17
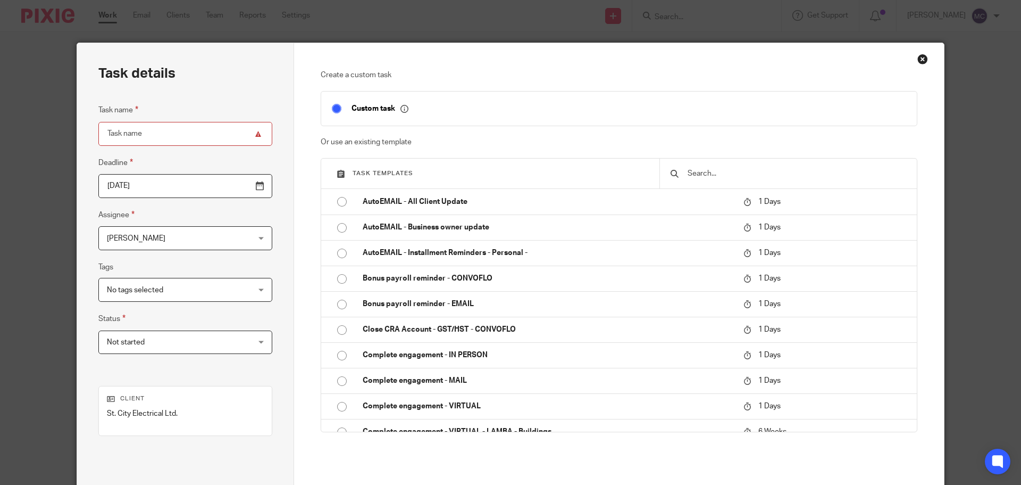
click at [759, 174] on input "text" at bounding box center [797, 174] width 220 height 12
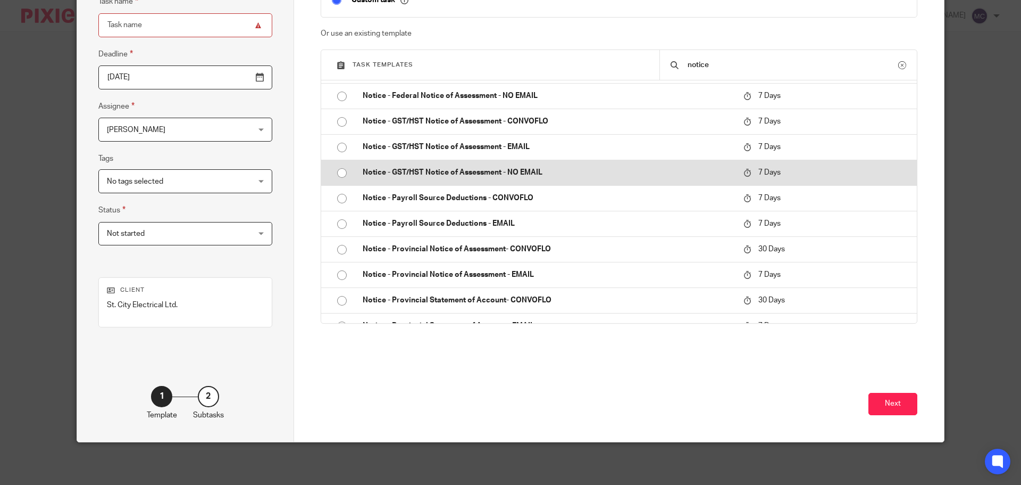
scroll to position [133, 0]
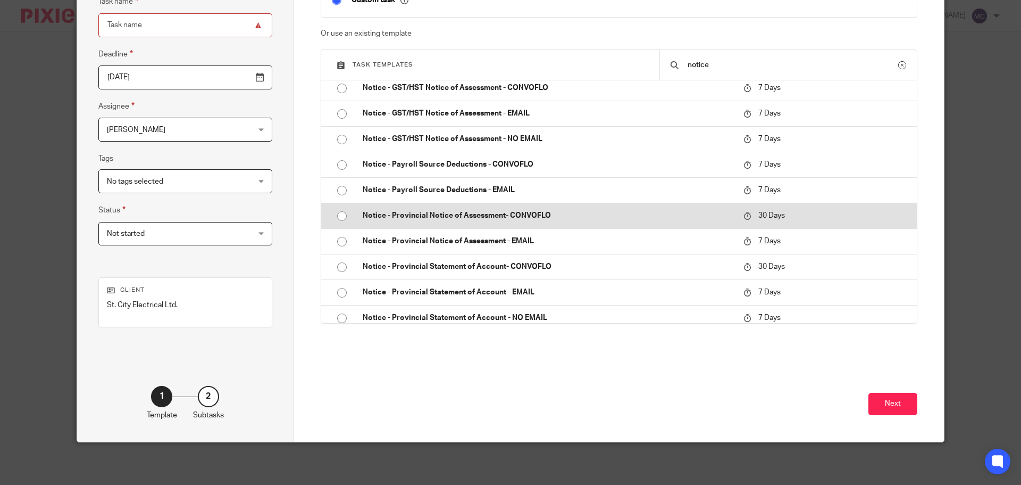
type input "notice"
click at [480, 216] on p "Notice - Provincial Notice of Assessment- CONVOFLO" at bounding box center [548, 215] width 370 height 11
type input "[DATE]"
type input "Notice - Provincial Notice of Assessment- CONVOFLO"
checkbox input "false"
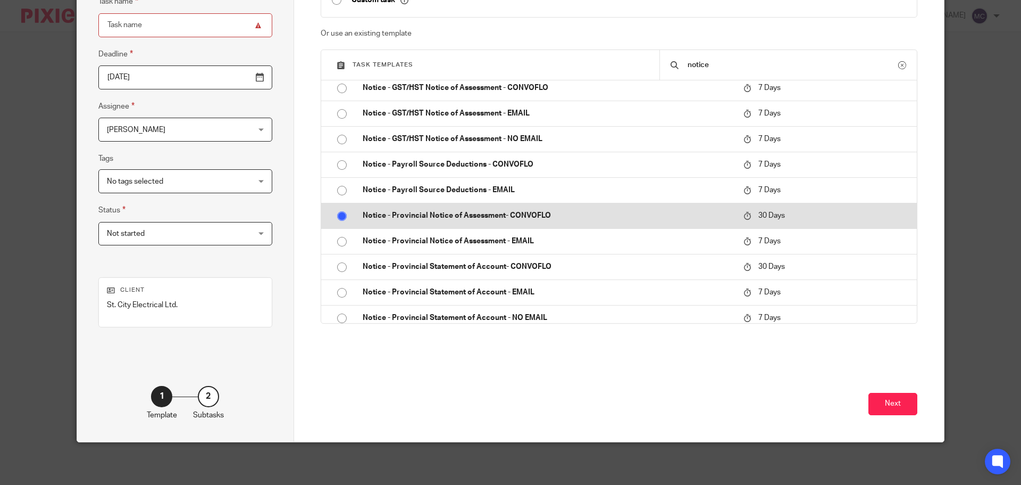
radio input "true"
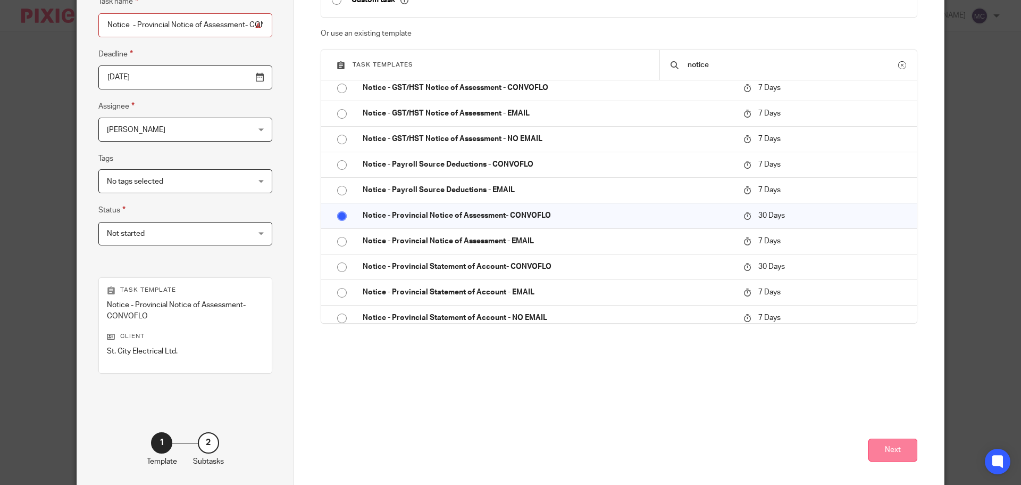
click at [892, 451] on button "Next" at bounding box center [893, 449] width 49 height 23
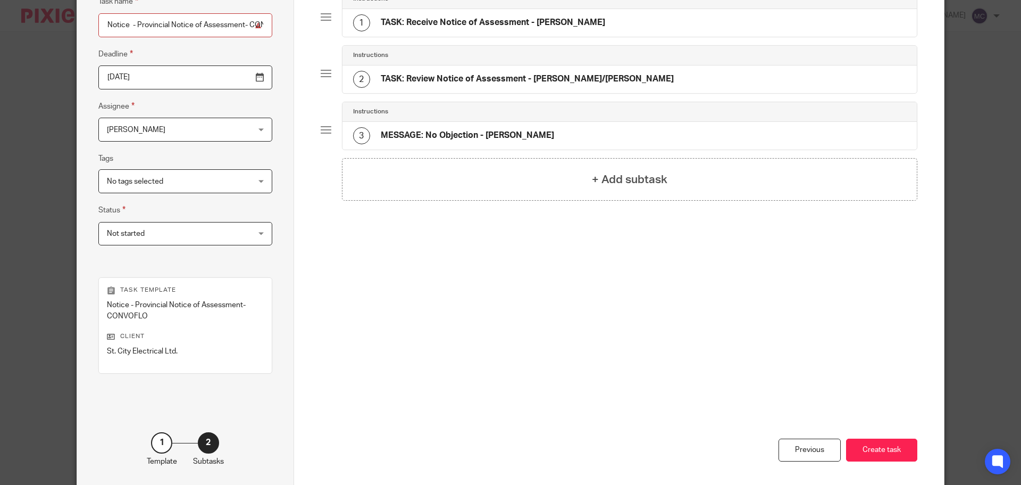
click at [892, 451] on button "Create task" at bounding box center [881, 449] width 71 height 23
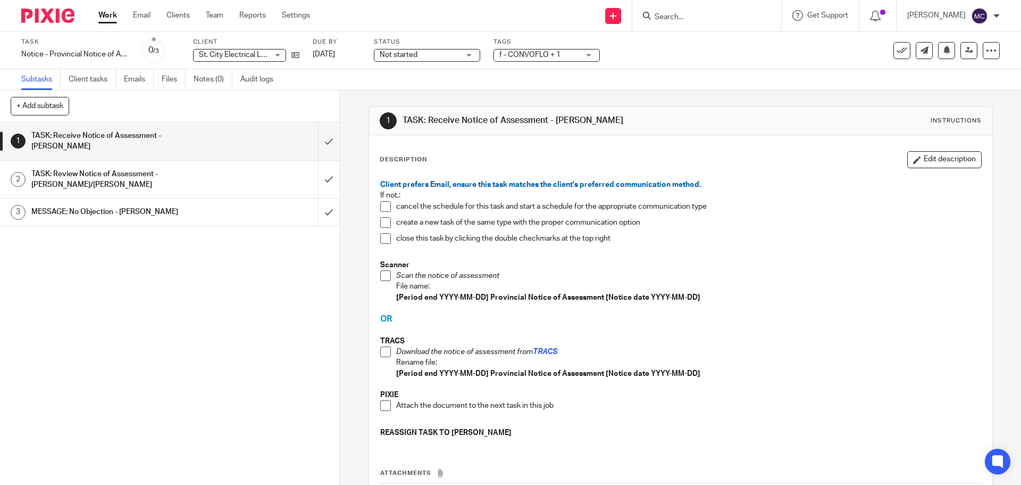
click at [382, 275] on span at bounding box center [385, 275] width 11 height 11
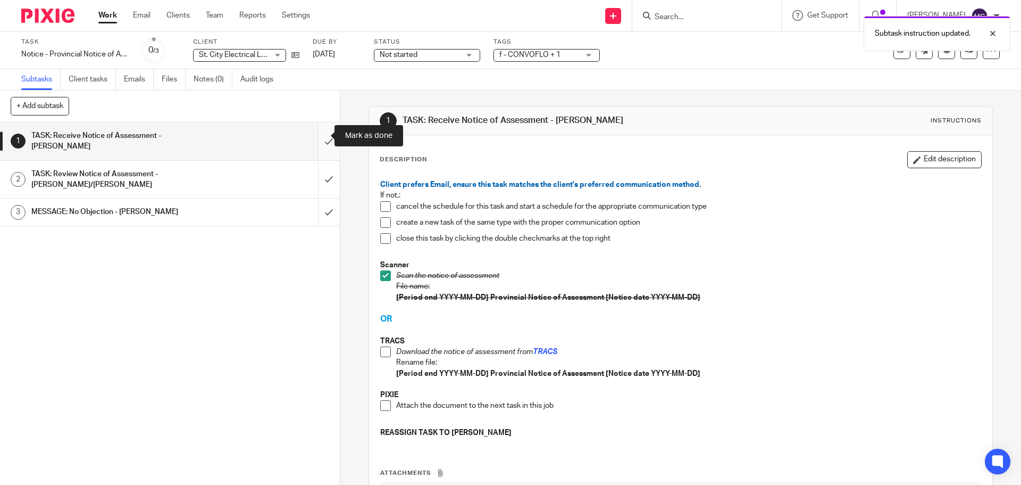
click at [316, 136] on input "submit" at bounding box center [170, 141] width 340 height 38
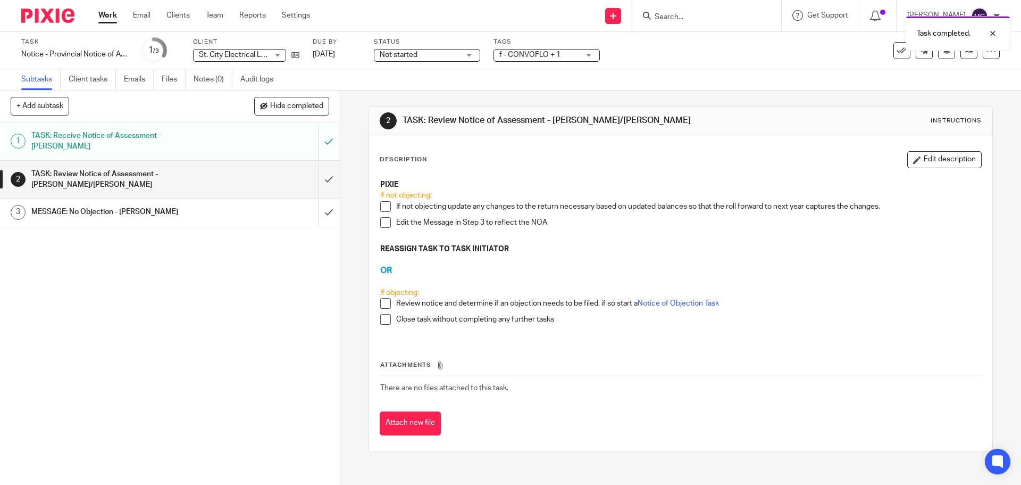
click at [384, 205] on span at bounding box center [385, 206] width 11 height 11
click at [320, 168] on input "submit" at bounding box center [170, 180] width 340 height 38
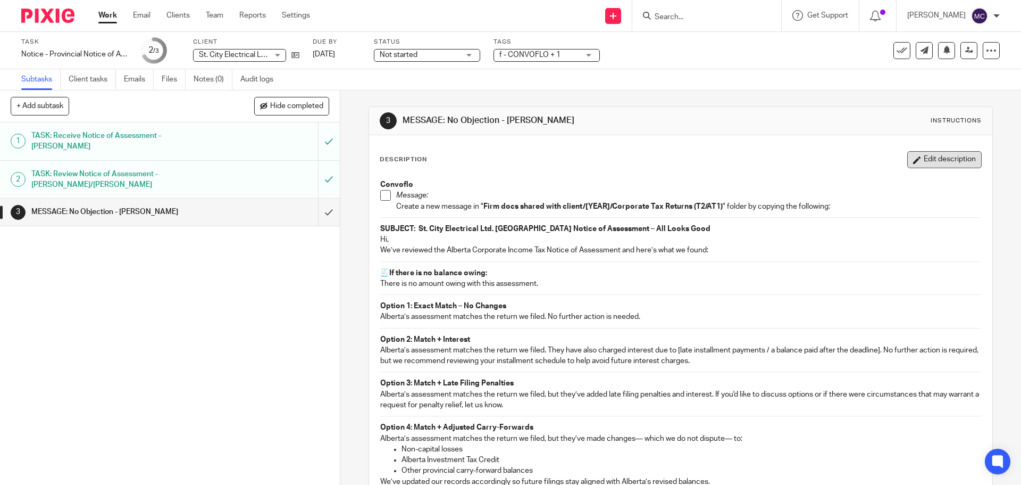
click at [922, 164] on button "Edit description" at bounding box center [945, 159] width 74 height 17
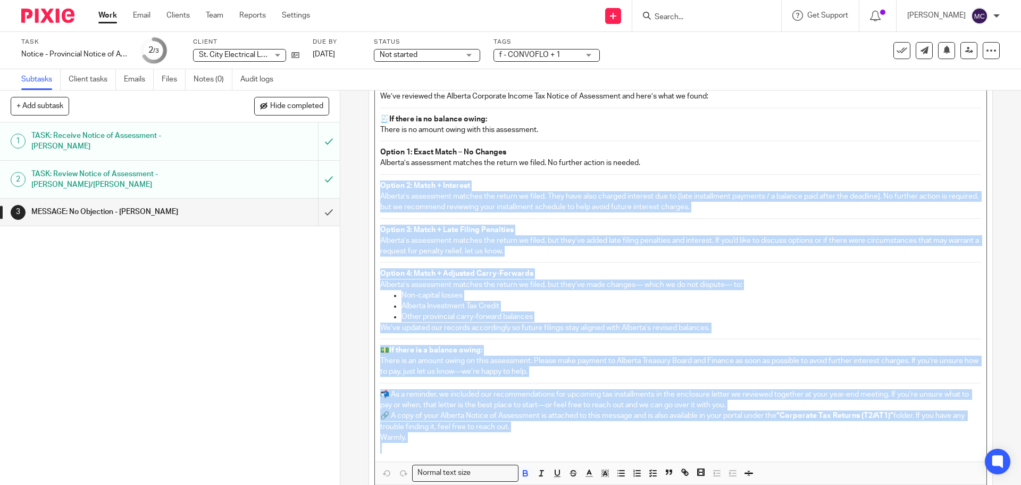
scroll to position [211, 0]
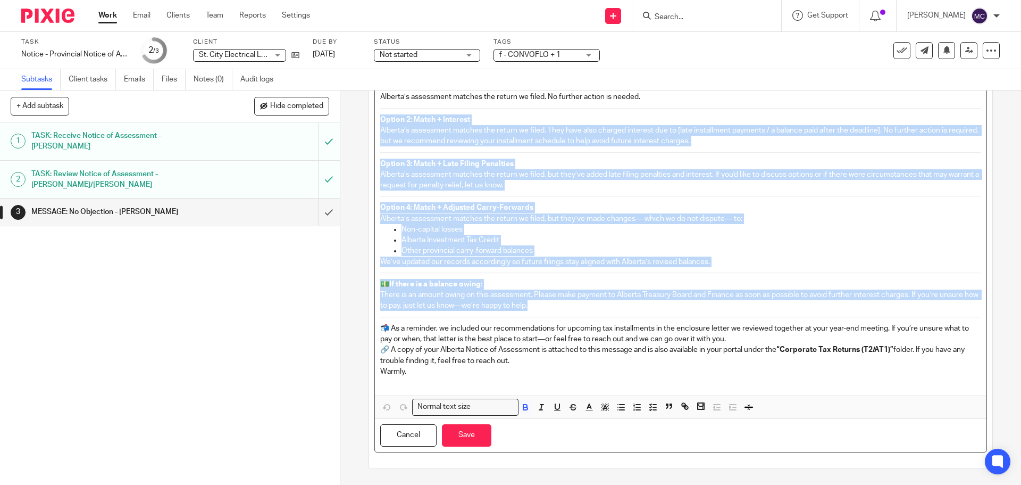
drag, startPoint x: 376, startPoint y: 330, endPoint x: 635, endPoint y: 305, distance: 260.2
click at [635, 305] on div "Convoflo Message: Create a new message in " Firm docs shared with client/[YEAR]…" at bounding box center [680, 174] width 611 height 441
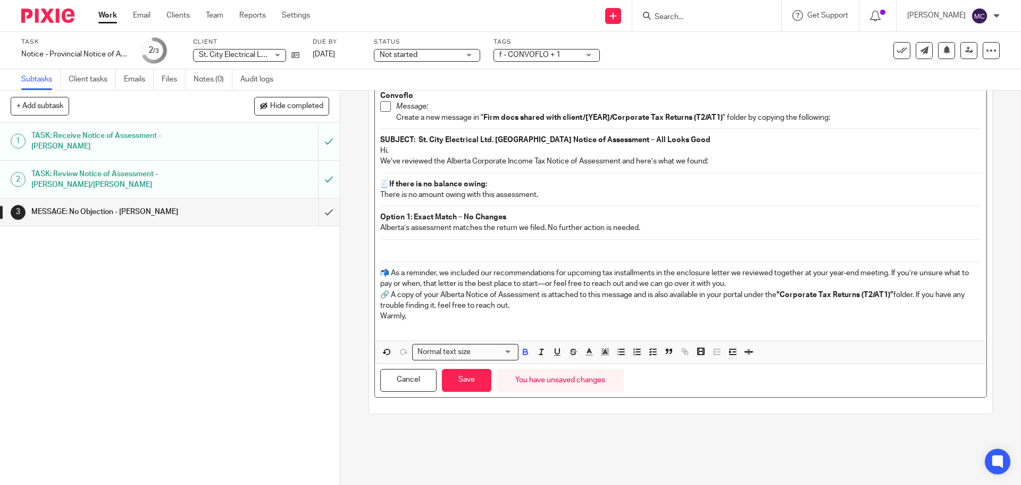
scroll to position [80, 0]
click at [466, 266] on div "Convoflo Message: Create a new message in " Firm docs shared with client/[YEAR]…" at bounding box center [680, 212] width 611 height 255
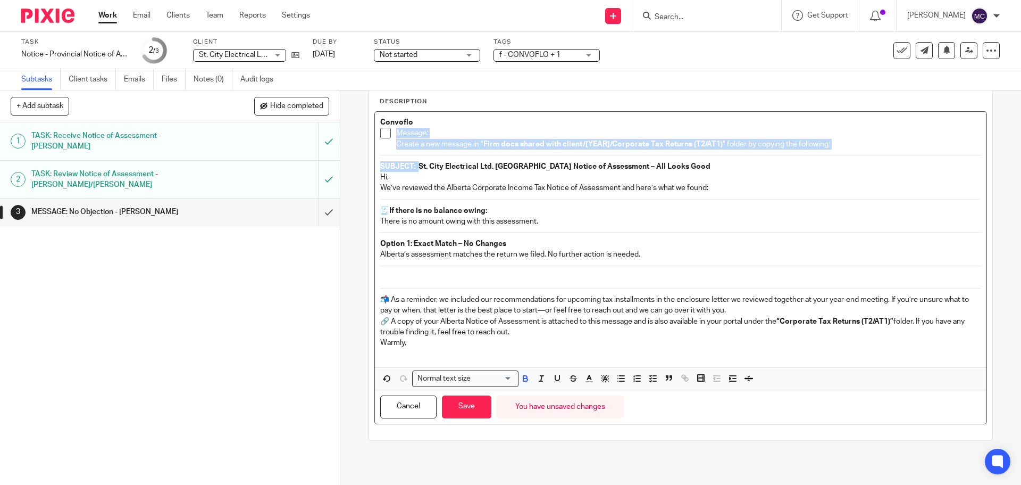
scroll to position [26, 0]
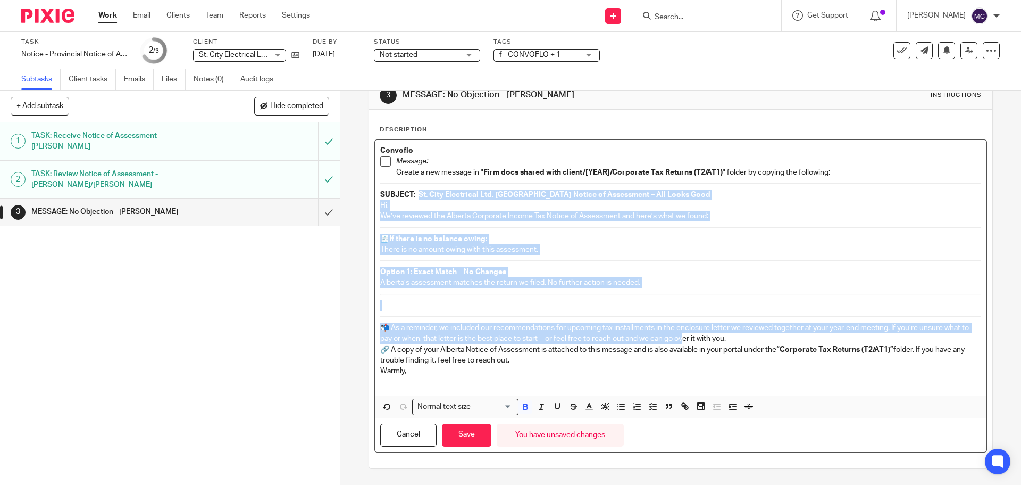
drag, startPoint x: 415, startPoint y: 167, endPoint x: 689, endPoint y: 341, distance: 324.5
click at [689, 341] on div "Convoflo Message: Create a new message in " Firm docs shared with client/[YEAR]…" at bounding box center [680, 267] width 611 height 255
click at [733, 259] on div "Convoflo Message: Create a new message in " Firm docs shared with client/[YEAR]…" at bounding box center [680, 267] width 611 height 255
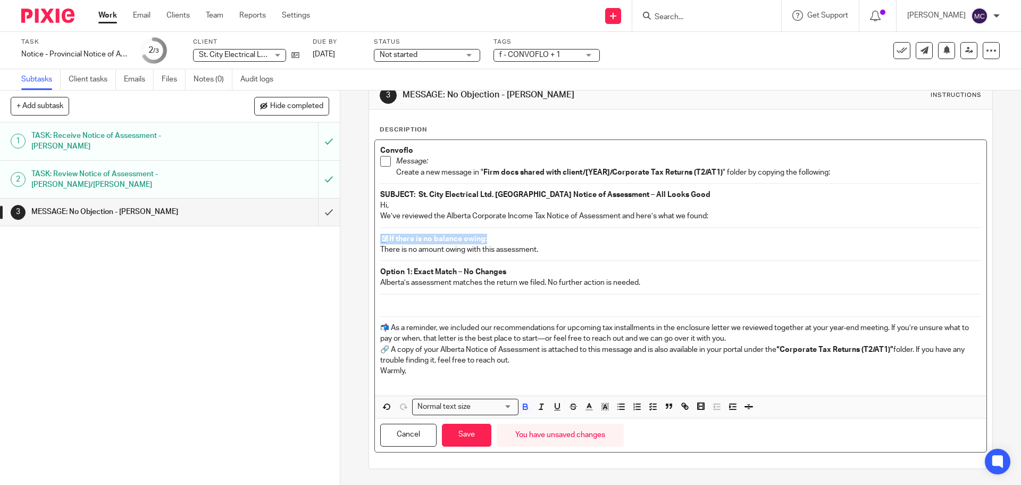
drag, startPoint x: 378, startPoint y: 239, endPoint x: 520, endPoint y: 238, distance: 142.6
click at [520, 238] on p "🧾 If there is no balance owing:" at bounding box center [680, 239] width 601 height 11
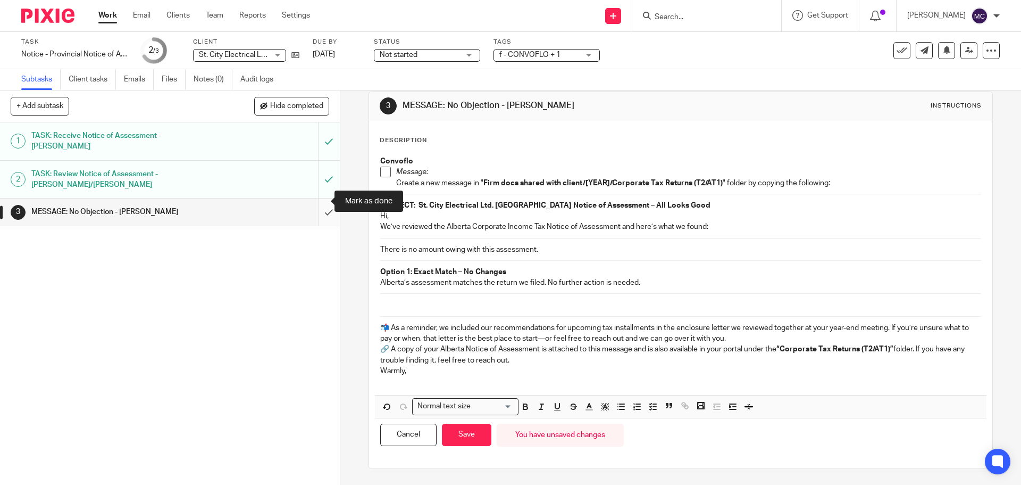
click at [315, 202] on input "submit" at bounding box center [170, 211] width 340 height 27
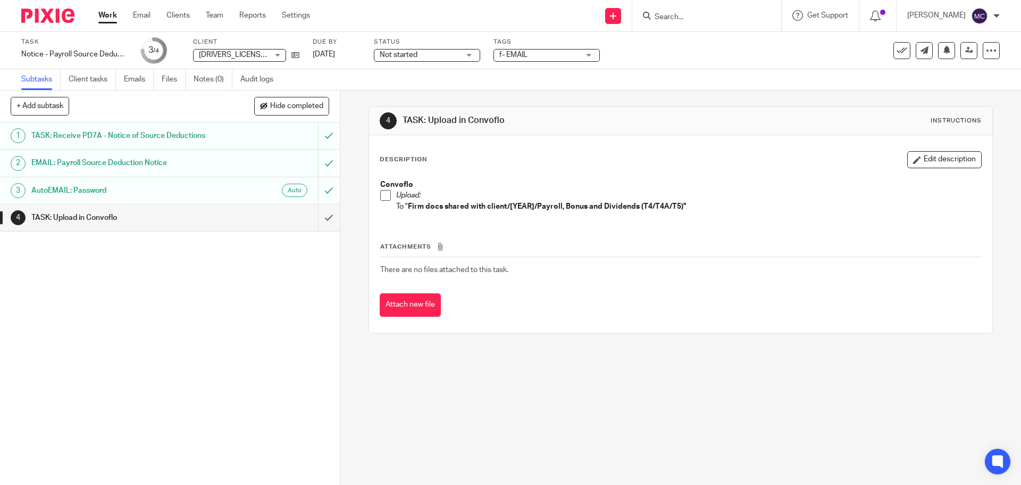
click at [739, 21] on input "Search" at bounding box center [702, 18] width 96 height 10
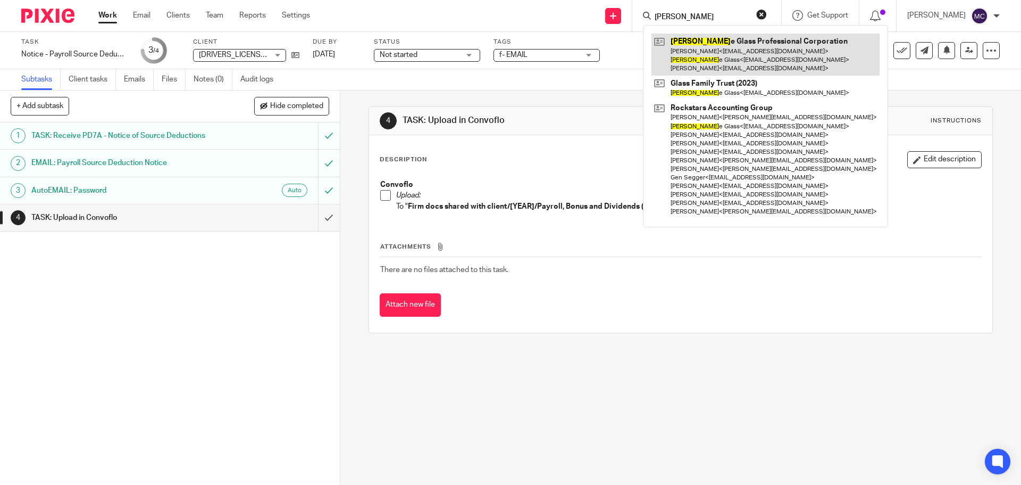
type input "[PERSON_NAME]"
click at [722, 51] on link at bounding box center [766, 55] width 228 height 42
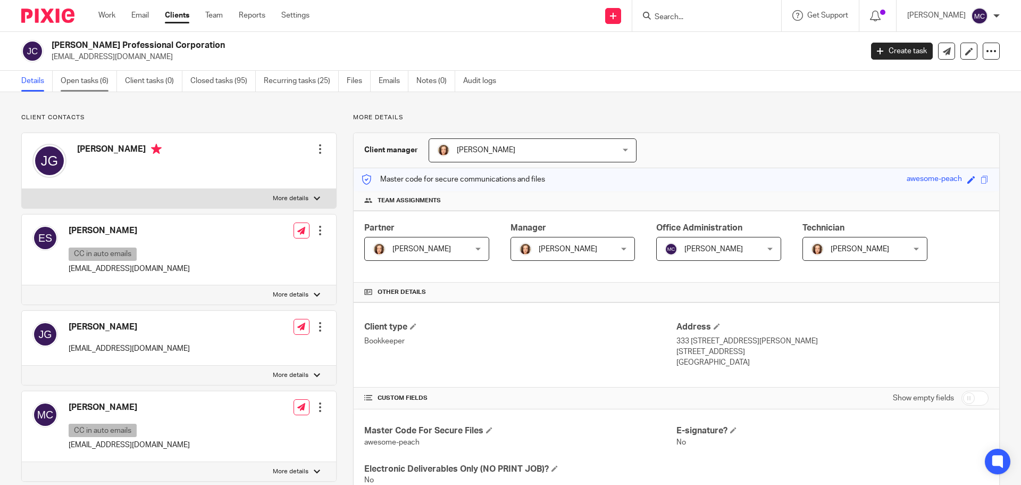
click at [89, 79] on link "Open tasks (6)" at bounding box center [89, 81] width 56 height 21
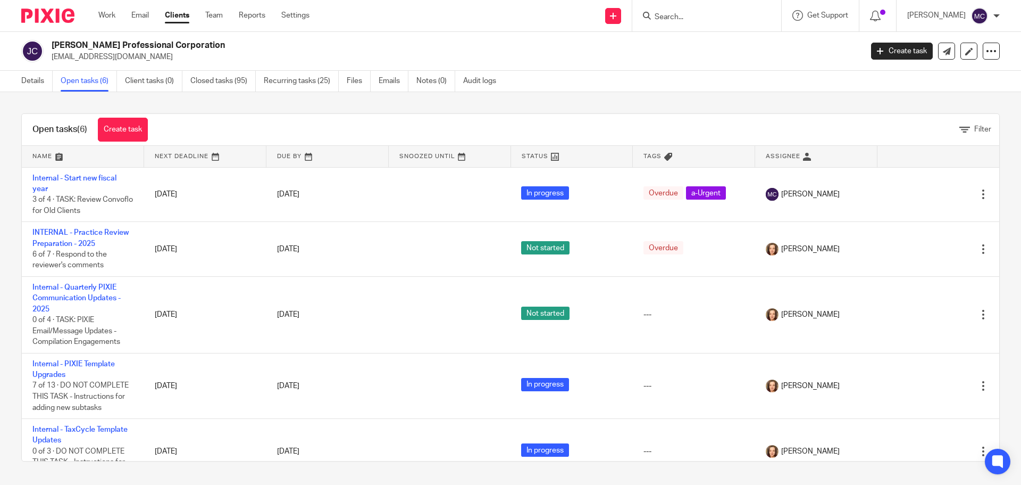
click at [621, 100] on div "Open tasks (6) Create task Filter Name Next Deadline Due By Snoozed Until Statu…" at bounding box center [510, 287] width 1021 height 390
